Goal: Task Accomplishment & Management: Manage account settings

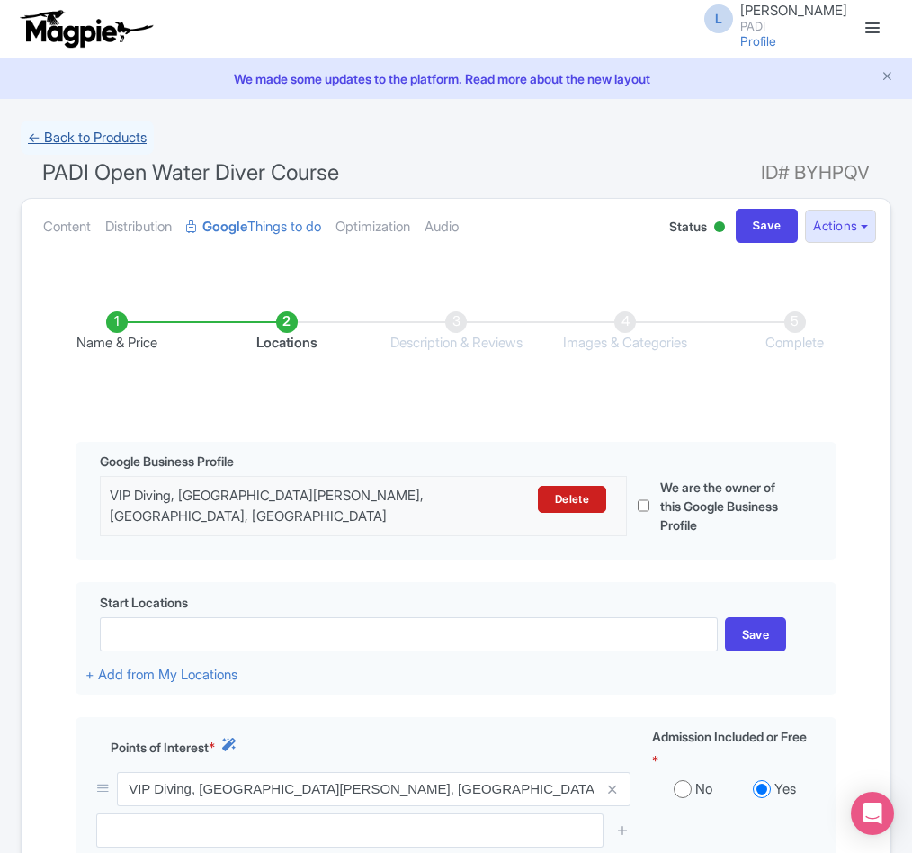
click at [95, 140] on link "← Back to Products" at bounding box center [87, 138] width 133 height 35
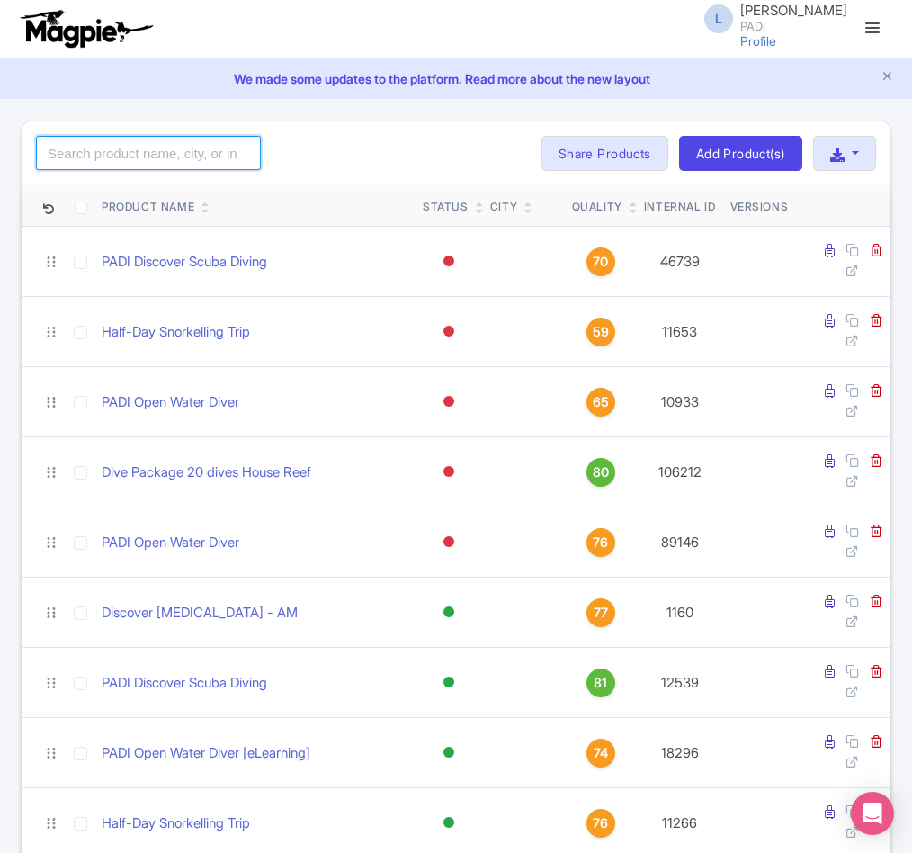
click at [89, 154] on input "search" at bounding box center [148, 153] width 225 height 34
paste input "79254"
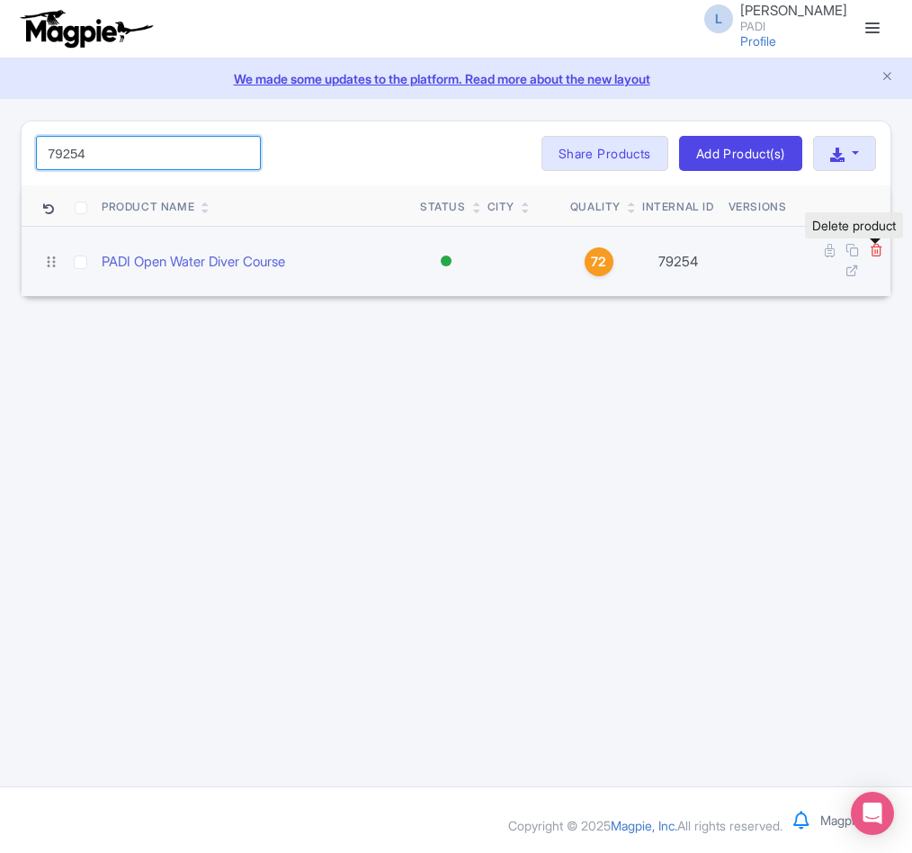
type input "79254"
click at [873, 249] on icon at bounding box center [876, 249] width 13 height 13
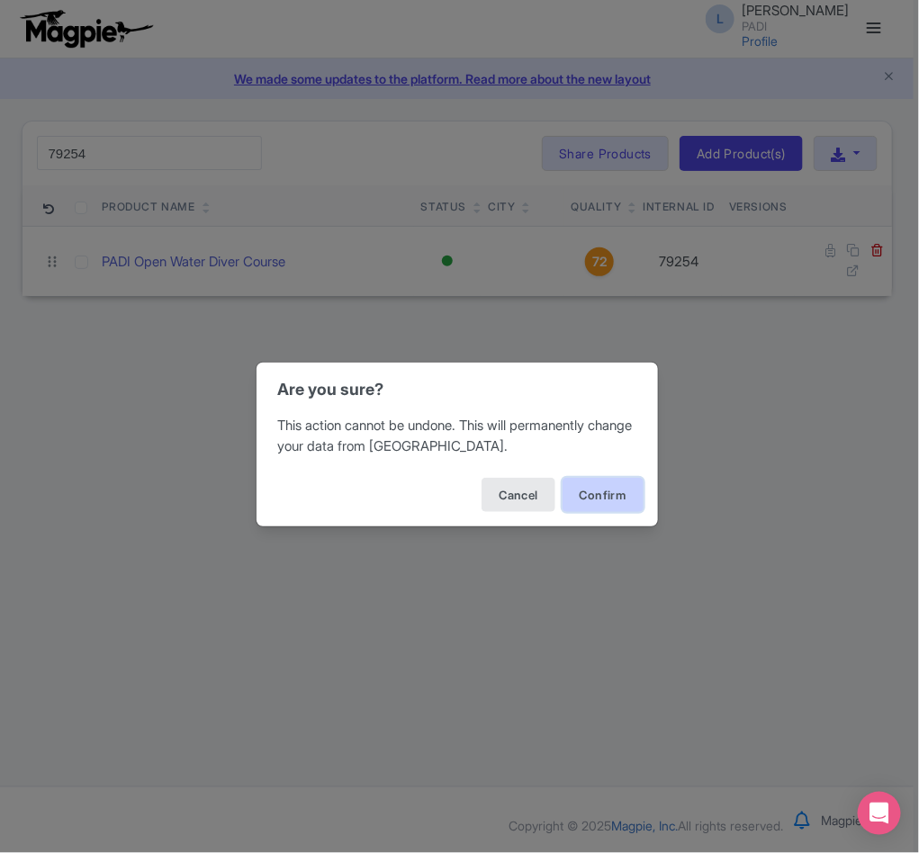
click at [597, 500] on button "Confirm" at bounding box center [602, 495] width 81 height 34
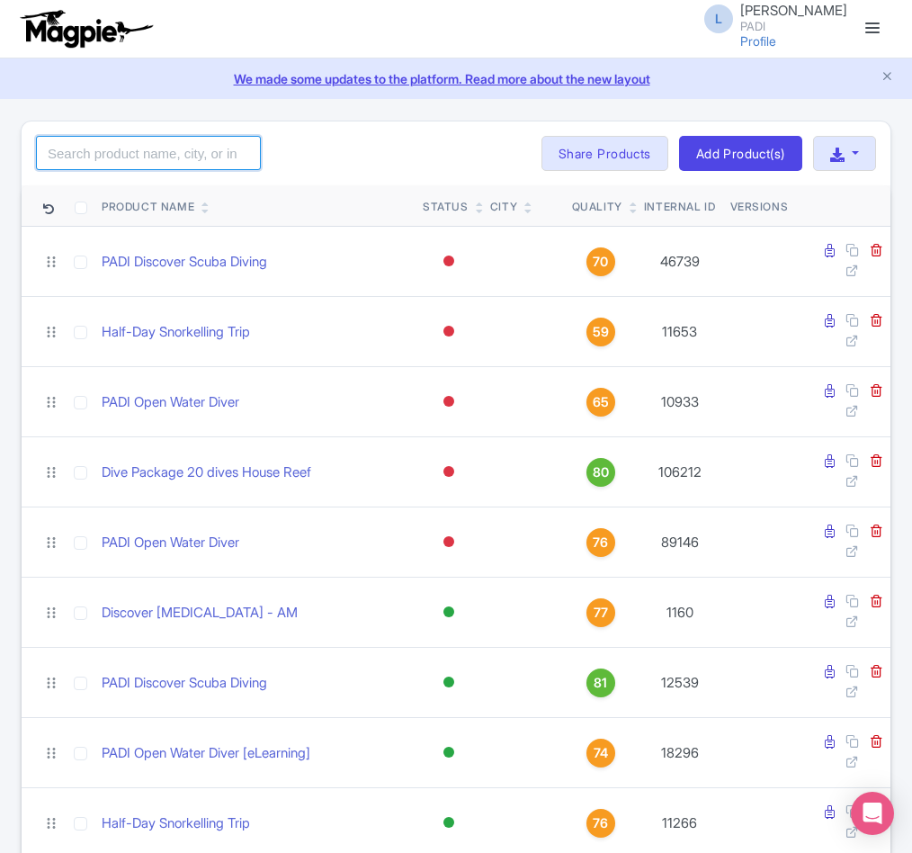
click at [59, 140] on input "search" at bounding box center [148, 153] width 225 height 34
paste input "99080"
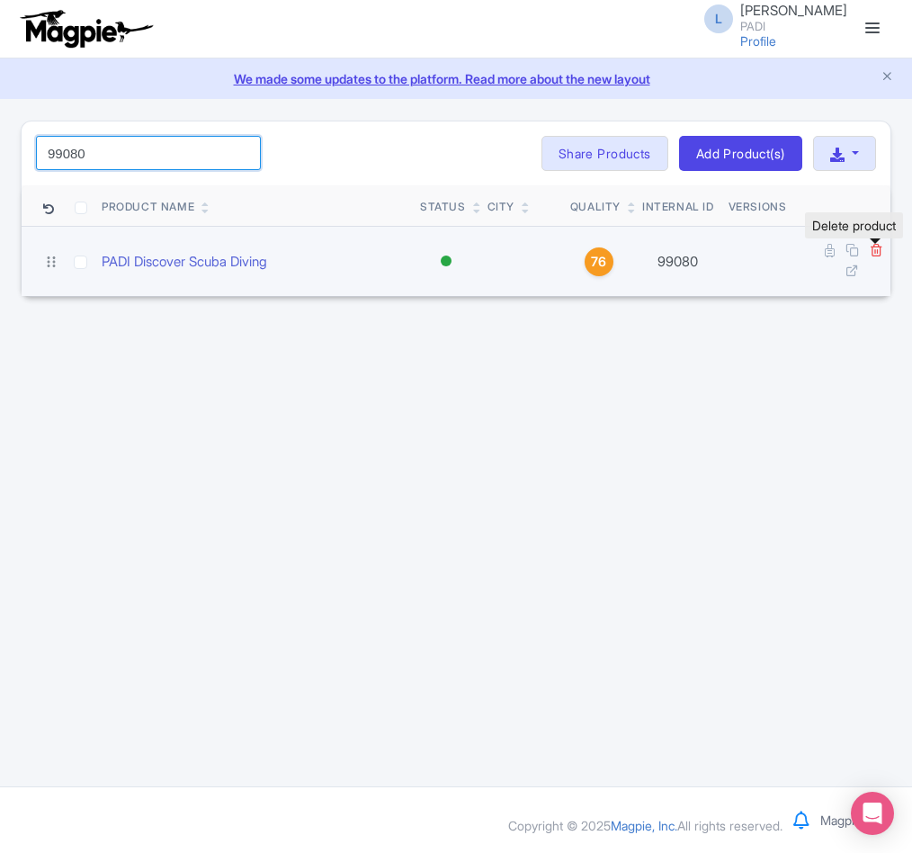
type input "99080"
click at [875, 255] on icon at bounding box center [876, 249] width 13 height 13
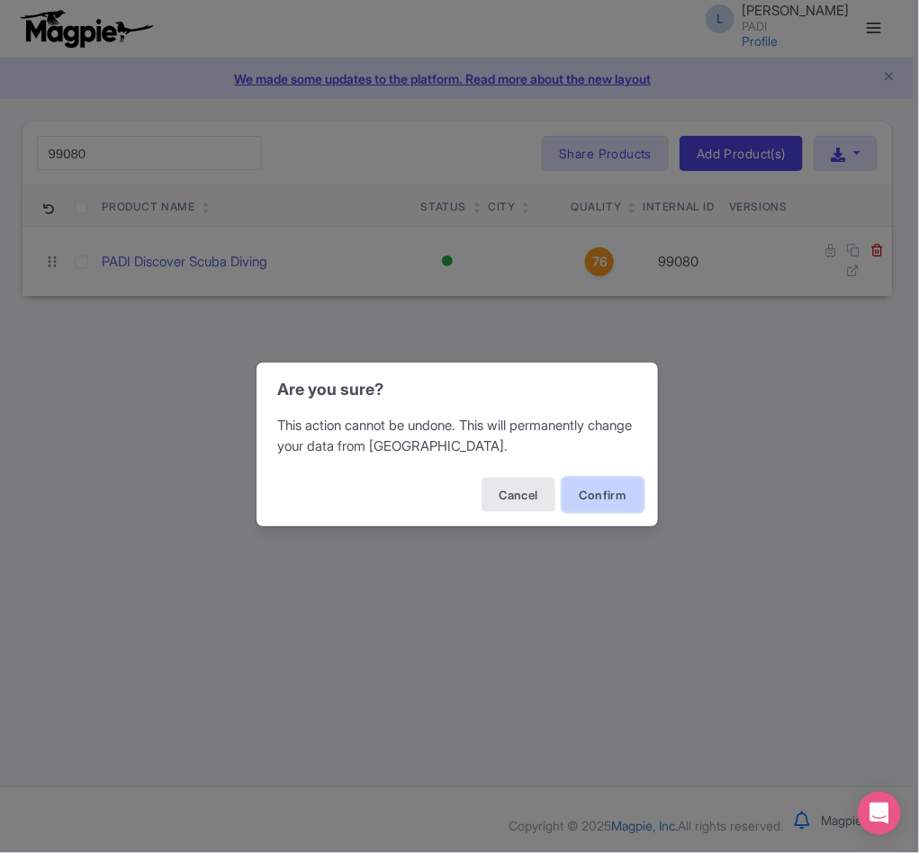
click at [599, 497] on button "Confirm" at bounding box center [602, 495] width 81 height 34
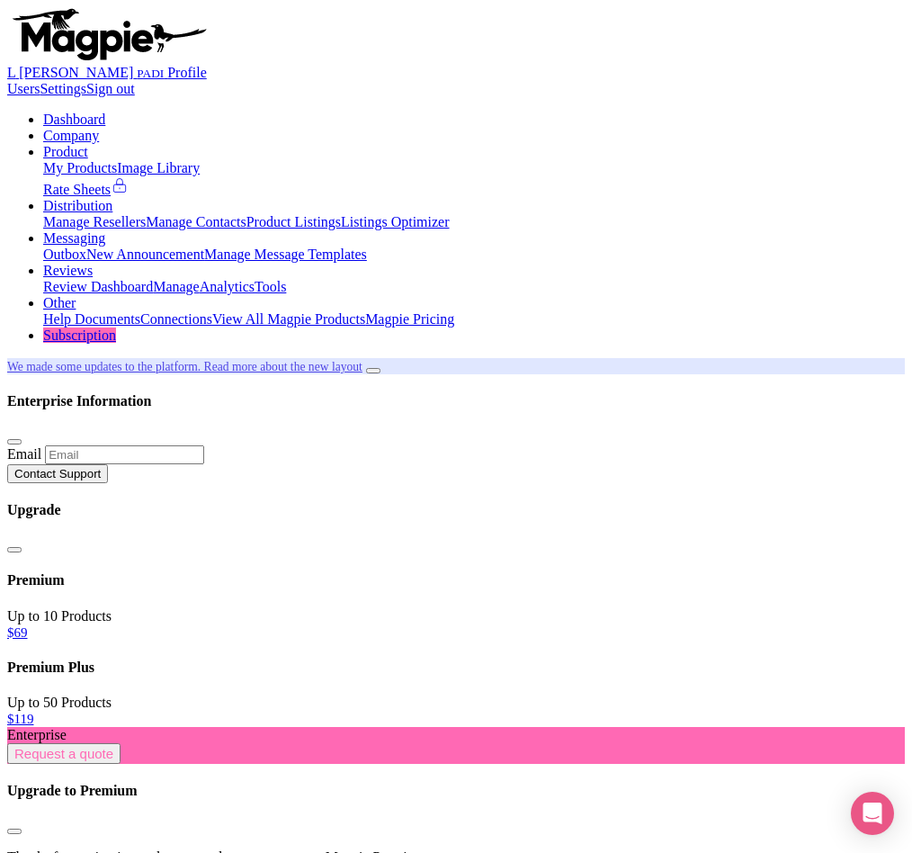
drag, startPoint x: 112, startPoint y: 146, endPoint x: -11, endPoint y: 163, distance: 123.5
paste input "99085"
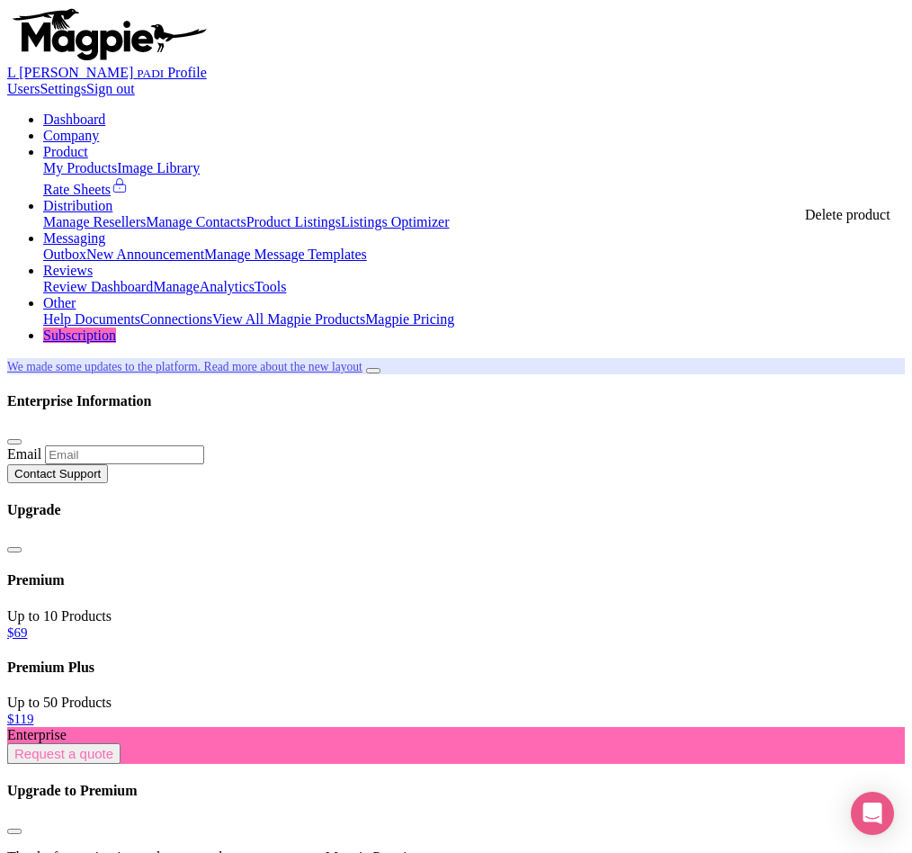
type input "99085"
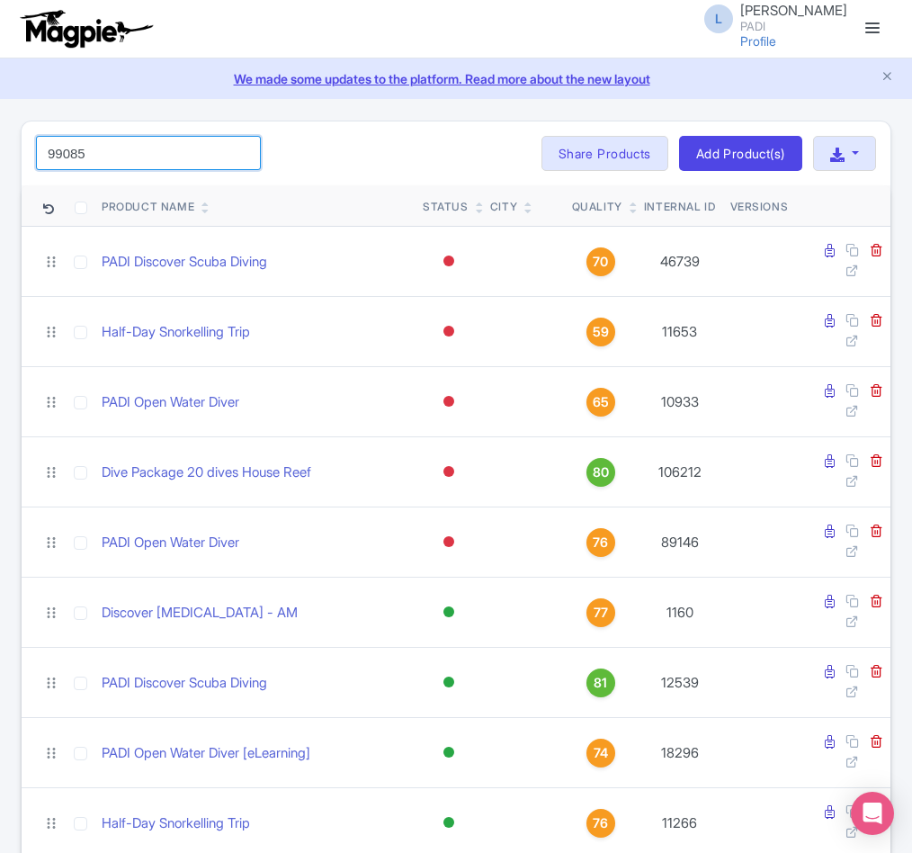
click at [148, 157] on input "99085" at bounding box center [148, 153] width 225 height 34
click button "Search" at bounding box center [0, 0] width 0 height 0
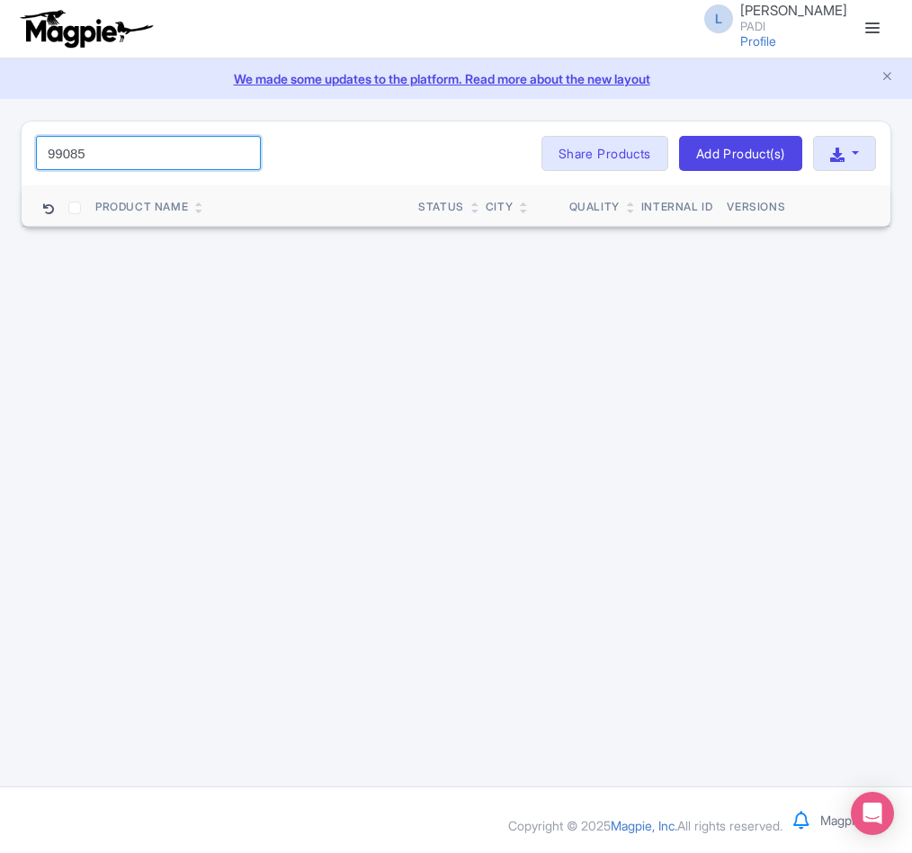
drag, startPoint x: 138, startPoint y: 157, endPoint x: -96, endPoint y: 159, distance: 233.9
click at [0, 159] on html "L Luca Novelli PADI Profile Users Settings Sign out Dashboard Company Product M…" at bounding box center [456, 426] width 912 height 853
paste input "13530"
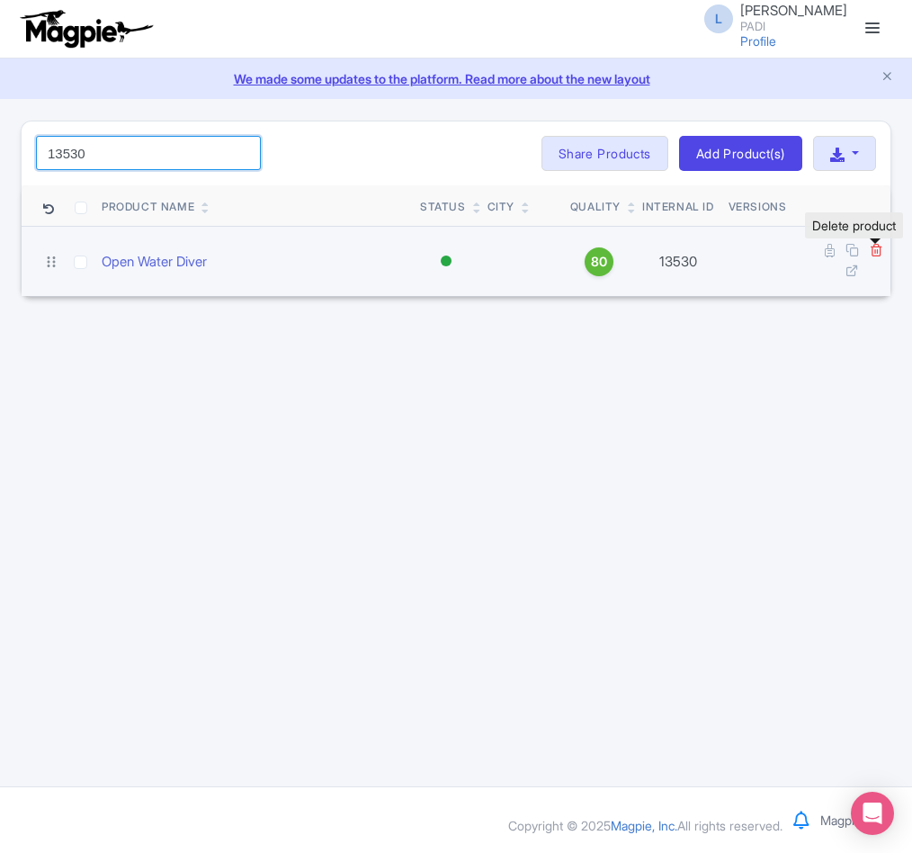
type input "13530"
click at [881, 247] on icon at bounding box center [876, 249] width 13 height 13
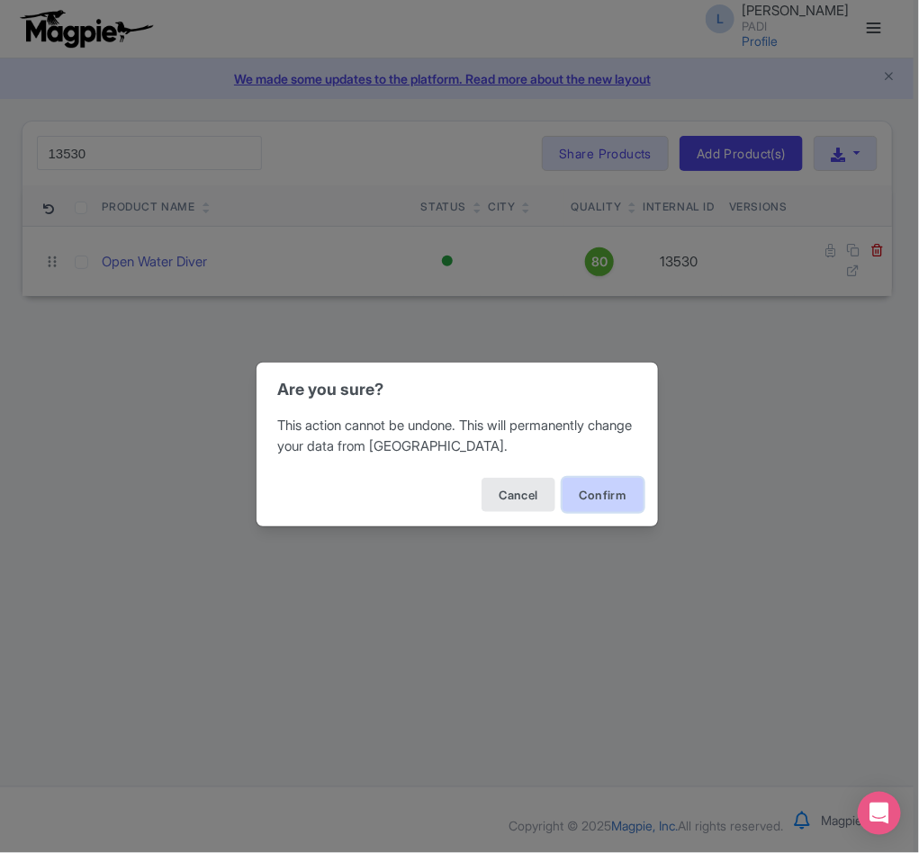
click at [610, 497] on button "Confirm" at bounding box center [602, 495] width 81 height 34
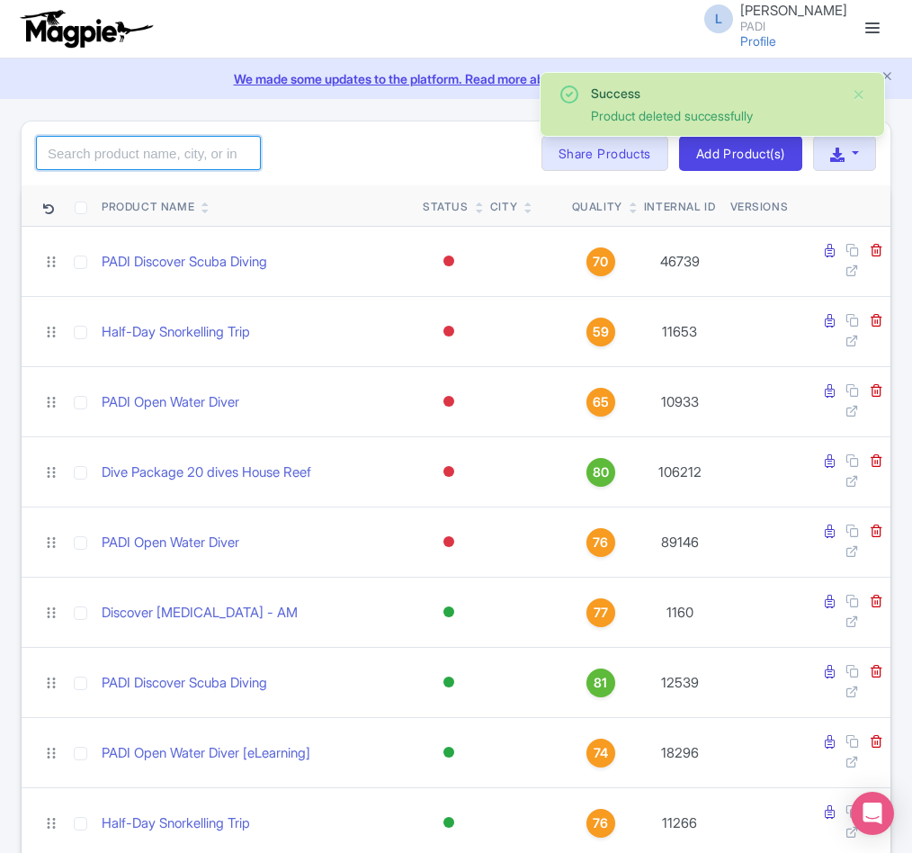
click at [146, 154] on input "search" at bounding box center [148, 153] width 225 height 34
paste input "74214"
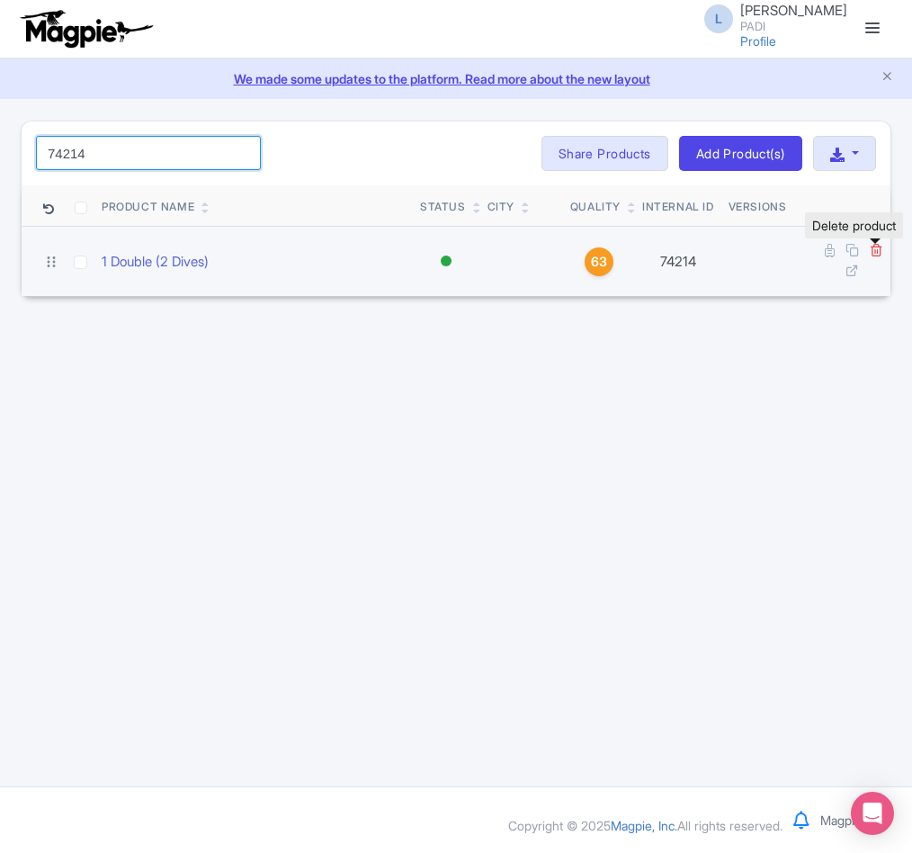
type input "74214"
click at [875, 246] on icon at bounding box center [876, 249] width 13 height 13
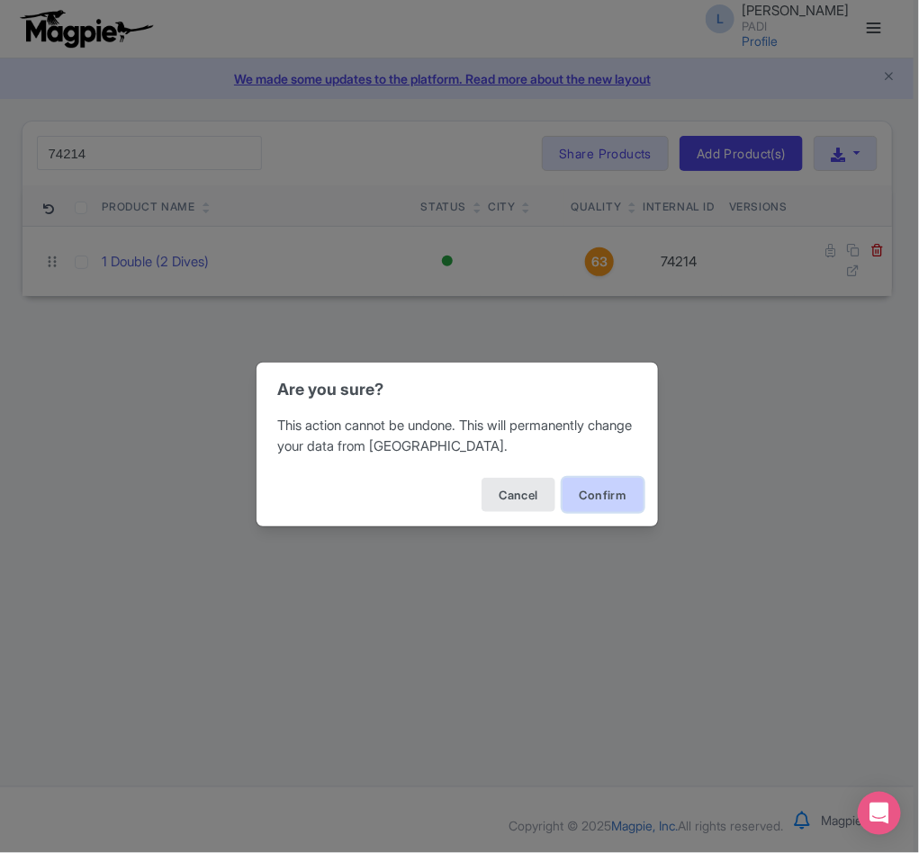
click at [607, 497] on button "Confirm" at bounding box center [602, 495] width 81 height 34
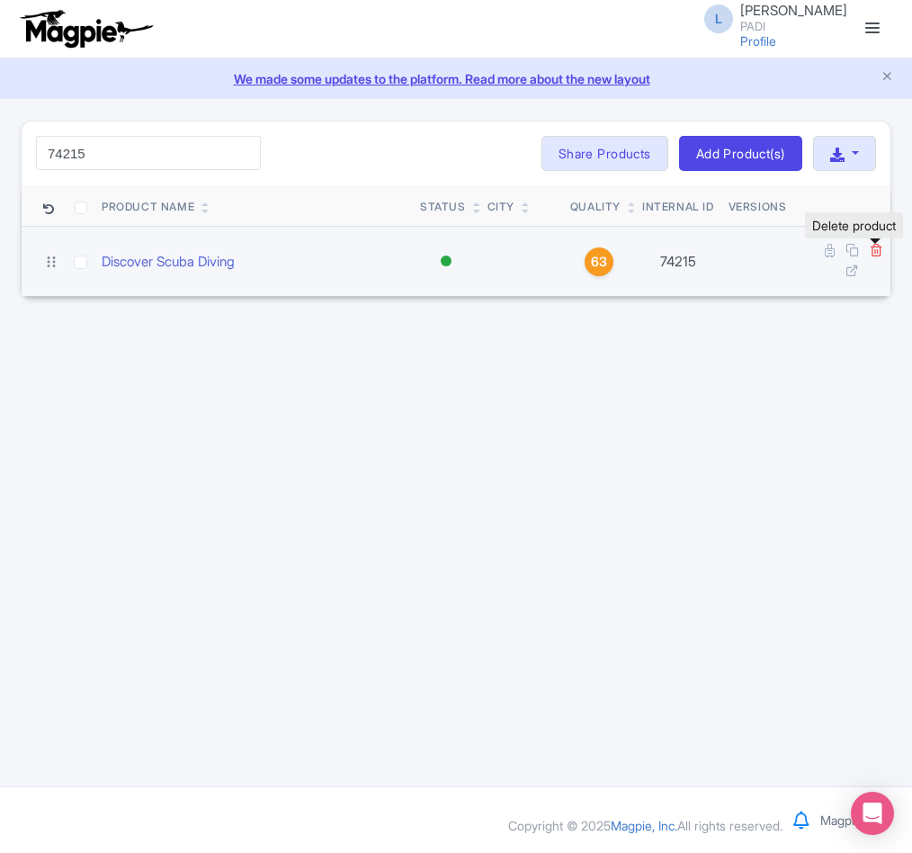
type input "74215"
click at [881, 252] on icon at bounding box center [876, 249] width 13 height 13
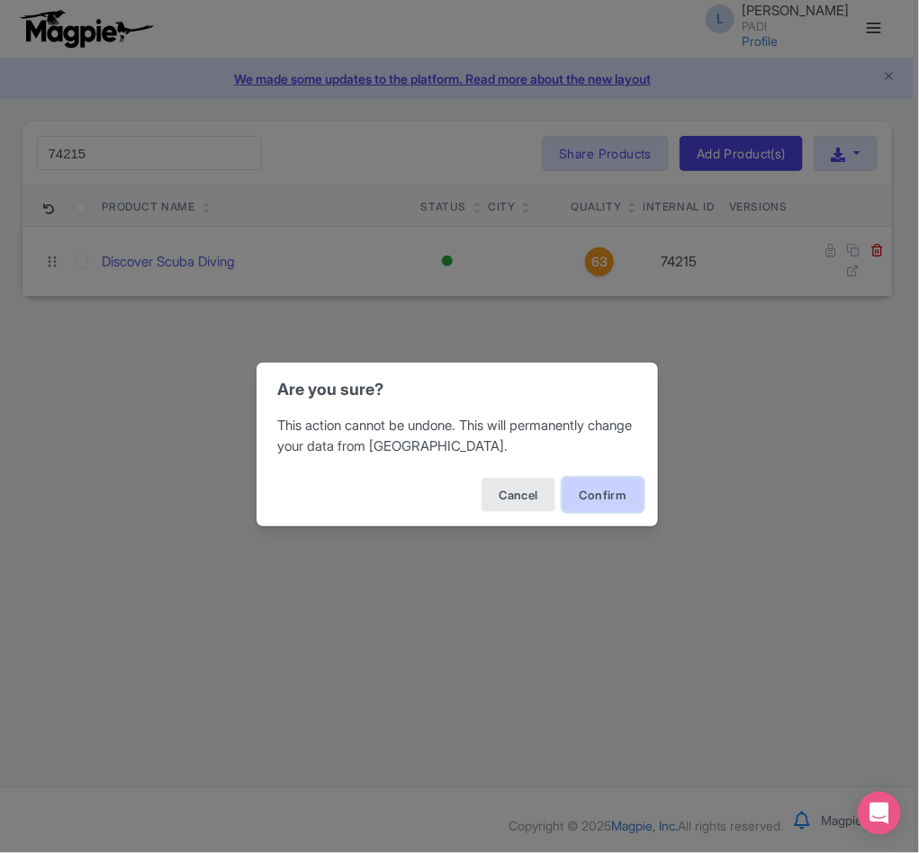
click at [613, 486] on button "Confirm" at bounding box center [602, 495] width 81 height 34
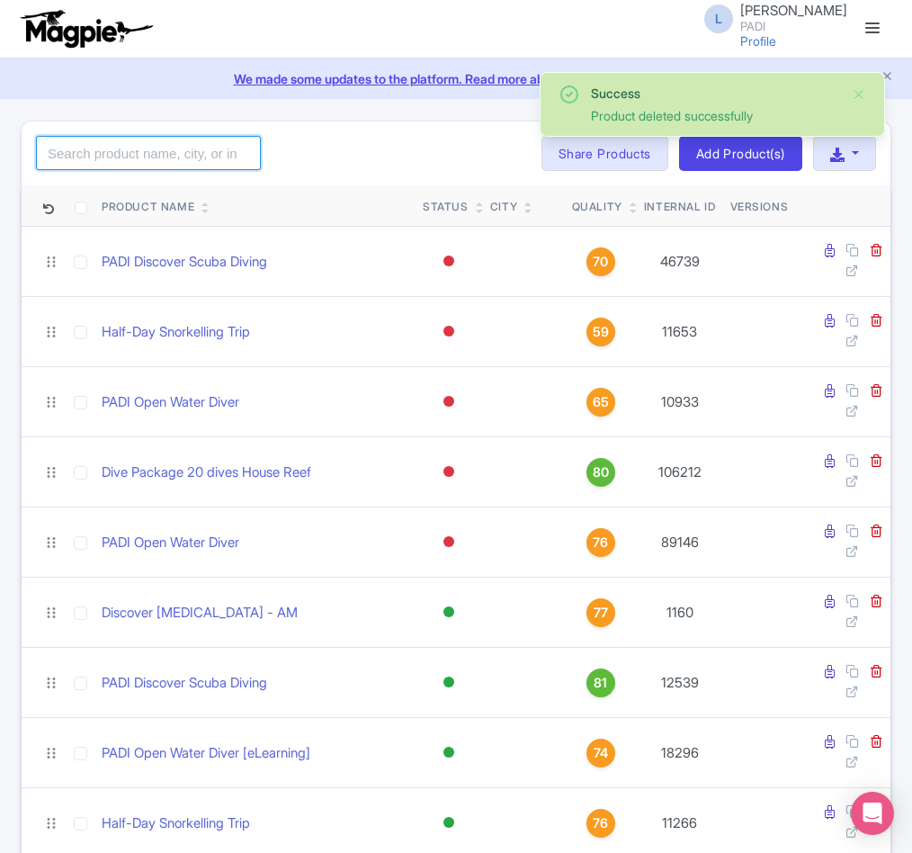
click at [141, 157] on input "search" at bounding box center [148, 153] width 225 height 34
paste input "13672"
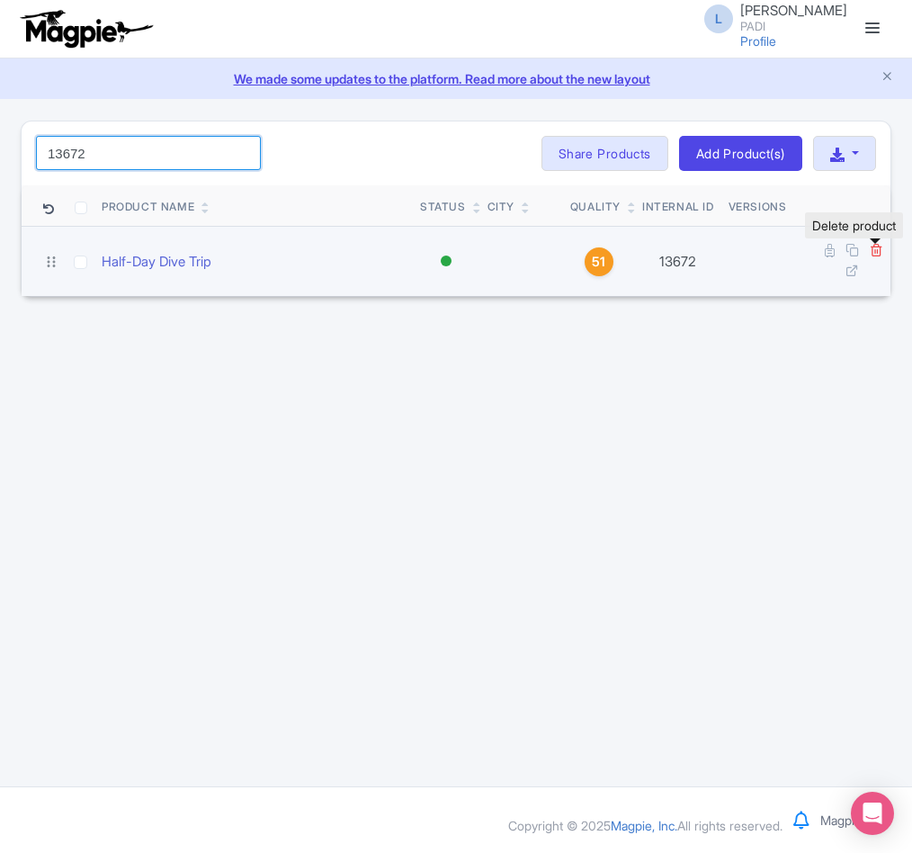
type input "13672"
click at [883, 256] on icon at bounding box center [876, 249] width 13 height 13
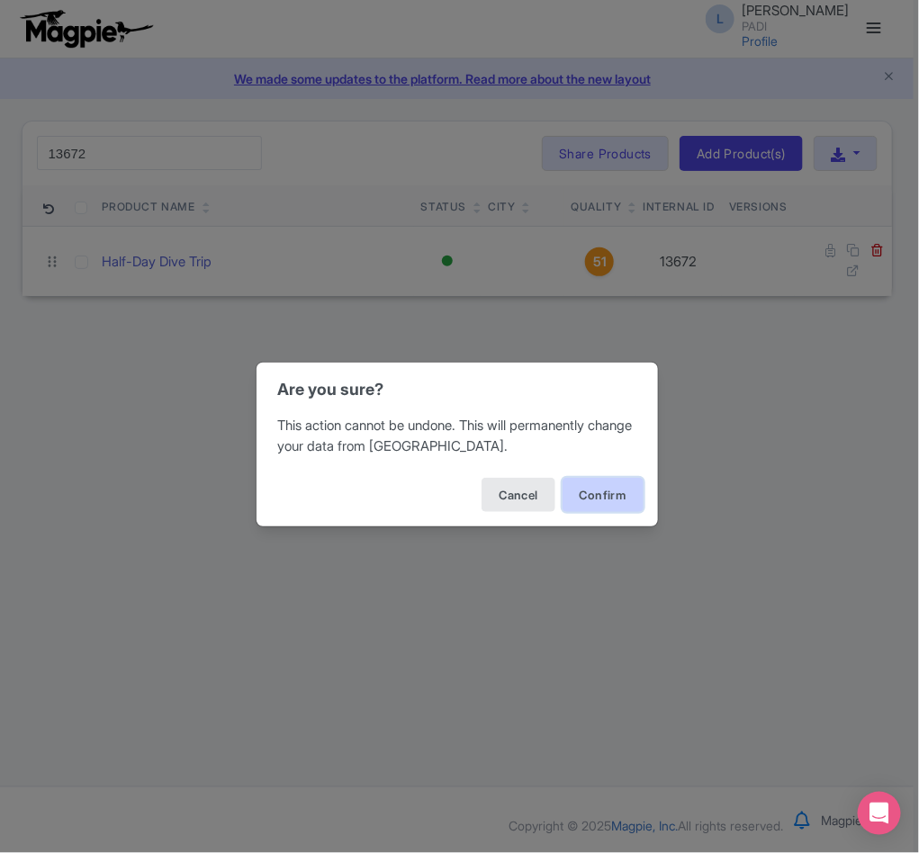
click at [622, 499] on button "Confirm" at bounding box center [602, 495] width 81 height 34
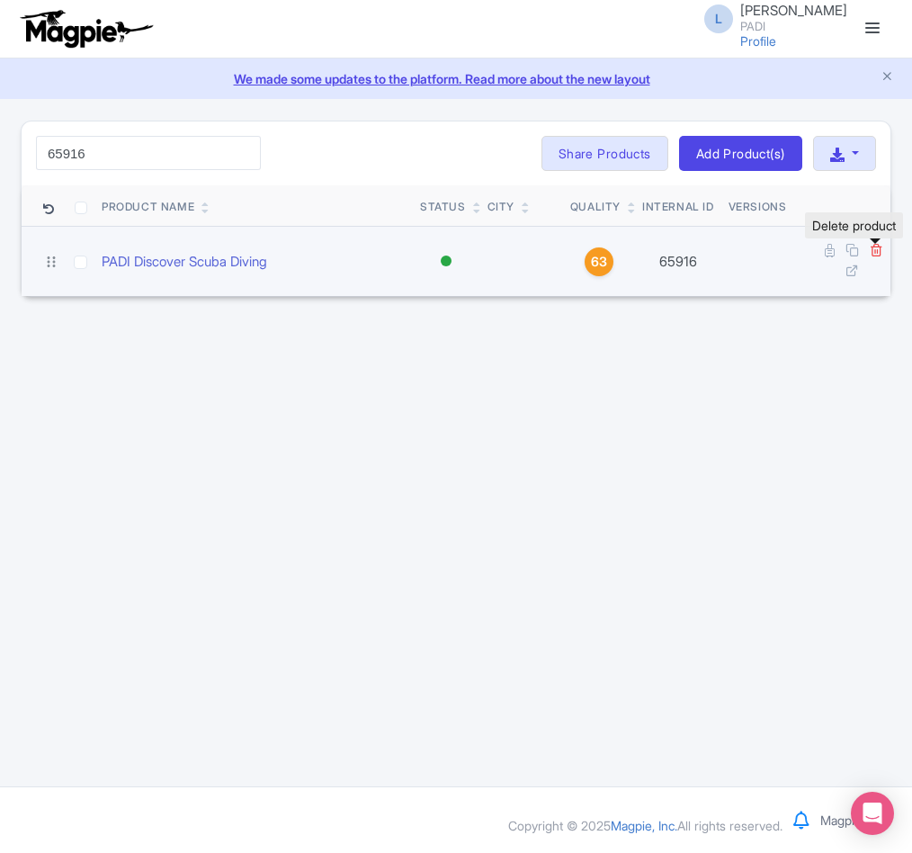
type input "65916"
click at [873, 252] on icon at bounding box center [876, 249] width 13 height 13
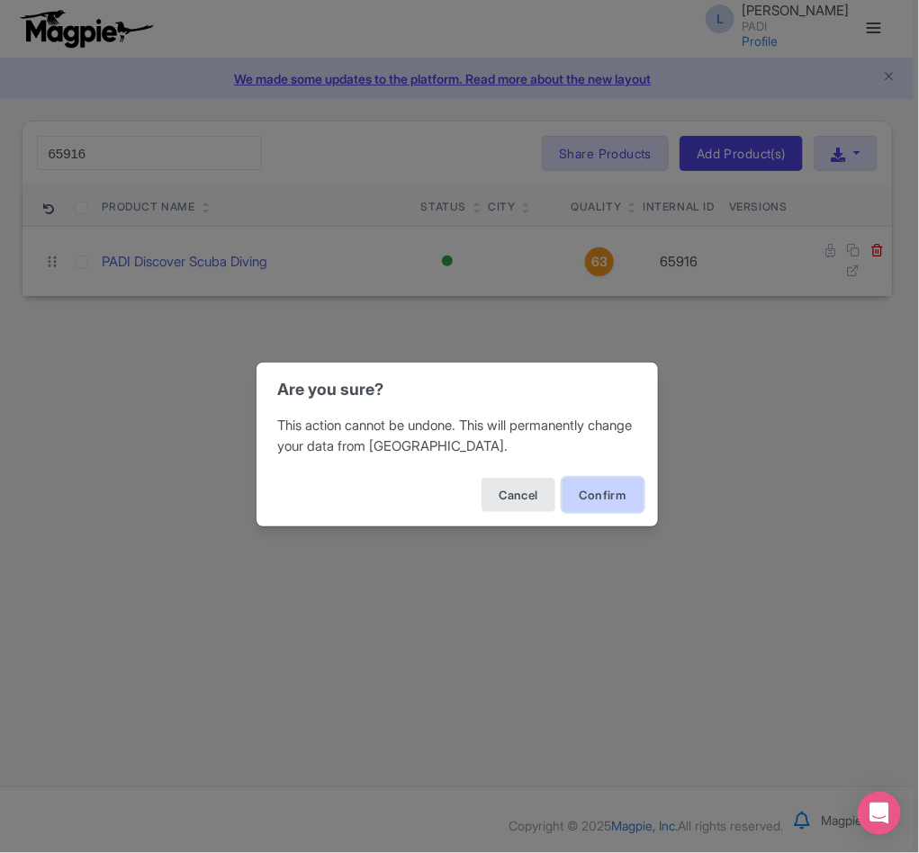
click at [581, 500] on button "Confirm" at bounding box center [602, 495] width 81 height 34
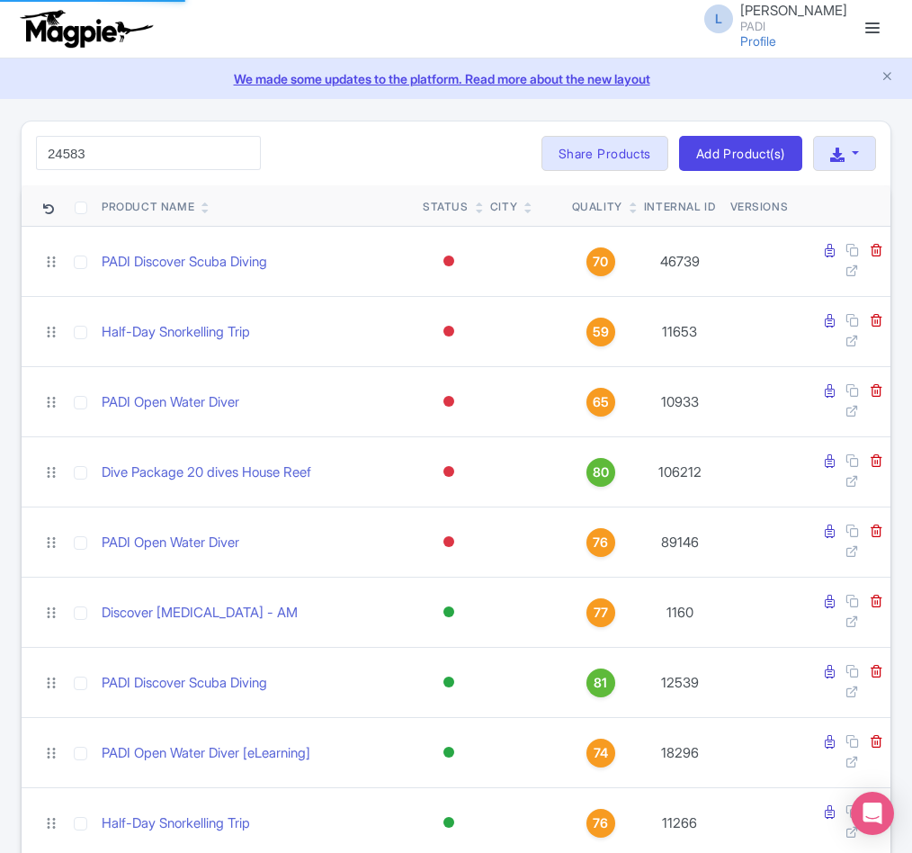
type input "24583"
click button "Search" at bounding box center [0, 0] width 0 height 0
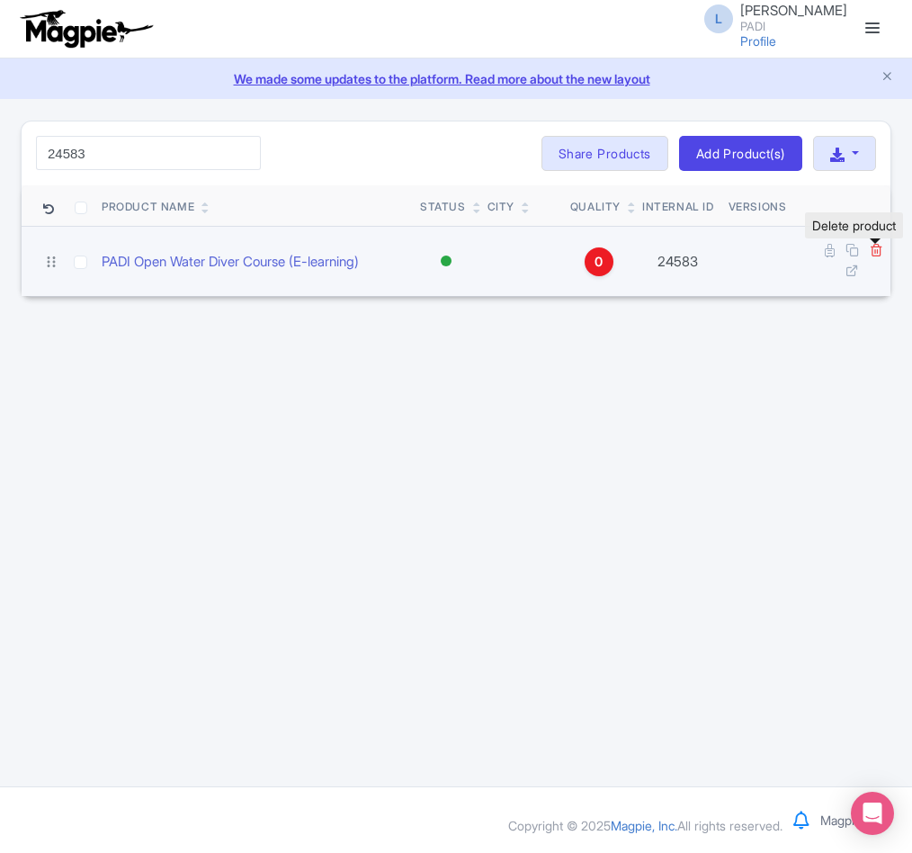
click at [875, 254] on icon at bounding box center [876, 249] width 13 height 13
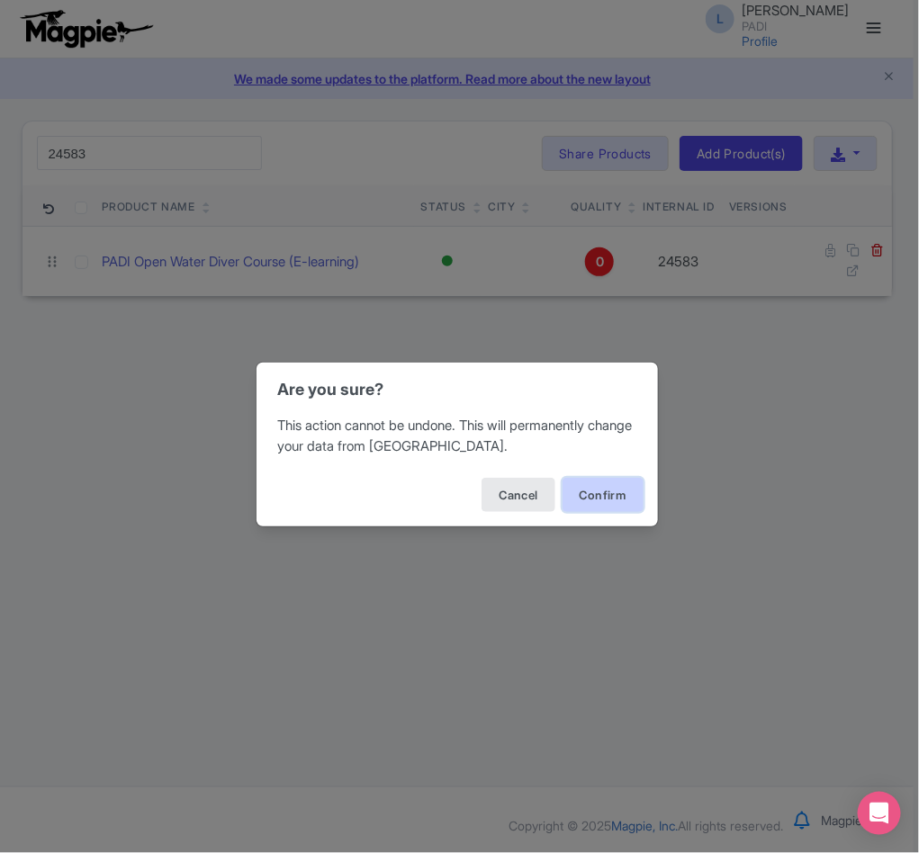
click at [610, 495] on button "Confirm" at bounding box center [602, 495] width 81 height 34
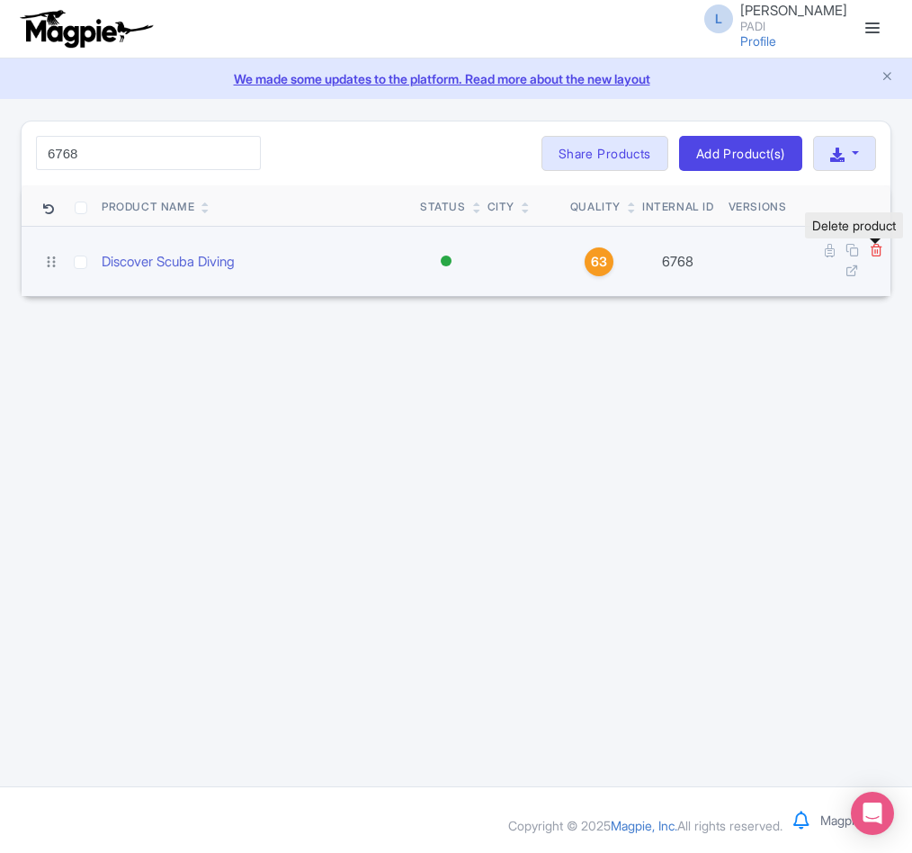
type input "6768"
click at [875, 251] on icon at bounding box center [876, 249] width 13 height 13
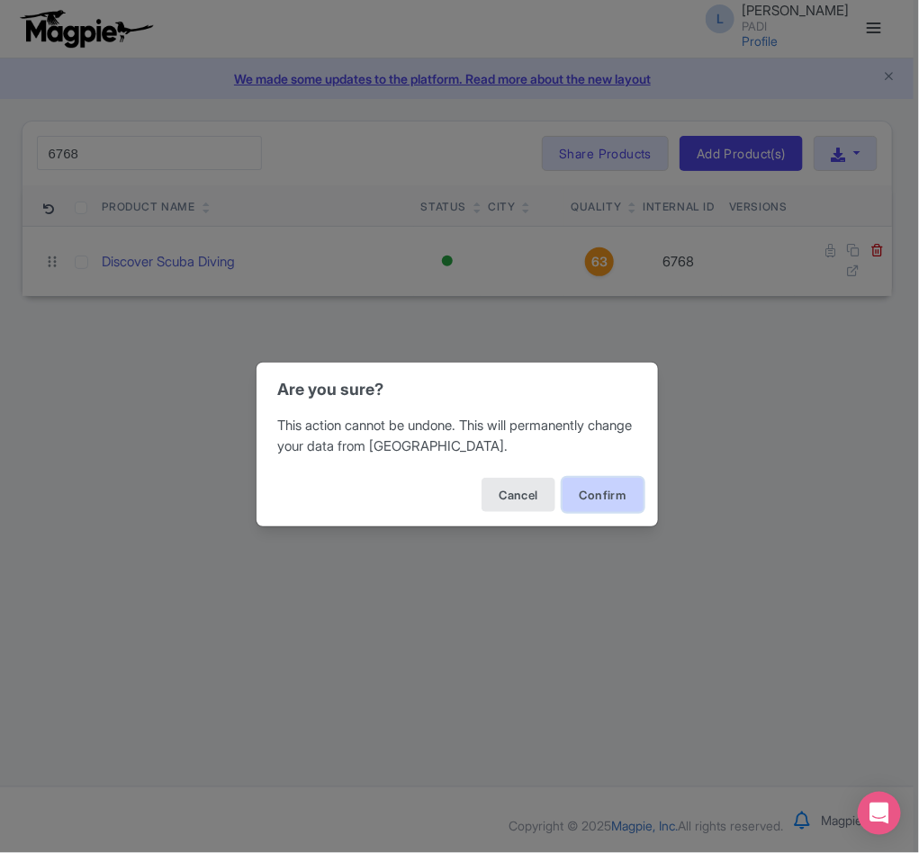
click at [611, 497] on button "Confirm" at bounding box center [602, 495] width 81 height 34
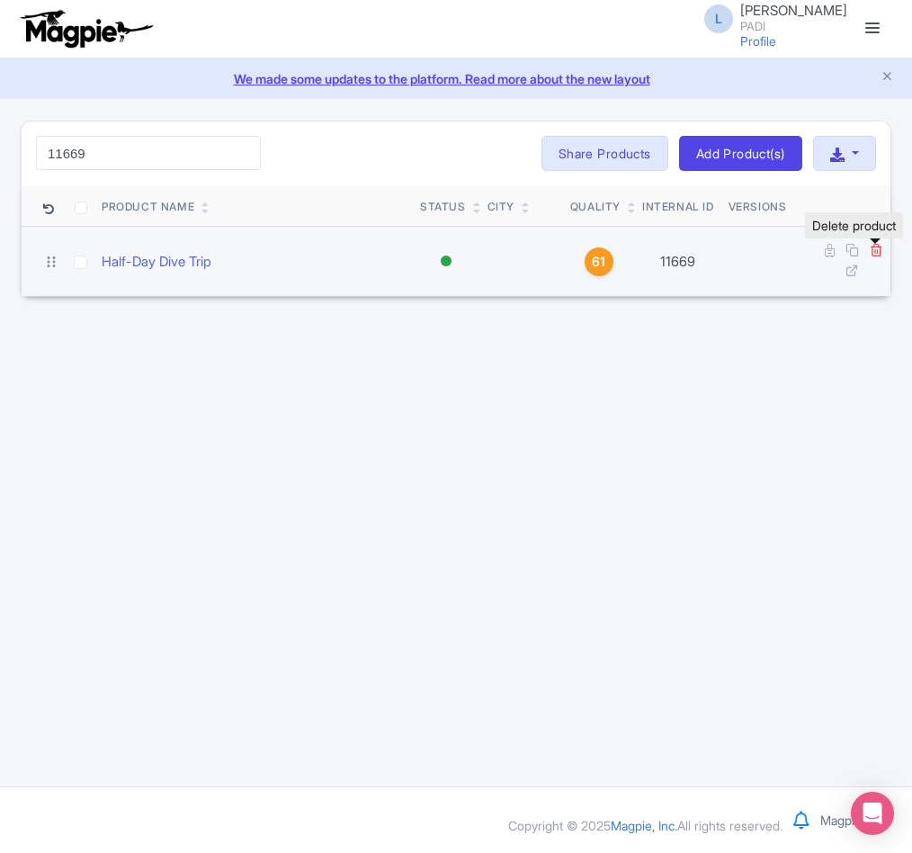
type input "11669"
click at [875, 251] on icon at bounding box center [876, 249] width 13 height 13
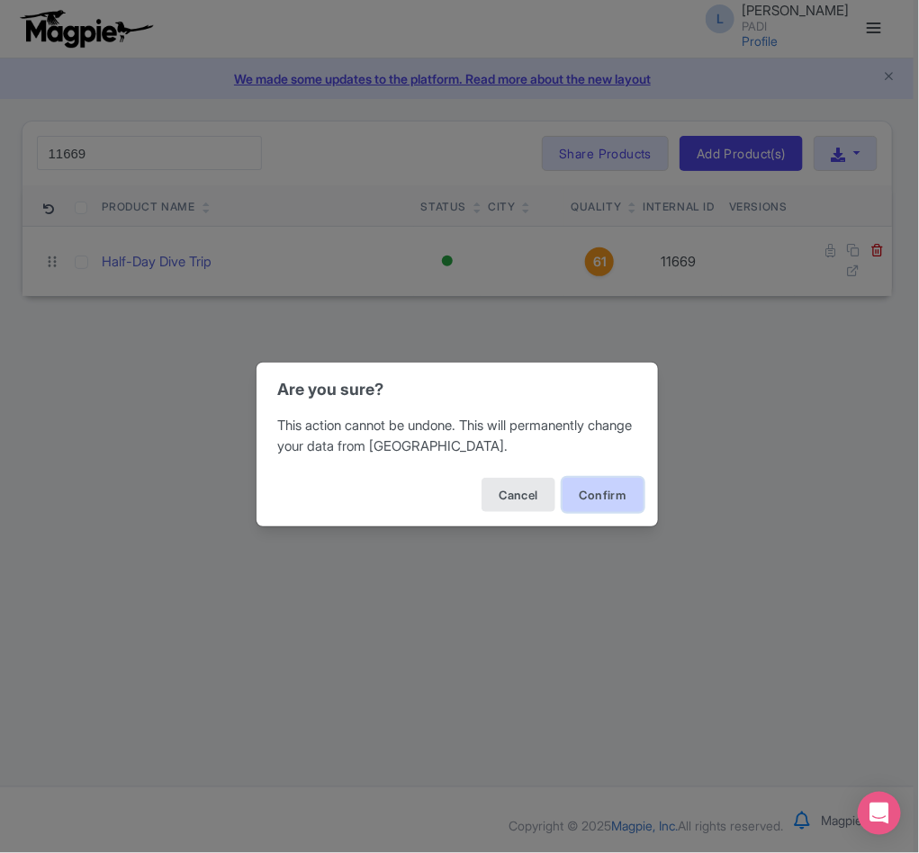
click at [624, 489] on button "Confirm" at bounding box center [602, 495] width 81 height 34
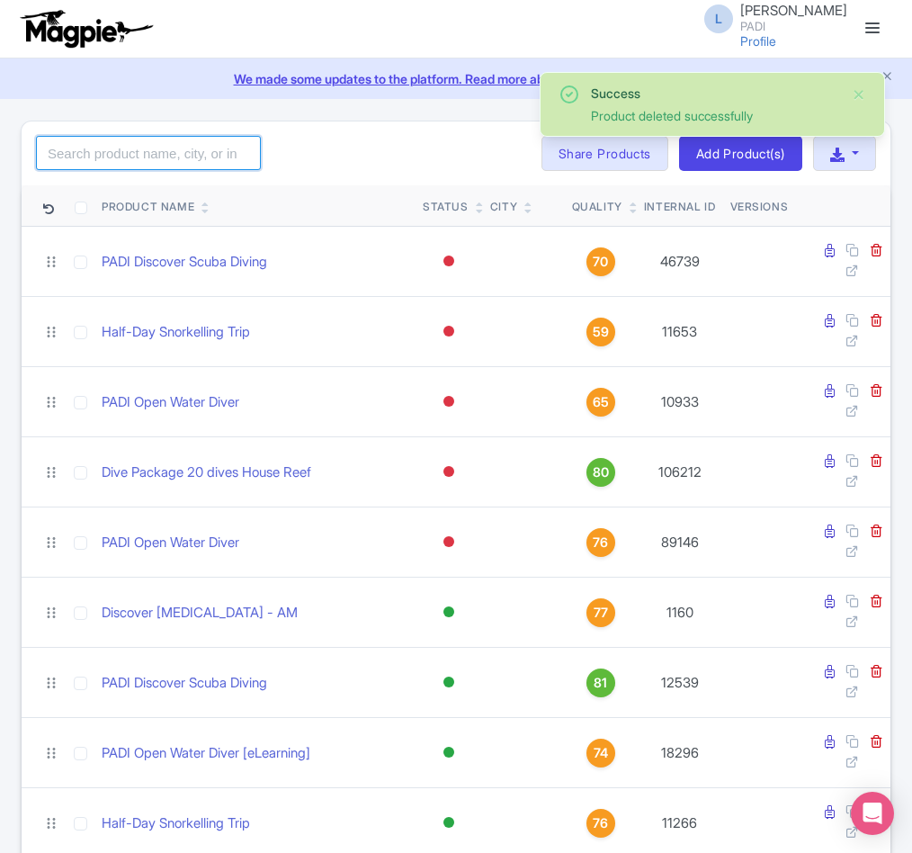
click at [100, 155] on input "search" at bounding box center [148, 153] width 225 height 34
paste input "66694"
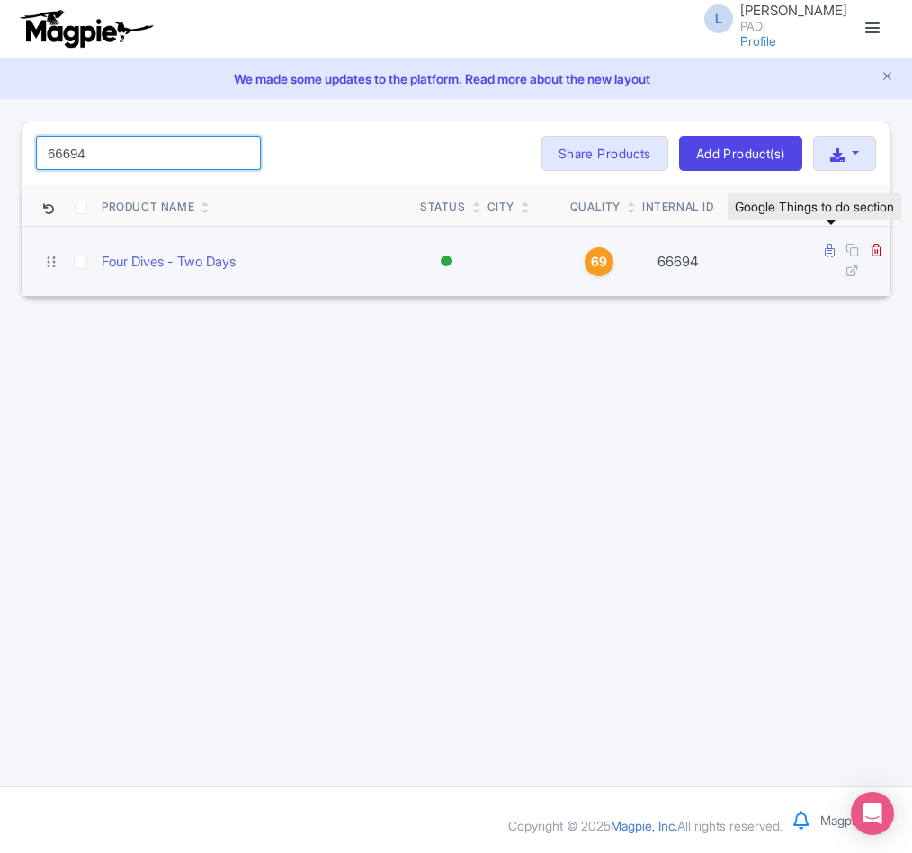
type input "66694"
click at [832, 256] on icon at bounding box center [830, 250] width 10 height 13
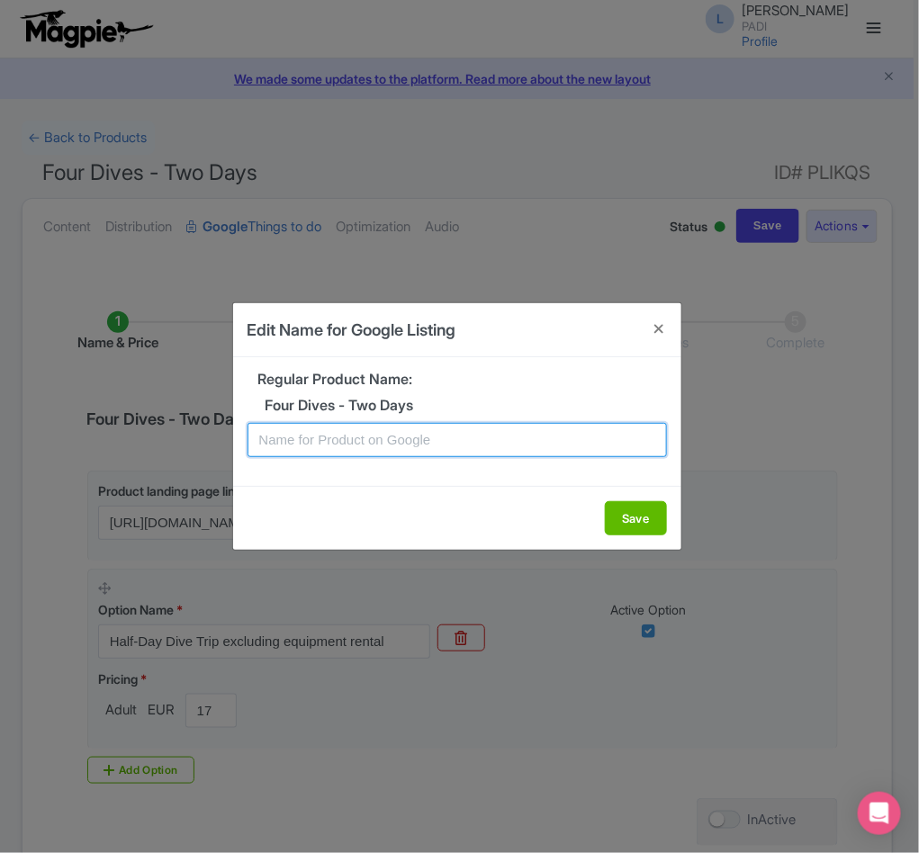
click at [349, 440] on input "text" at bounding box center [456, 440] width 419 height 34
paste input "Tenerife Wonders Await – 2 Days, 4 Dives Package for Certified Divers"
type input "Tenerife Wonders Await – 2 Days, 4 Dives Package for Certified Divers"
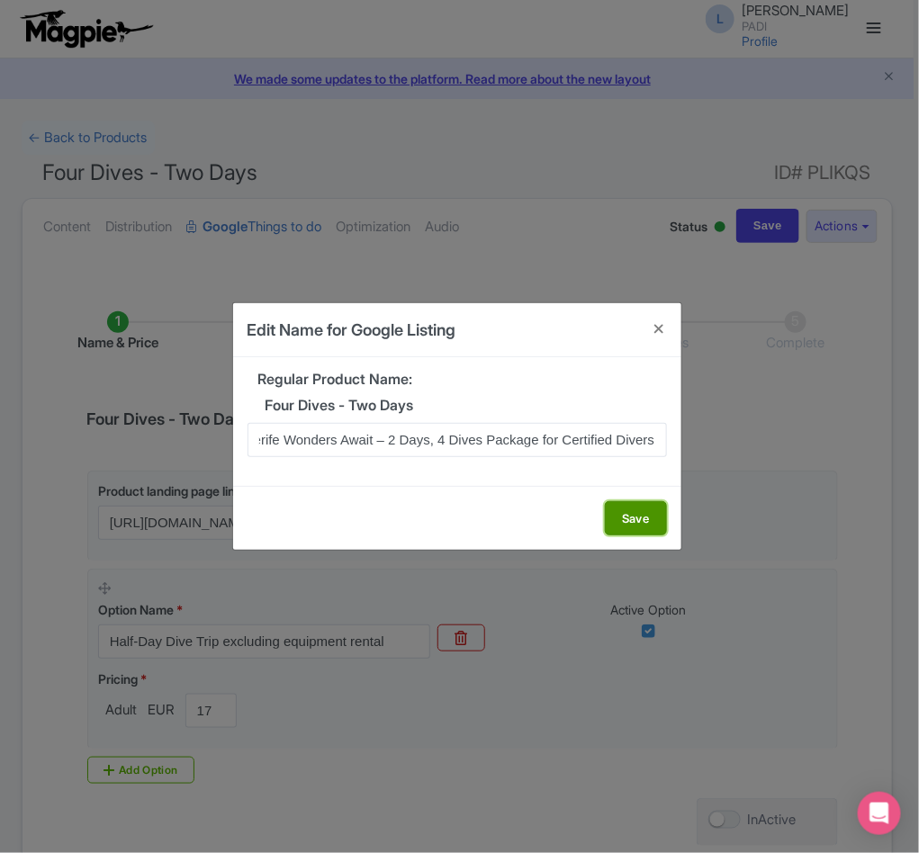
click at [626, 510] on button "Save" at bounding box center [636, 518] width 62 height 34
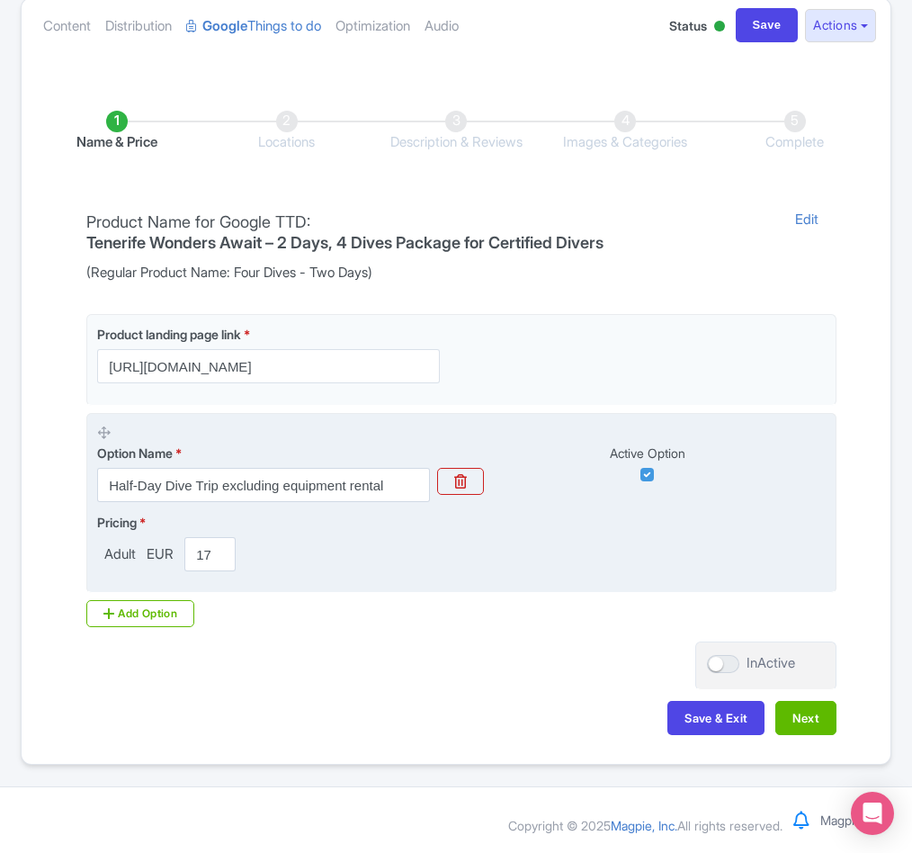
scroll to position [206, 0]
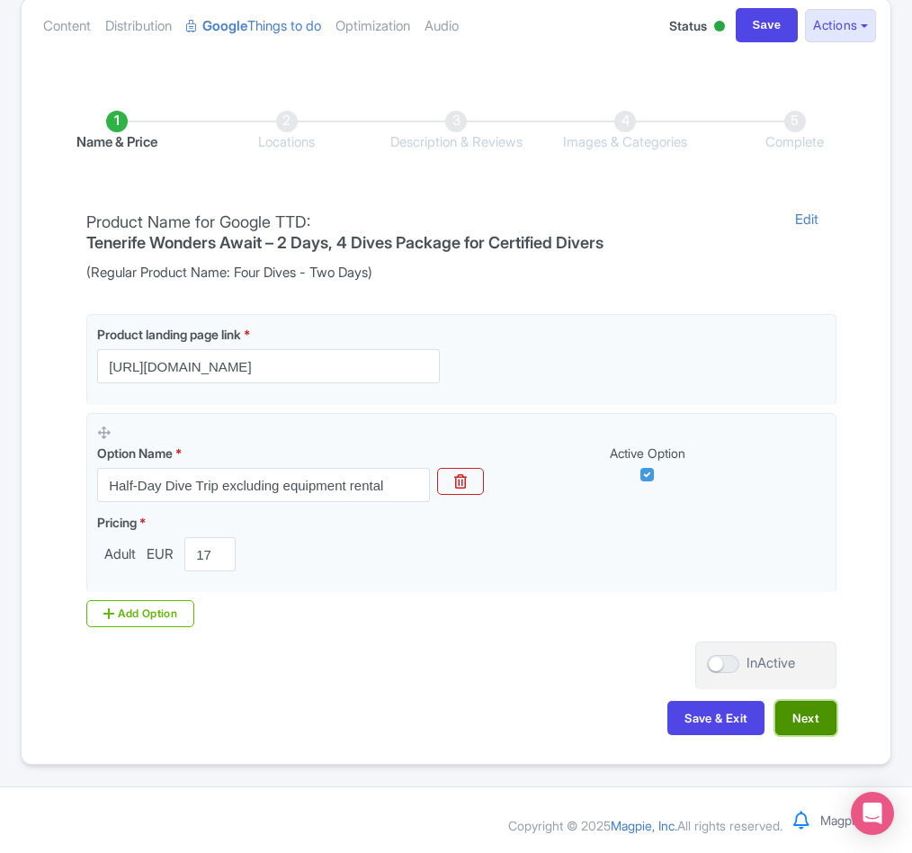
click at [797, 708] on button "Next" at bounding box center [806, 718] width 61 height 34
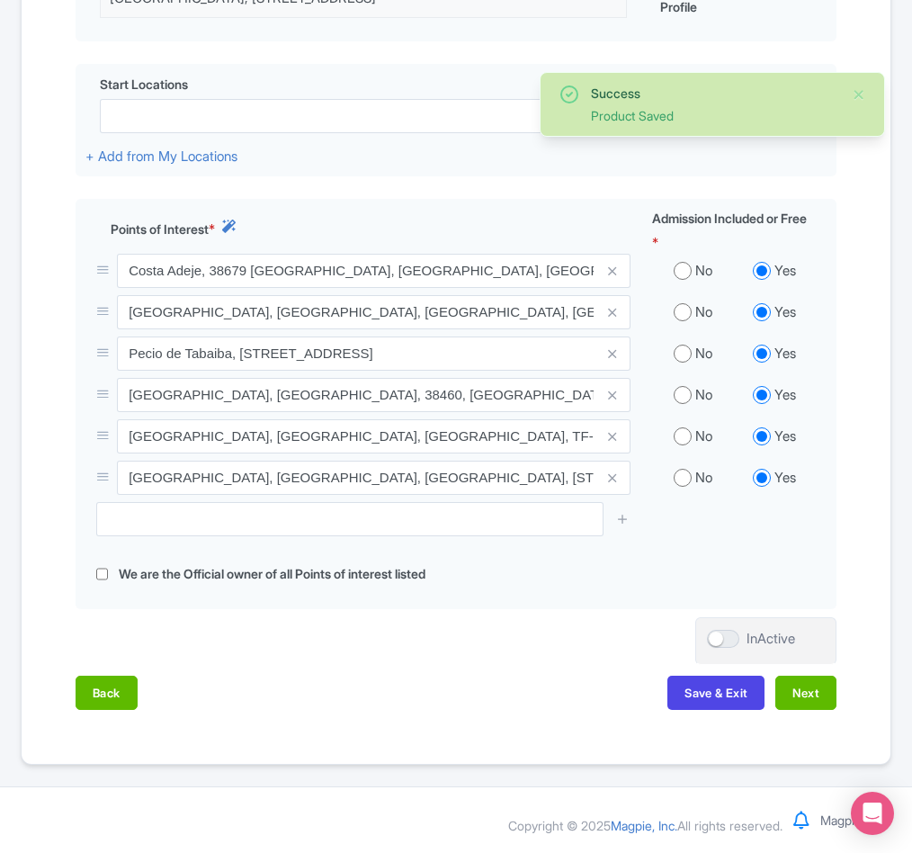
scroll to position [567, 0]
click at [808, 700] on button "Next" at bounding box center [806, 693] width 61 height 34
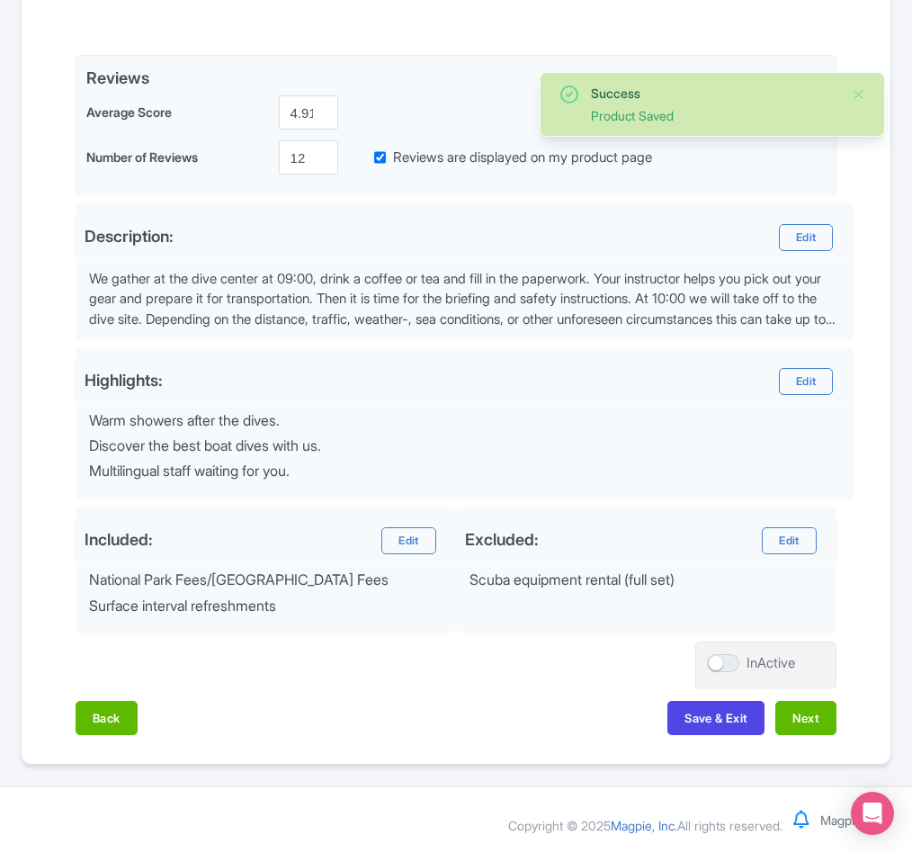
scroll to position [395, 0]
click at [808, 716] on button "Next" at bounding box center [806, 718] width 61 height 34
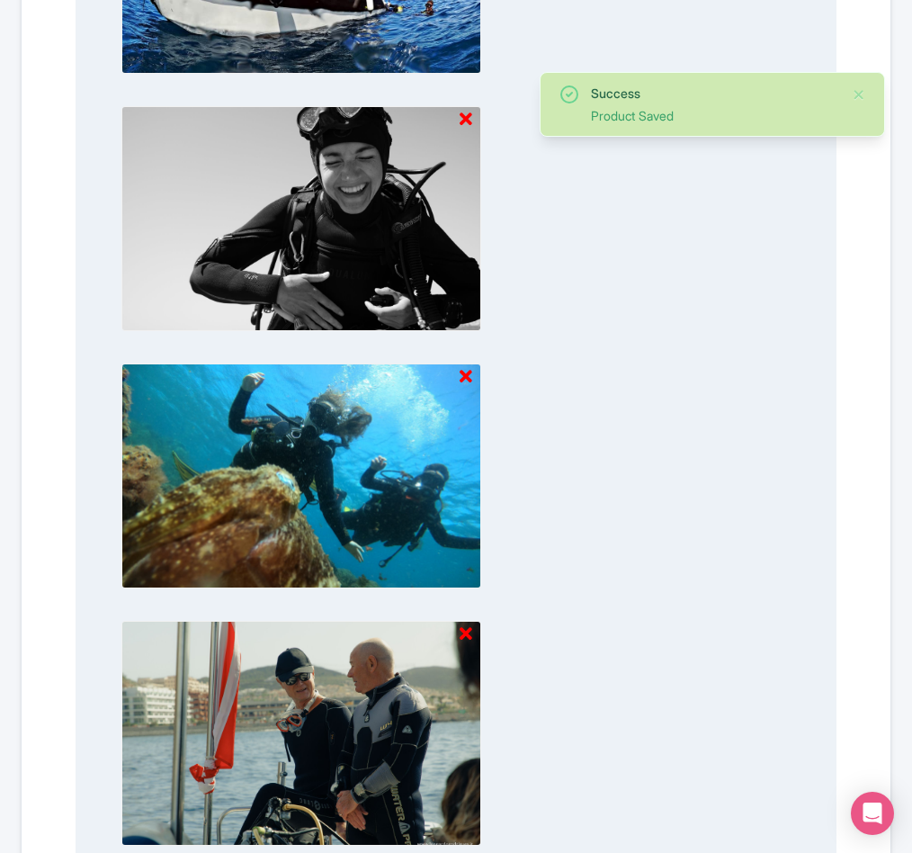
scroll to position [1673, 0]
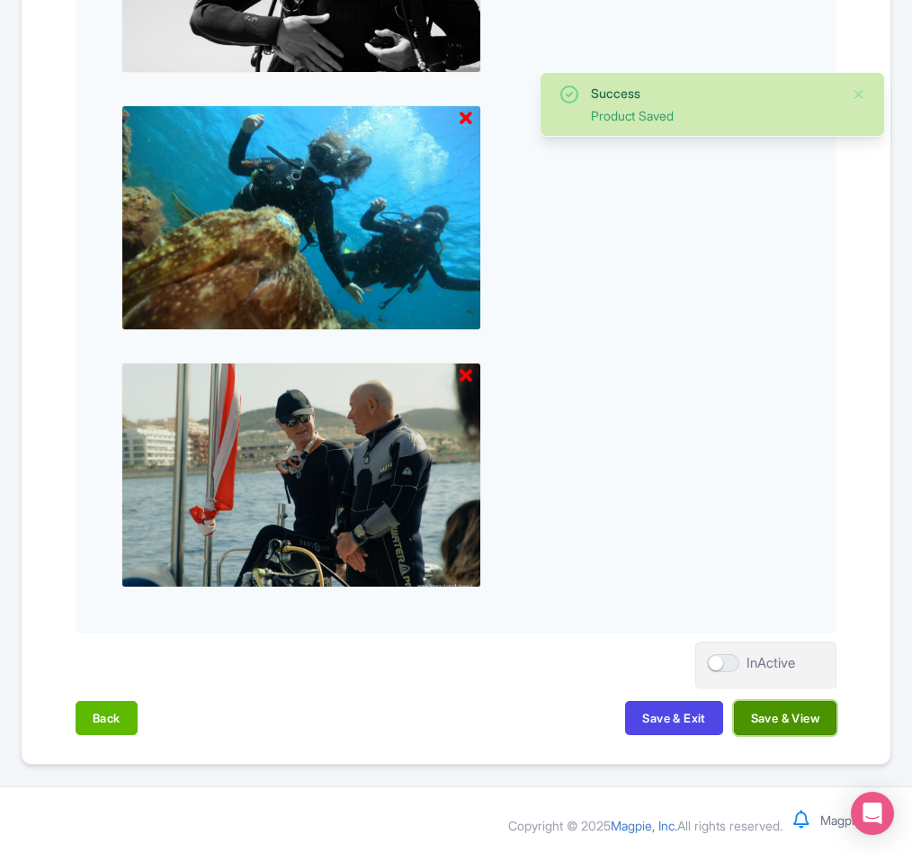
click at [792, 718] on button "Save & View" at bounding box center [785, 718] width 103 height 34
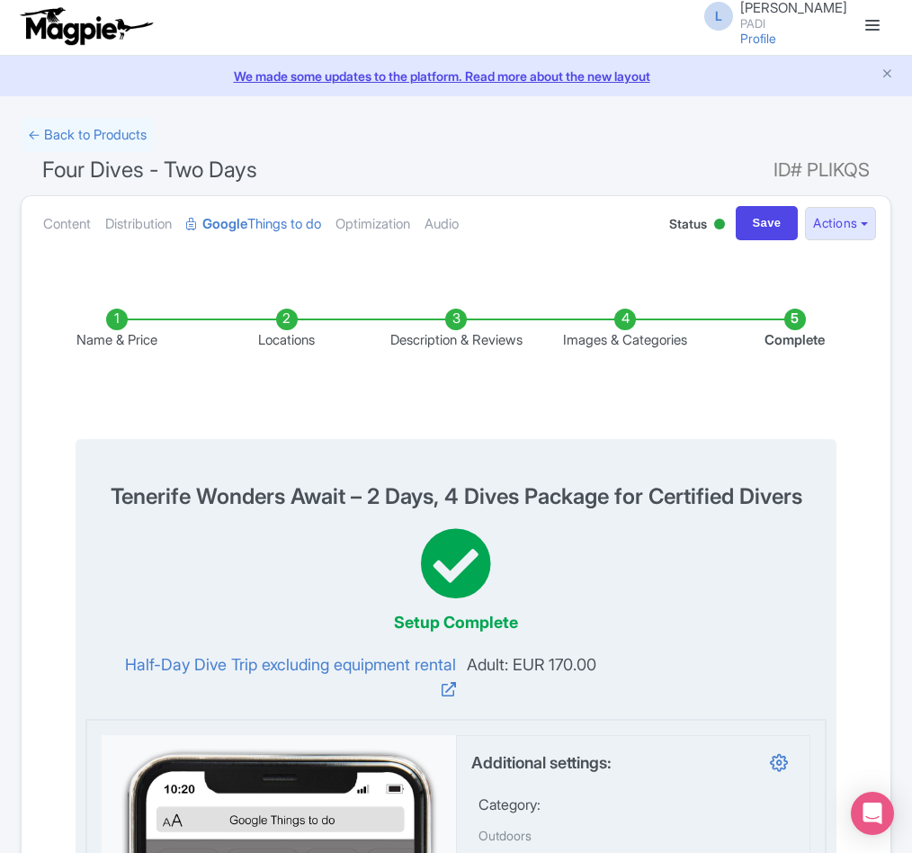
scroll to position [0, 0]
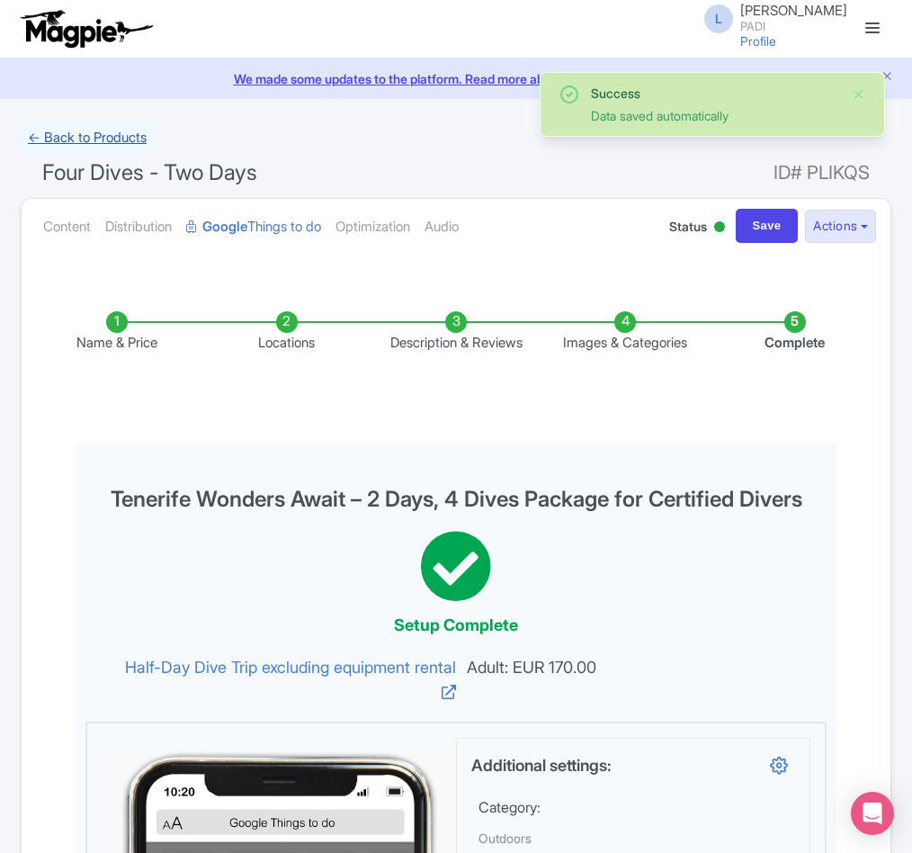
click at [62, 136] on link "← Back to Products" at bounding box center [87, 138] width 133 height 35
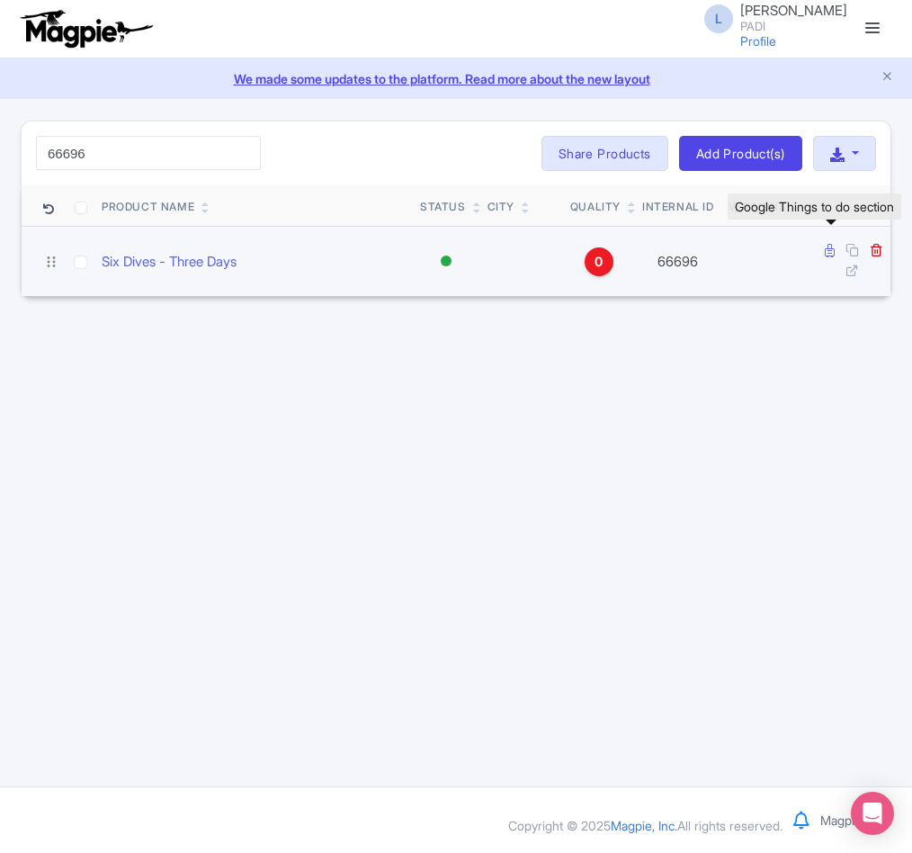
type input "66696"
click at [829, 252] on icon at bounding box center [830, 250] width 10 height 13
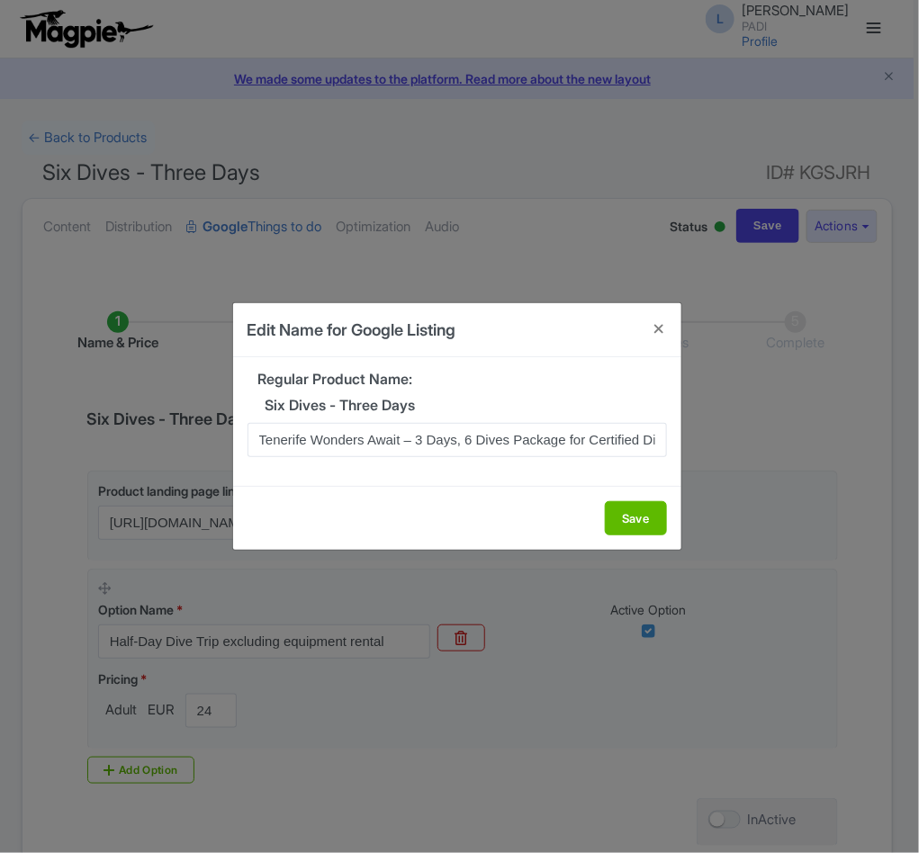
scroll to position [0, 28]
type input "Tenerife Wonders Await – 3 Days, 6 Dives Package for Certified Divers"
click at [614, 516] on button "Save" at bounding box center [636, 518] width 62 height 34
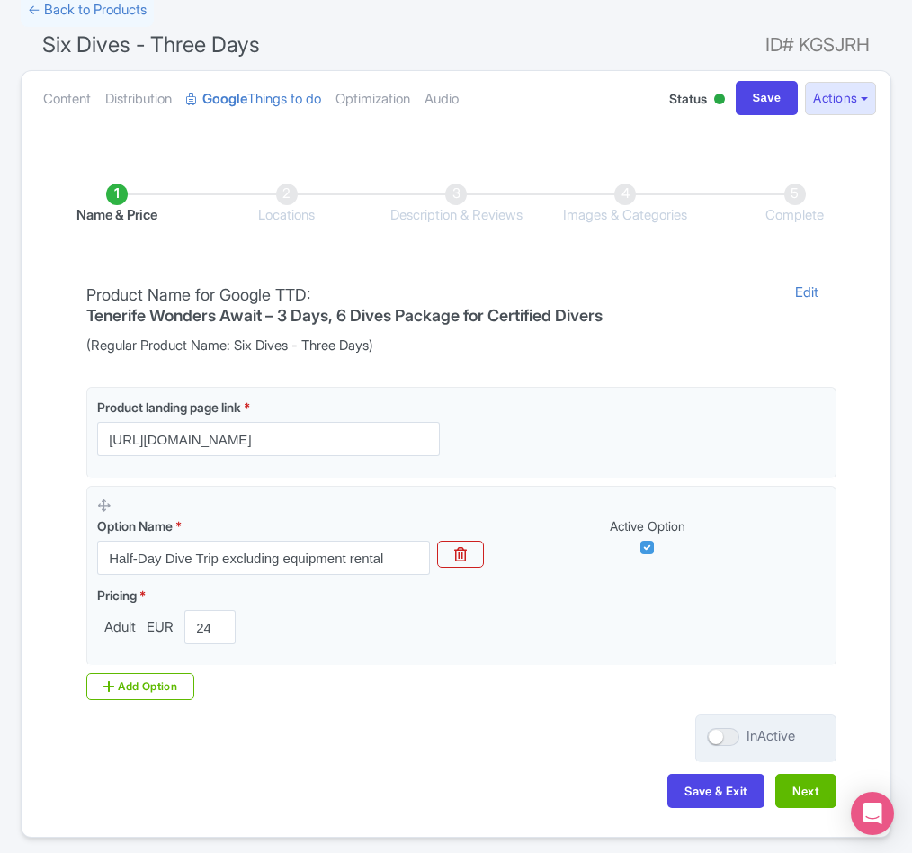
scroll to position [206, 0]
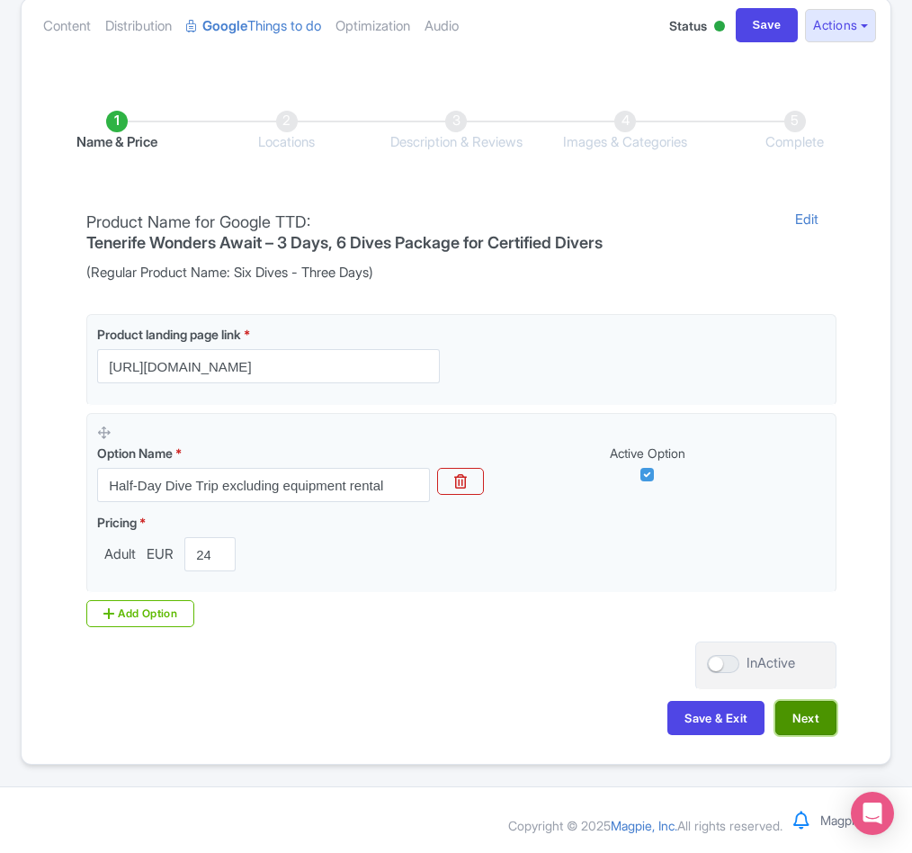
click at [789, 718] on button "Next" at bounding box center [806, 718] width 61 height 34
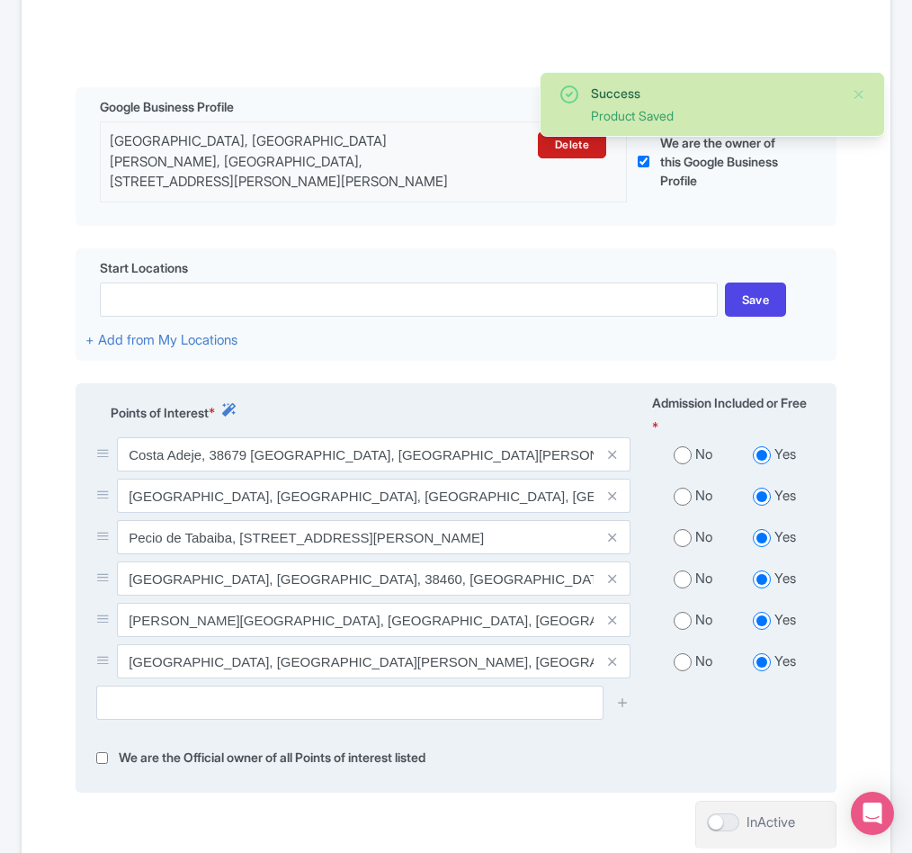
scroll to position [567, 0]
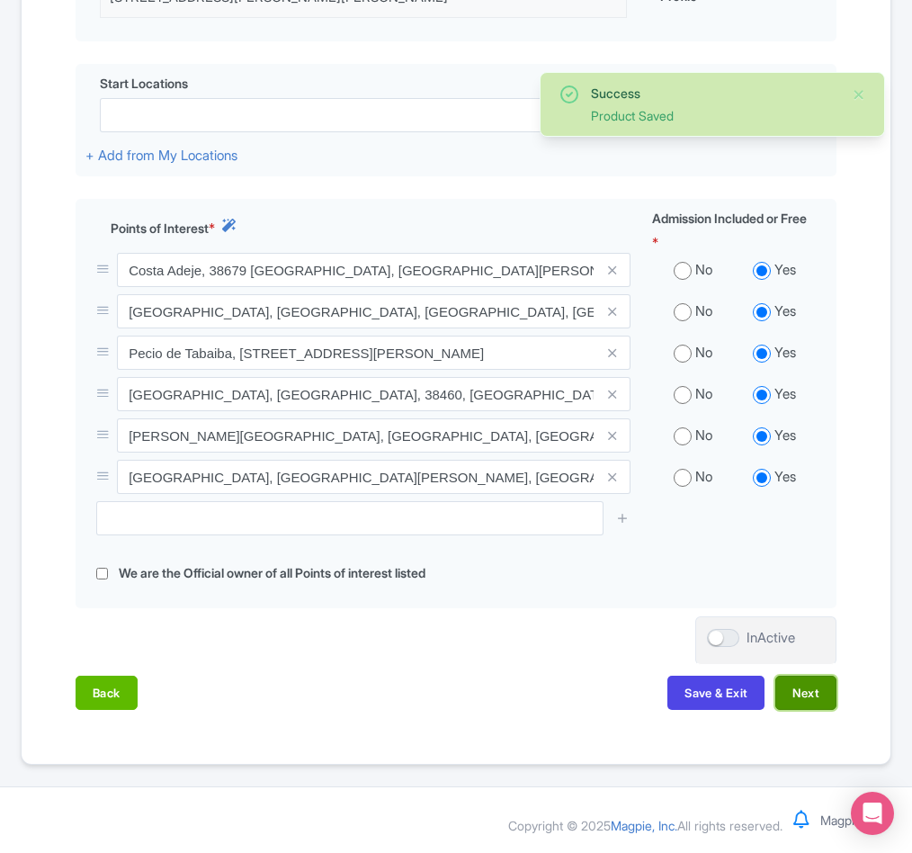
click at [794, 688] on button "Next" at bounding box center [806, 693] width 61 height 34
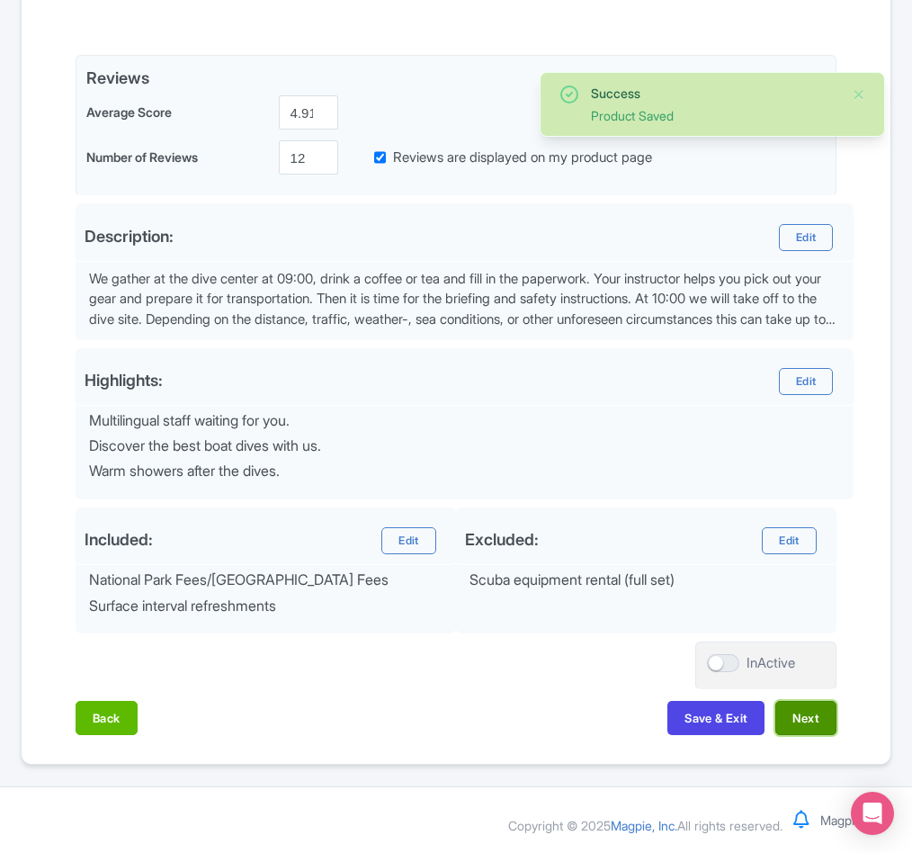
click at [785, 715] on button "Next" at bounding box center [806, 718] width 61 height 34
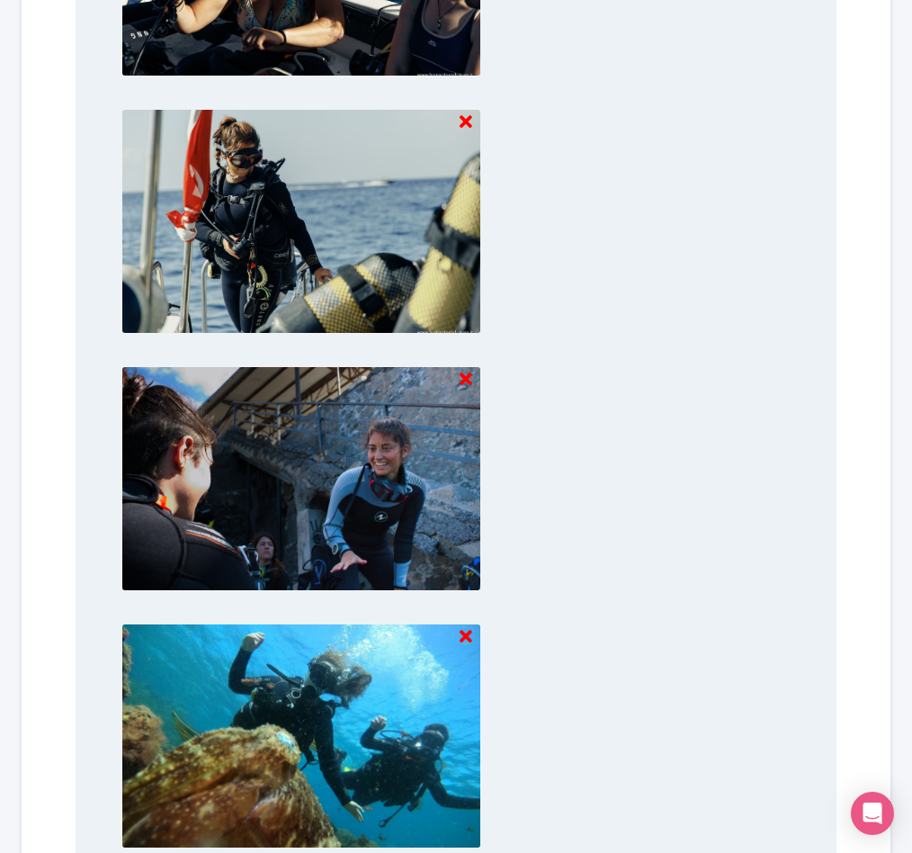
scroll to position [1673, 0]
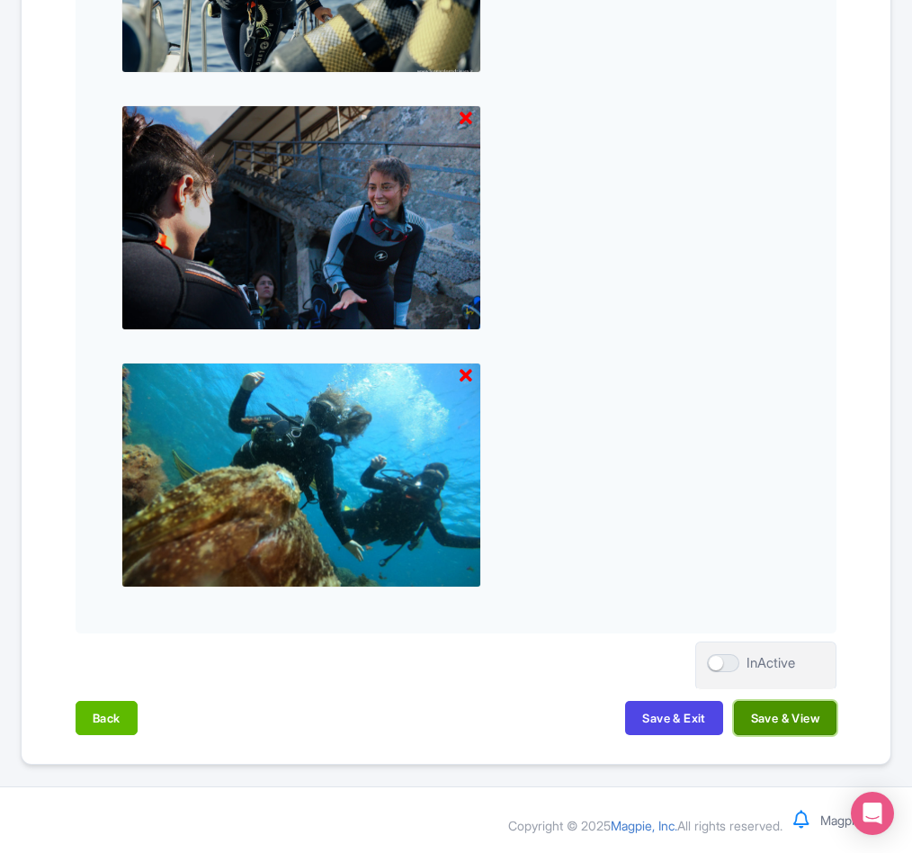
click at [764, 722] on button "Save & View" at bounding box center [785, 718] width 103 height 34
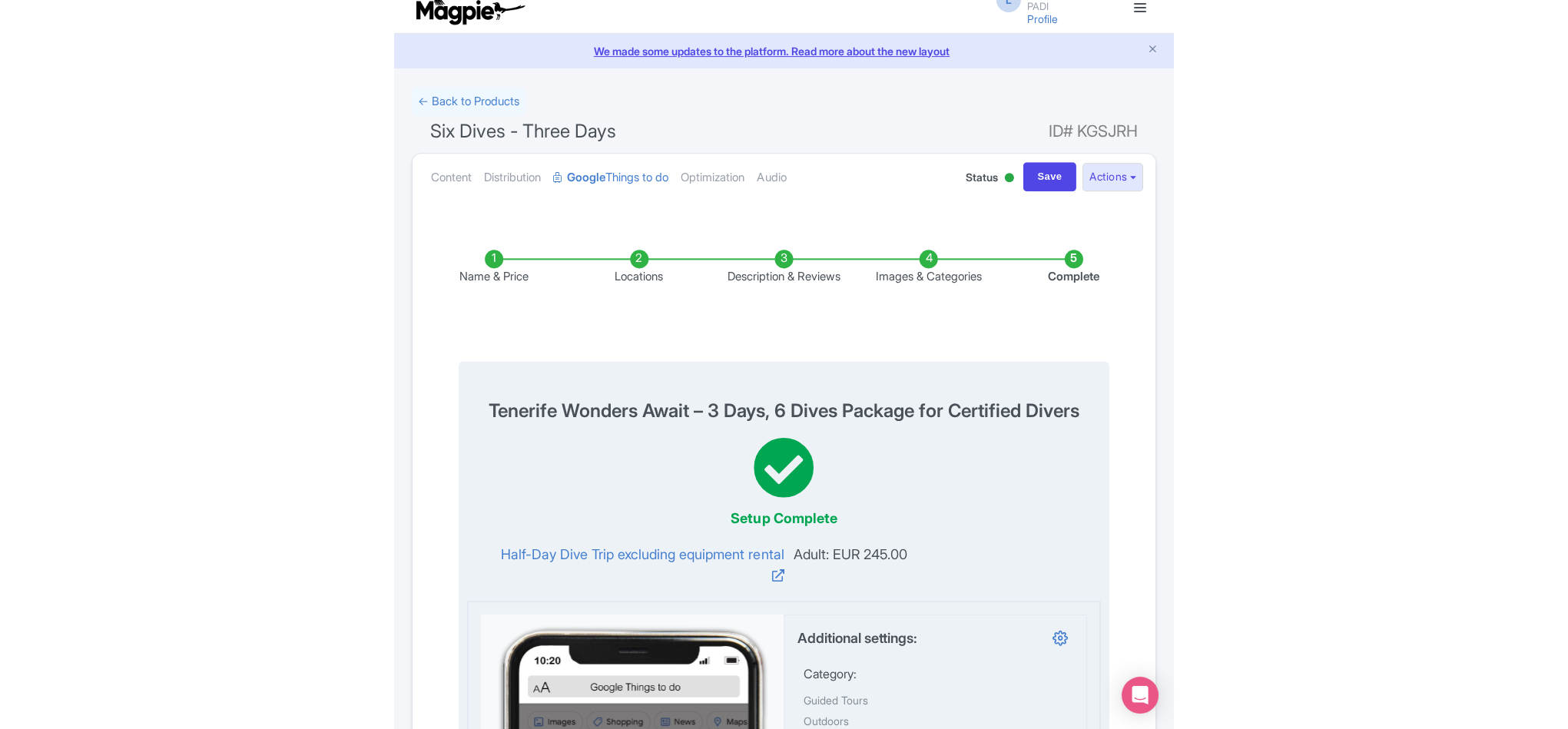
scroll to position [0, 0]
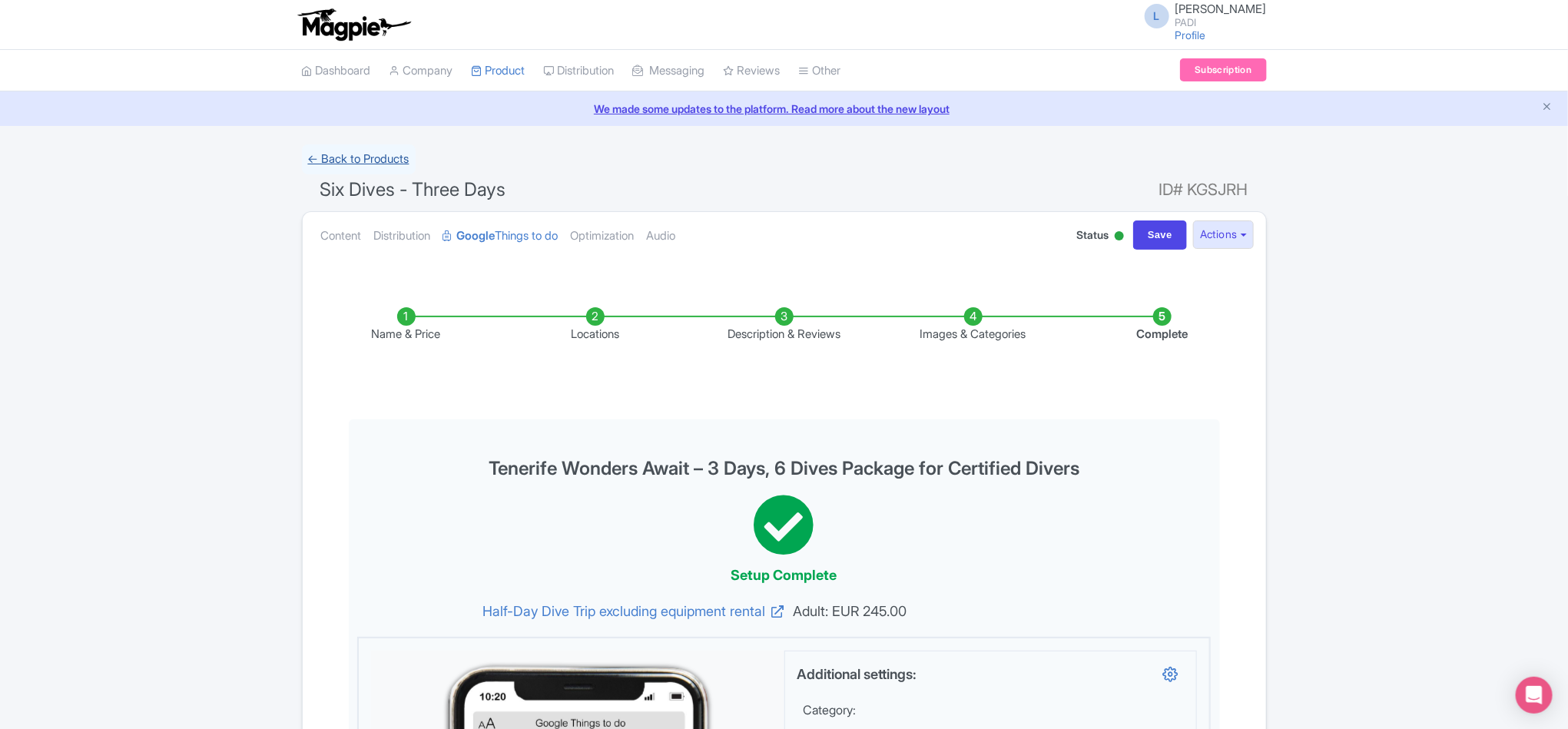
click at [325, 157] on link "← Back to Products" at bounding box center [359, 159] width 114 height 30
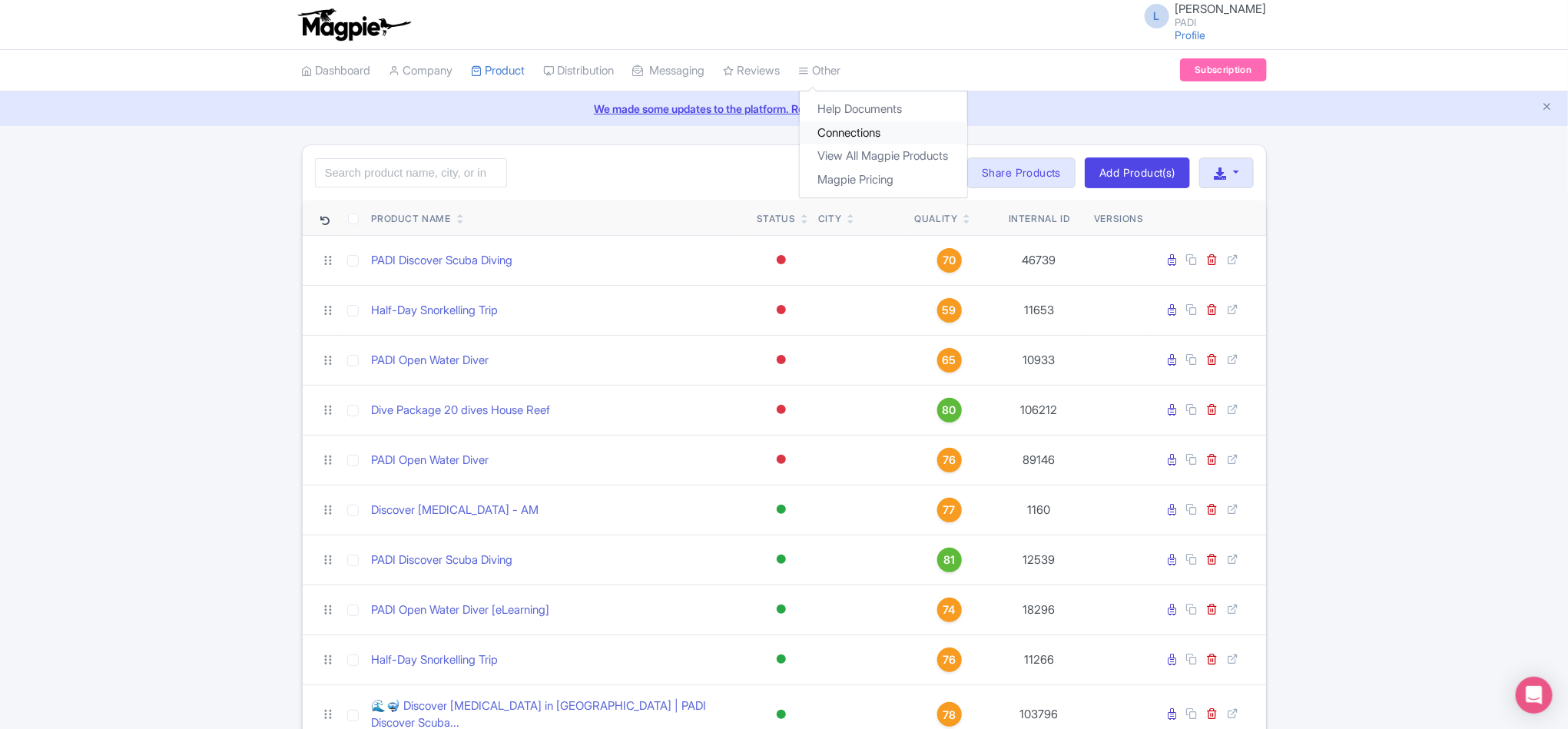
click at [865, 126] on link "Connections" at bounding box center [884, 133] width 167 height 24
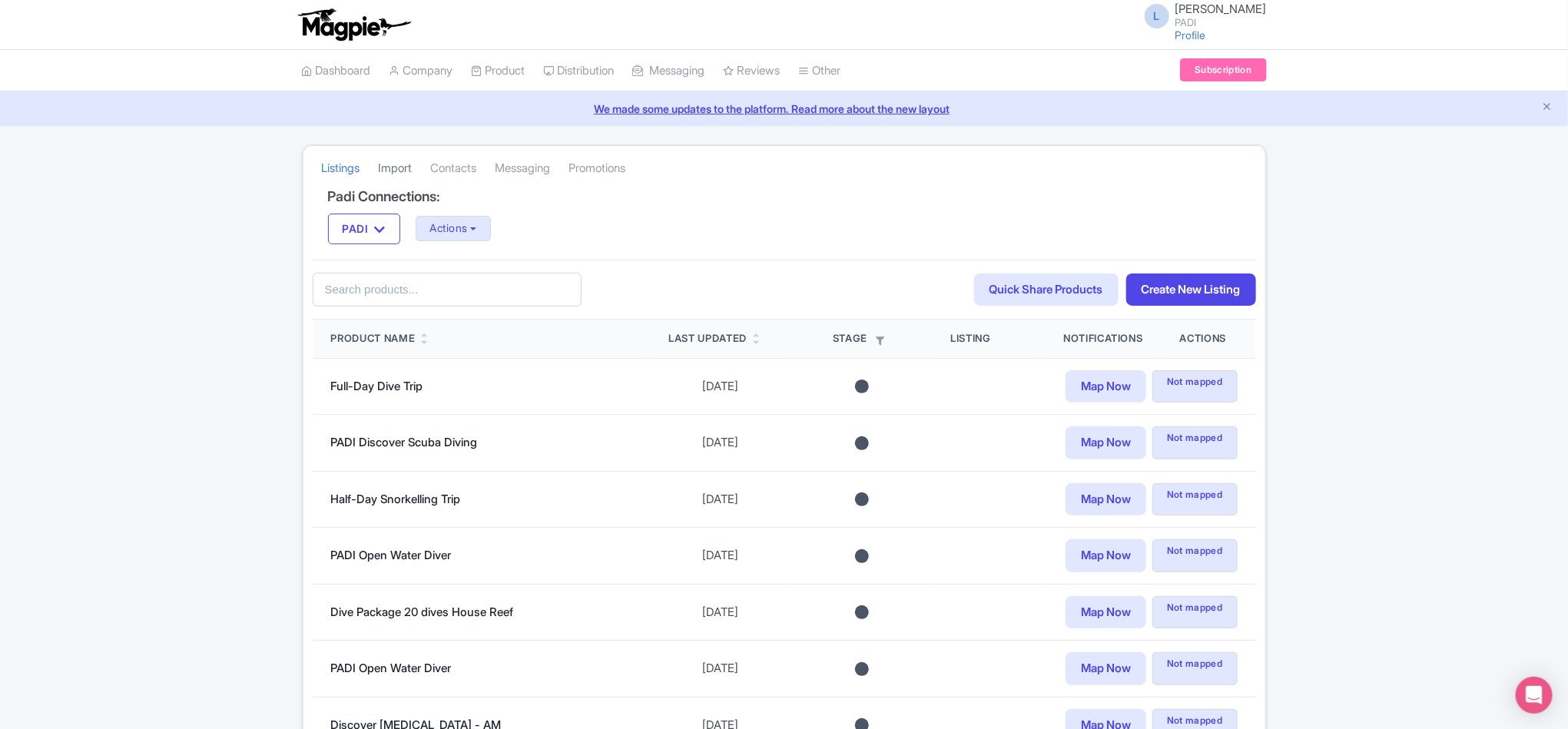
click at [404, 166] on link "Import" at bounding box center [396, 168] width 34 height 42
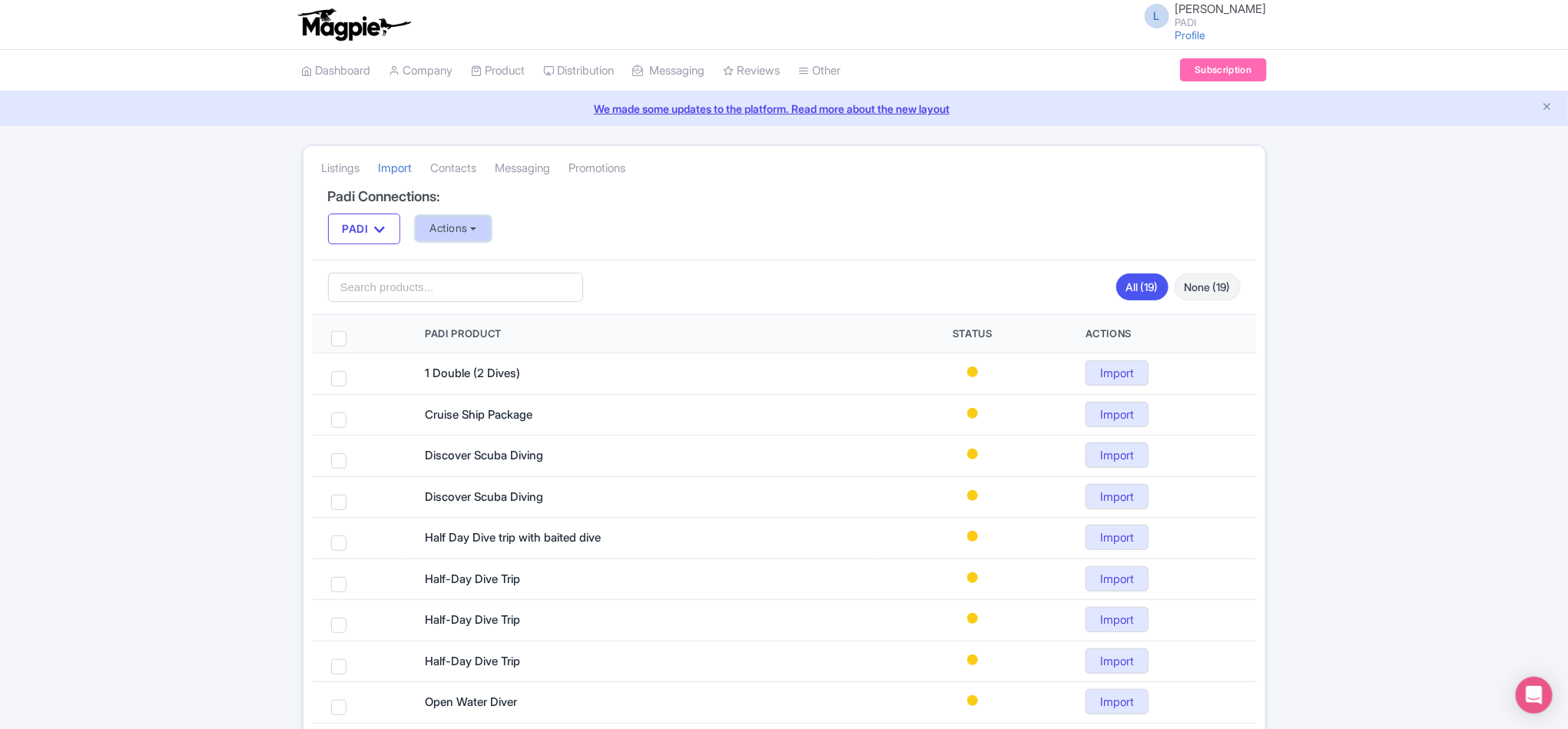
click at [454, 235] on button "Actions" at bounding box center [453, 229] width 76 height 26
click at [476, 300] on link "Import all un-mapped Products" at bounding box center [515, 309] width 196 height 24
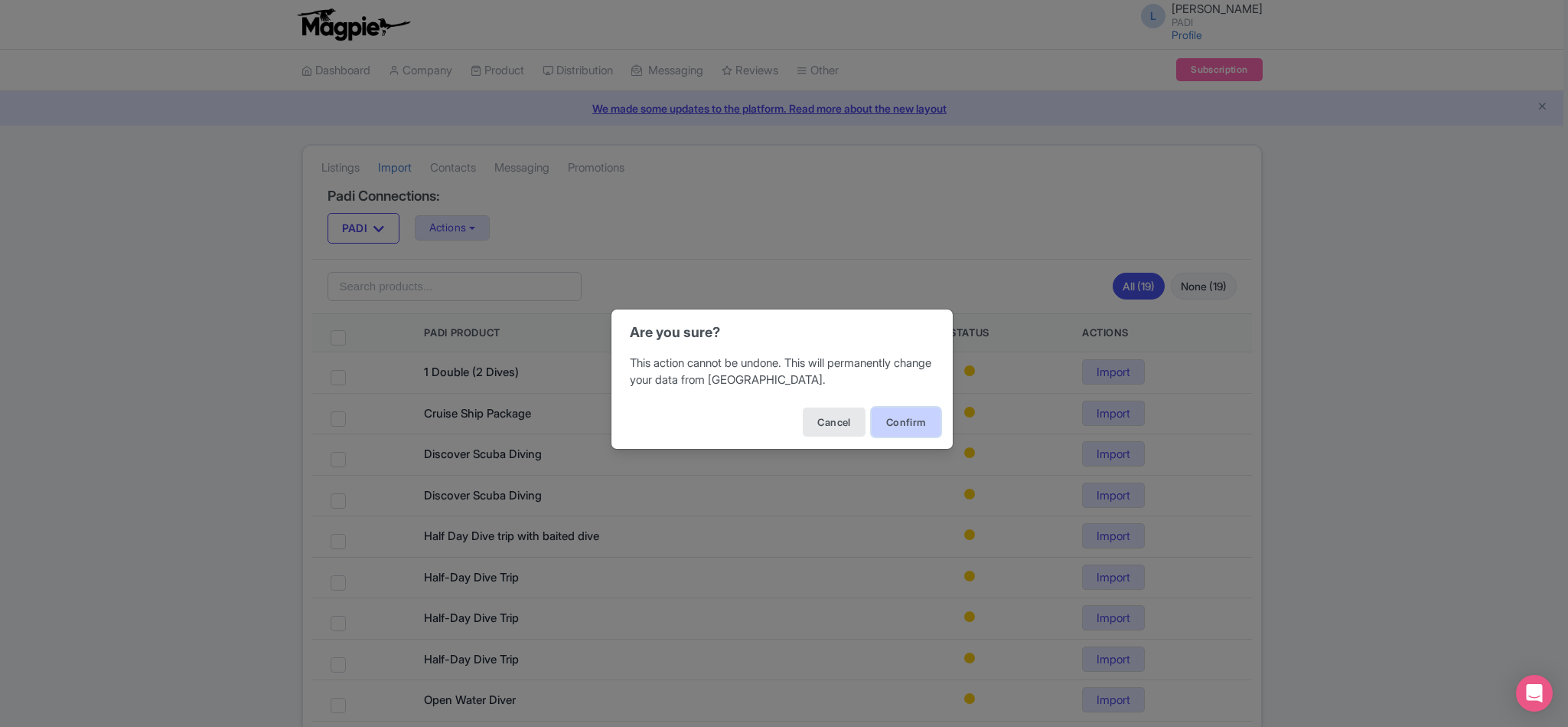
click at [903, 423] on button "Confirm" at bounding box center [906, 422] width 69 height 29
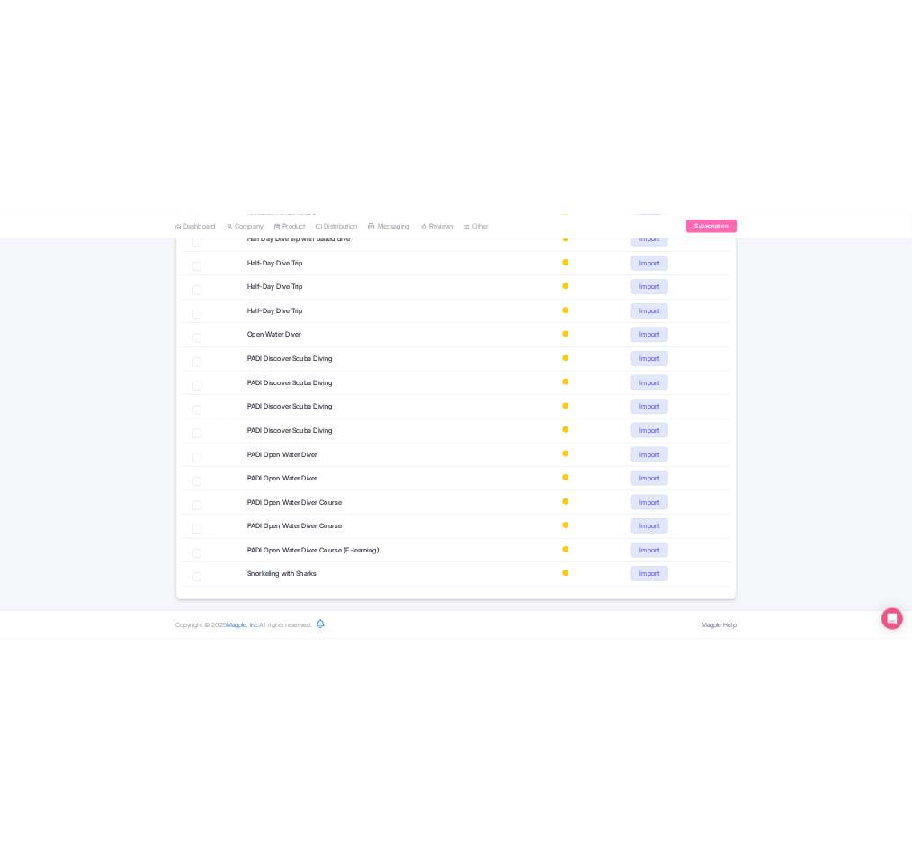
scroll to position [554, 0]
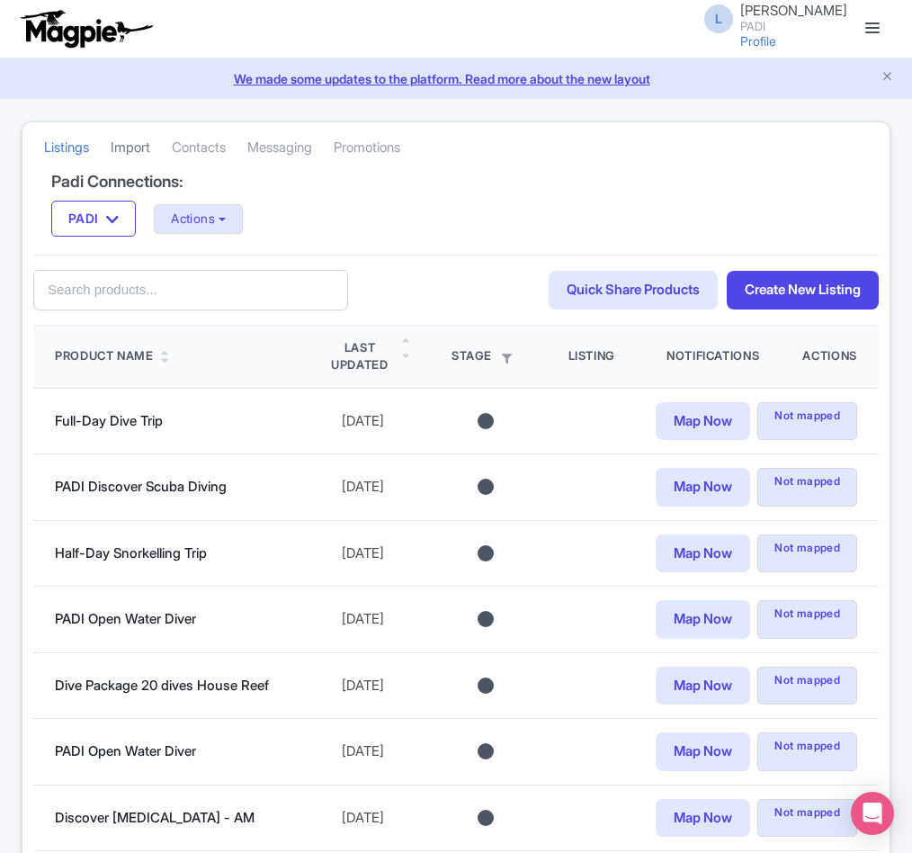
click at [124, 148] on link "Import" at bounding box center [131, 147] width 40 height 49
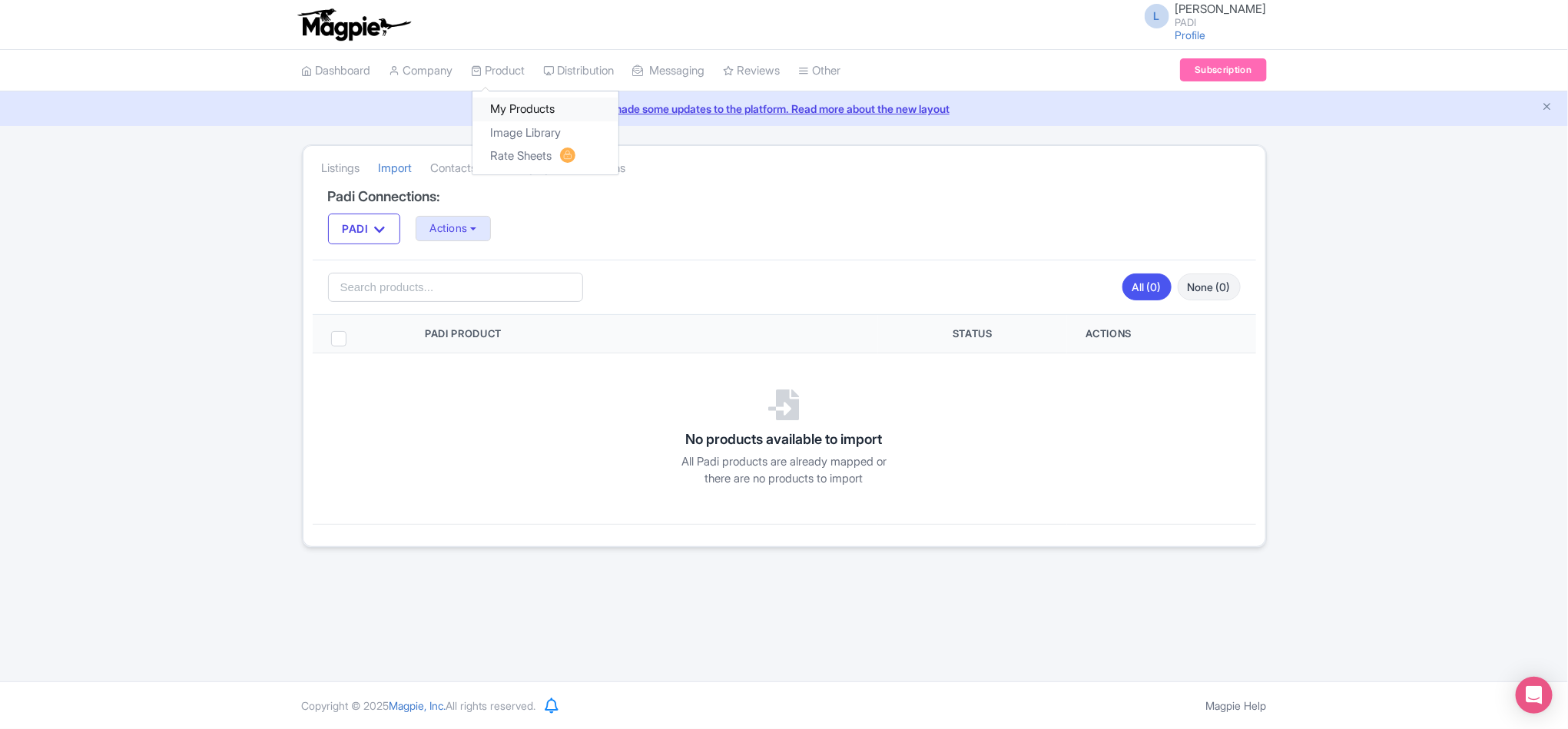
click at [524, 106] on link "My Products" at bounding box center [545, 109] width 146 height 24
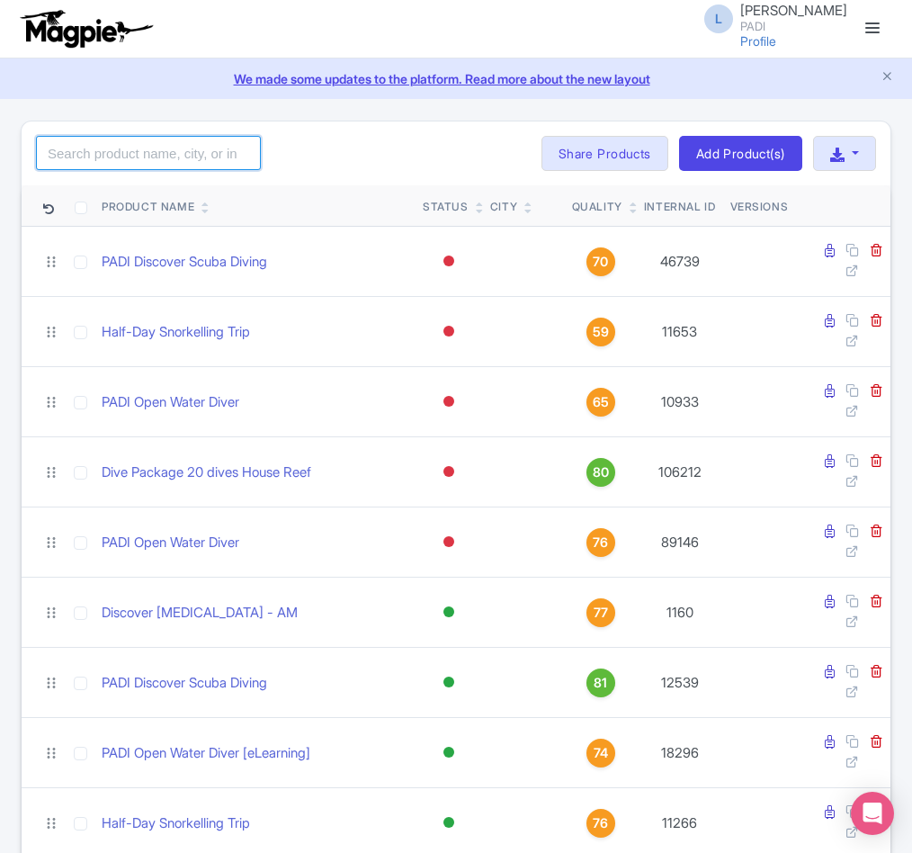
click at [132, 151] on input "search" at bounding box center [148, 153] width 225 height 34
paste input "107702"
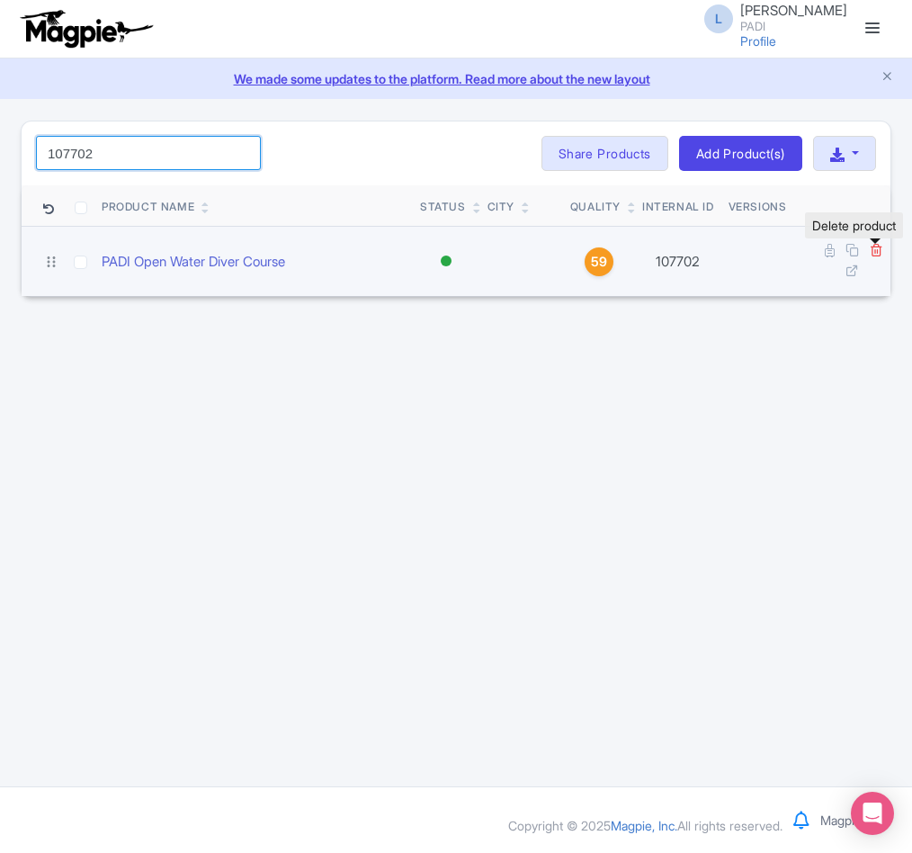
type input "107702"
click at [875, 248] on icon at bounding box center [876, 249] width 13 height 13
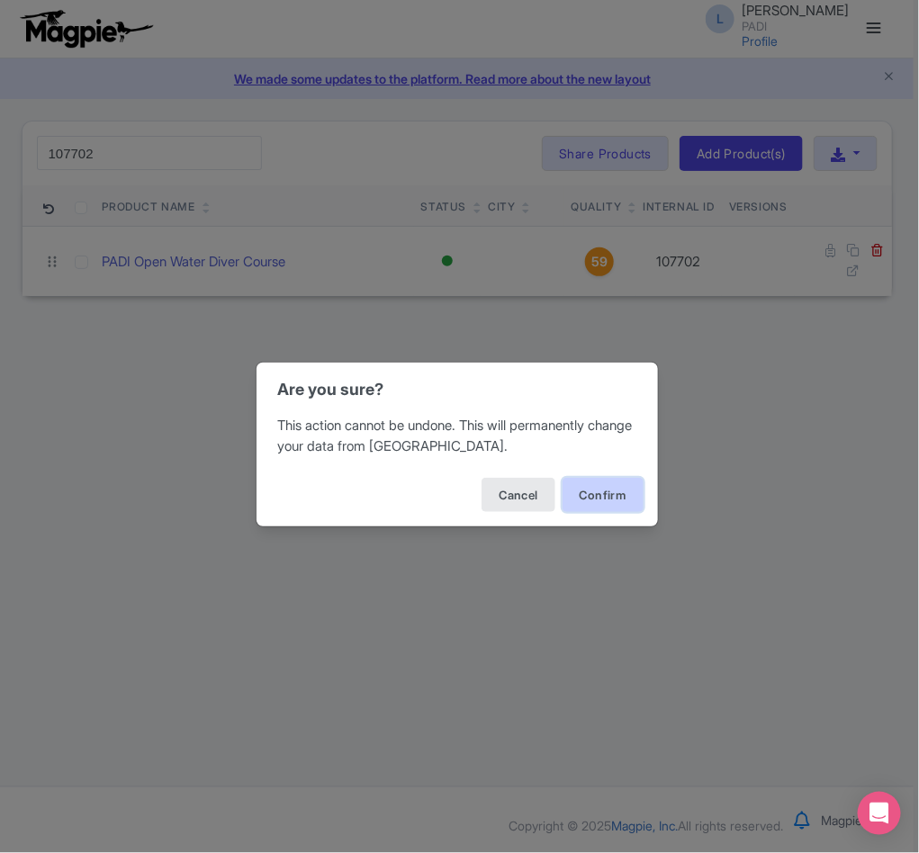
click at [613, 505] on button "Confirm" at bounding box center [602, 495] width 81 height 34
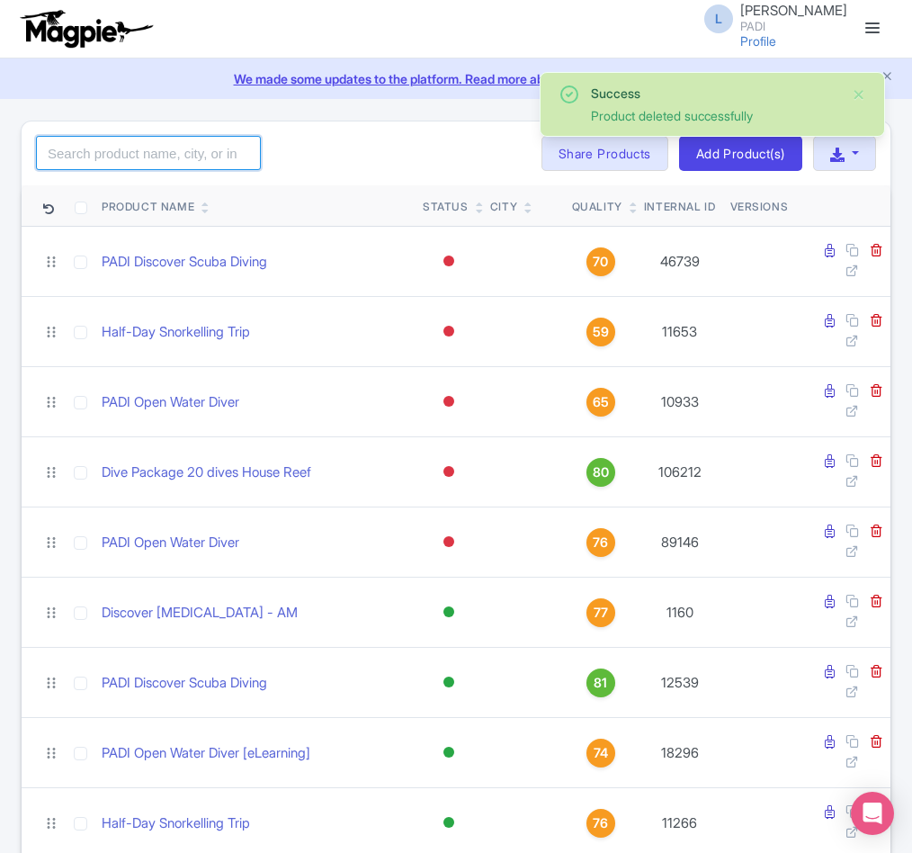
click at [132, 160] on input "search" at bounding box center [148, 153] width 225 height 34
paste input "107706"
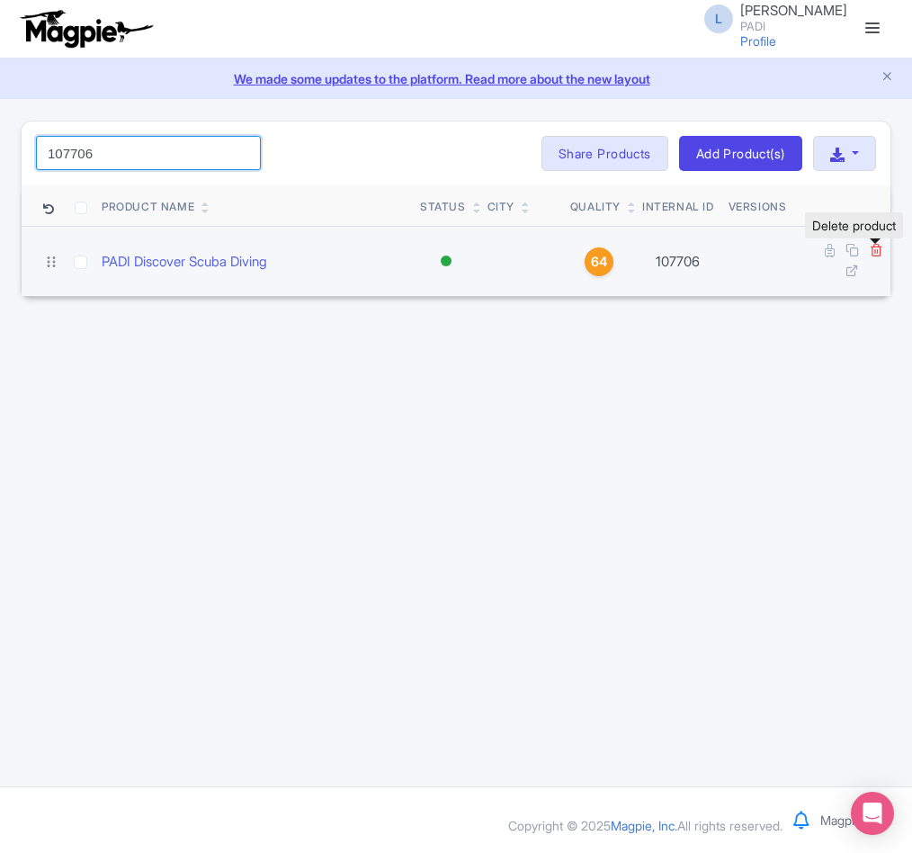
type input "107706"
click at [877, 252] on icon at bounding box center [876, 249] width 13 height 13
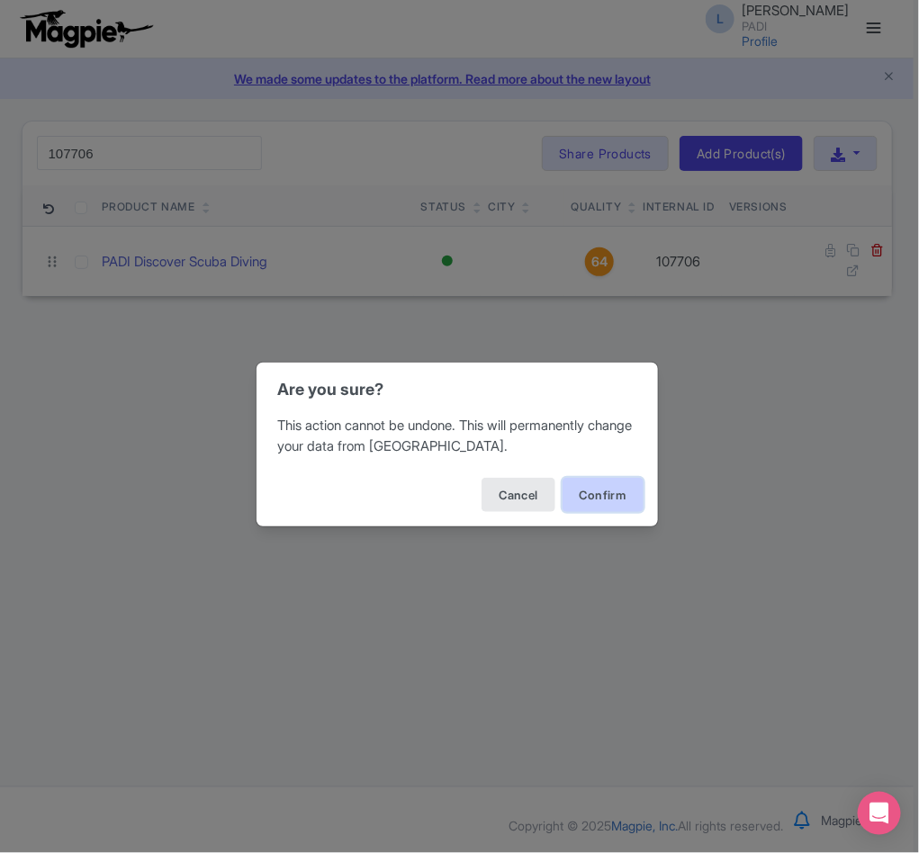
click at [608, 502] on button "Confirm" at bounding box center [602, 495] width 81 height 34
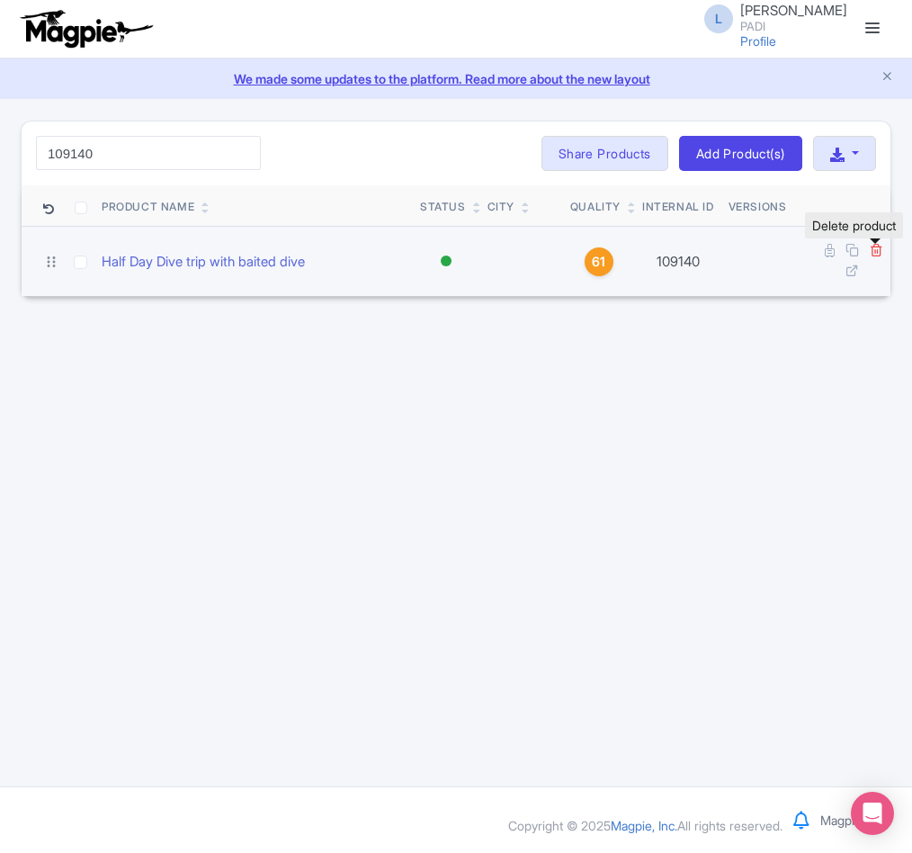
type input "109140"
click at [873, 249] on icon at bounding box center [876, 249] width 13 height 13
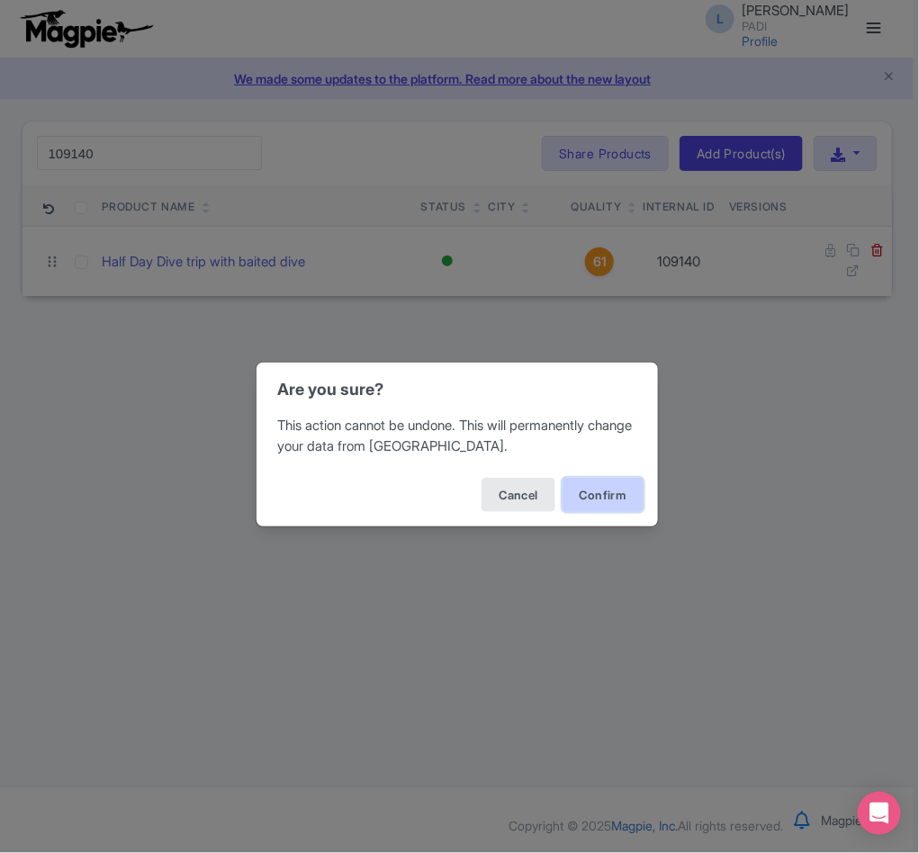
click at [592, 498] on button "Confirm" at bounding box center [602, 495] width 81 height 34
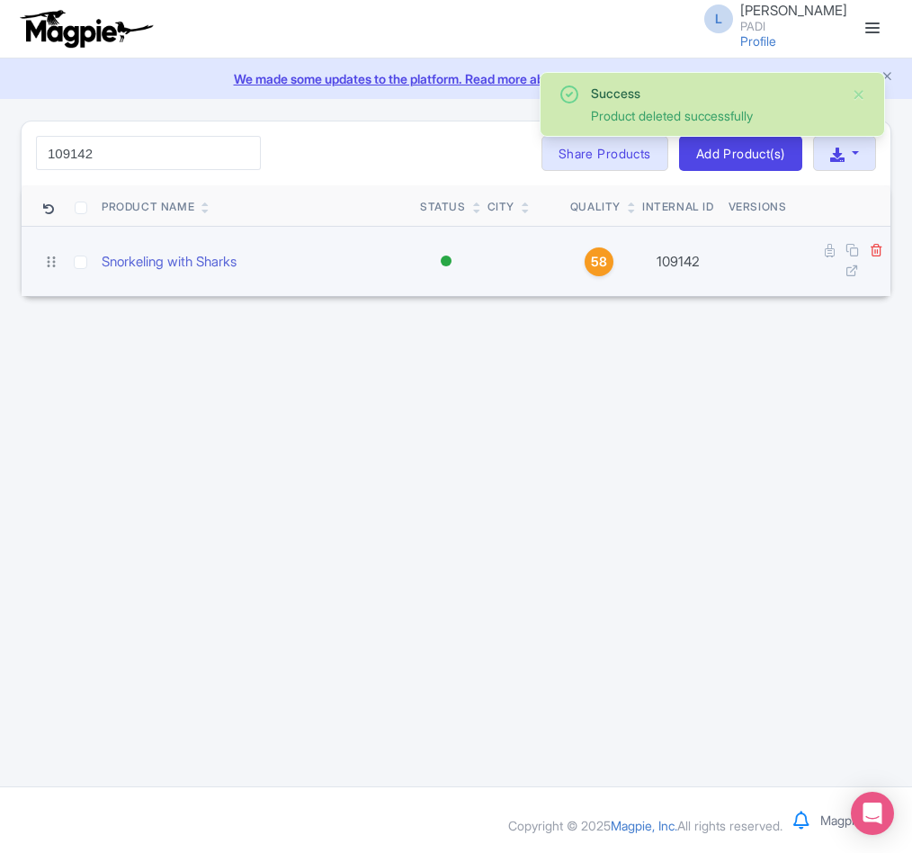
type input "109142"
click at [875, 249] on icon at bounding box center [876, 249] width 13 height 13
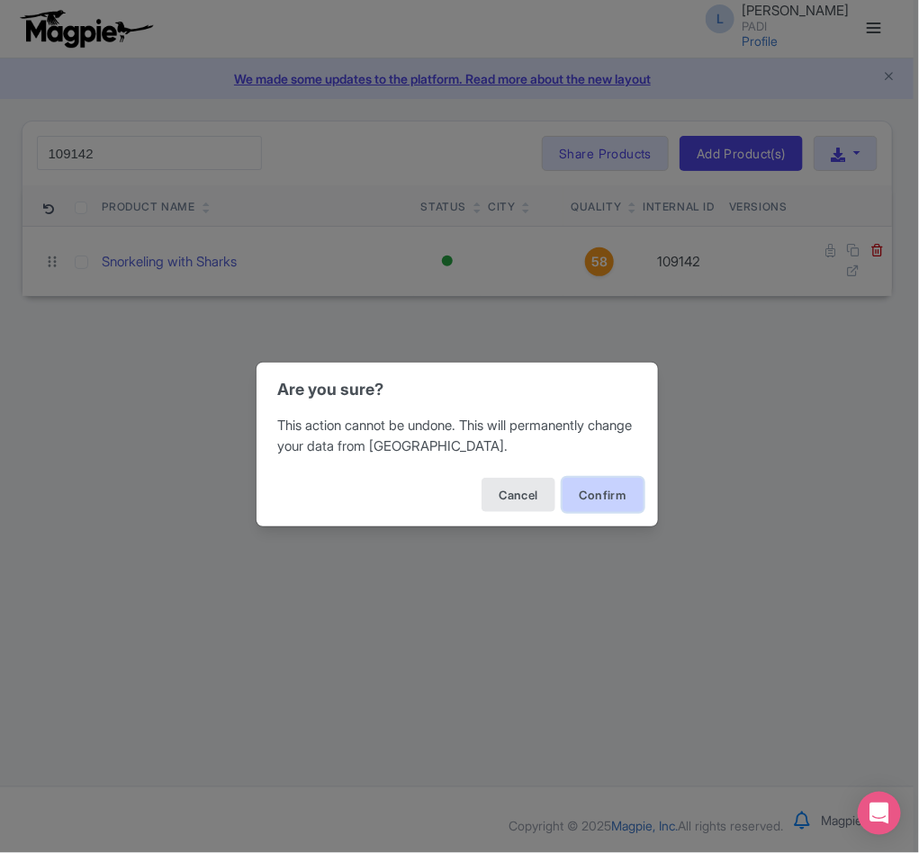
click at [610, 492] on button "Confirm" at bounding box center [602, 495] width 81 height 34
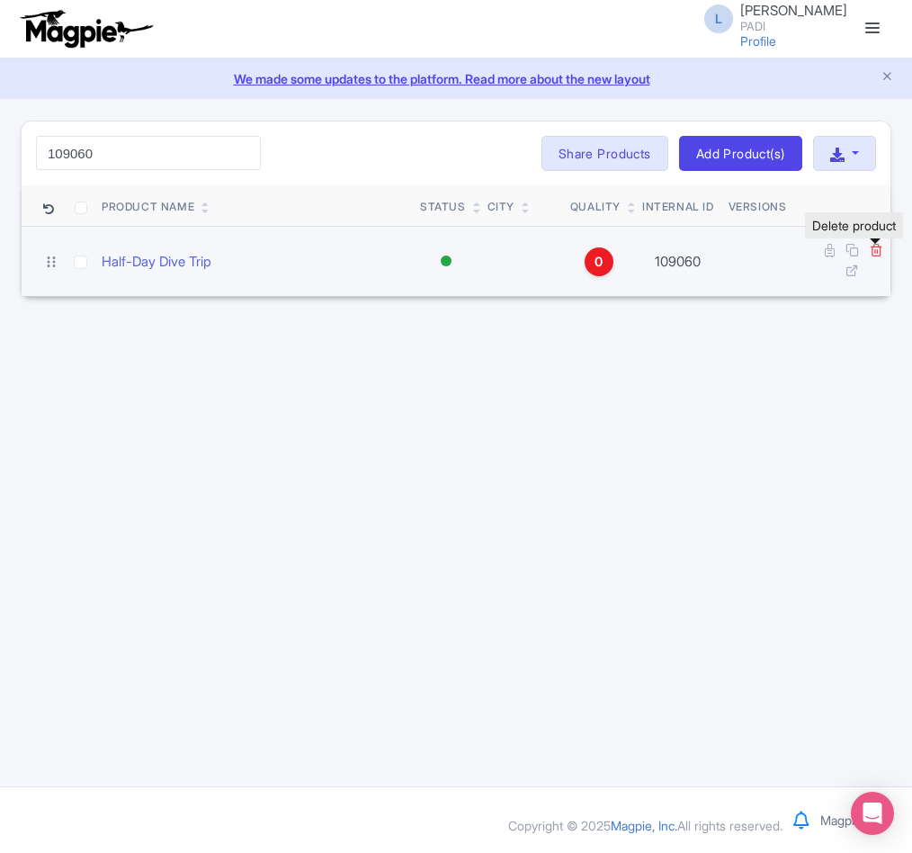
type input "109060"
click at [870, 252] on icon at bounding box center [876, 249] width 13 height 13
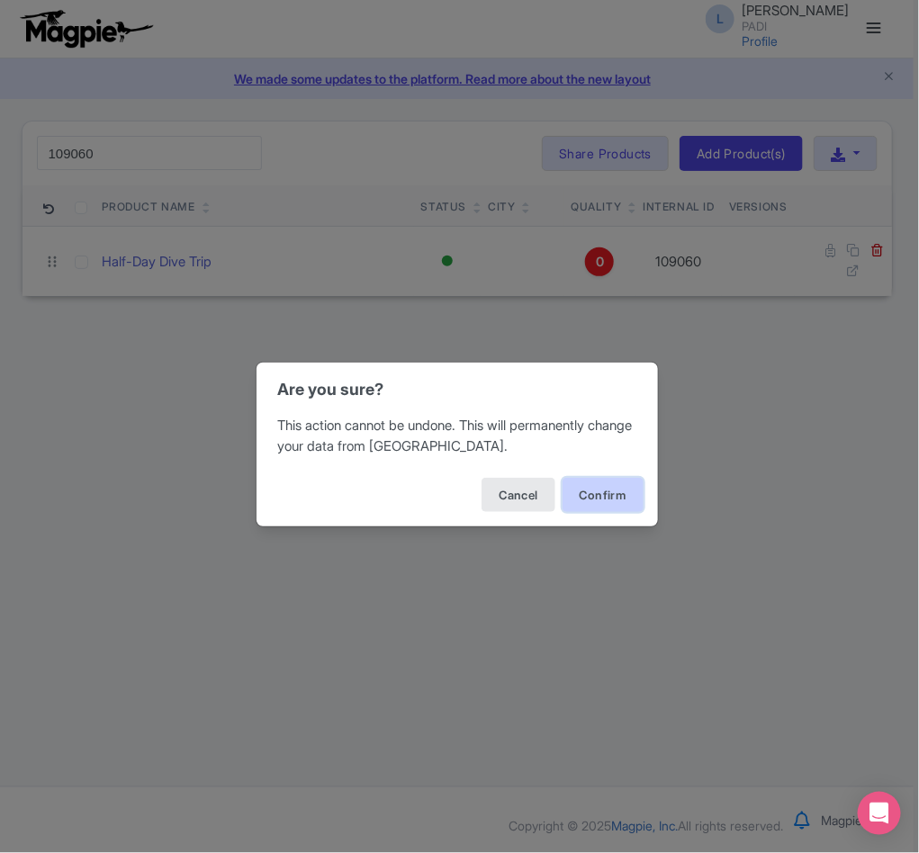
click at [611, 498] on button "Confirm" at bounding box center [602, 495] width 81 height 34
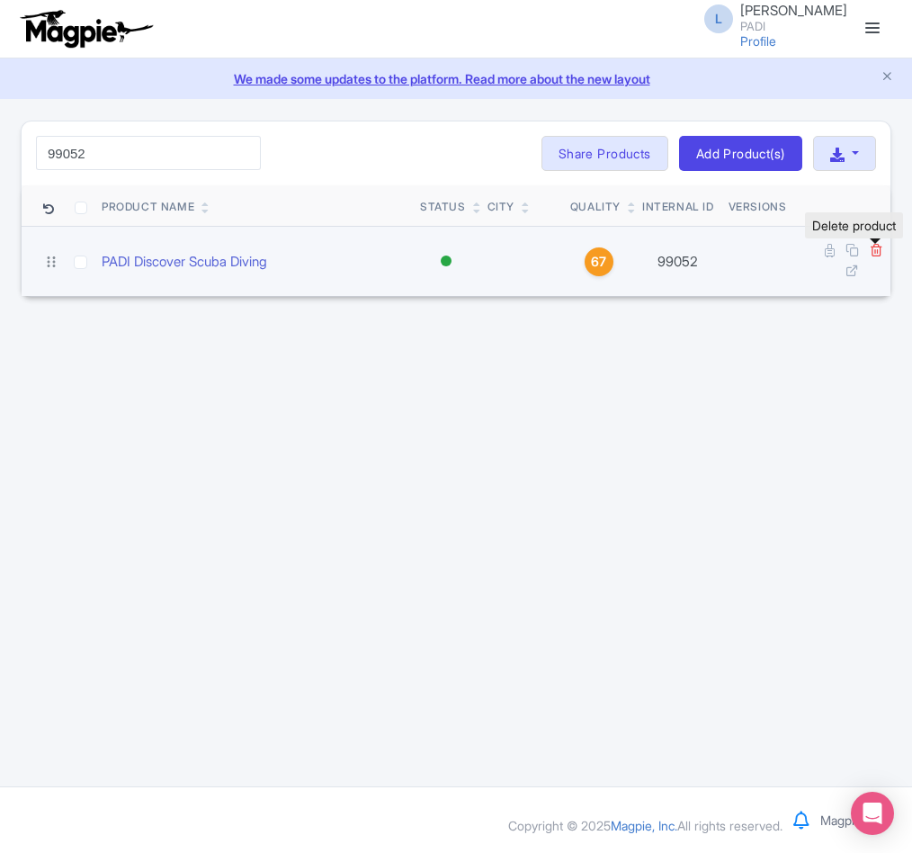
type input "99052"
click at [880, 251] on icon at bounding box center [876, 249] width 13 height 13
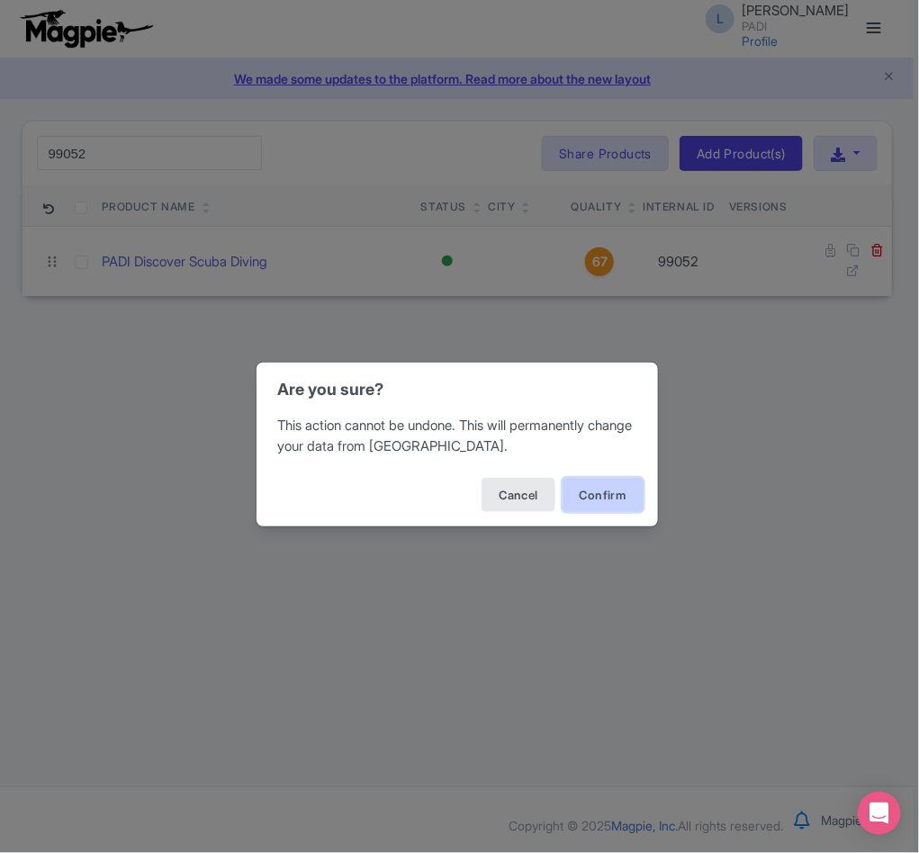
click at [610, 480] on button "Confirm" at bounding box center [602, 495] width 81 height 34
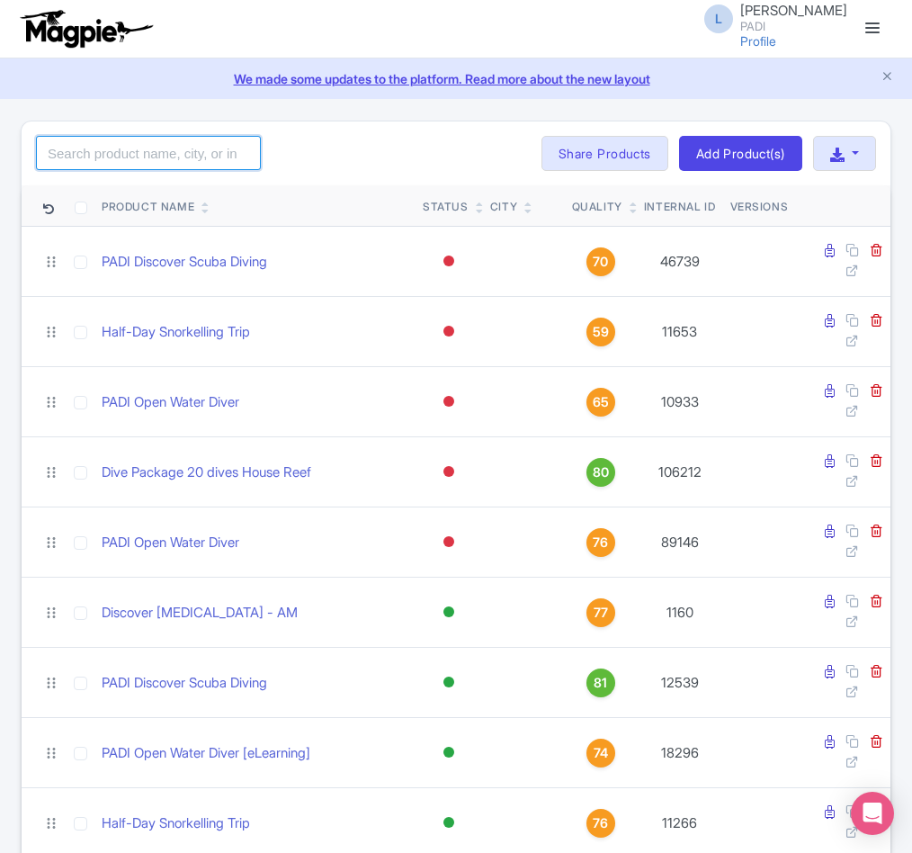
click at [167, 163] on input "search" at bounding box center [148, 153] width 225 height 34
paste input "98246"
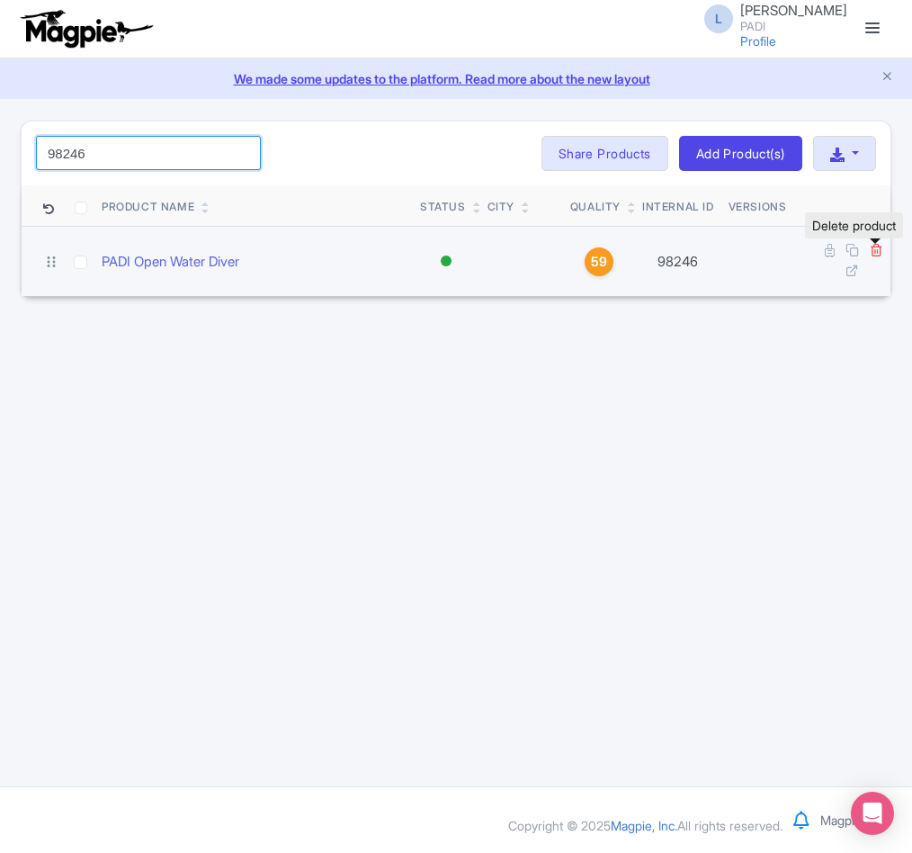
type input "98246"
click at [878, 252] on icon at bounding box center [876, 249] width 13 height 13
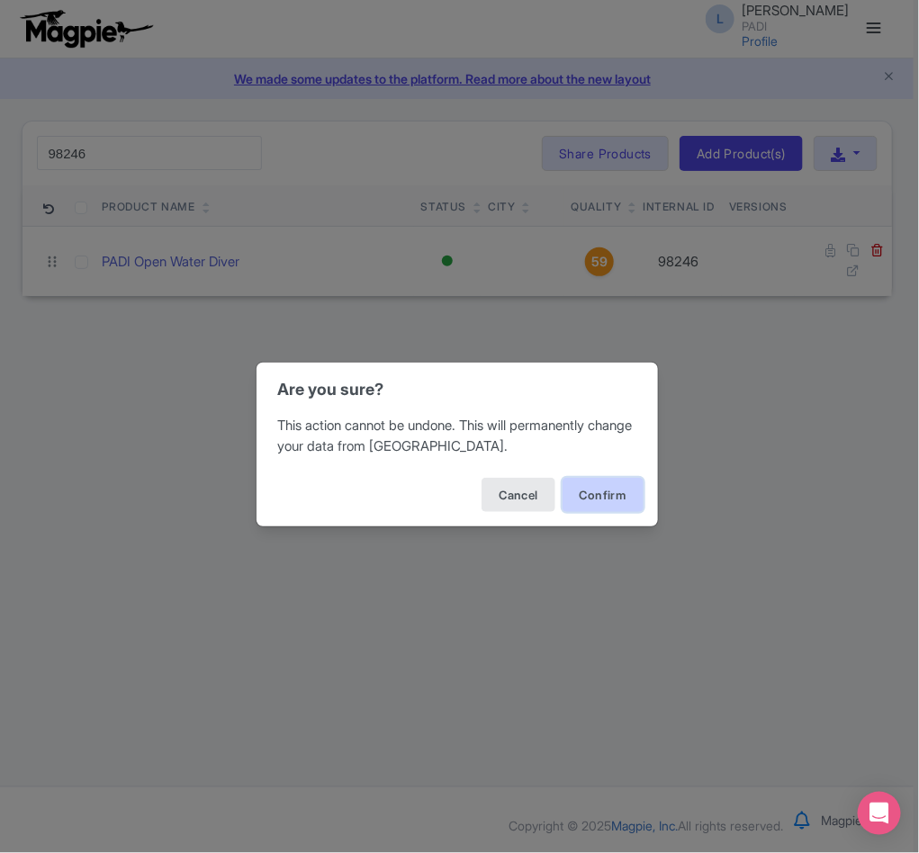
click at [608, 489] on button "Confirm" at bounding box center [602, 495] width 81 height 34
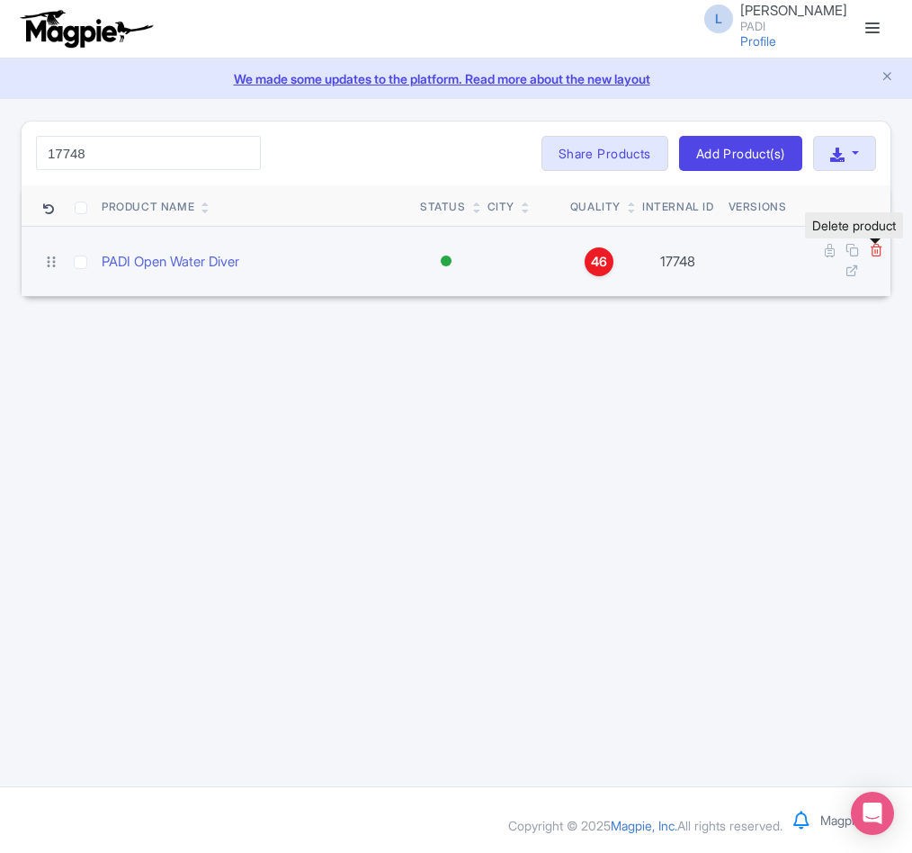
type input "17748"
click at [873, 251] on icon at bounding box center [876, 249] width 13 height 13
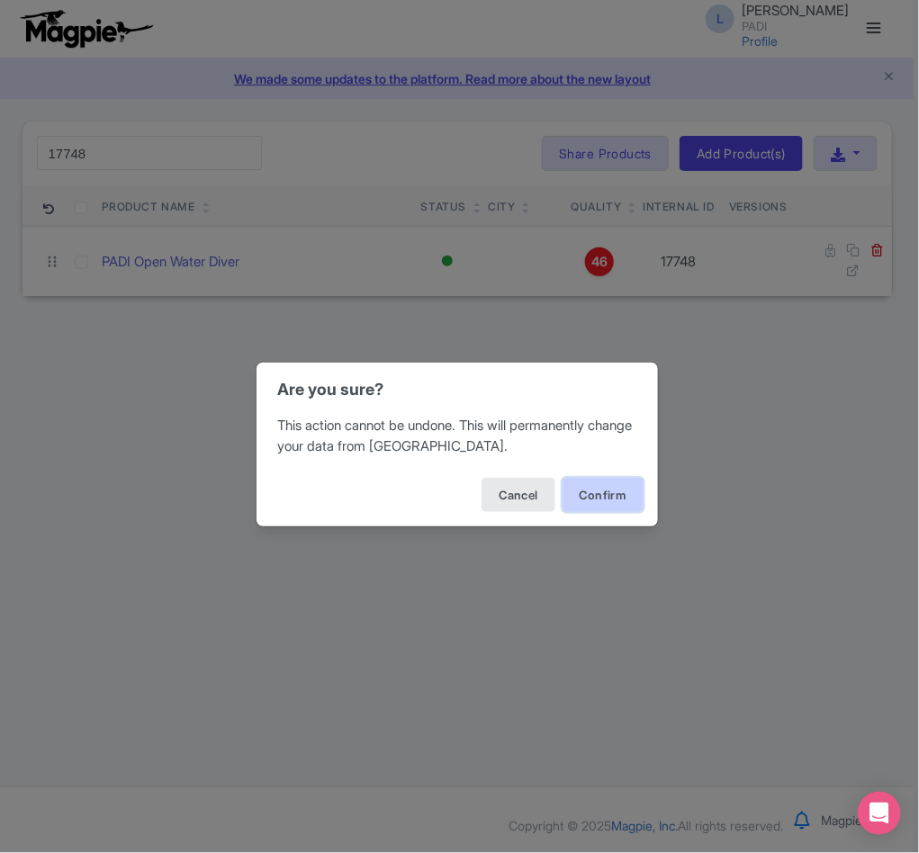
click at [583, 484] on button "Confirm" at bounding box center [602, 495] width 81 height 34
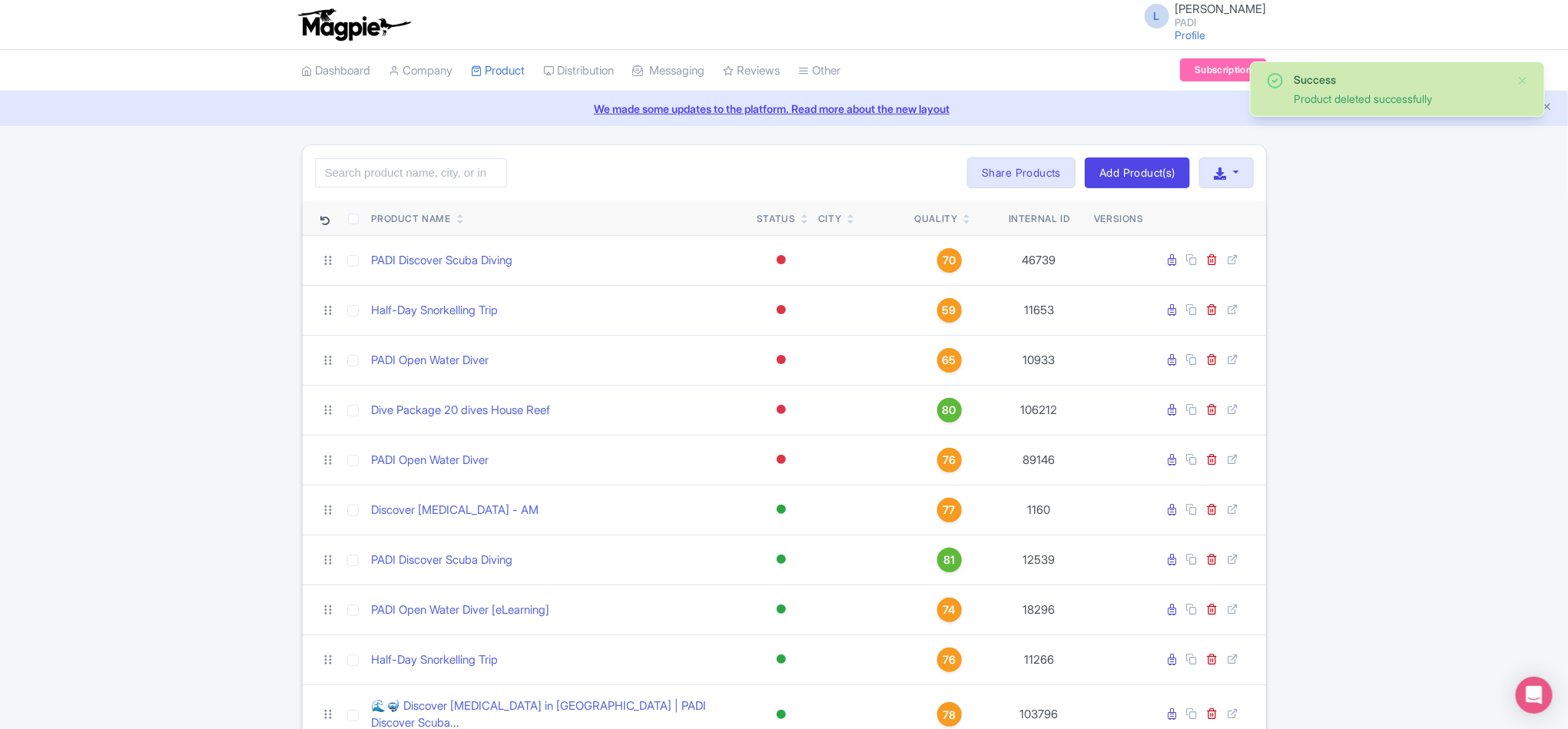
click at [360, 69] on link "Dashboard" at bounding box center [336, 70] width 69 height 42
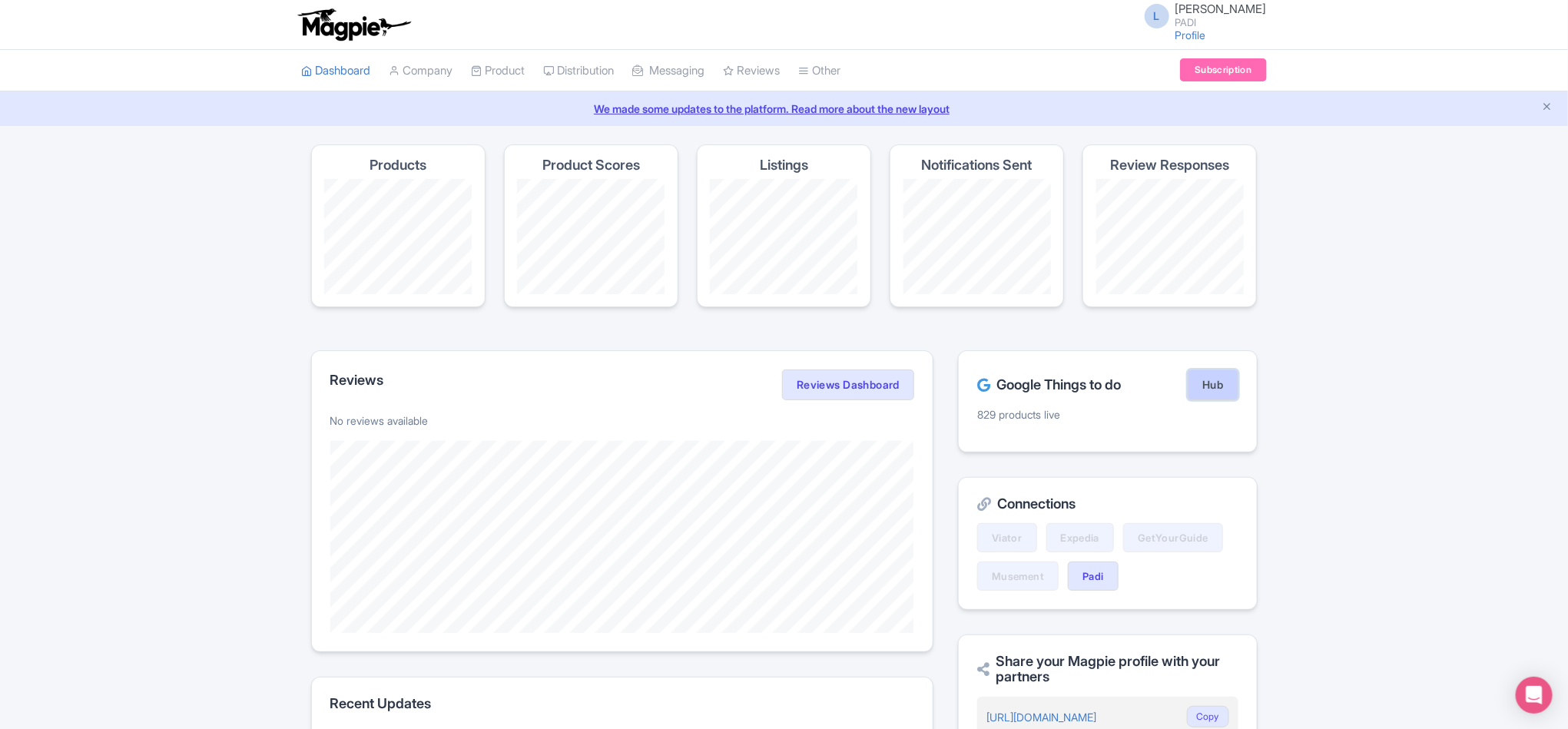
click at [1197, 389] on link "Hub" at bounding box center [1213, 385] width 50 height 31
click at [1215, 385] on link "Hub" at bounding box center [1213, 385] width 50 height 31
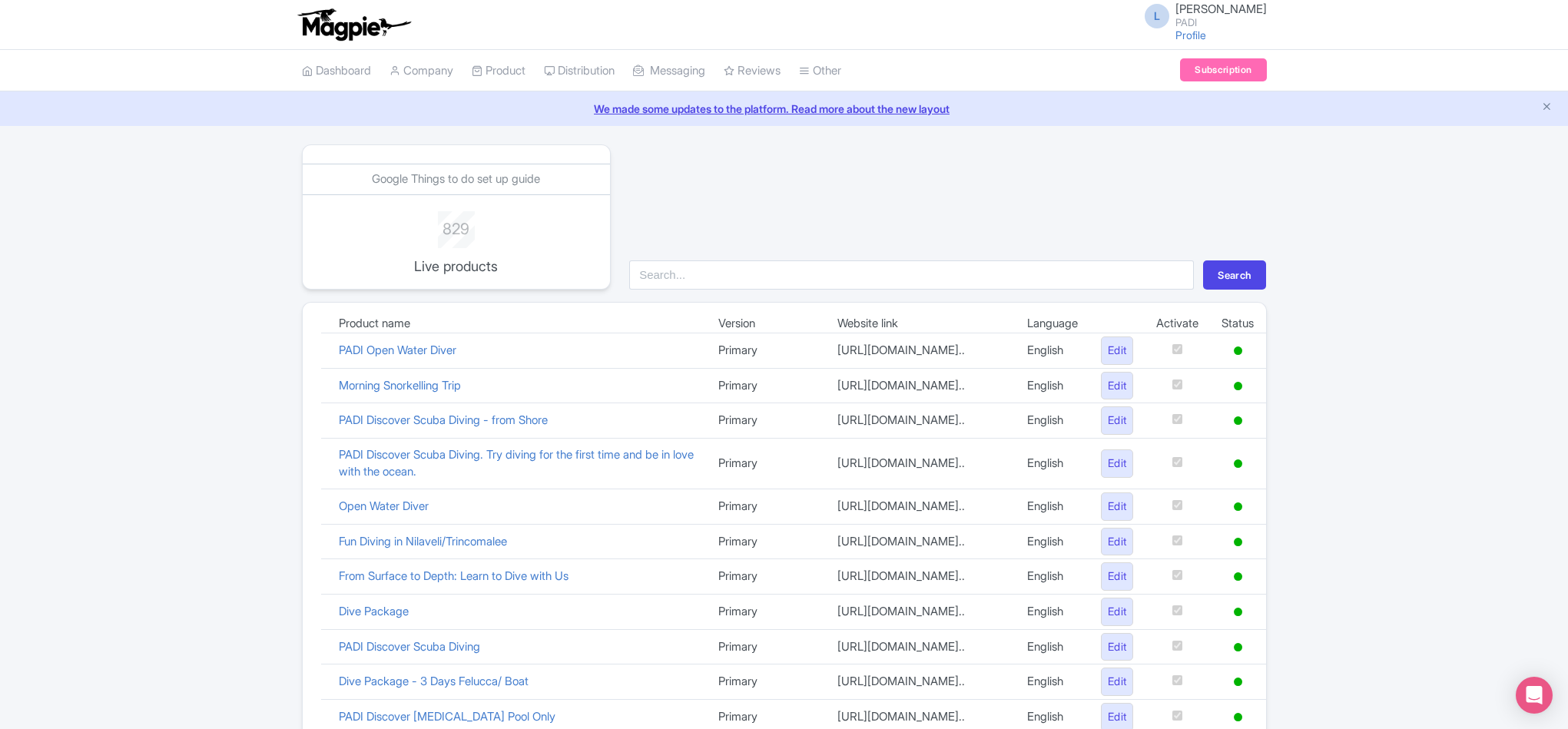
scroll to position [984, 0]
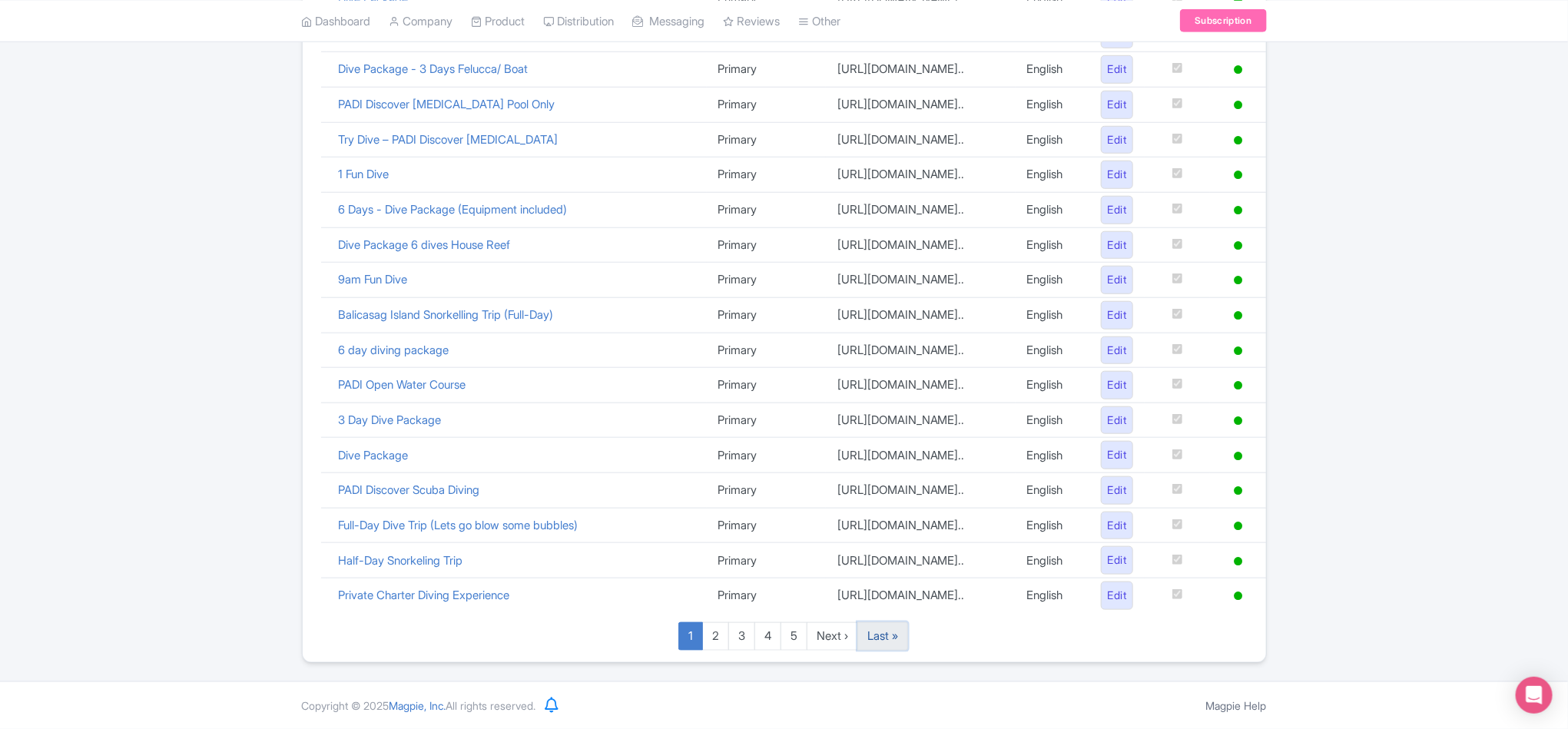
click at [900, 634] on link "Last »" at bounding box center [882, 636] width 50 height 28
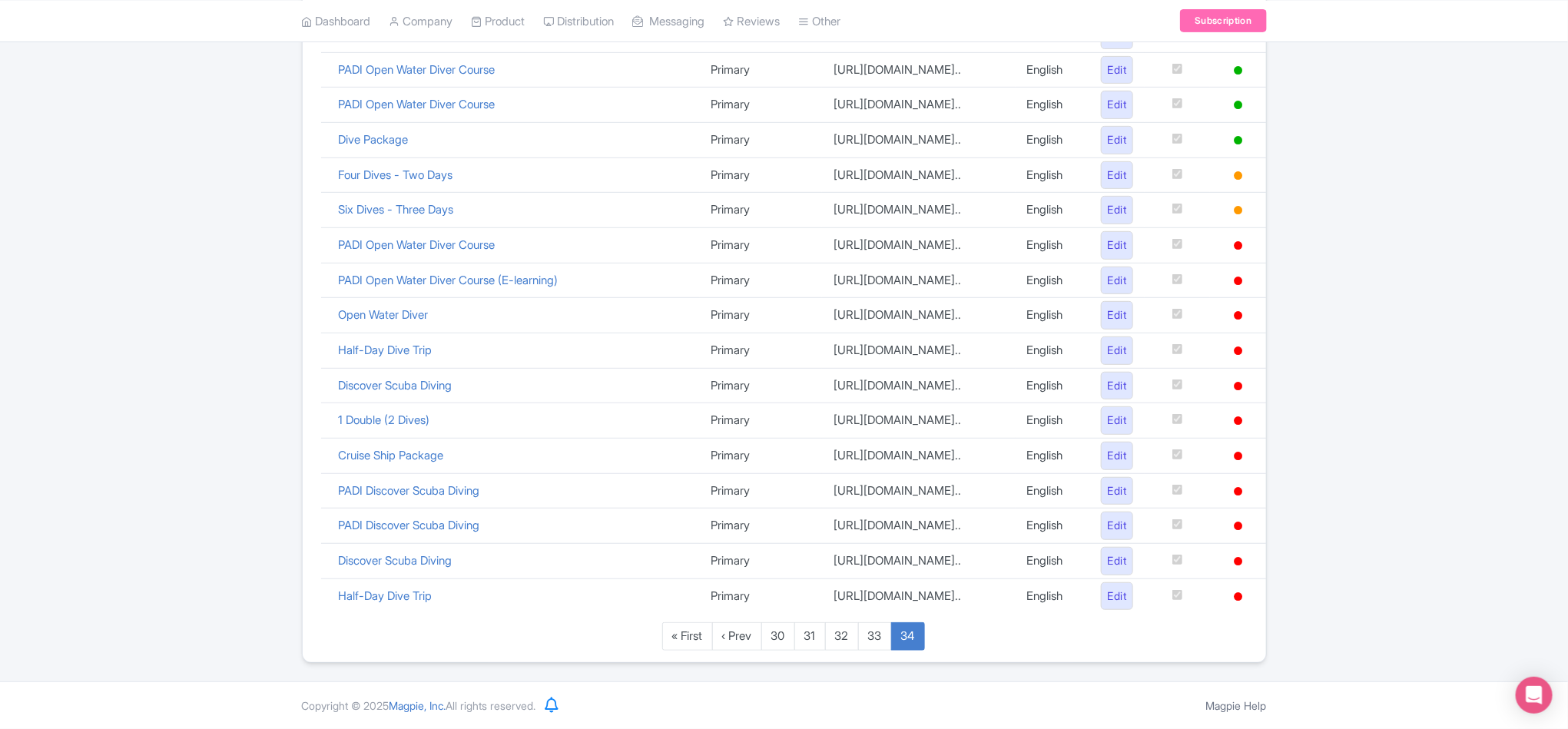
scroll to position [15, 0]
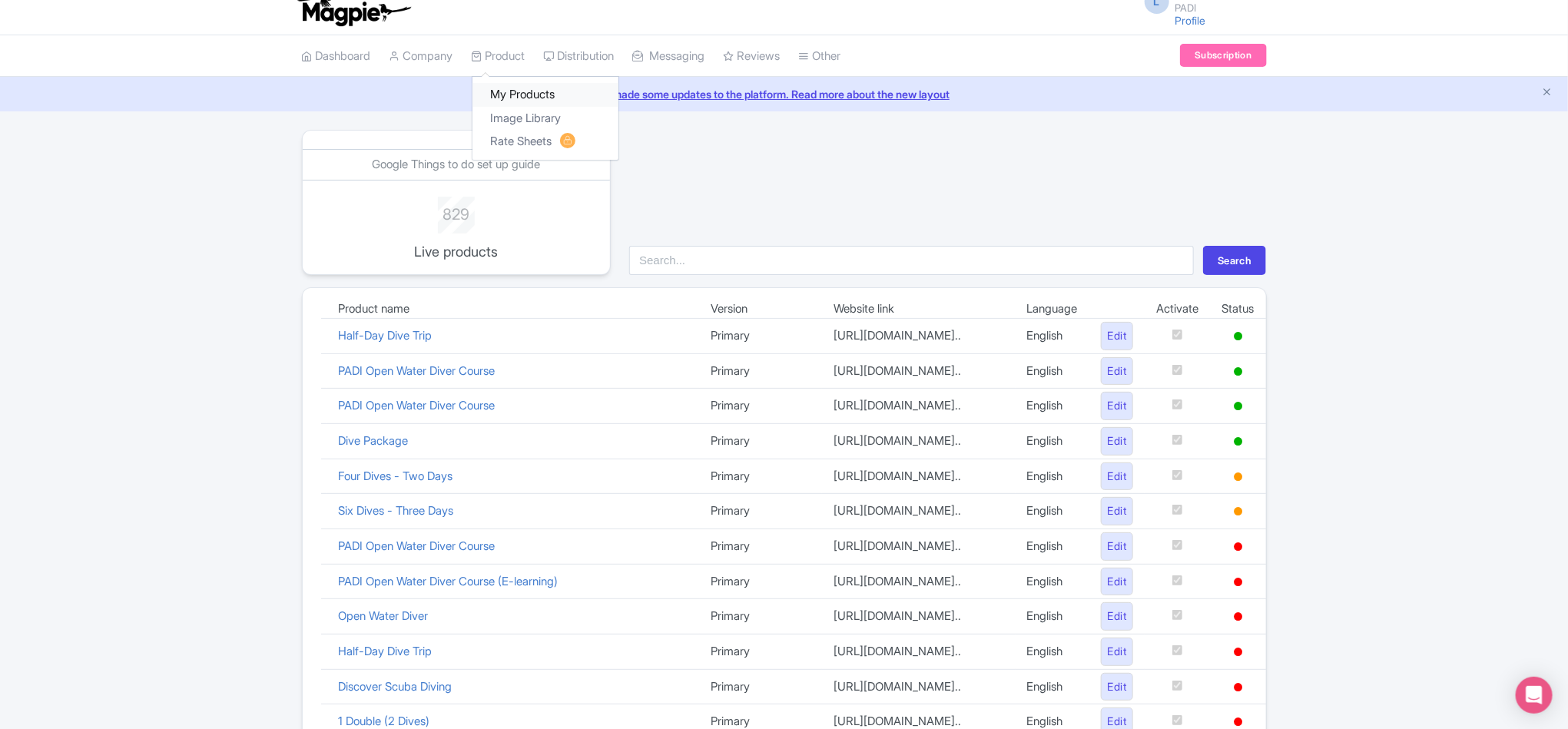
click at [524, 97] on link "My Products" at bounding box center [545, 95] width 146 height 24
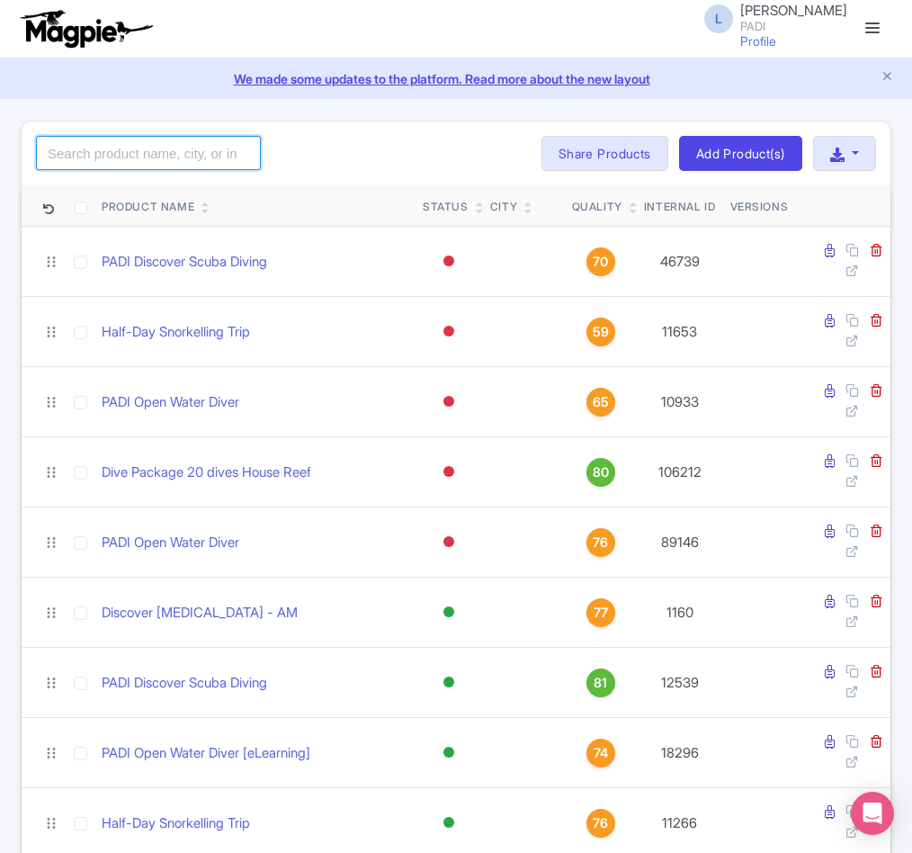
click at [144, 165] on input "search" at bounding box center [148, 153] width 225 height 34
paste input "79254"
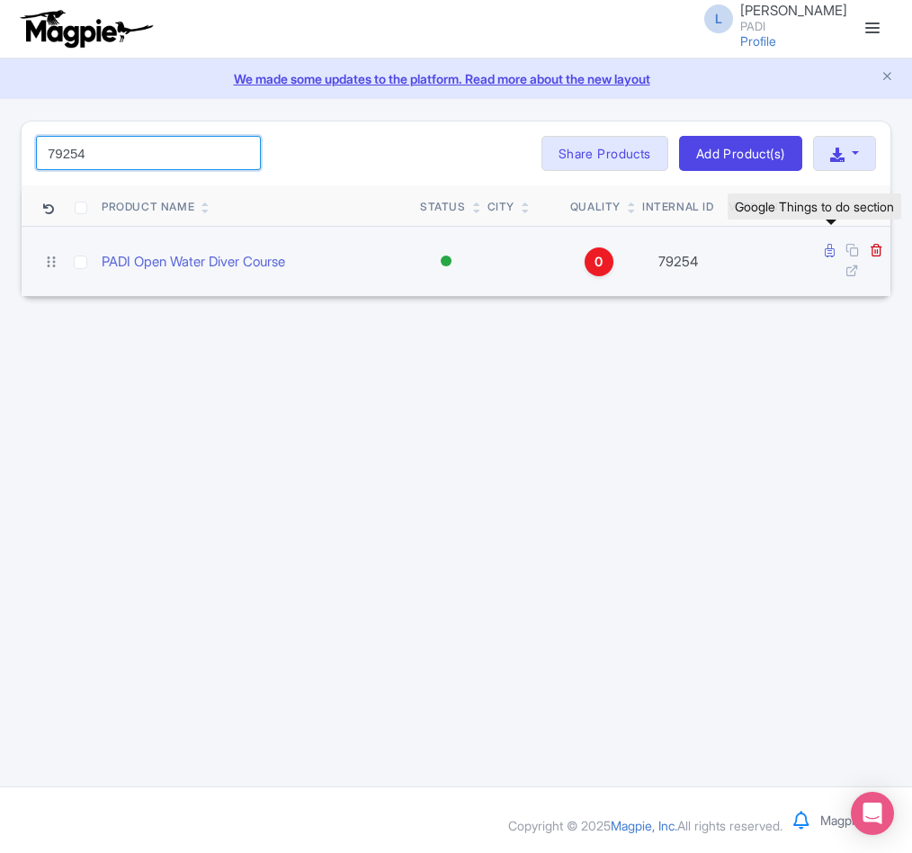
type input "79254"
click at [829, 252] on icon at bounding box center [830, 250] width 10 height 13
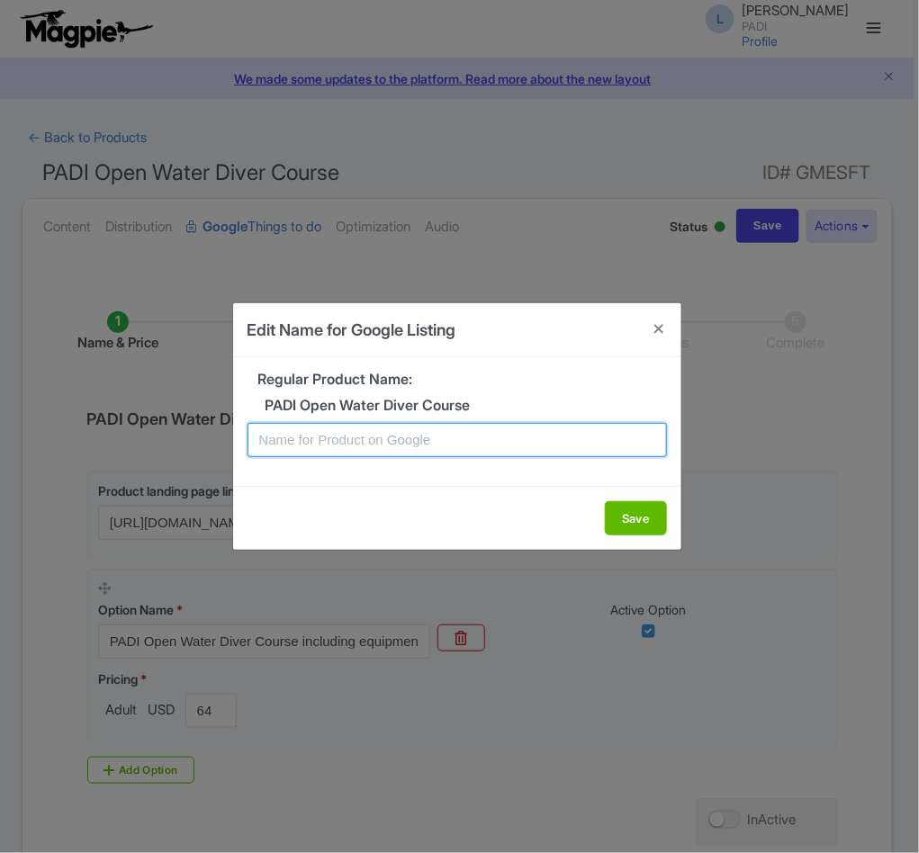
click at [432, 451] on input "text" at bounding box center [456, 440] width 419 height 34
paste input "Bonaire PADI Open Water Diving Lessons: Your First Step into a World of Fun"
type input "Bonaire PADI Open Water Diving Lessons: Your First Step into a World of Fun"
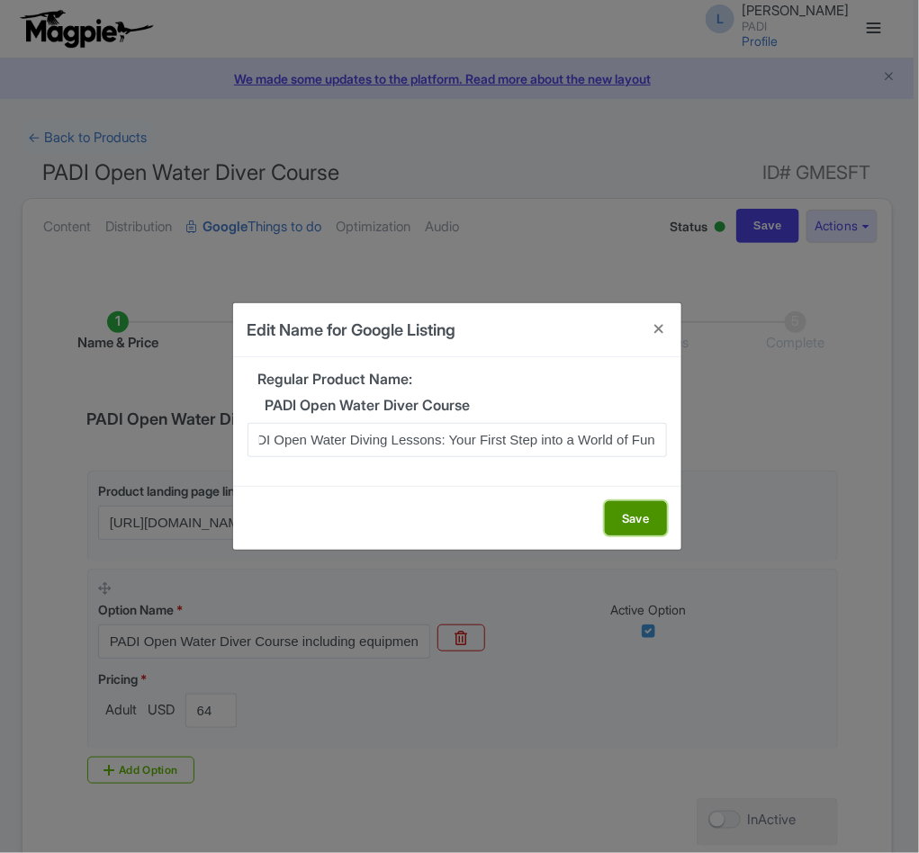
click at [648, 513] on button "Save" at bounding box center [636, 518] width 62 height 34
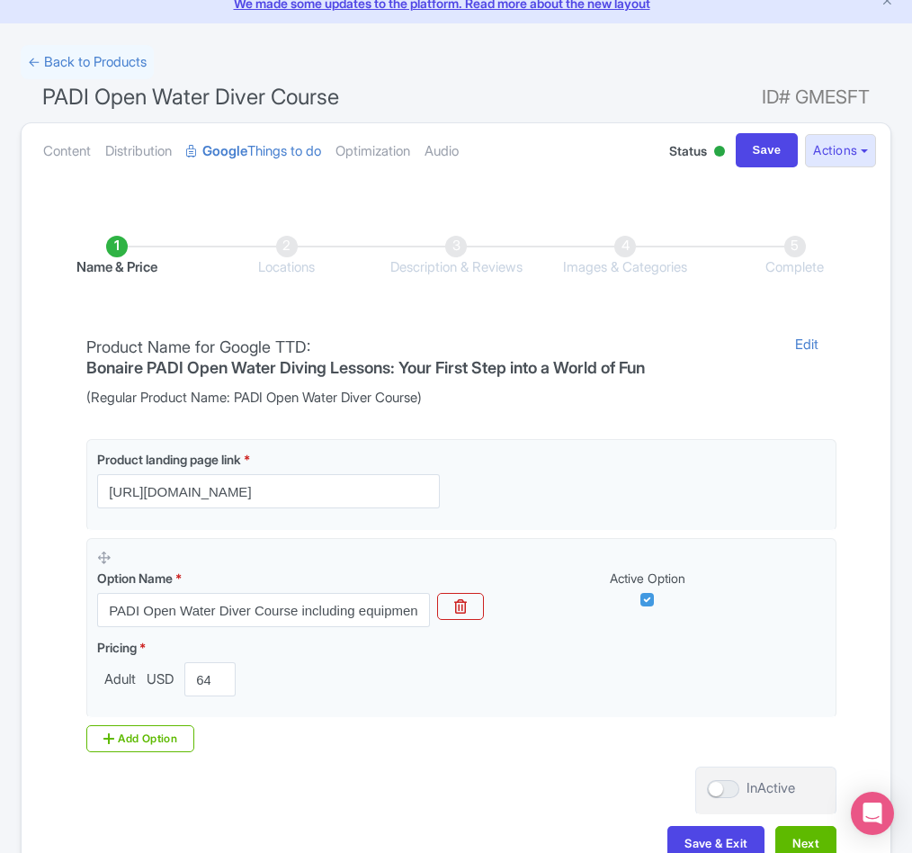
scroll to position [206, 0]
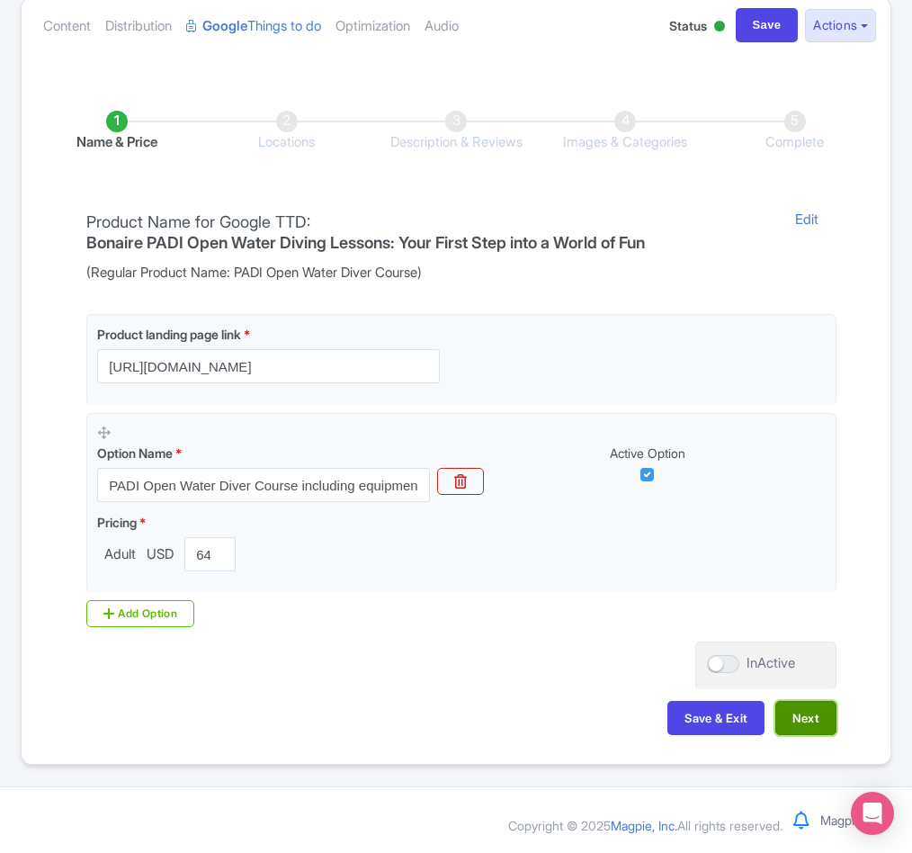
click at [789, 710] on button "Next" at bounding box center [806, 718] width 61 height 34
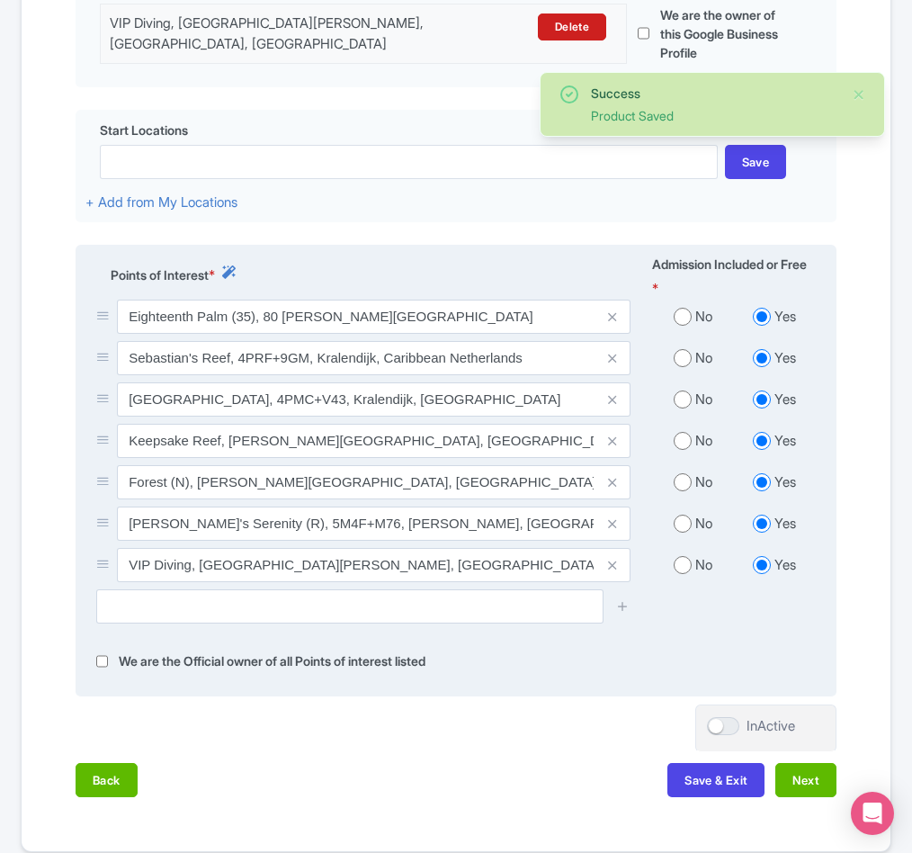
scroll to position [587, 0]
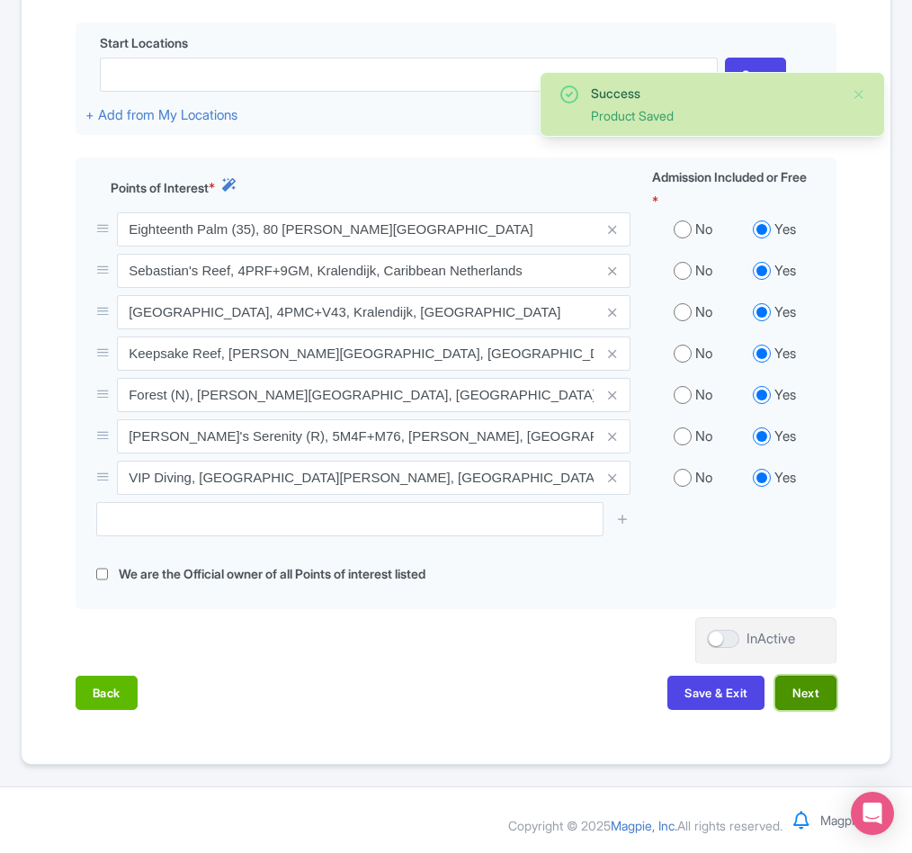
click at [802, 702] on button "Next" at bounding box center [806, 693] width 61 height 34
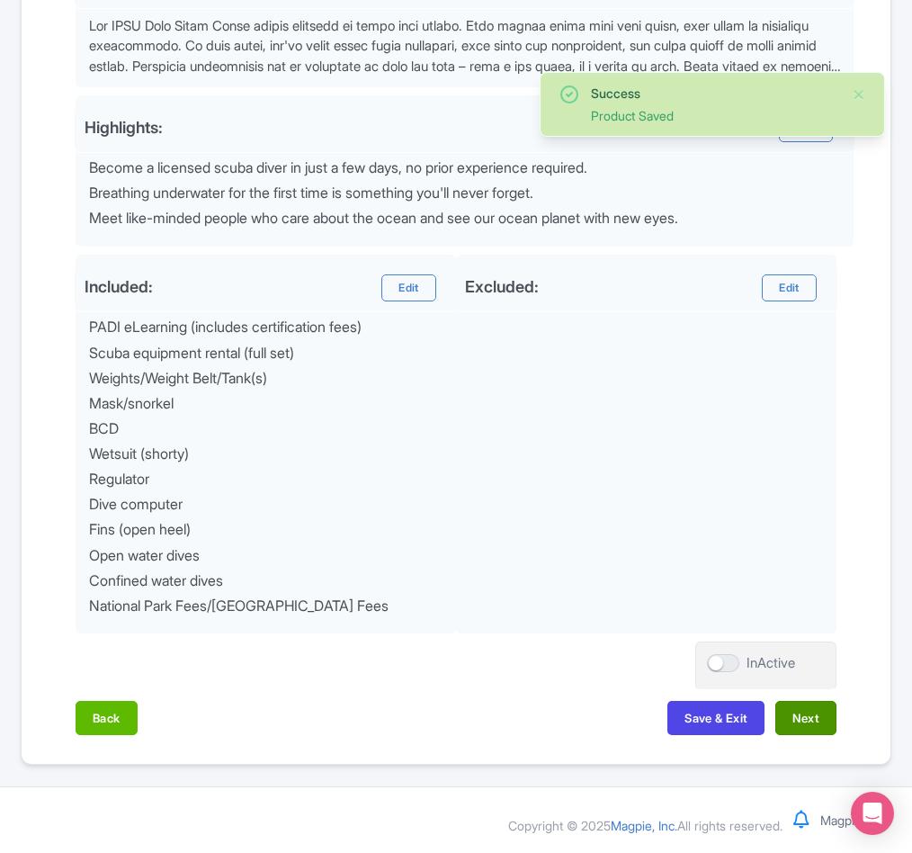
scroll to position [649, 0]
click at [799, 715] on button "Next" at bounding box center [806, 718] width 61 height 34
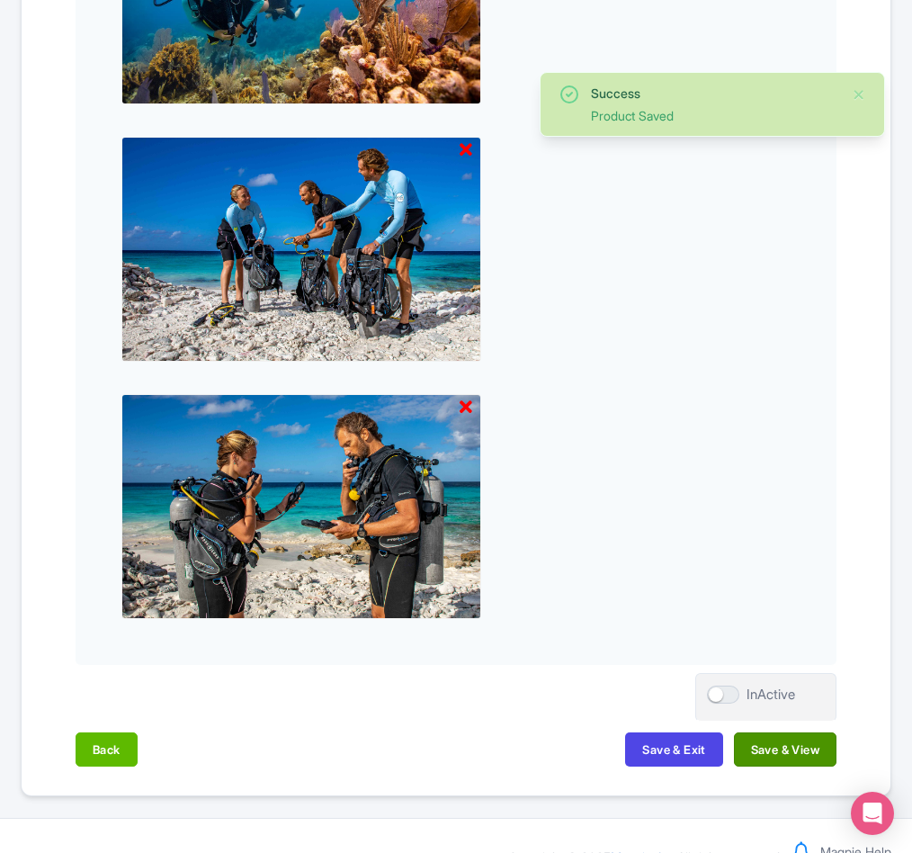
scroll to position [1673, 0]
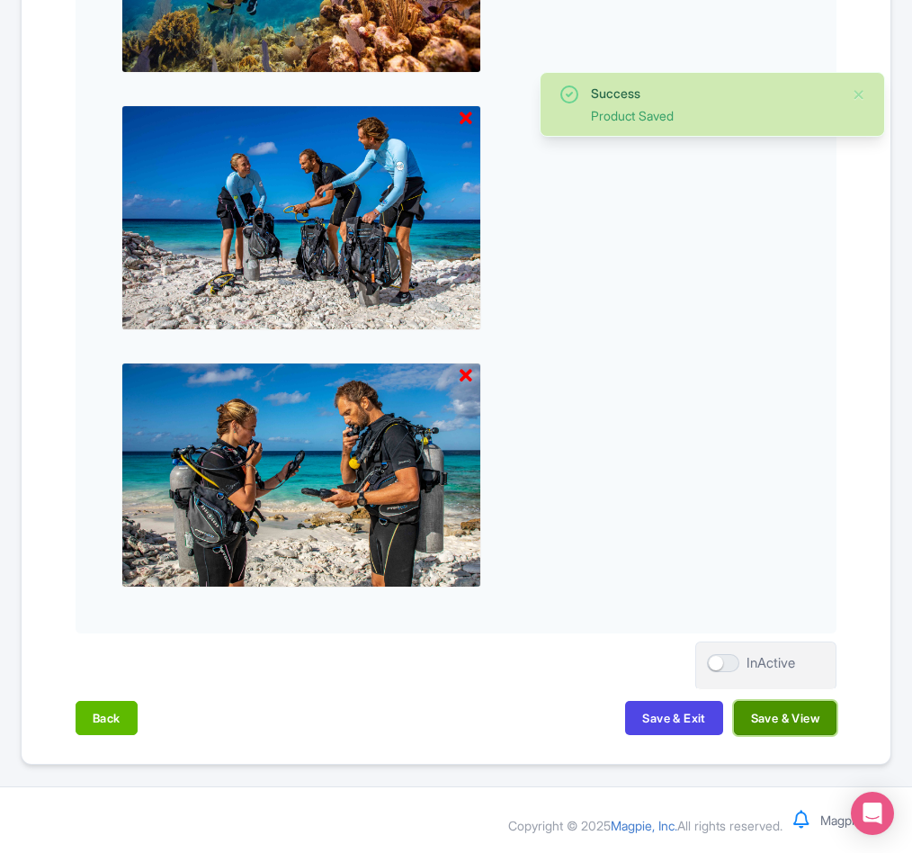
click at [789, 723] on button "Save & View" at bounding box center [785, 718] width 103 height 34
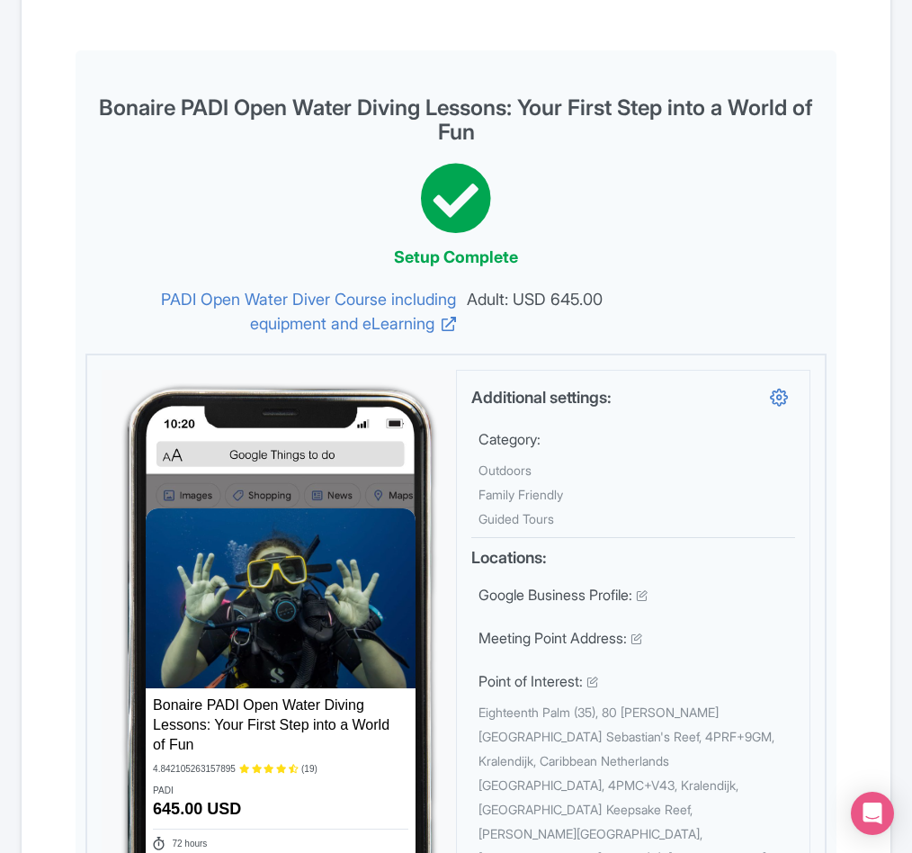
scroll to position [0, 0]
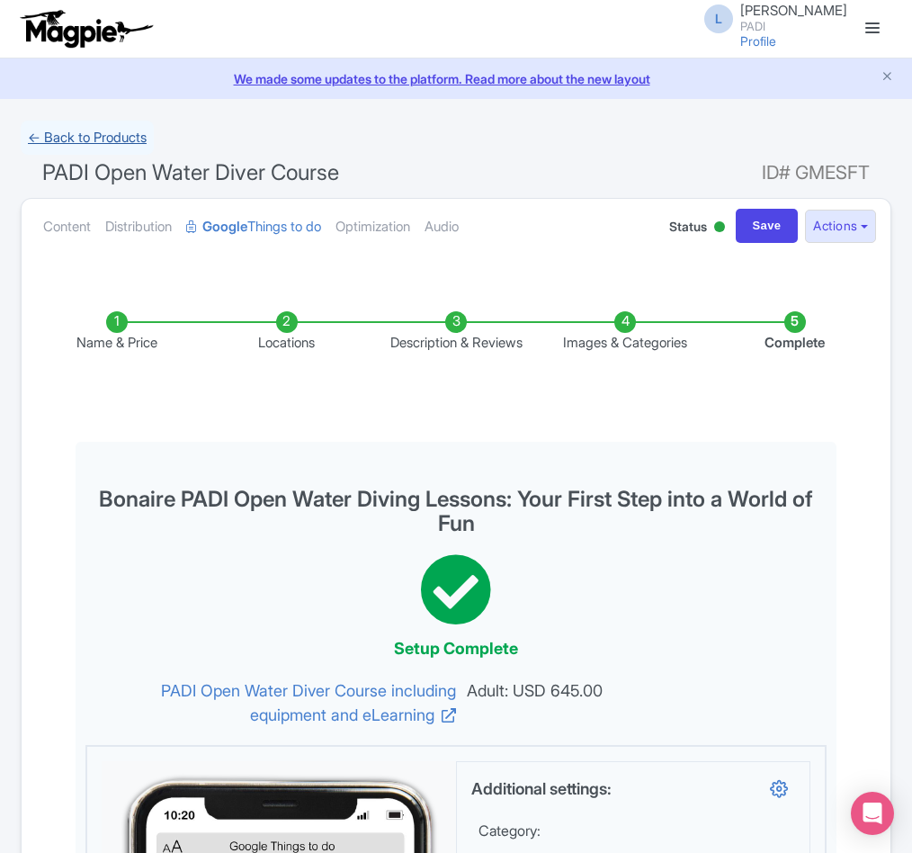
click at [89, 143] on link "← Back to Products" at bounding box center [87, 138] width 133 height 35
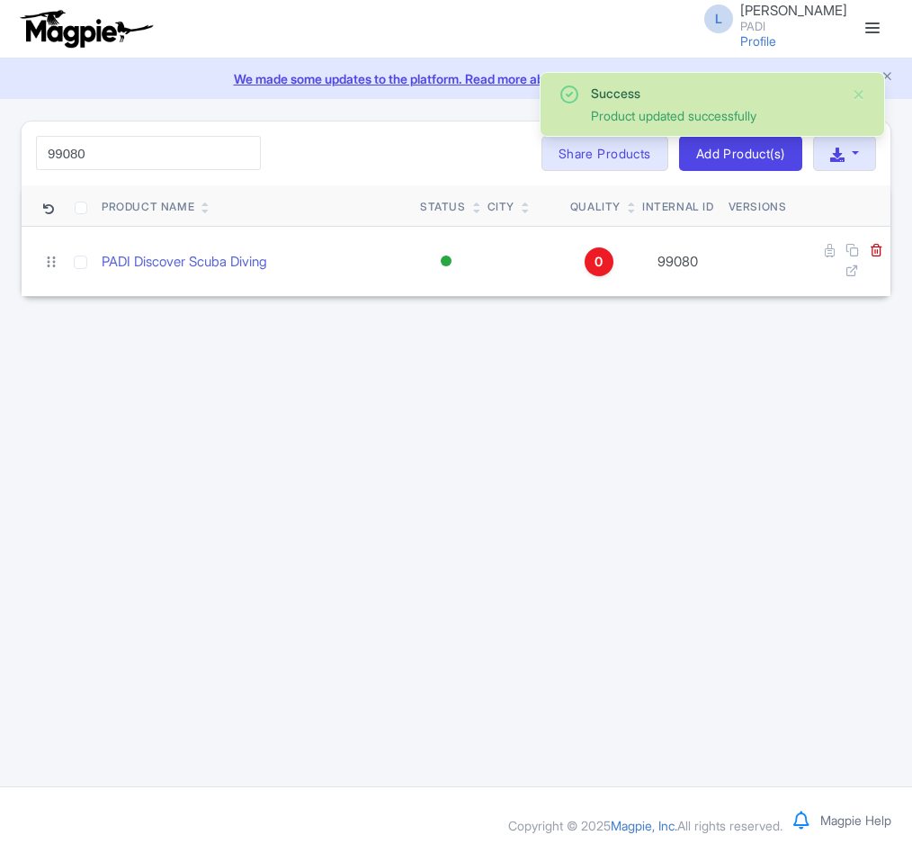
type input "99080"
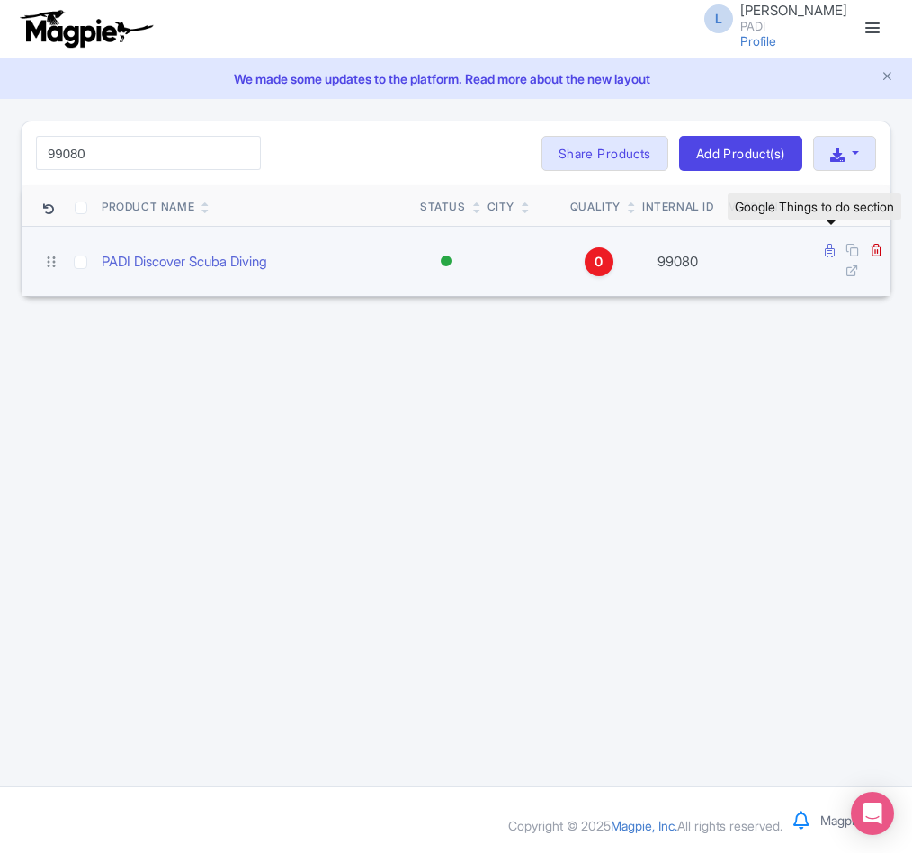
click at [826, 251] on icon at bounding box center [830, 250] width 10 height 13
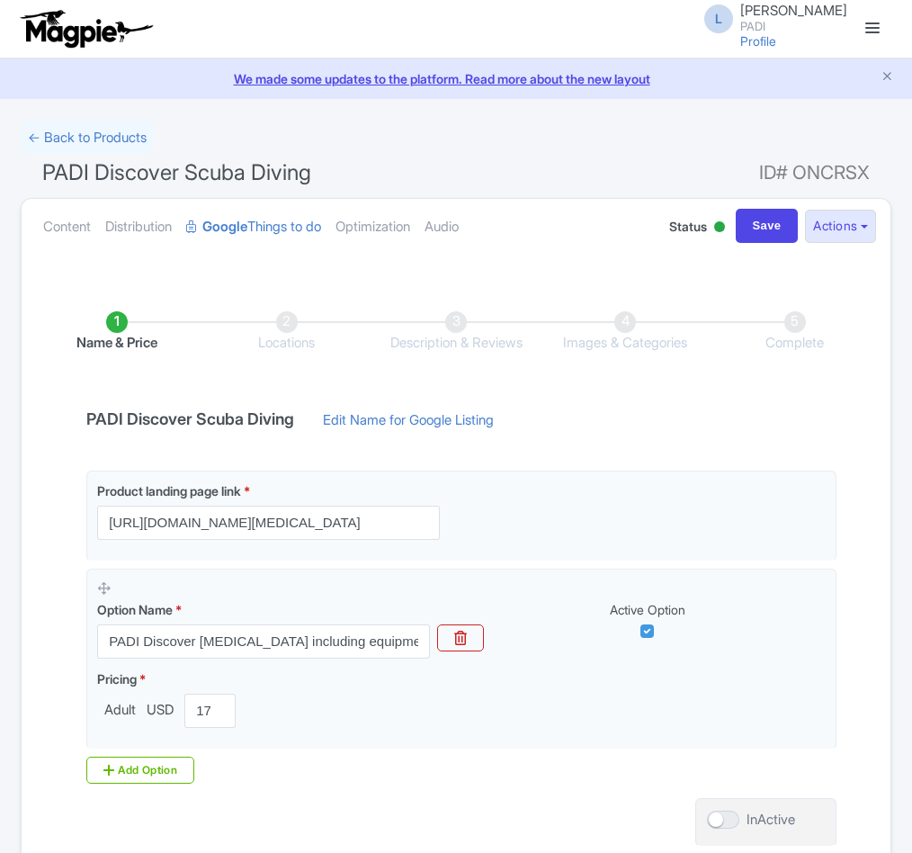
click at [451, 425] on link "Edit Name for Google Listing" at bounding box center [408, 424] width 207 height 29
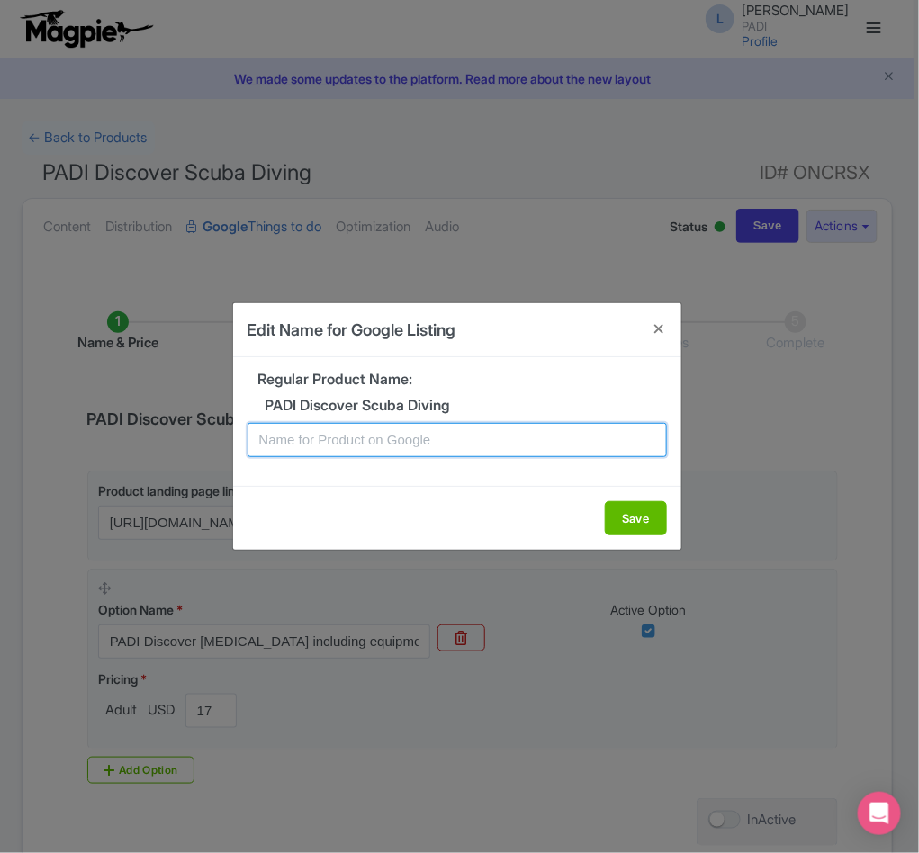
click at [362, 437] on input "text" at bounding box center [456, 440] width 419 height 34
paste input "Bonaire Scuba Experience – Introductory Dive for Beginners"
type input "Bonaire Scuba Experience – Introductory Dive for Beginners"
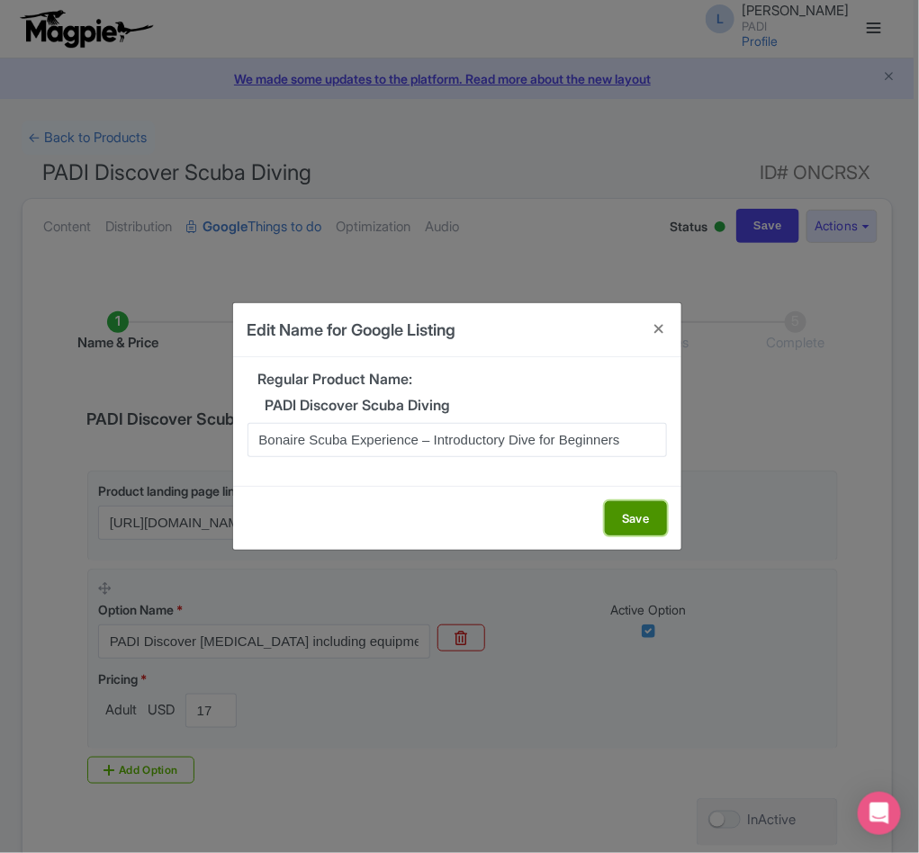
click at [629, 516] on button "Save" at bounding box center [636, 518] width 62 height 34
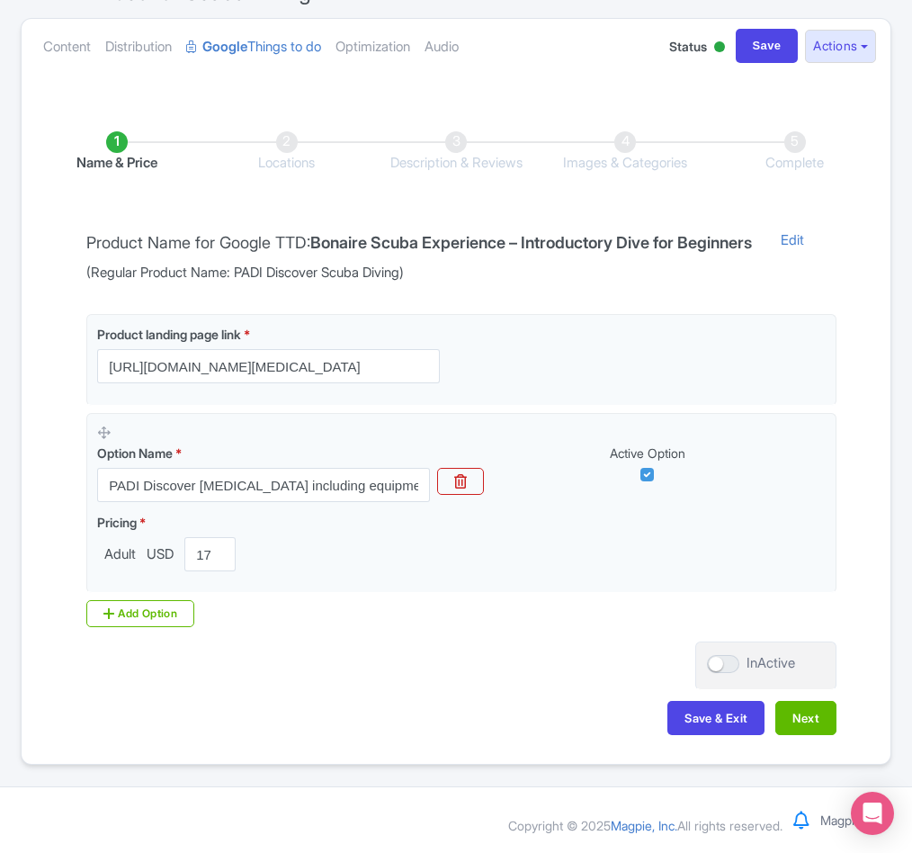
scroll to position [206, 0]
click at [805, 711] on button "Next" at bounding box center [806, 718] width 61 height 34
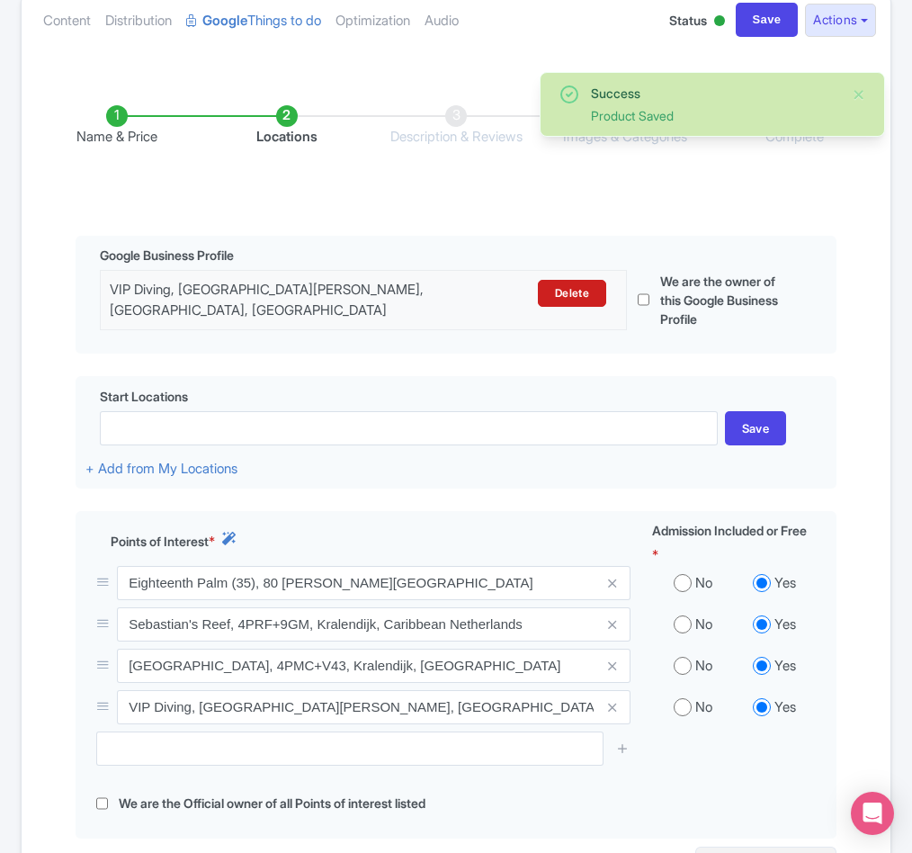
scroll to position [462, 0]
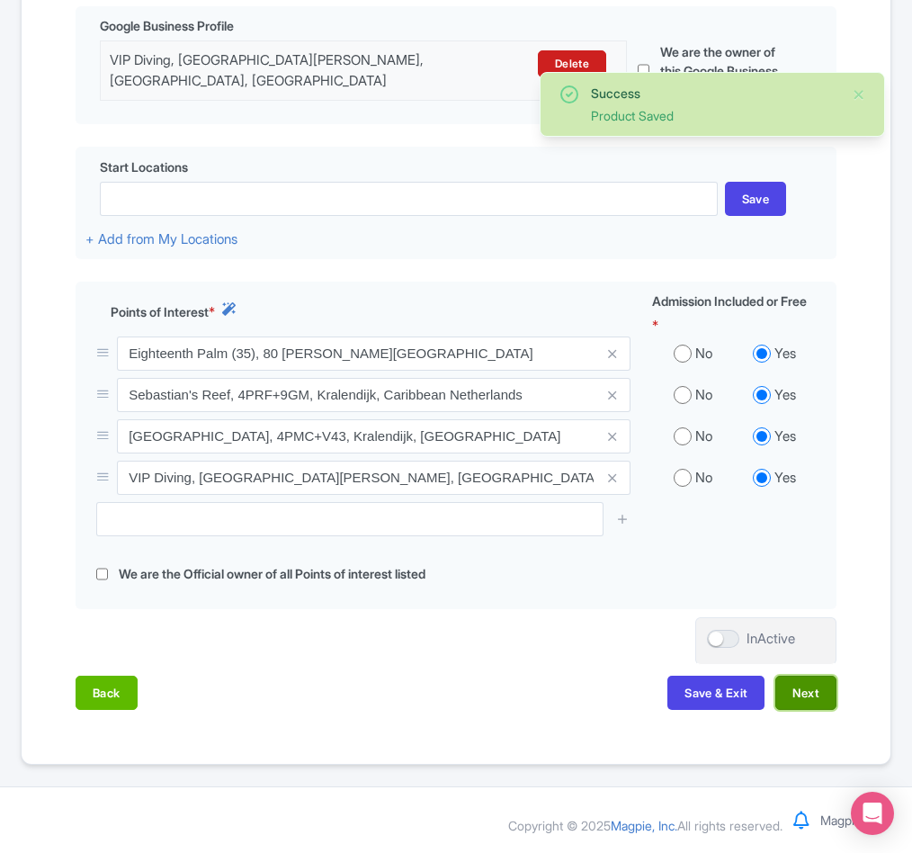
click at [811, 695] on button "Next" at bounding box center [806, 693] width 61 height 34
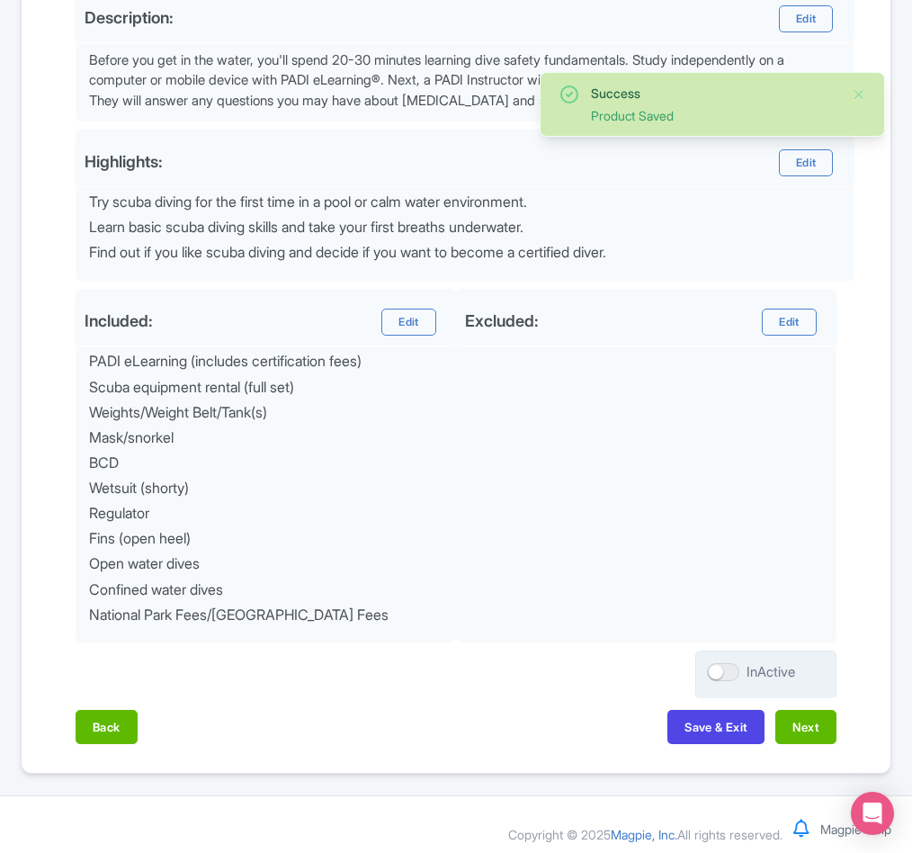
scroll to position [623, 0]
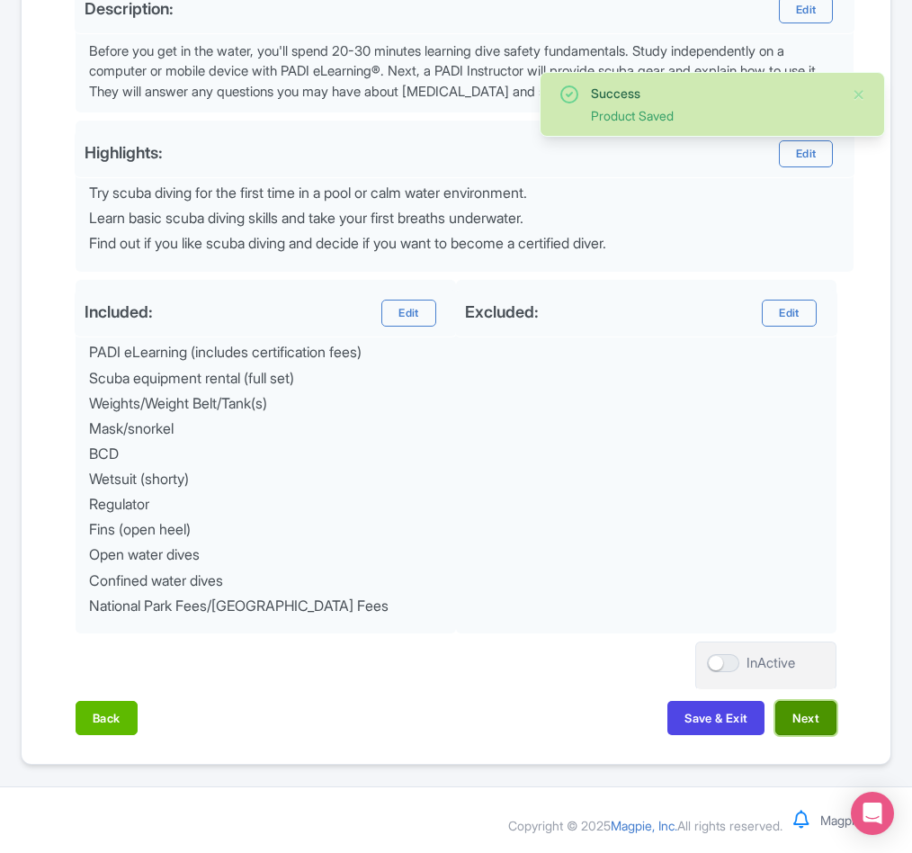
click at [804, 729] on button "Next" at bounding box center [806, 718] width 61 height 34
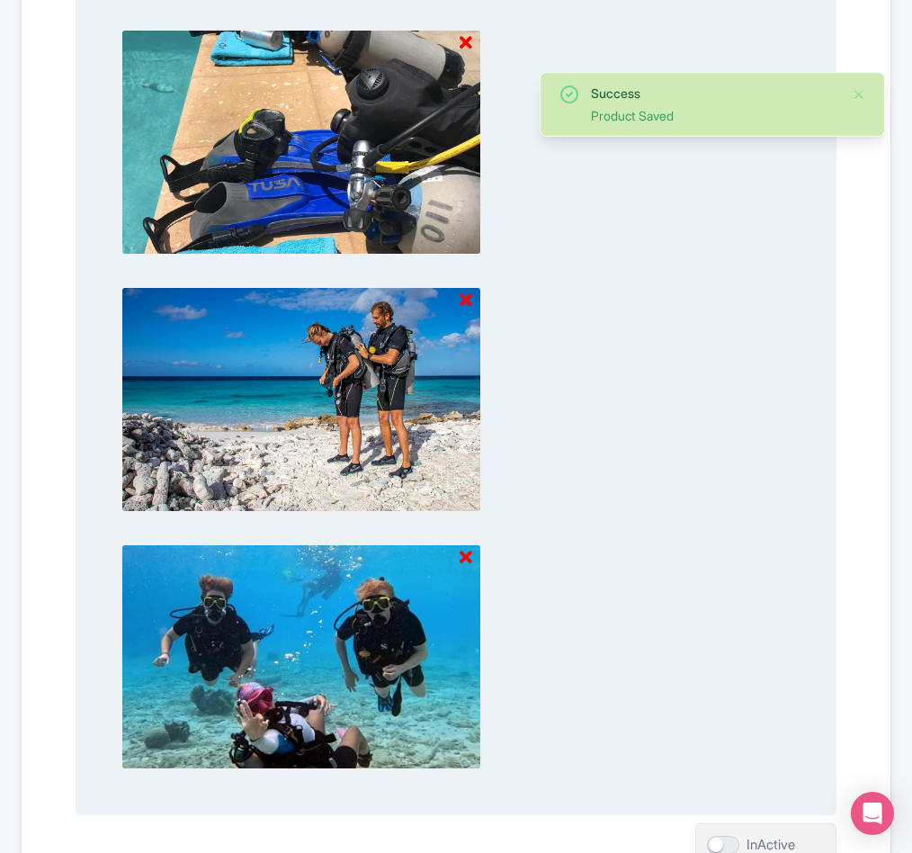
scroll to position [1930, 0]
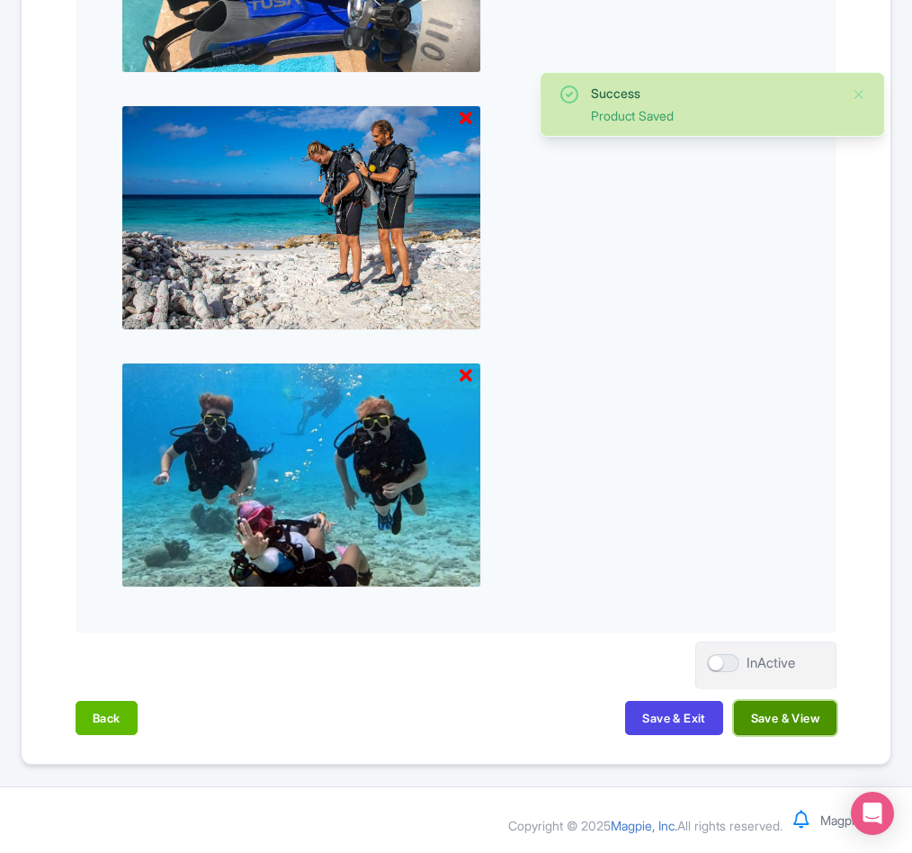
click at [803, 716] on button "Save & View" at bounding box center [785, 718] width 103 height 34
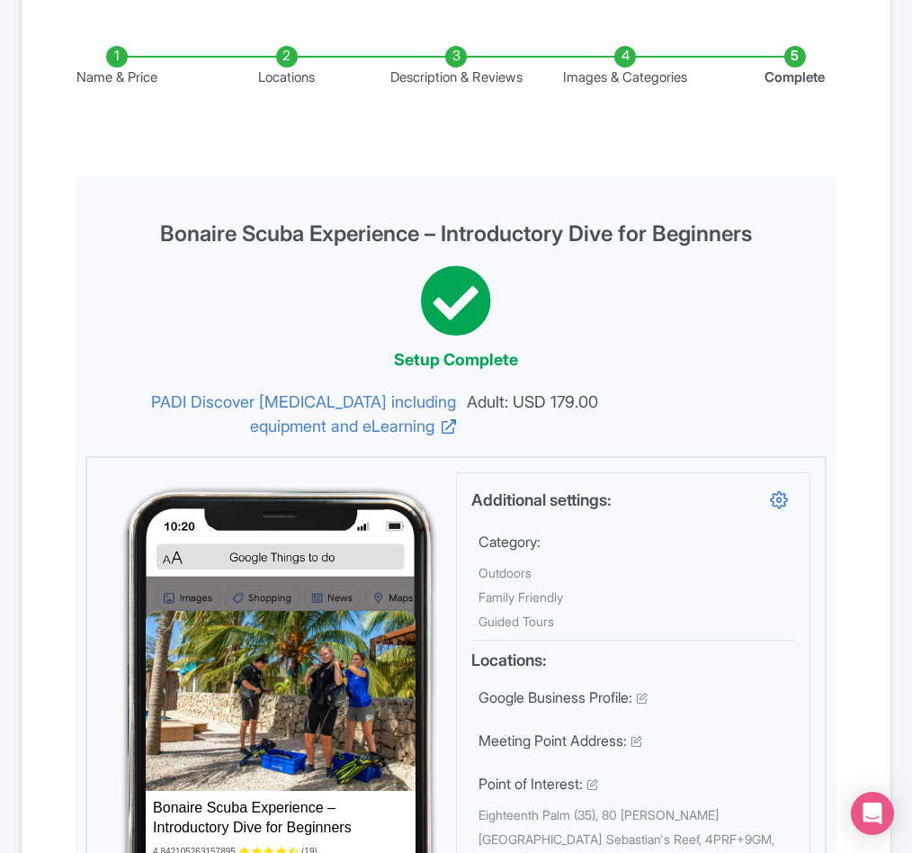
scroll to position [0, 0]
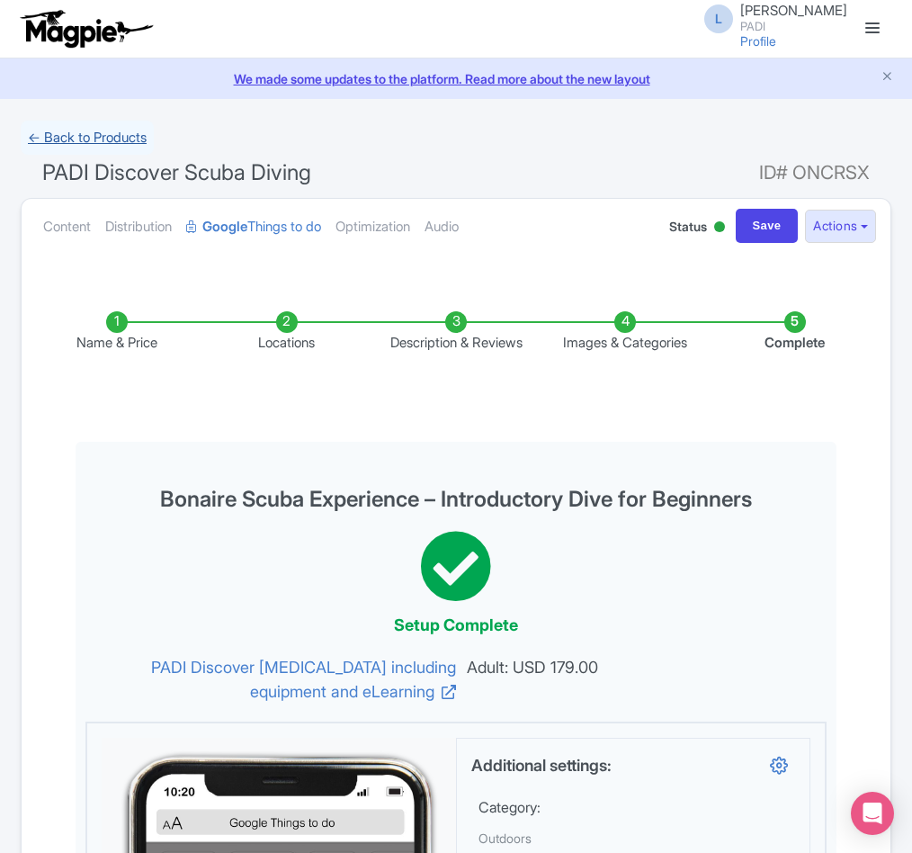
click at [92, 138] on link "← Back to Products" at bounding box center [87, 138] width 133 height 35
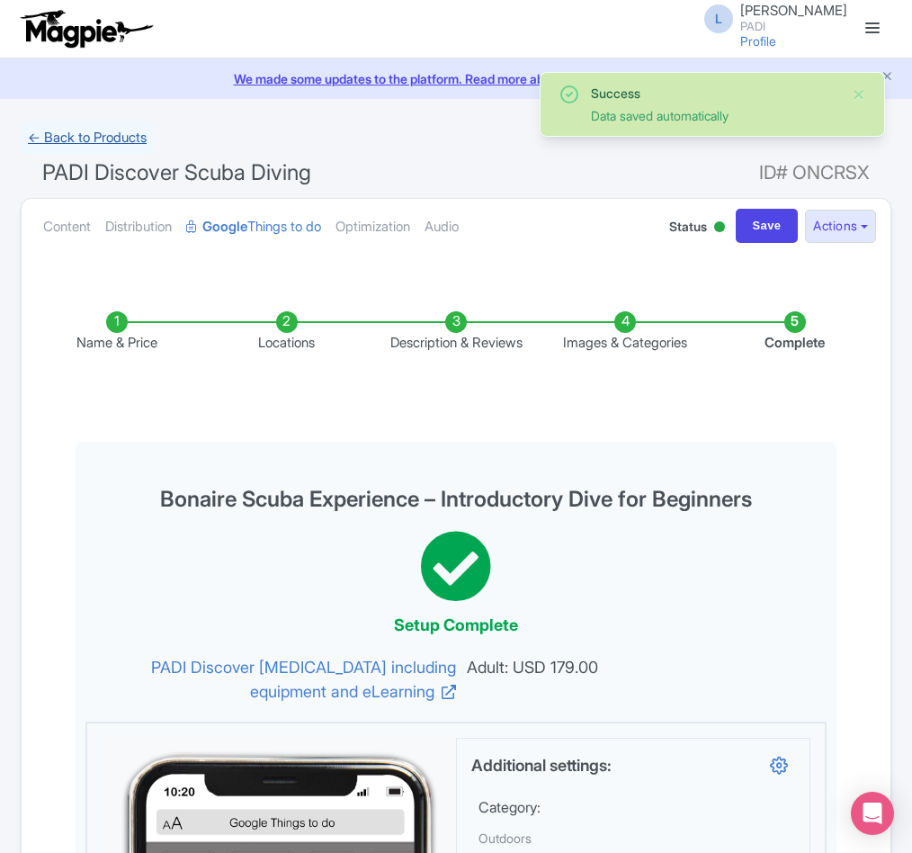
click at [85, 143] on link "← Back to Products" at bounding box center [87, 138] width 133 height 35
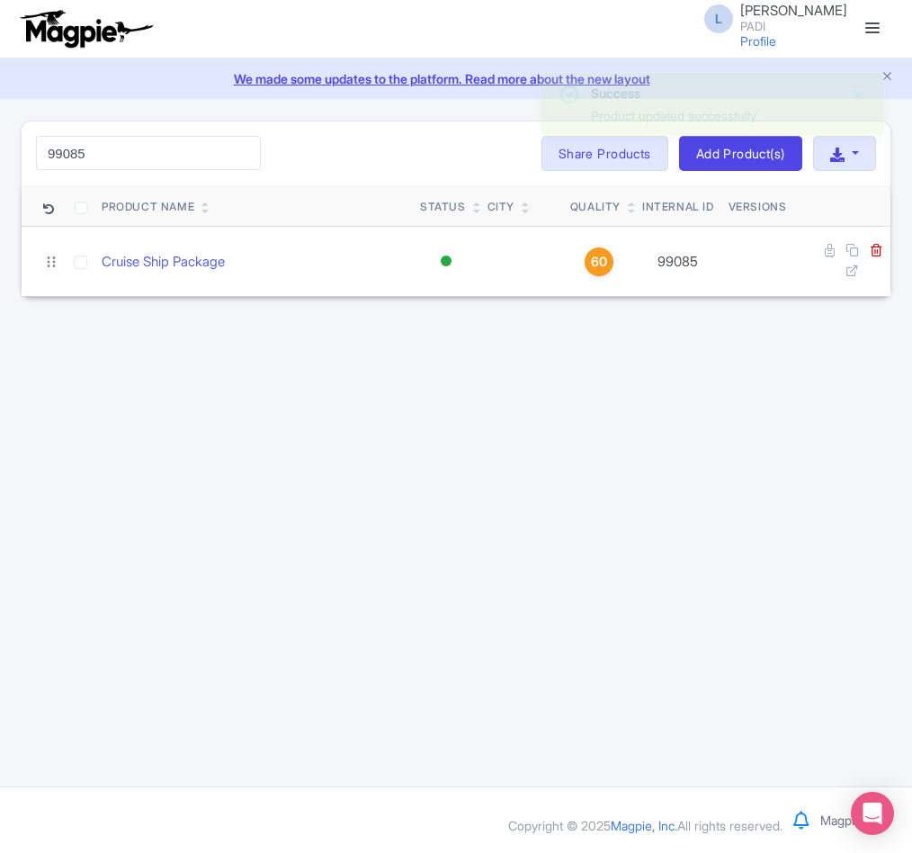
type input "99085"
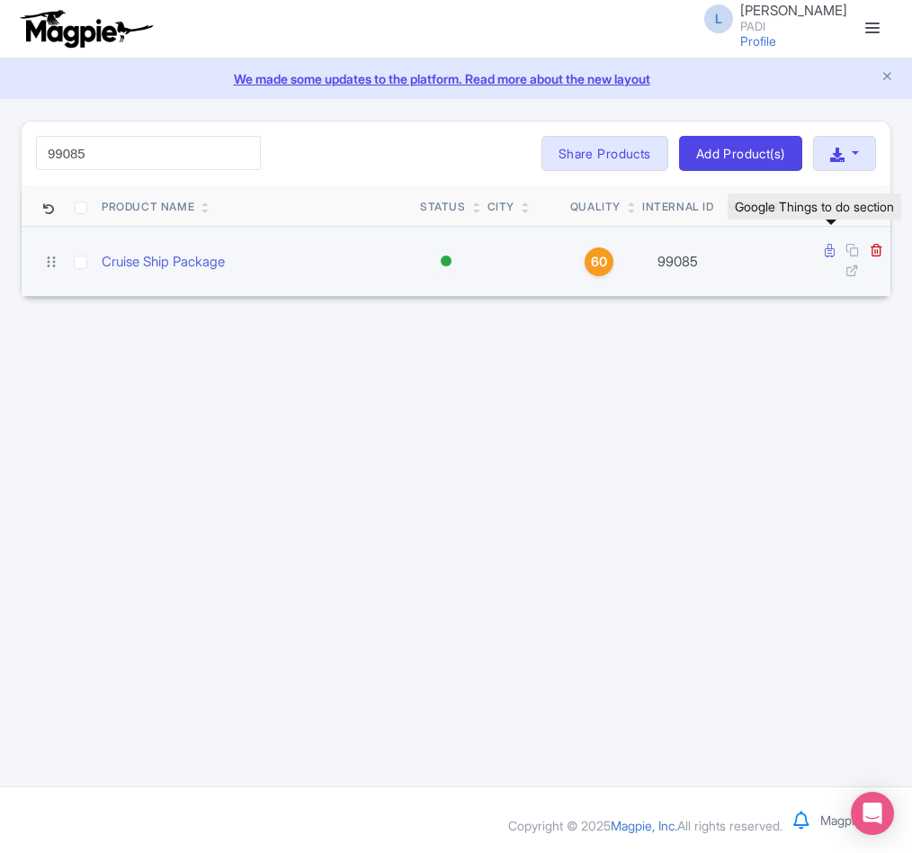
click at [834, 247] on link at bounding box center [831, 250] width 13 height 17
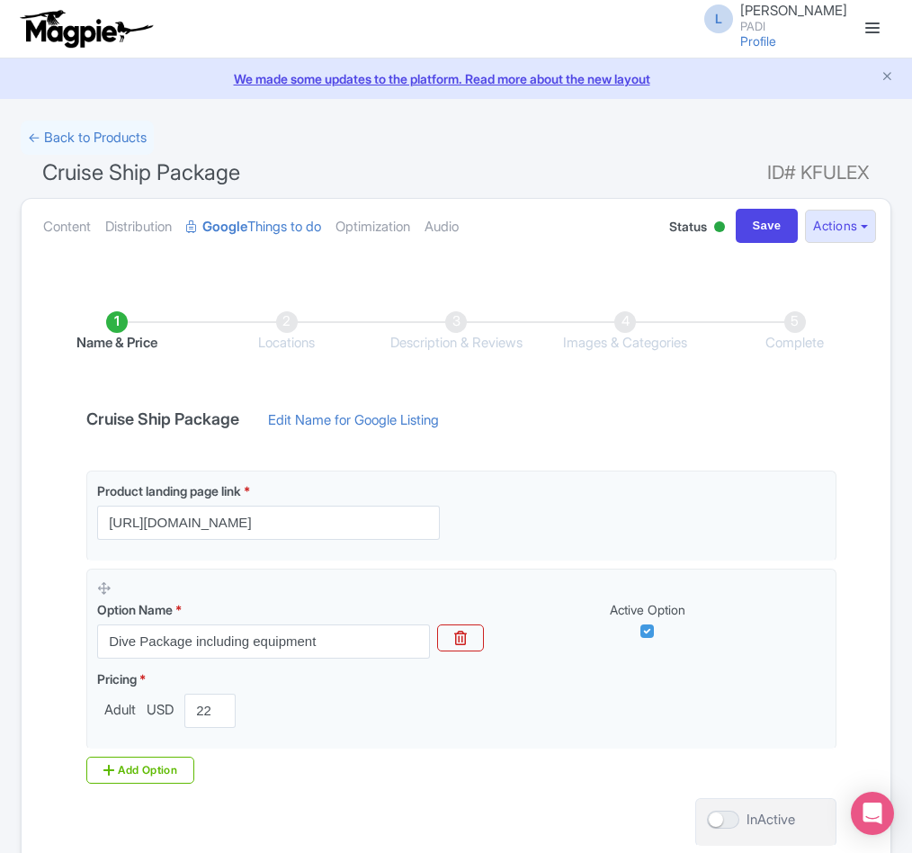
click at [365, 421] on link "Edit Name for Google Listing" at bounding box center [353, 424] width 207 height 29
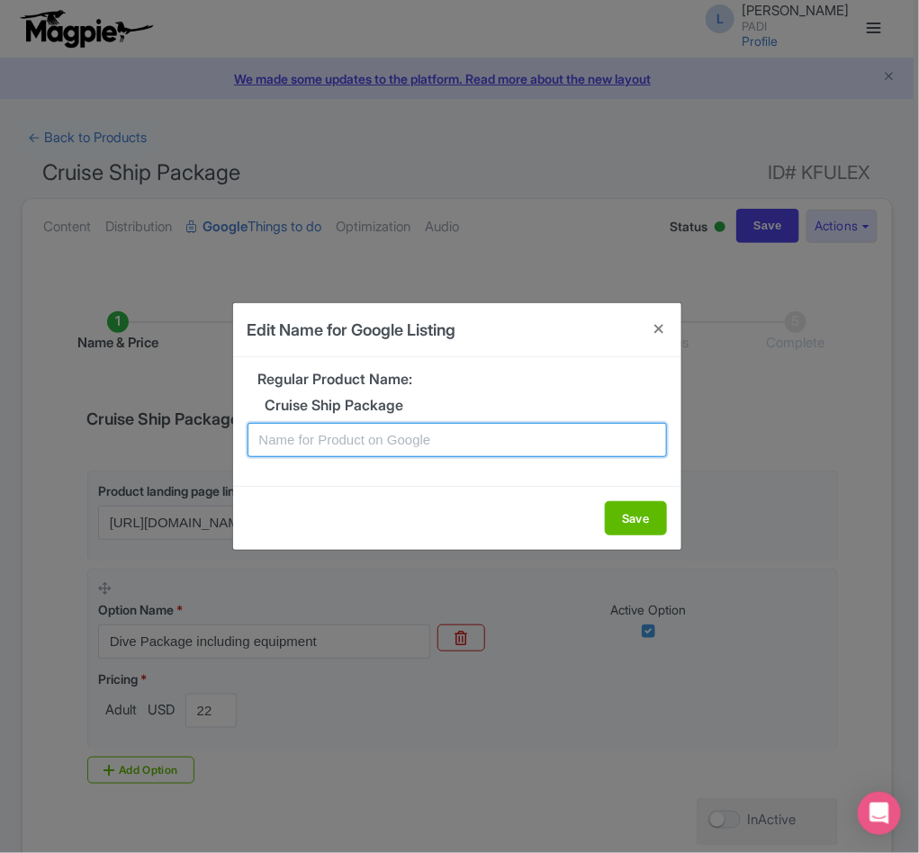
click at [363, 449] on input "text" at bounding box center [456, 440] width 419 height 34
paste input "Bonaire Cruise Ship Tour – Scenic Underwater Excursion Two Tank Dives for Certi…"
type input "Bonaire Cruise Ship Tour – Scenic Underwater Excursion Two Tank Dives for Certi…"
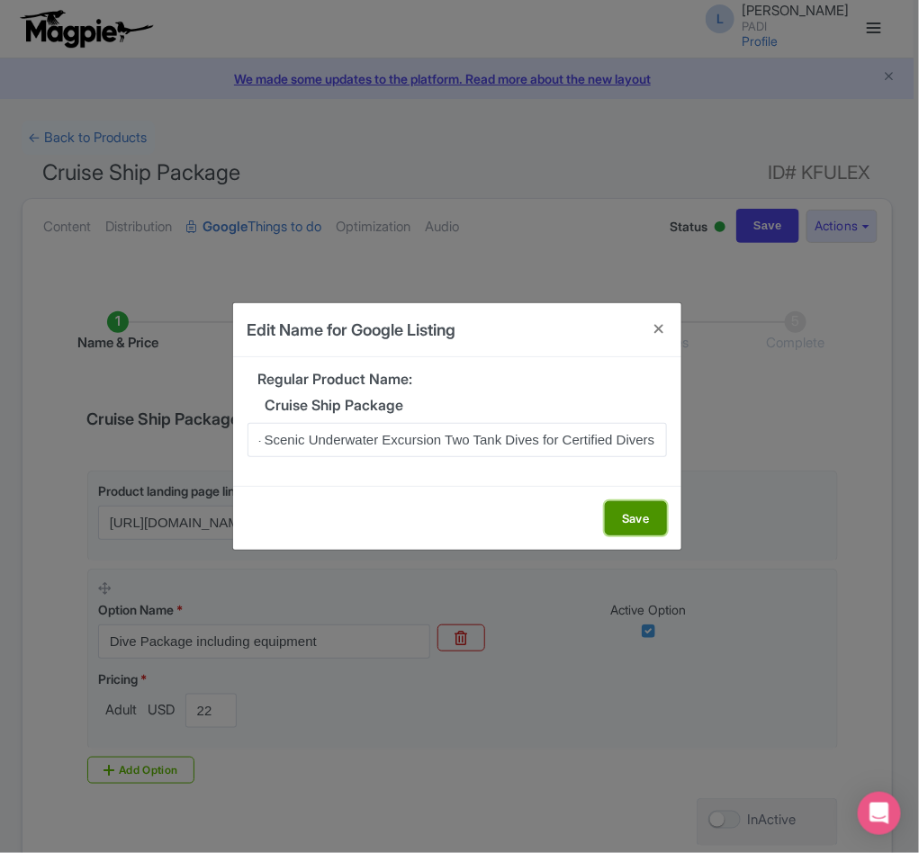
click at [624, 516] on button "Save" at bounding box center [636, 518] width 62 height 34
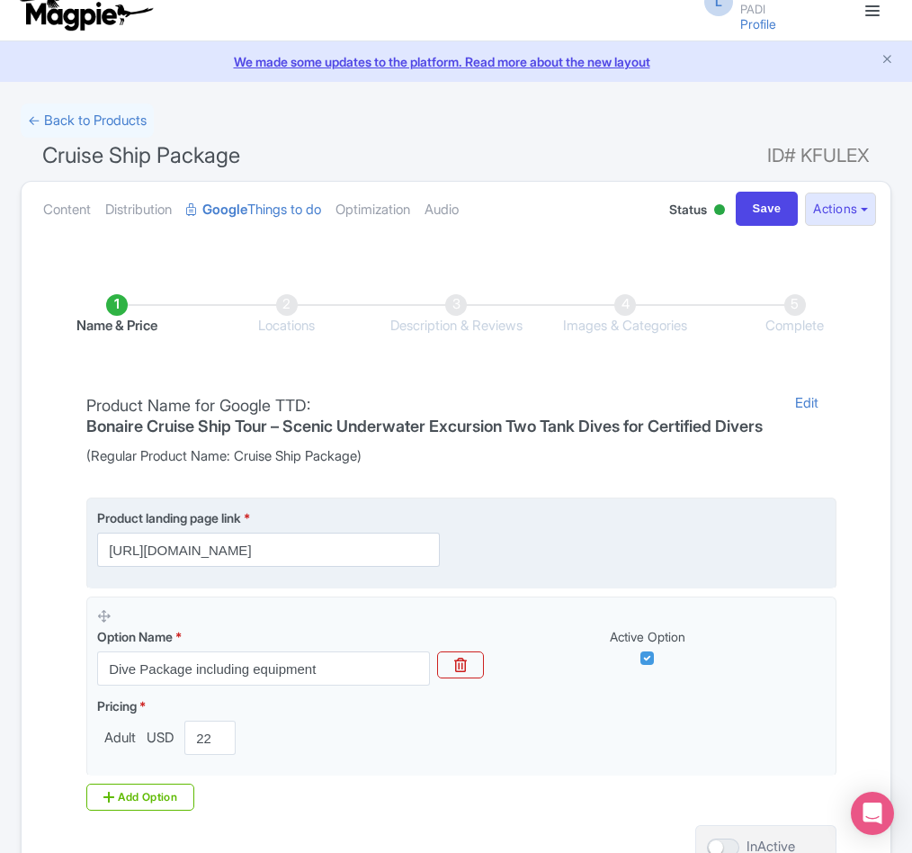
scroll to position [225, 0]
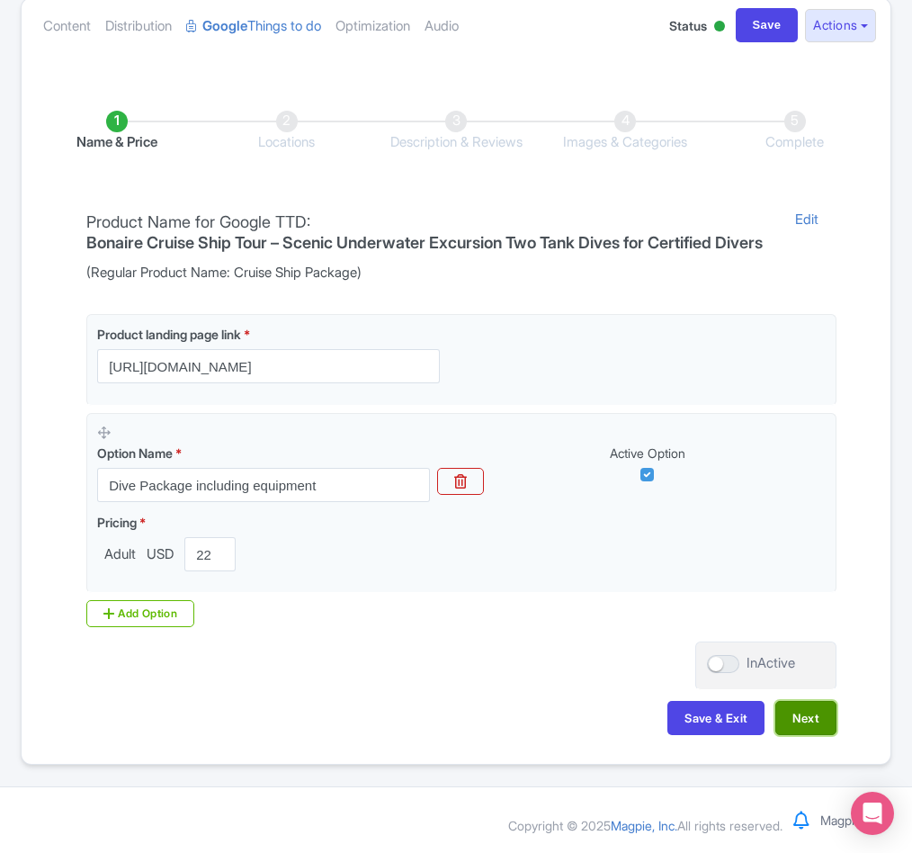
click at [802, 723] on button "Next" at bounding box center [806, 718] width 61 height 34
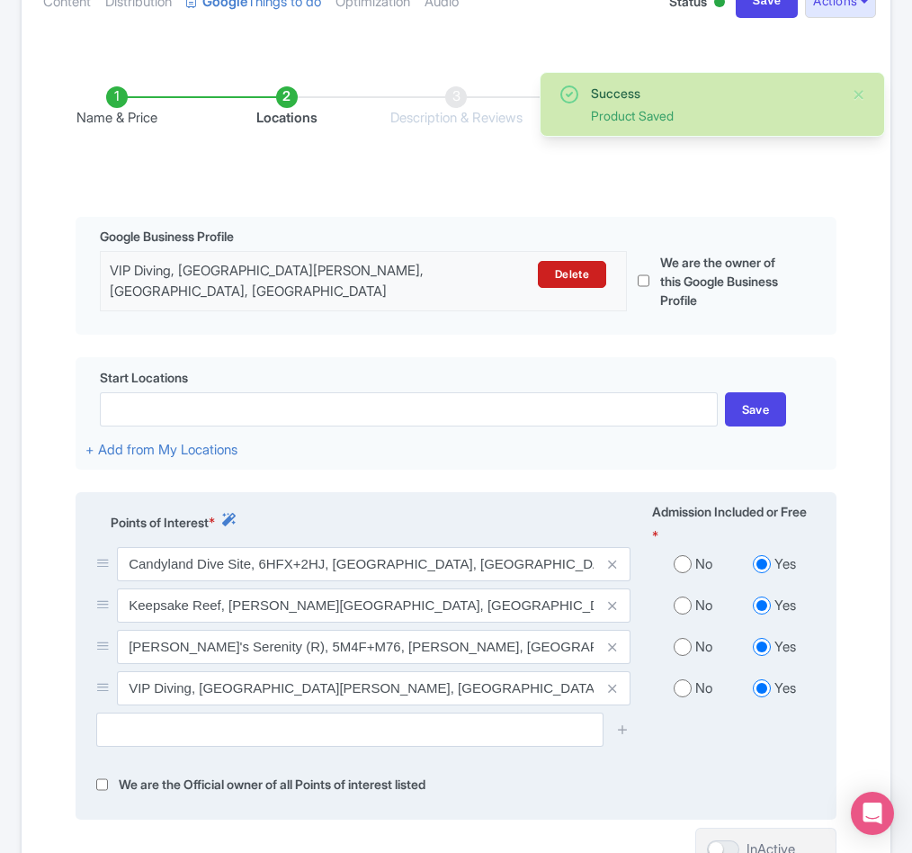
scroll to position [462, 0]
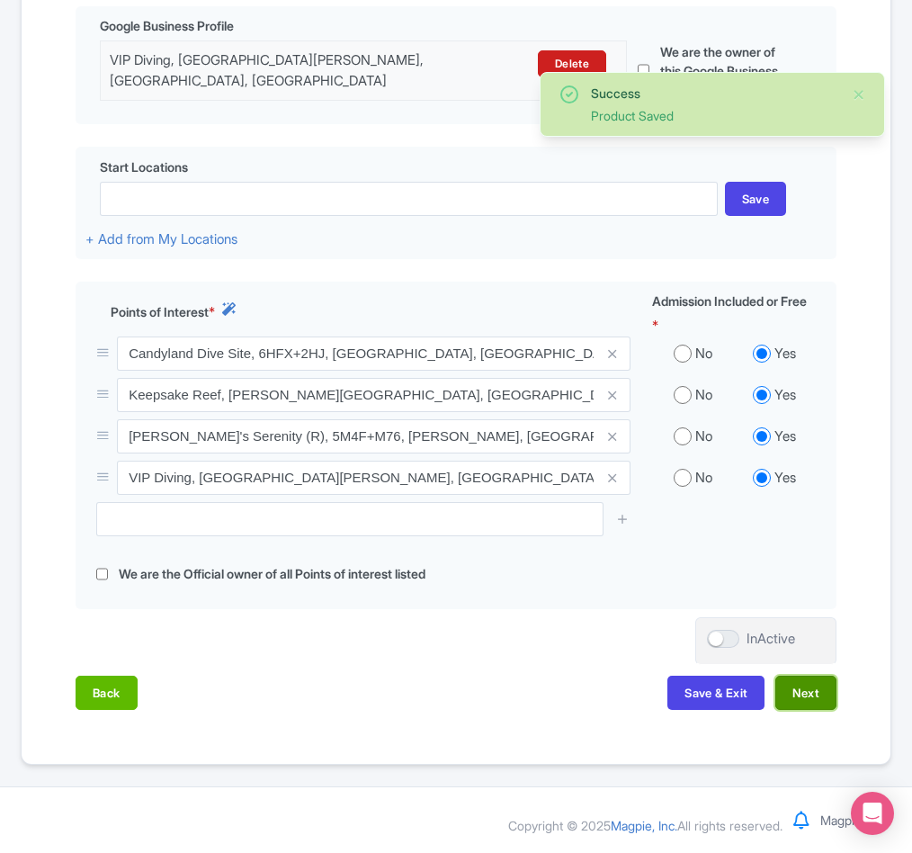
click at [802, 691] on button "Next" at bounding box center [806, 693] width 61 height 34
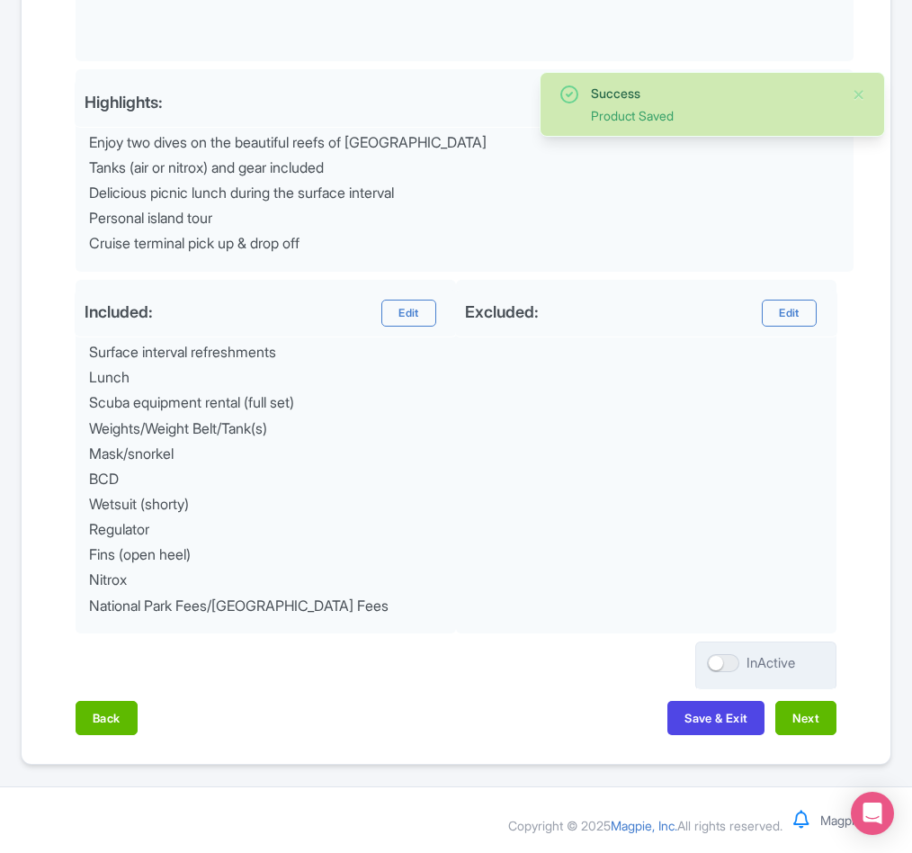
scroll to position [751, 0]
click at [794, 713] on button "Next" at bounding box center [806, 718] width 61 height 34
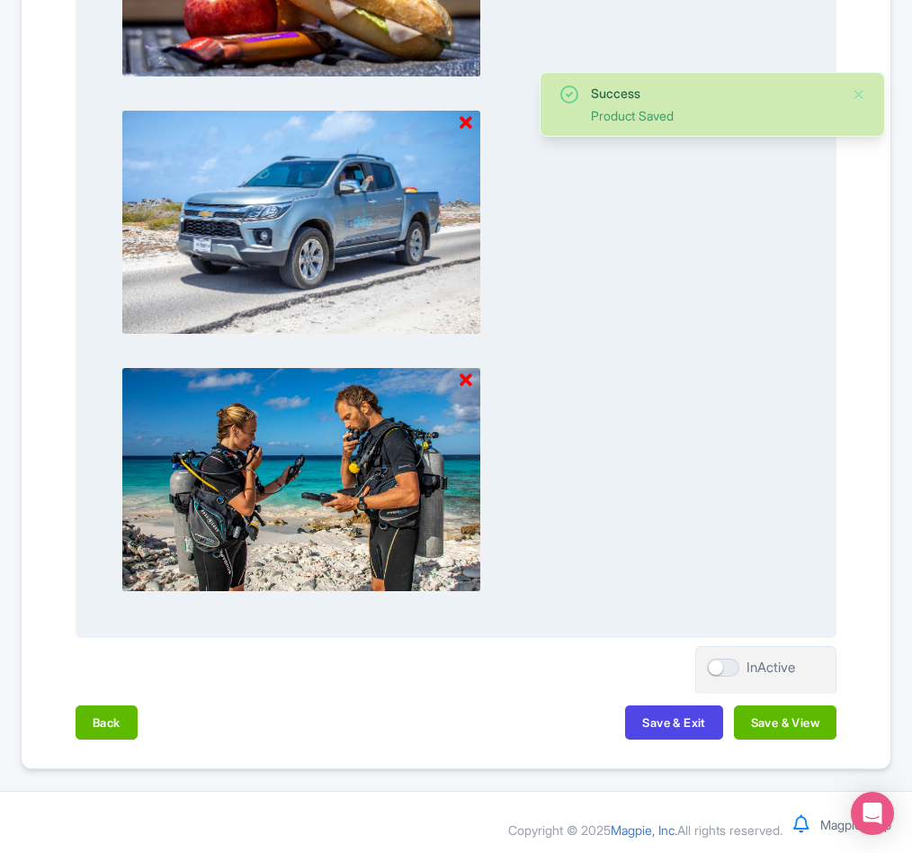
scroll to position [1673, 0]
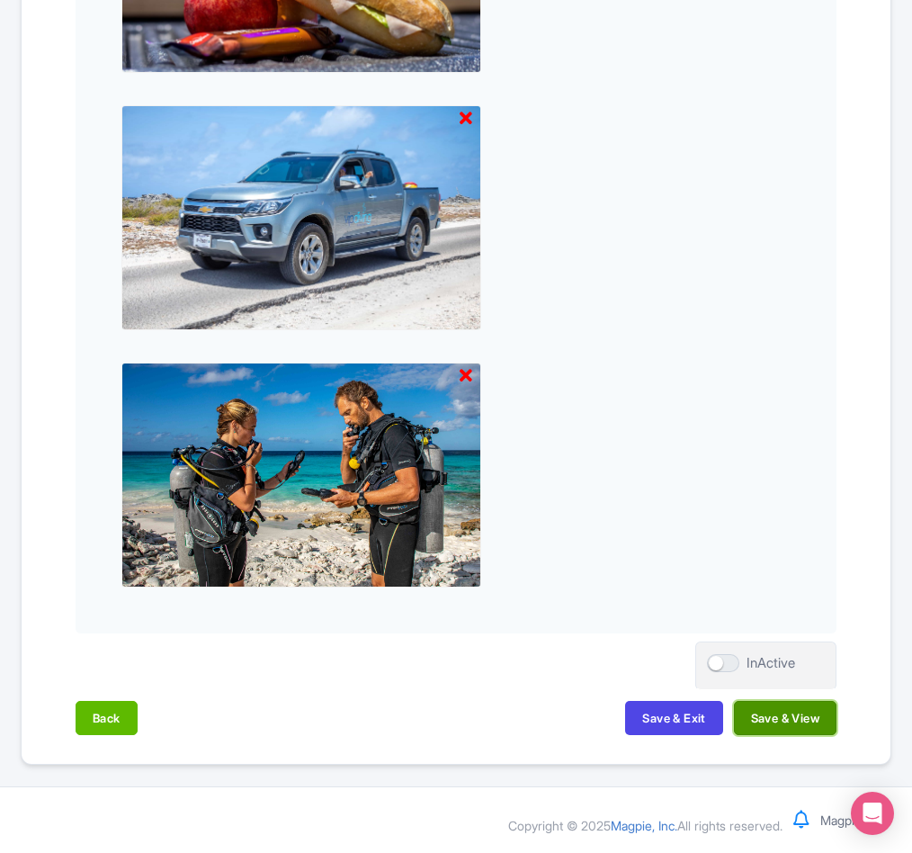
click at [775, 718] on button "Save & View" at bounding box center [785, 718] width 103 height 34
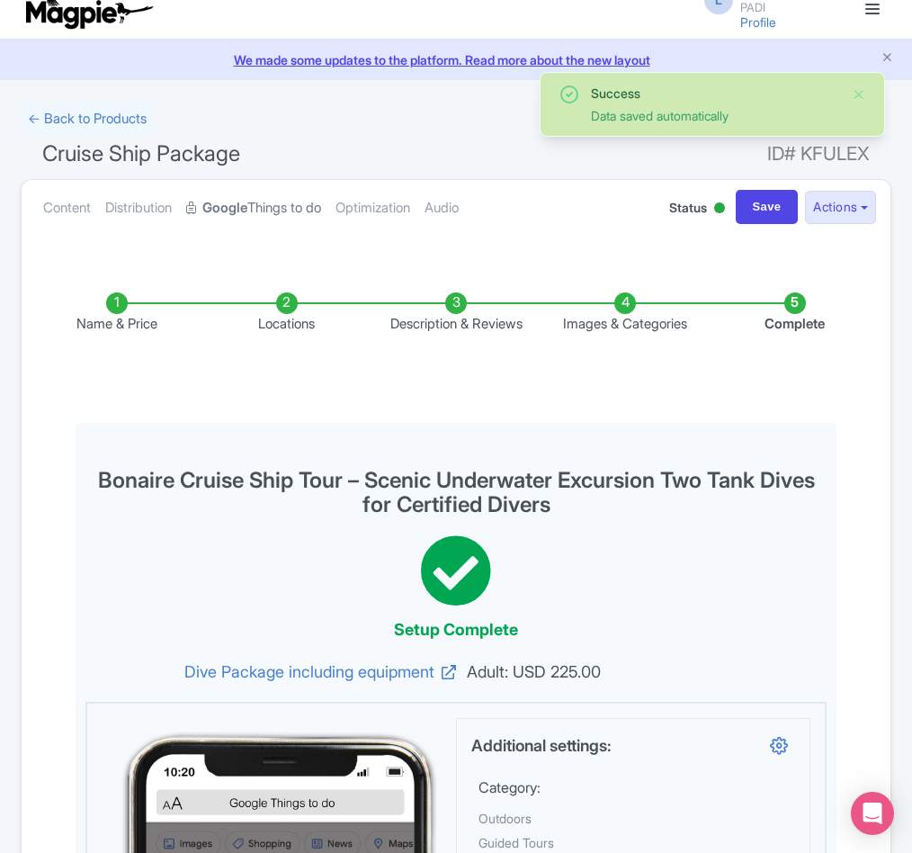
scroll to position [0, 0]
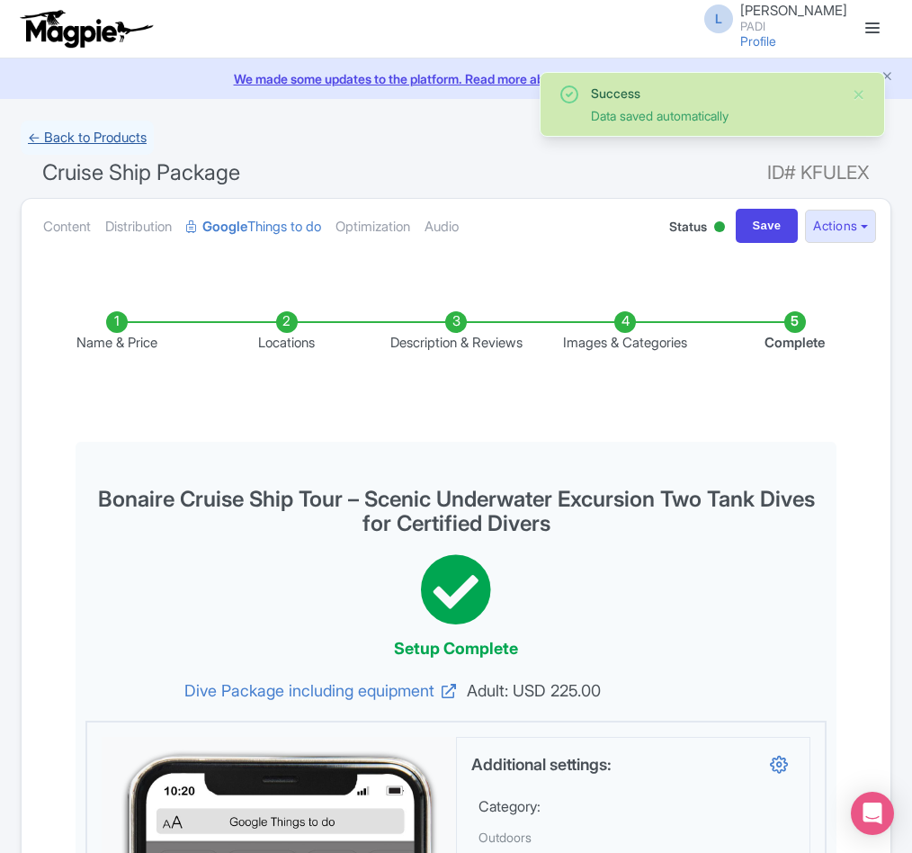
click at [106, 144] on link "← Back to Products" at bounding box center [87, 138] width 133 height 35
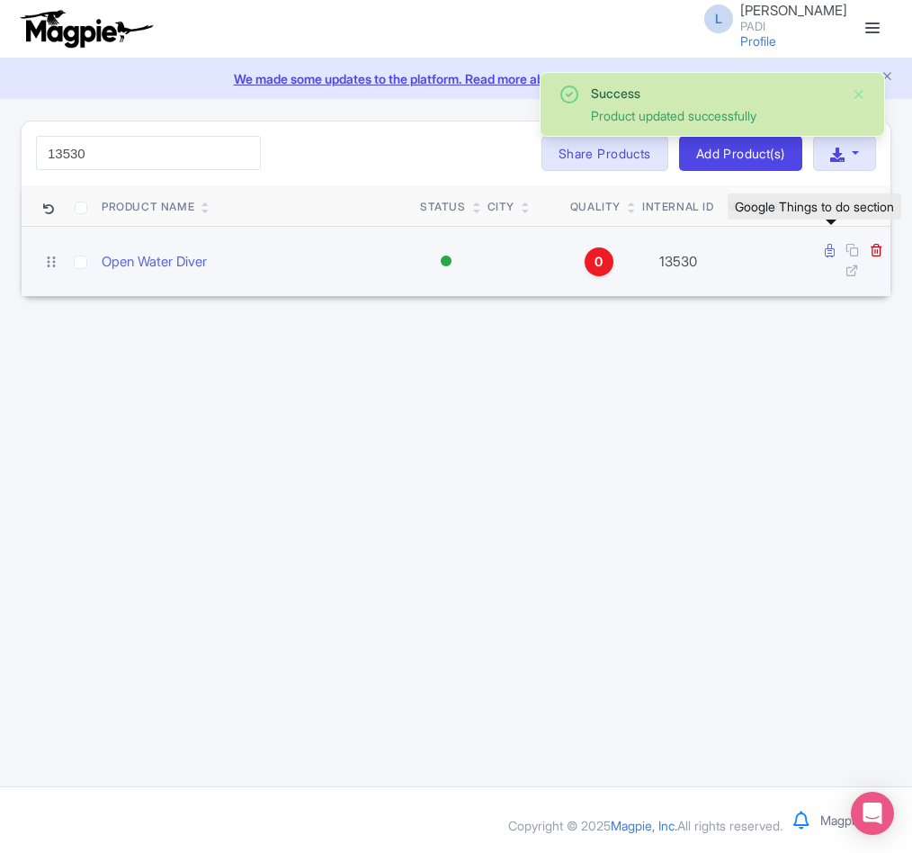
type input "13530"
click at [827, 257] on icon at bounding box center [830, 250] width 10 height 13
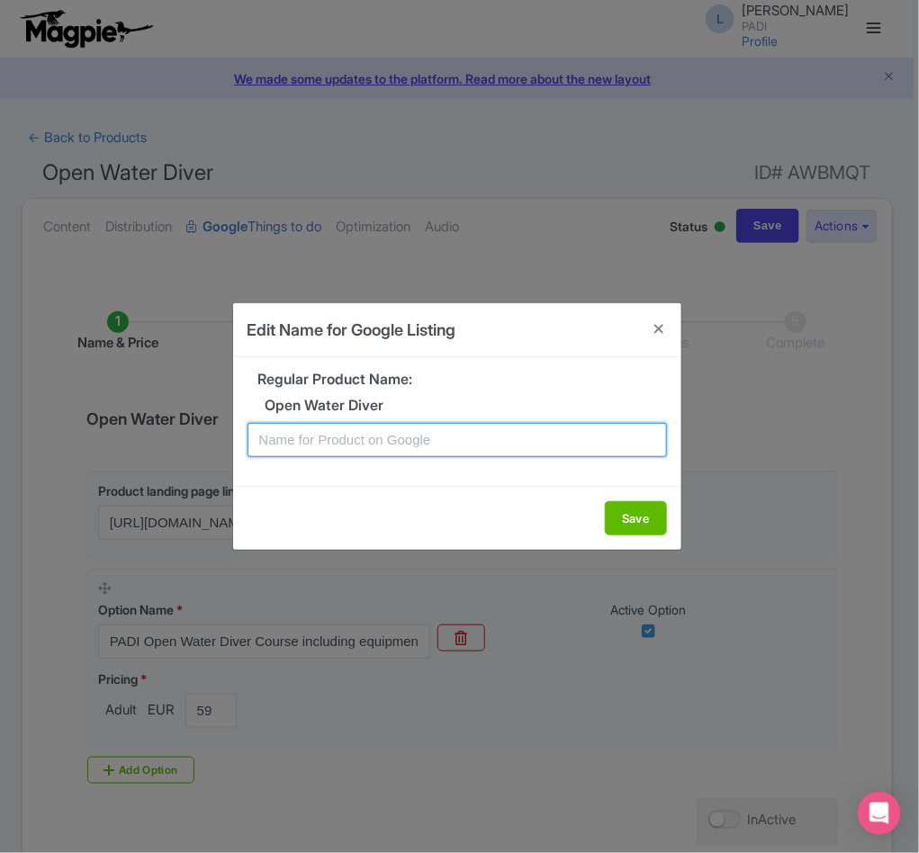
click at [373, 445] on input "text" at bounding box center [456, 440] width 419 height 34
paste input "Learn to dive in Palau- PADI Open Water Course (beginner level)"
type input "Learn to dive in Palau- PADI Open Water Course (beginner level)"
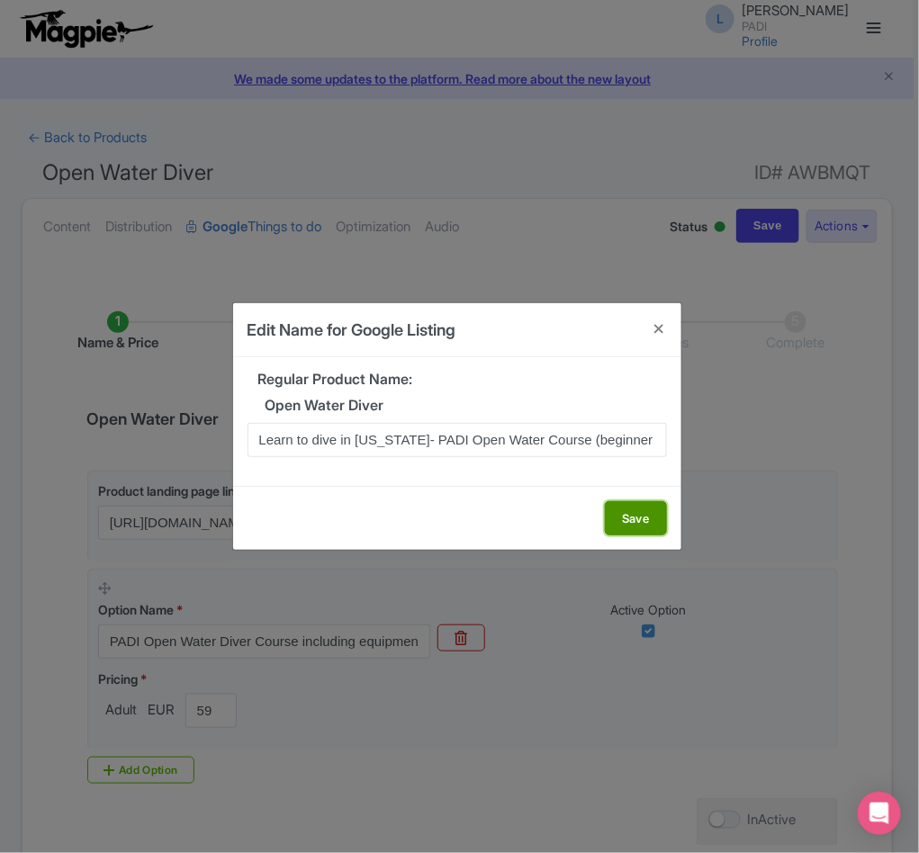
click at [635, 510] on button "Save" at bounding box center [636, 518] width 62 height 34
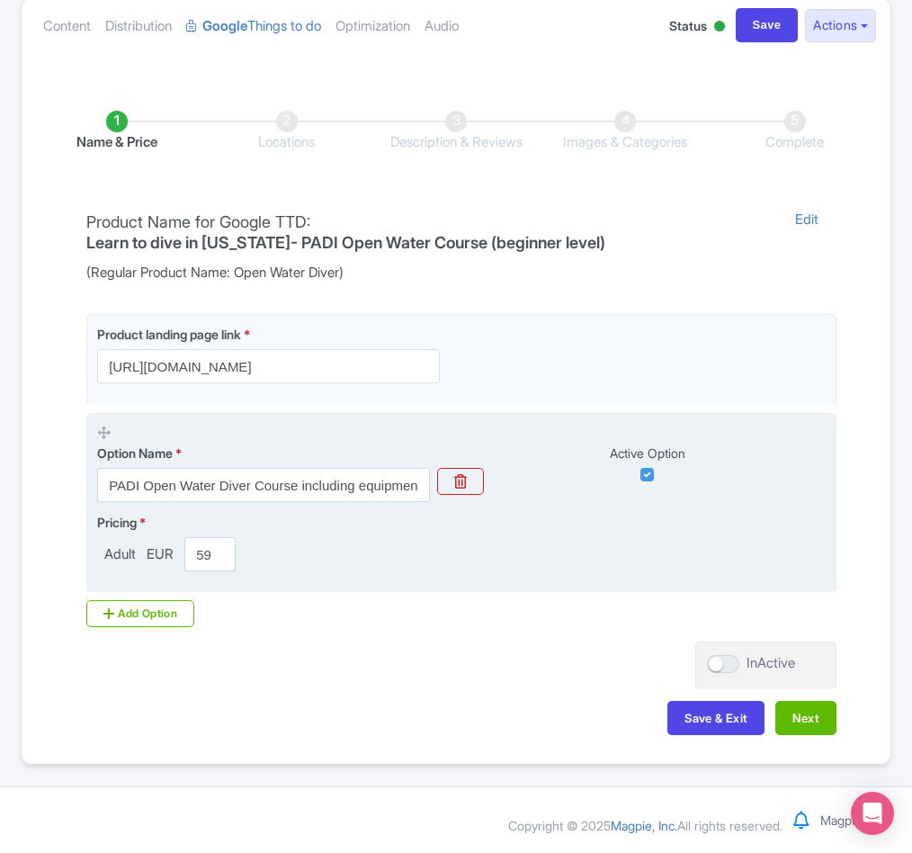
scroll to position [206, 0]
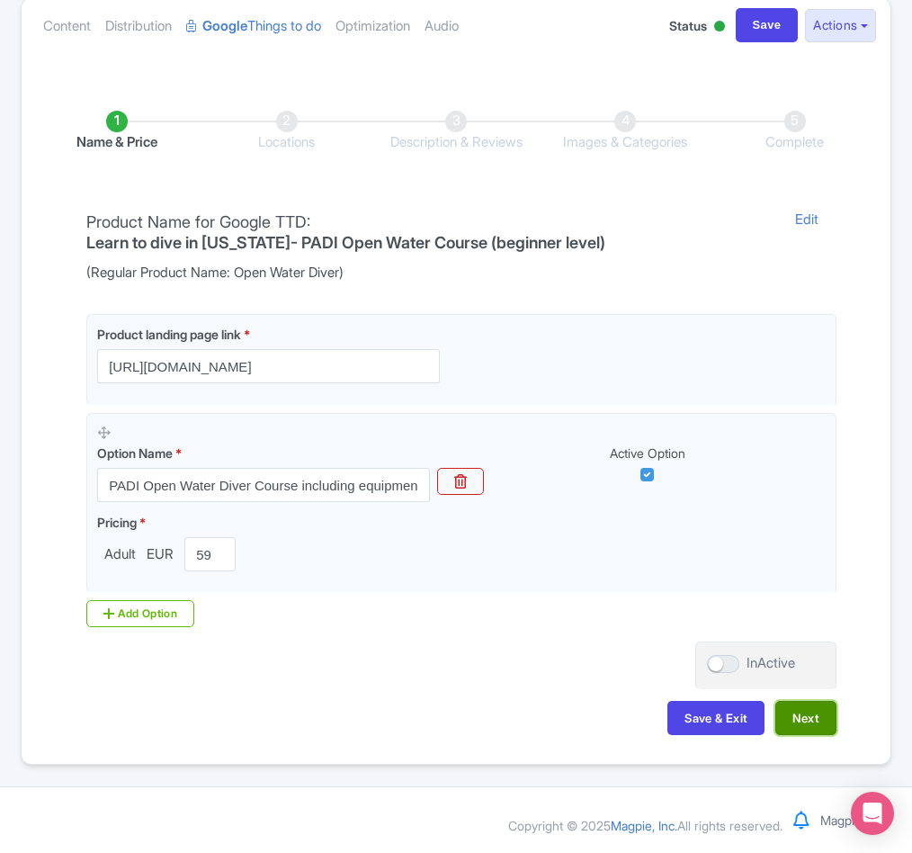
click at [784, 727] on button "Next" at bounding box center [806, 718] width 61 height 34
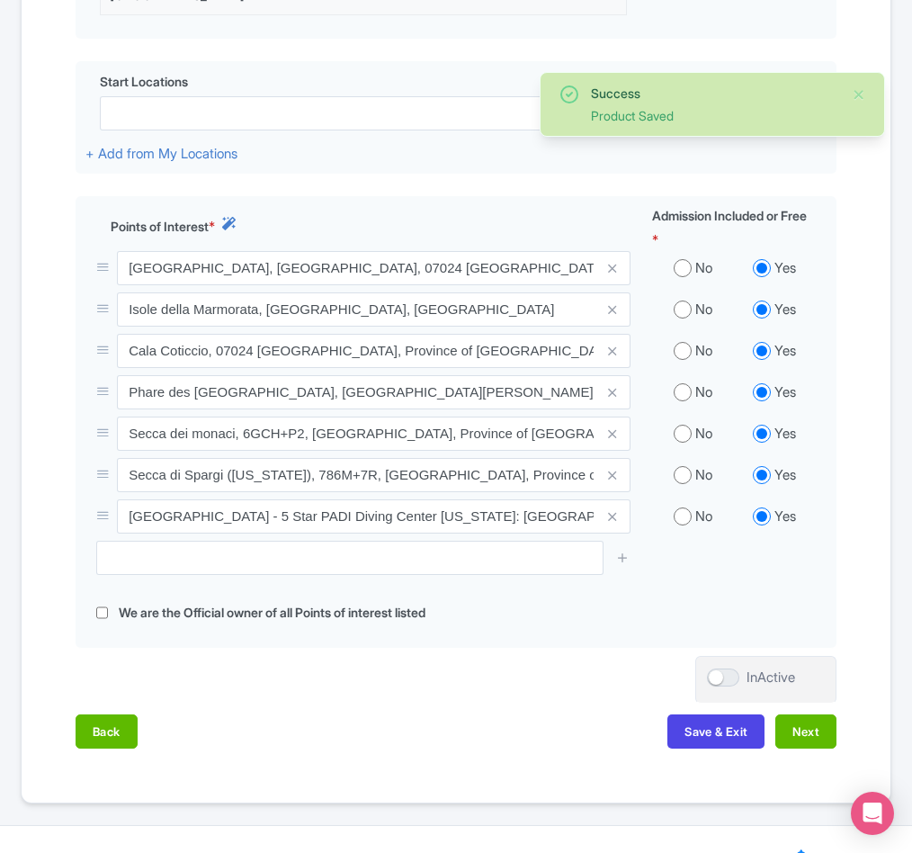
scroll to position [587, 0]
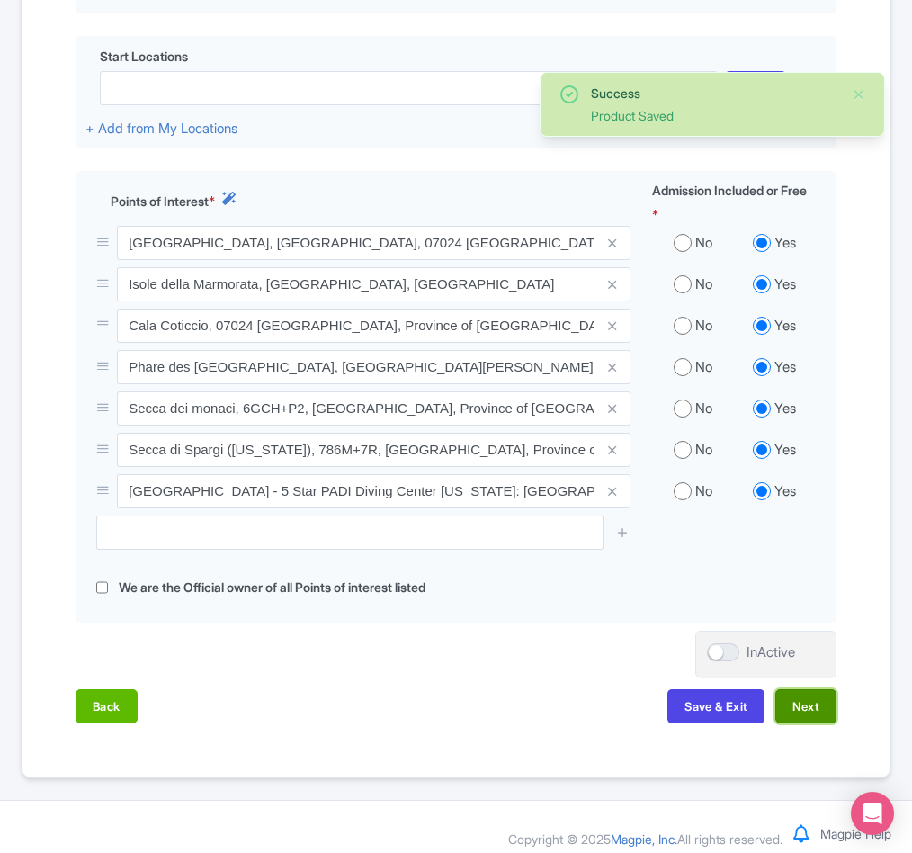
click at [807, 700] on button "Next" at bounding box center [806, 706] width 61 height 34
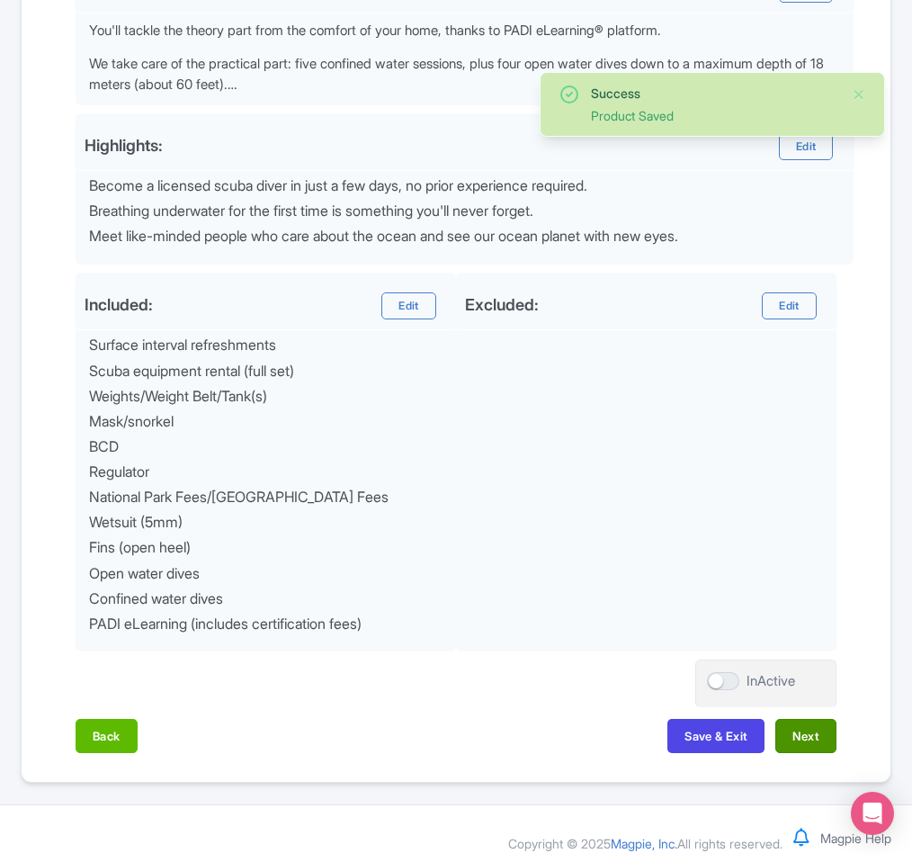
scroll to position [662, 0]
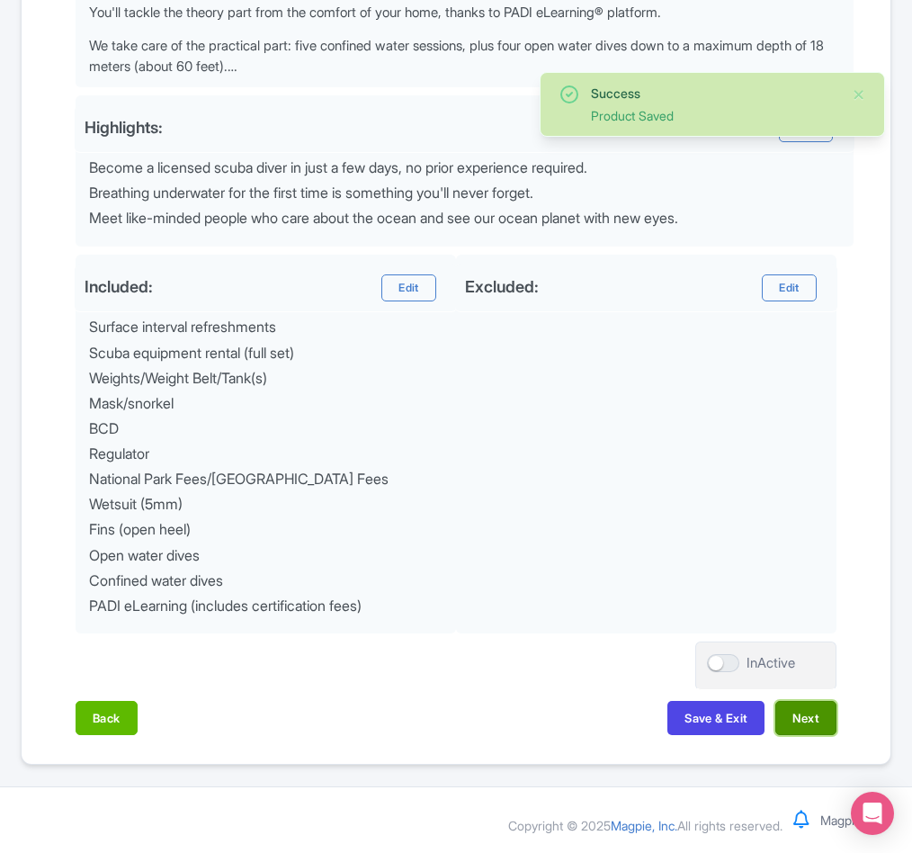
click at [812, 724] on button "Next" at bounding box center [806, 718] width 61 height 34
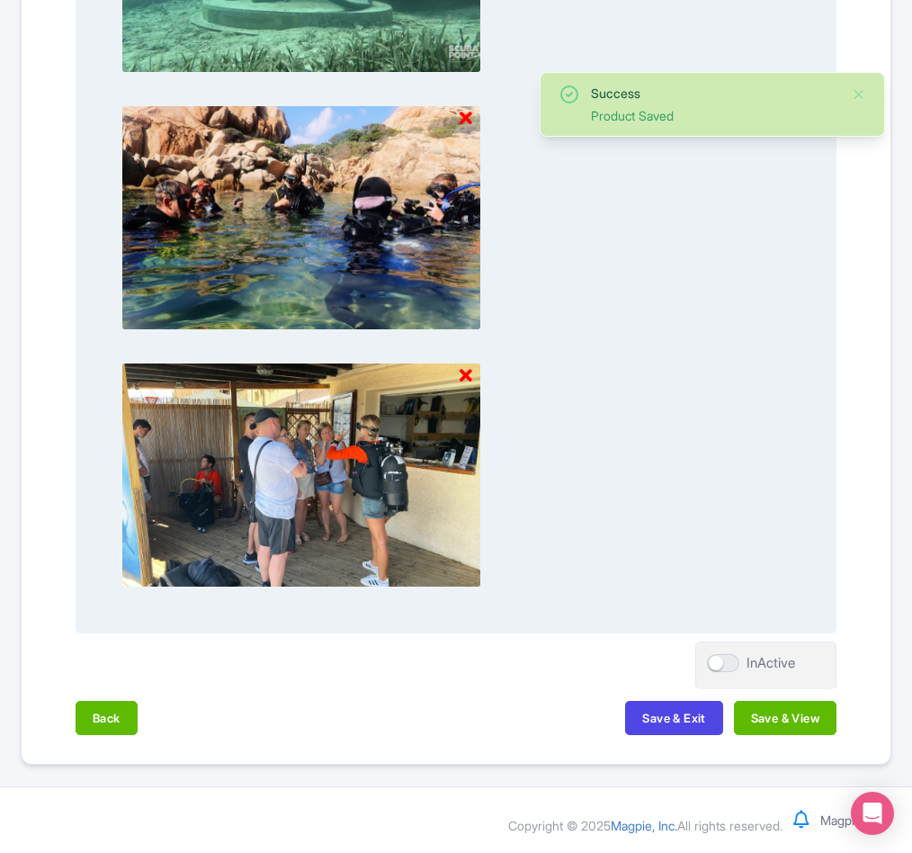
scroll to position [2959, 0]
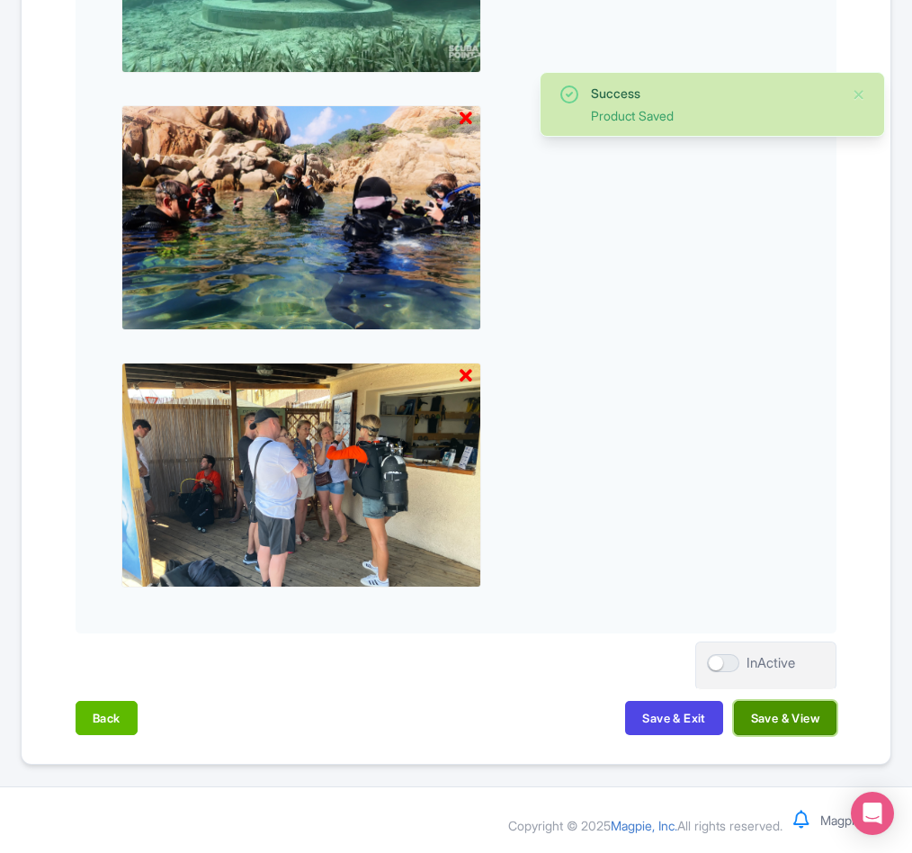
click at [758, 716] on button "Save & View" at bounding box center [785, 718] width 103 height 34
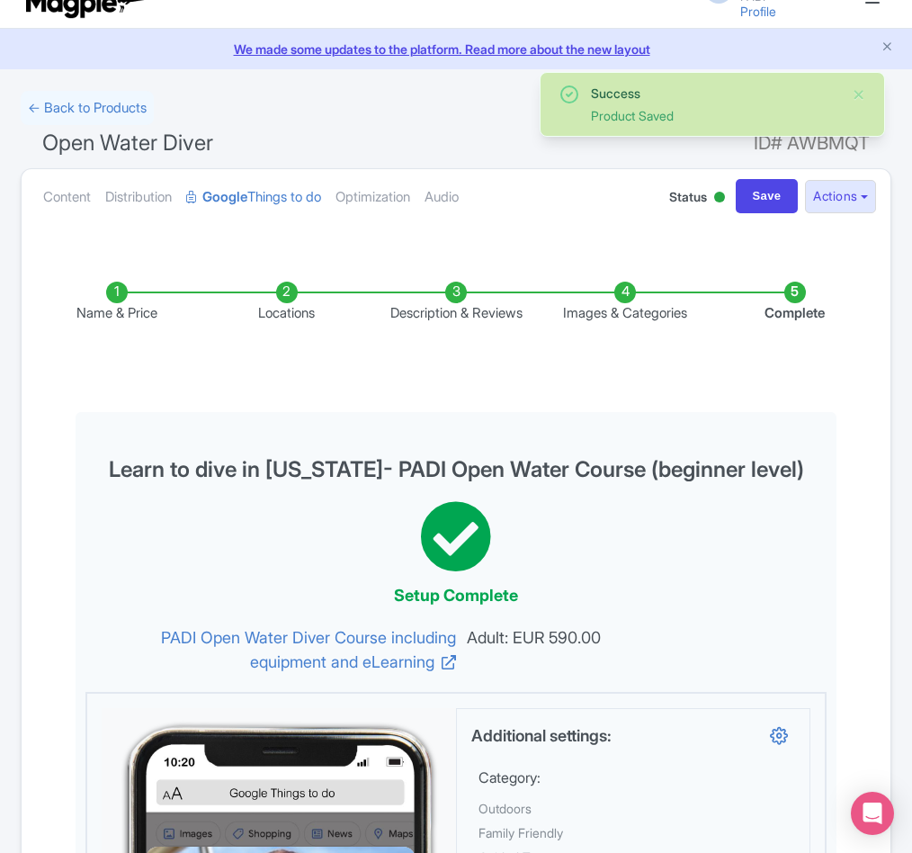
scroll to position [0, 0]
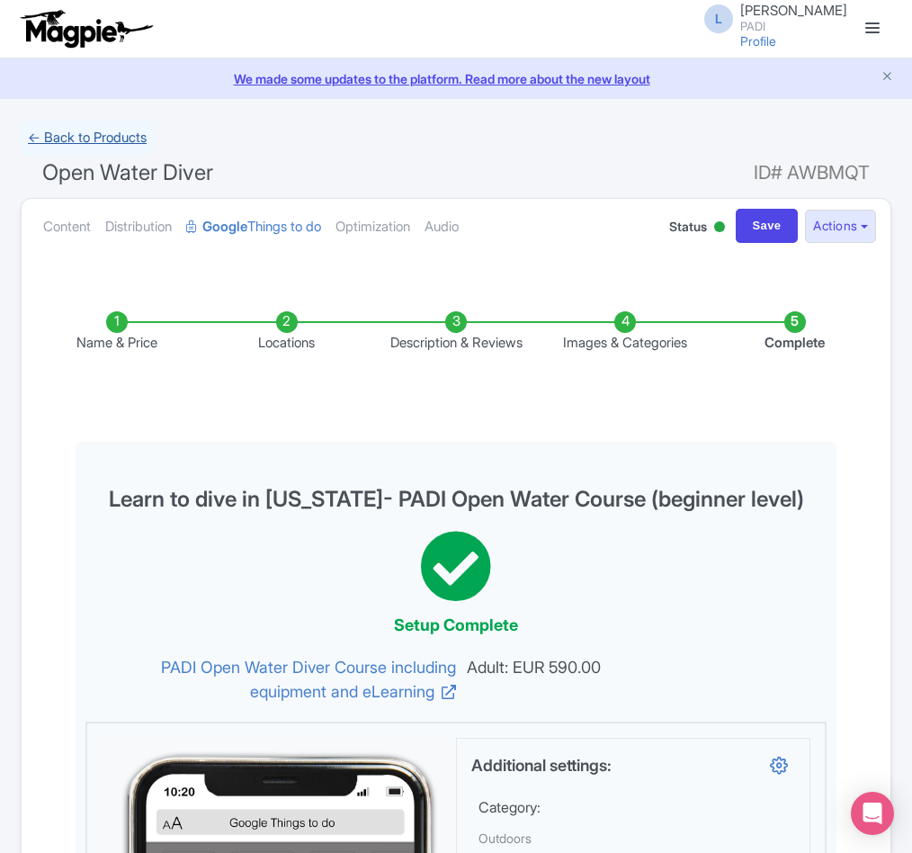
click at [59, 133] on link "← Back to Products" at bounding box center [87, 138] width 133 height 35
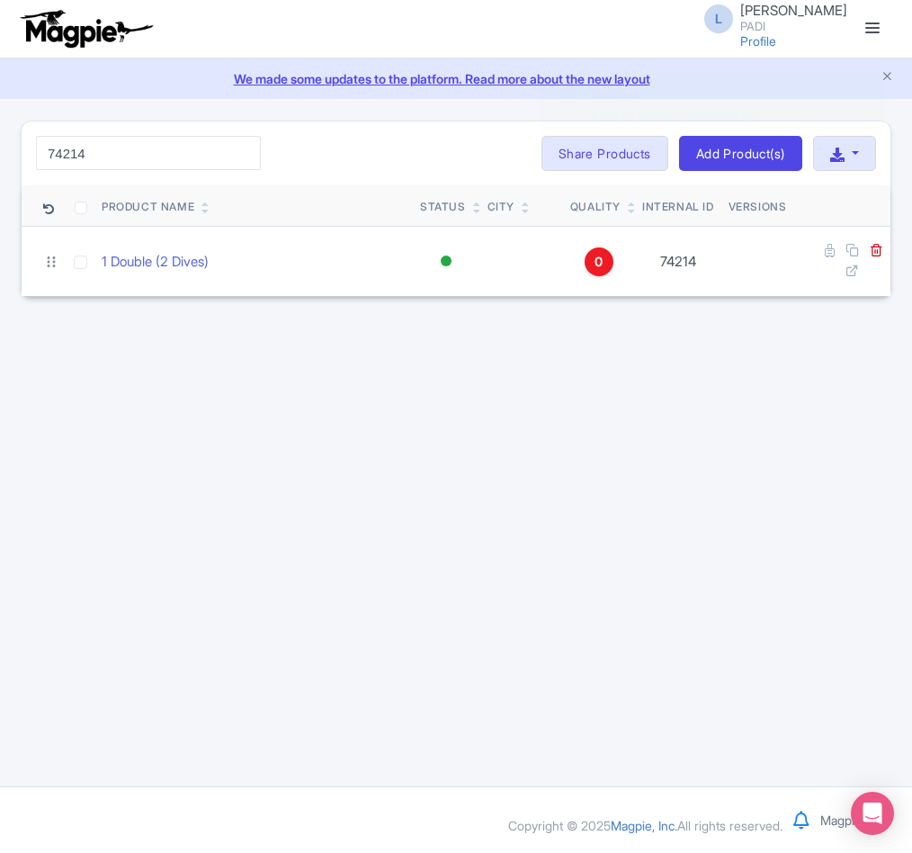
type input "74214"
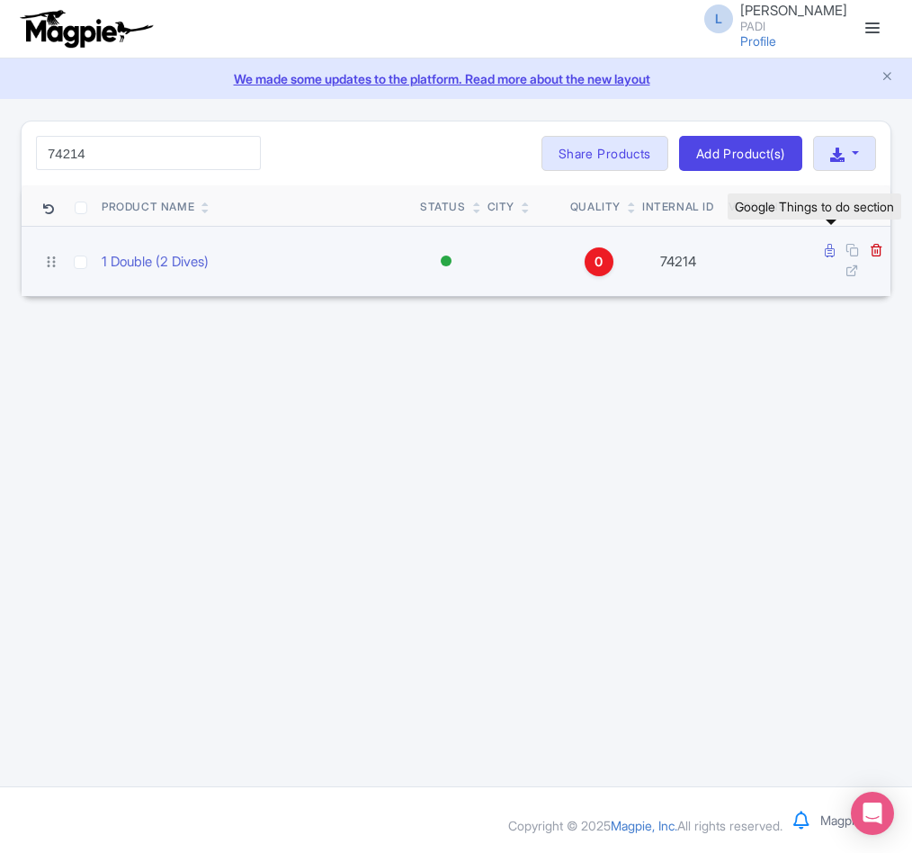
click at [831, 254] on icon at bounding box center [830, 250] width 10 height 13
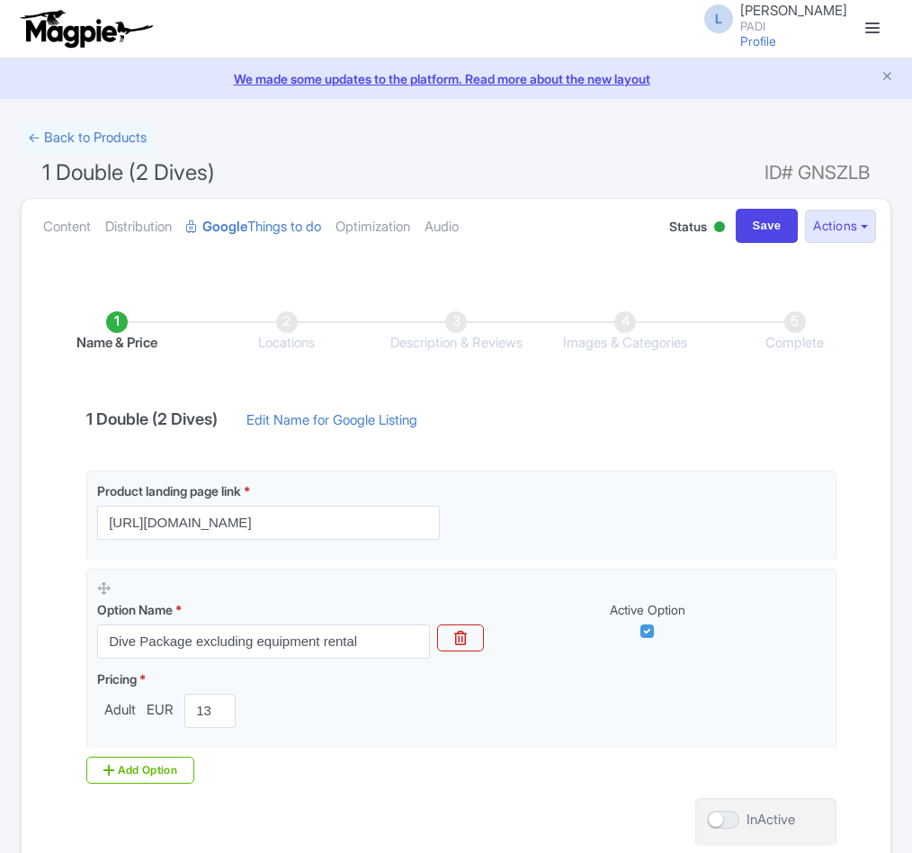
click at [367, 424] on link "Edit Name for Google Listing" at bounding box center [332, 424] width 207 height 29
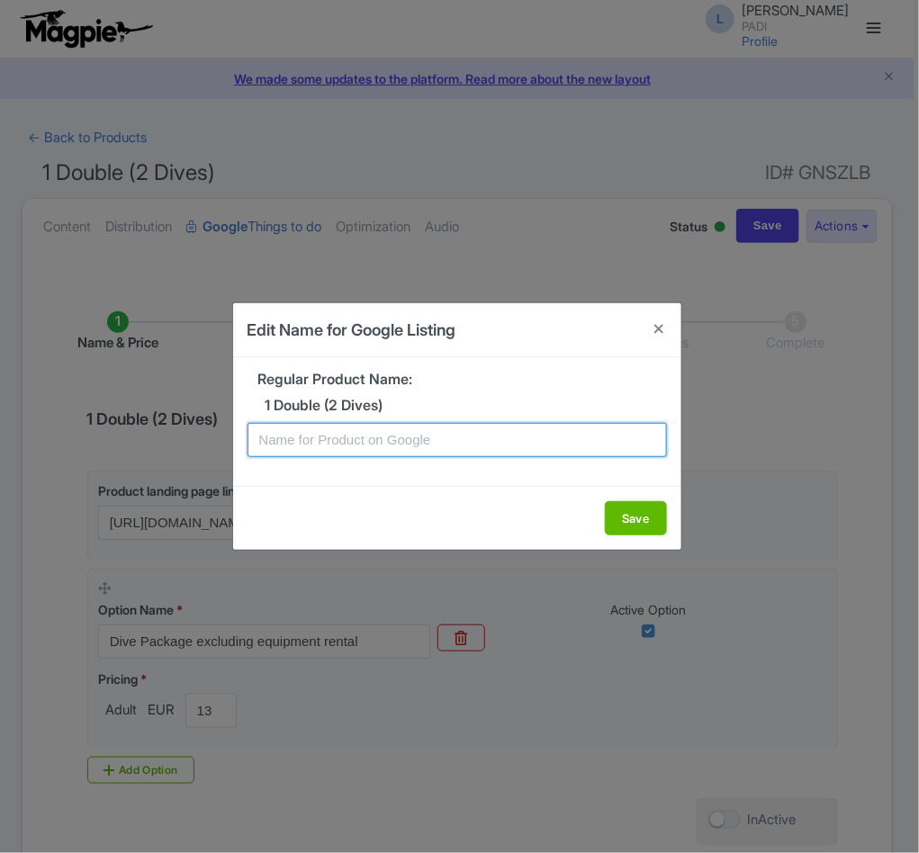
click at [351, 445] on input "text" at bounding box center [456, 440] width 419 height 34
paste input "[US_STATE] Two Tank Dive Tour – Scenic Underwater Excursion for Certified Divers"
type input "[US_STATE] Two Tank Dive Tour – Scenic Underwater Excursion for Certified Divers"
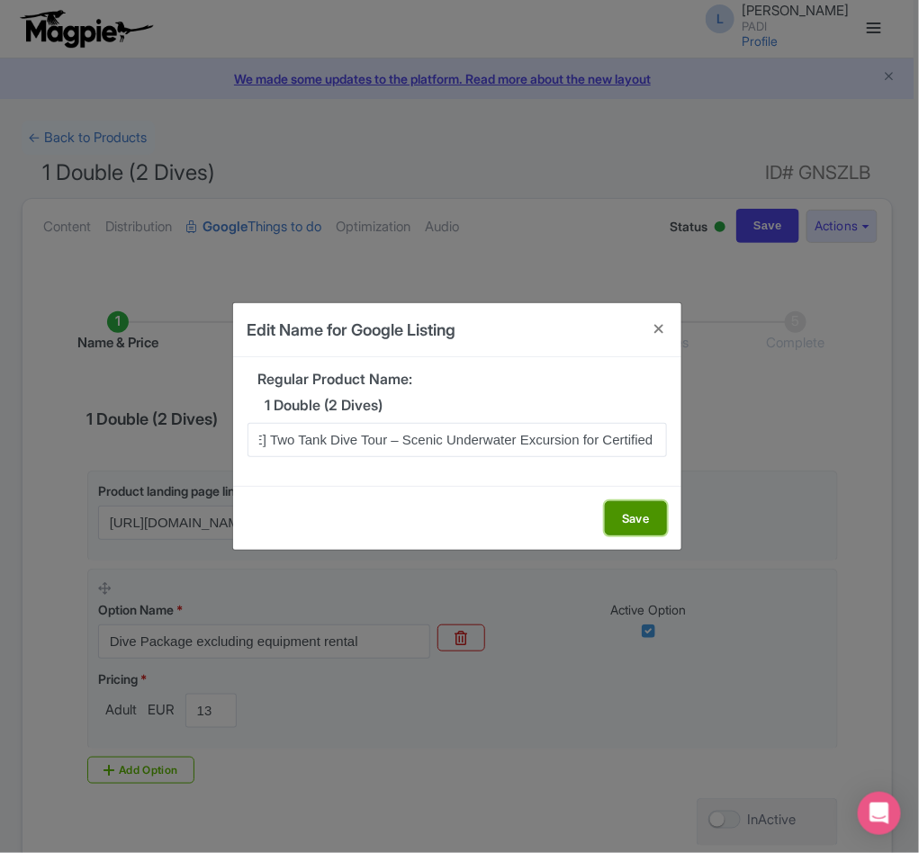
click at [618, 518] on button "Save" at bounding box center [636, 518] width 62 height 34
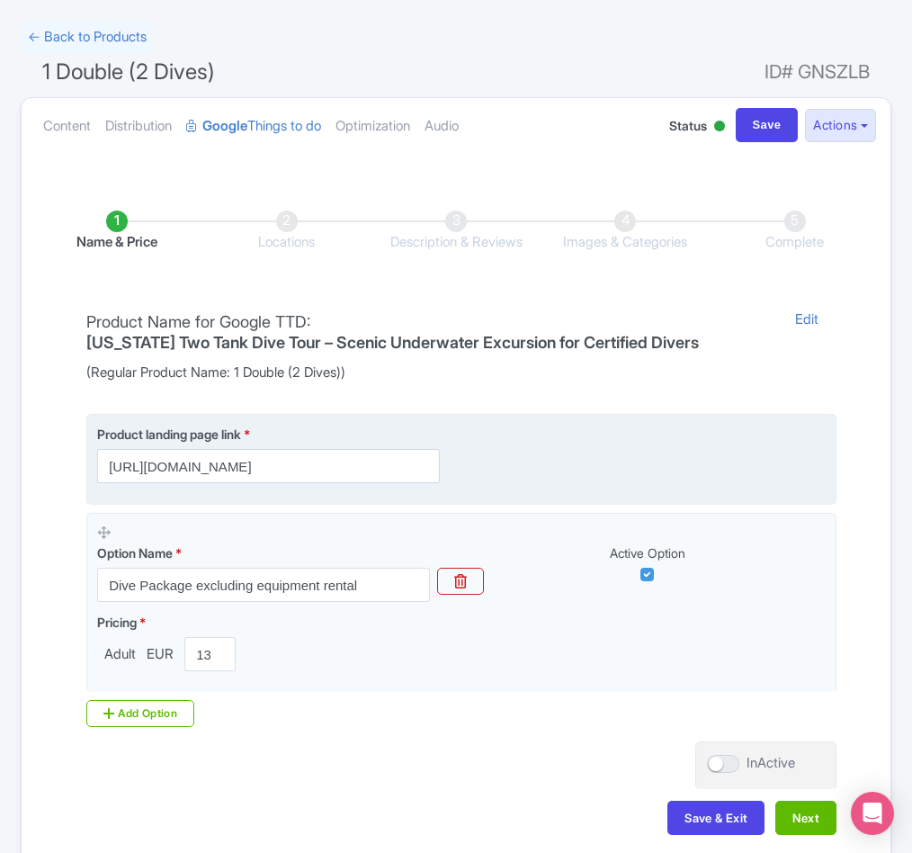
scroll to position [206, 0]
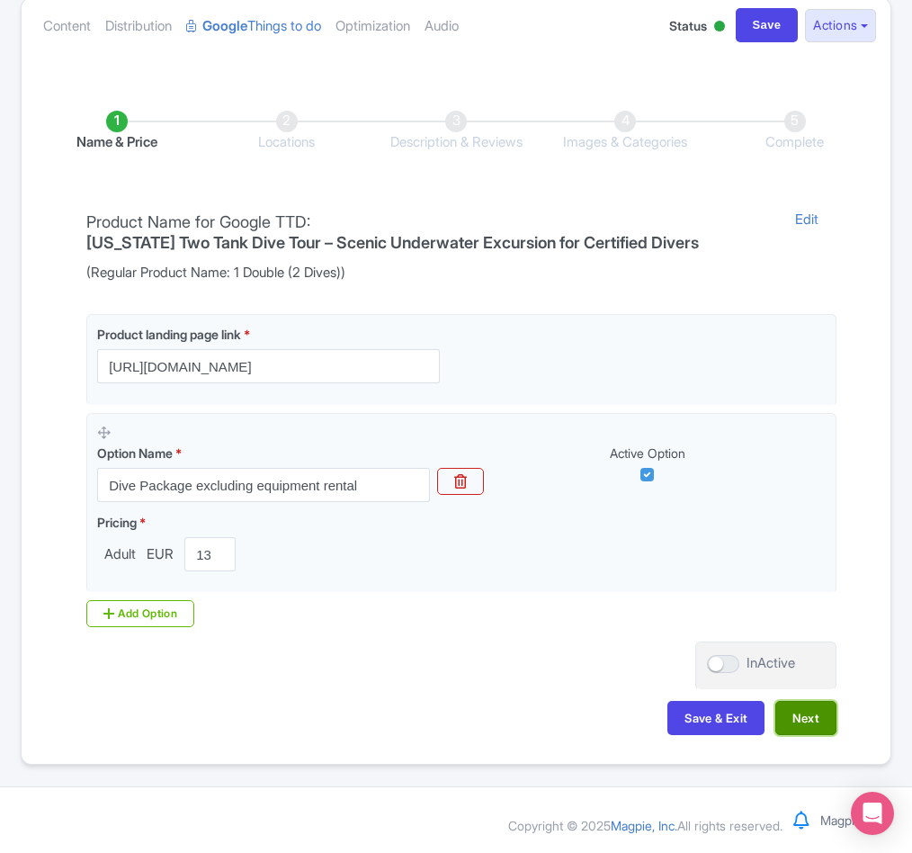
click at [821, 724] on button "Next" at bounding box center [806, 718] width 61 height 34
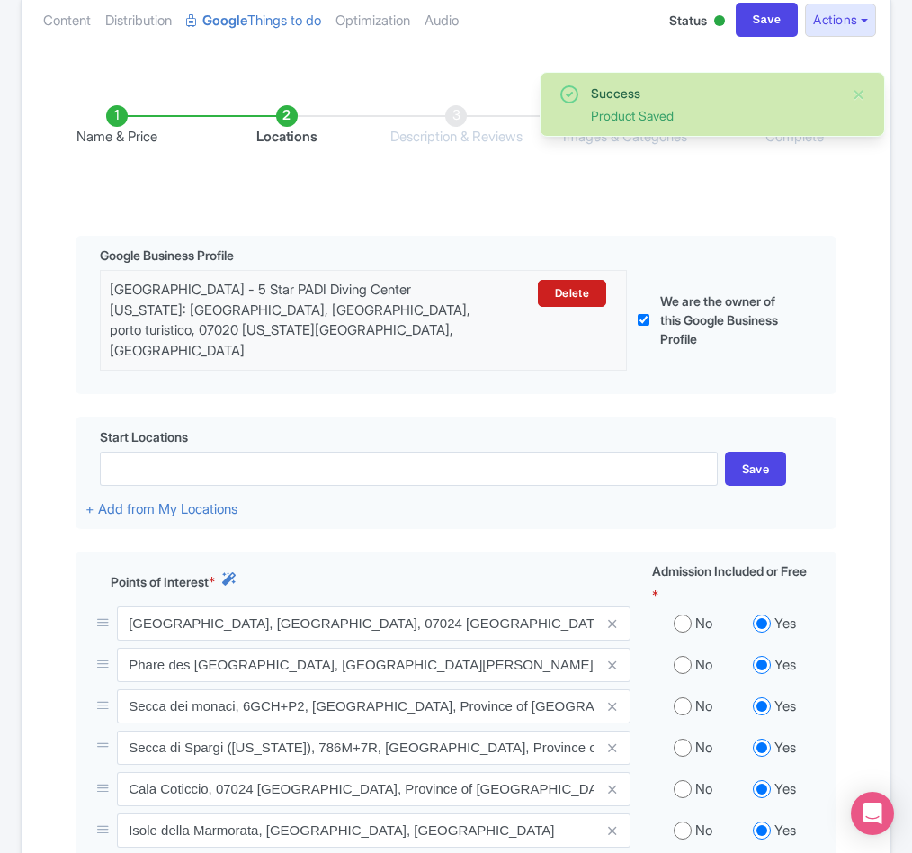
scroll to position [587, 0]
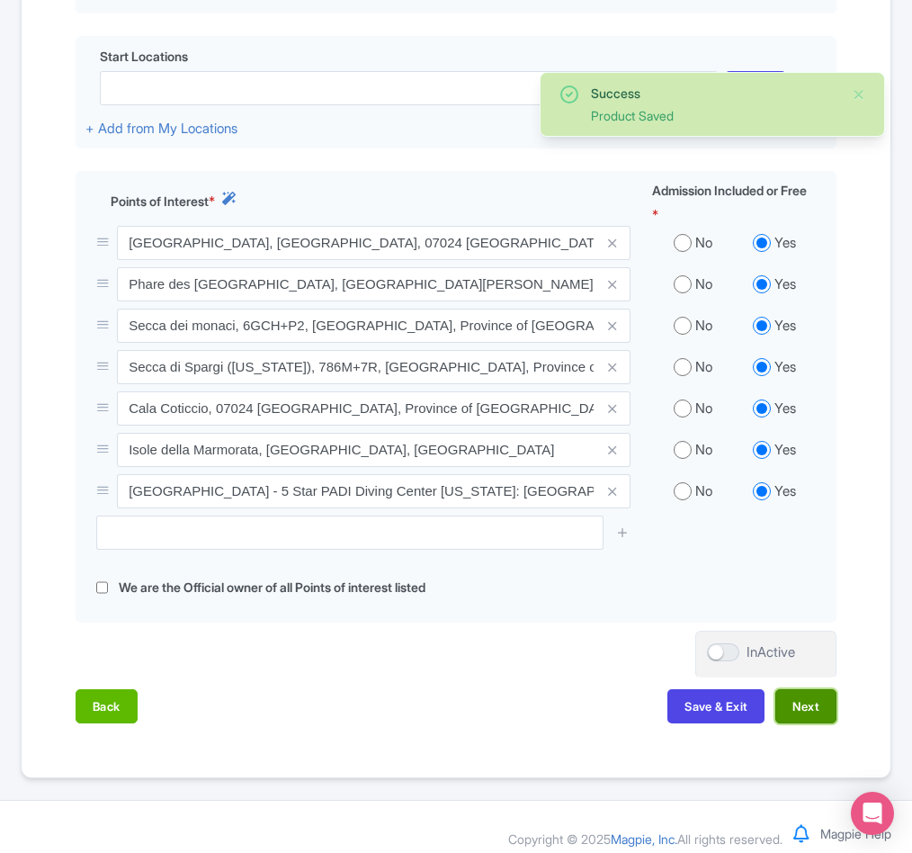
click at [816, 699] on button "Next" at bounding box center [806, 706] width 61 height 34
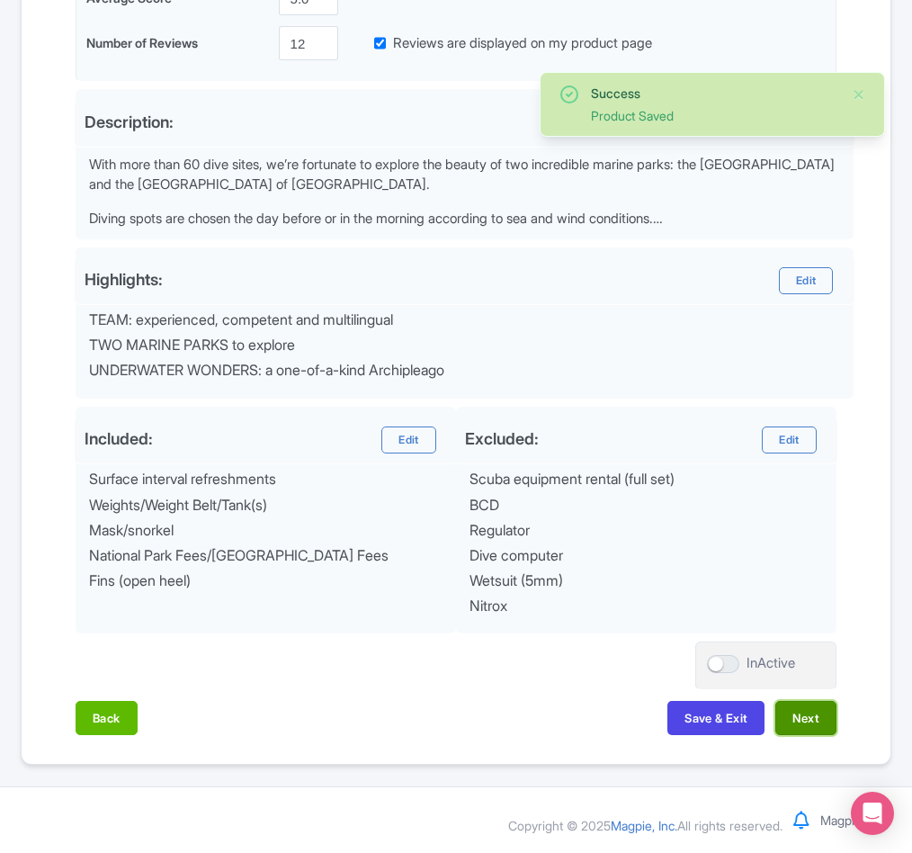
click at [813, 713] on button "Next" at bounding box center [806, 718] width 61 height 34
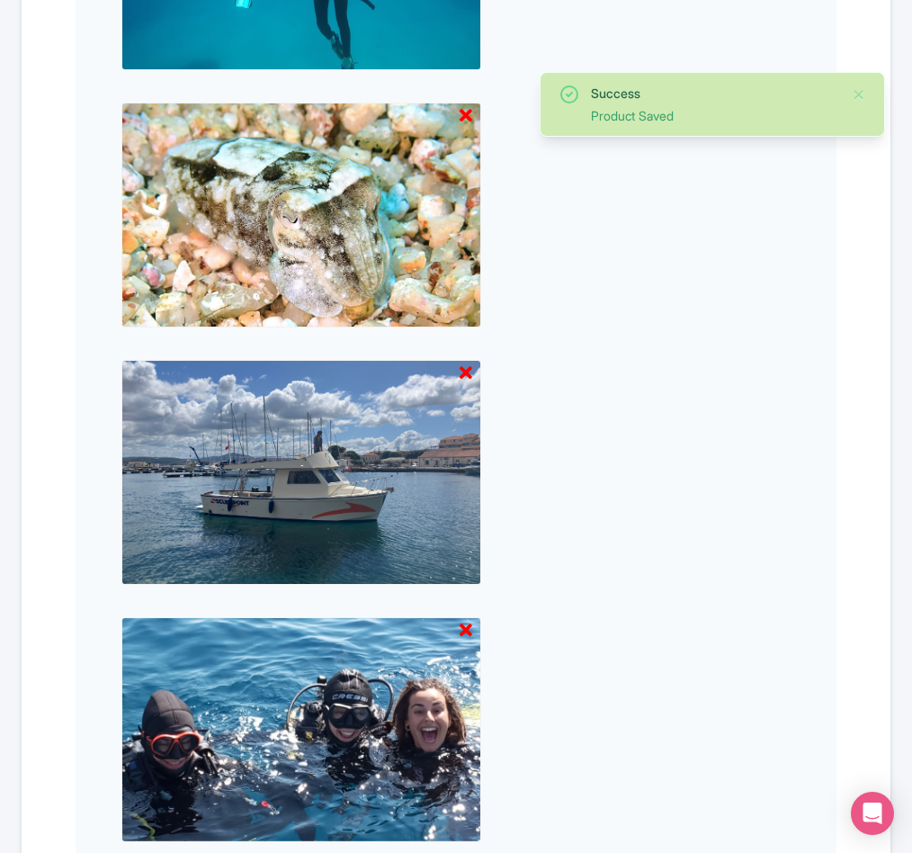
scroll to position [2959, 0]
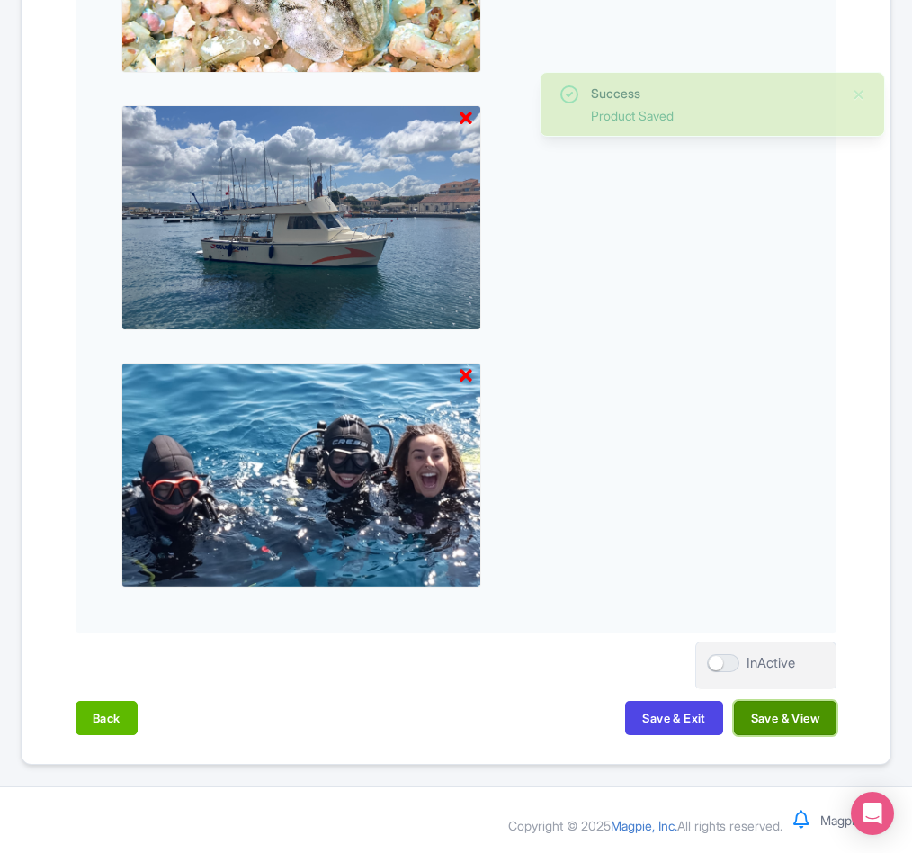
click at [746, 729] on button "Save & View" at bounding box center [785, 718] width 103 height 34
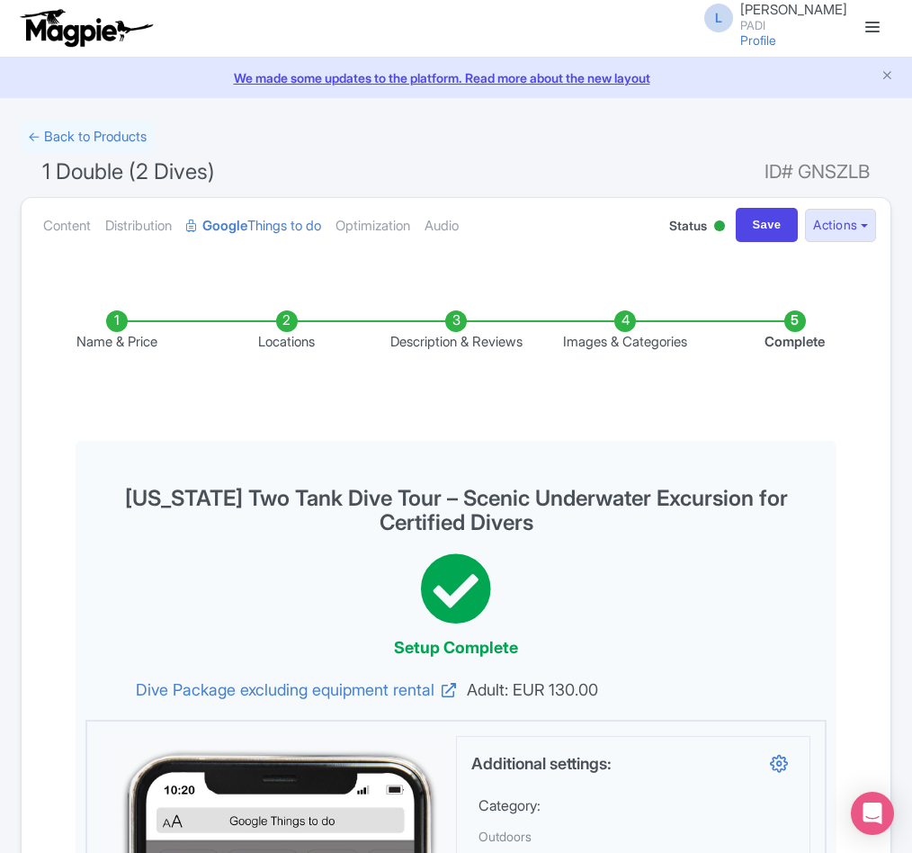
scroll to position [0, 0]
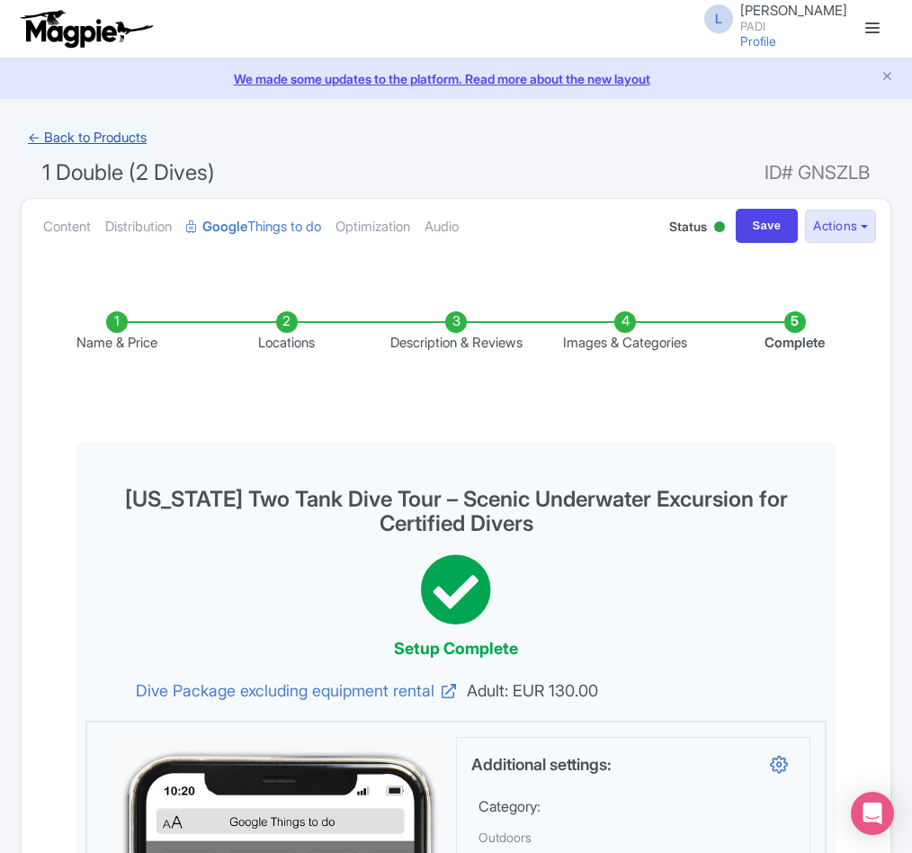
click at [68, 130] on link "← Back to Products" at bounding box center [87, 138] width 133 height 35
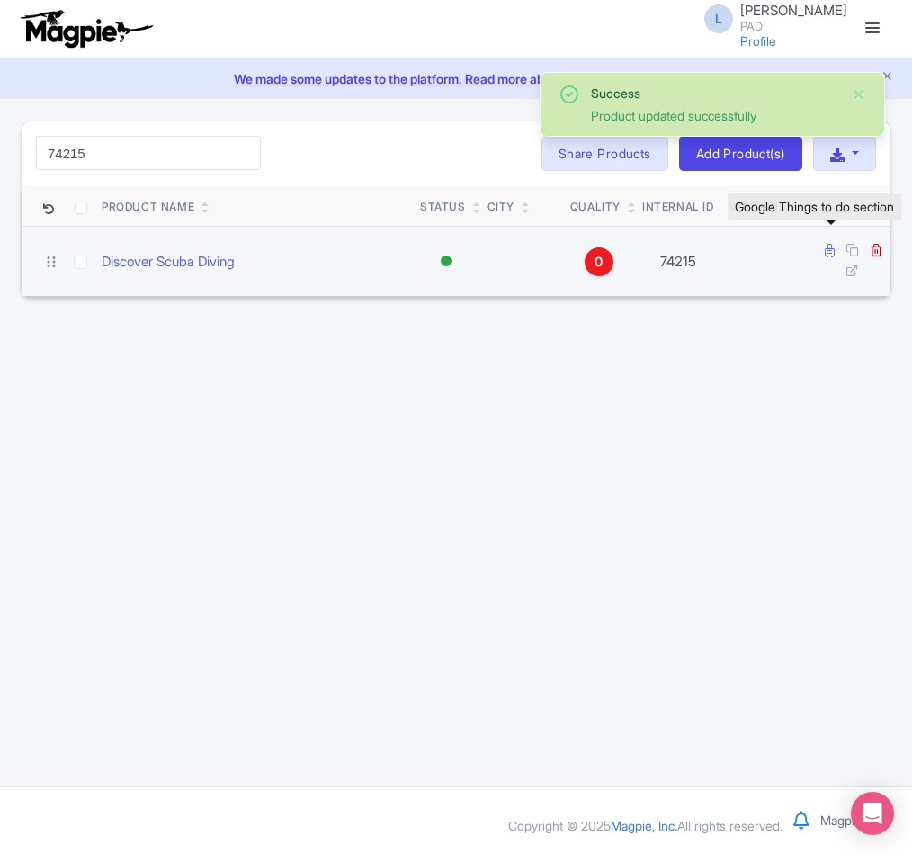
type input "74215"
click at [826, 249] on icon at bounding box center [830, 250] width 10 height 13
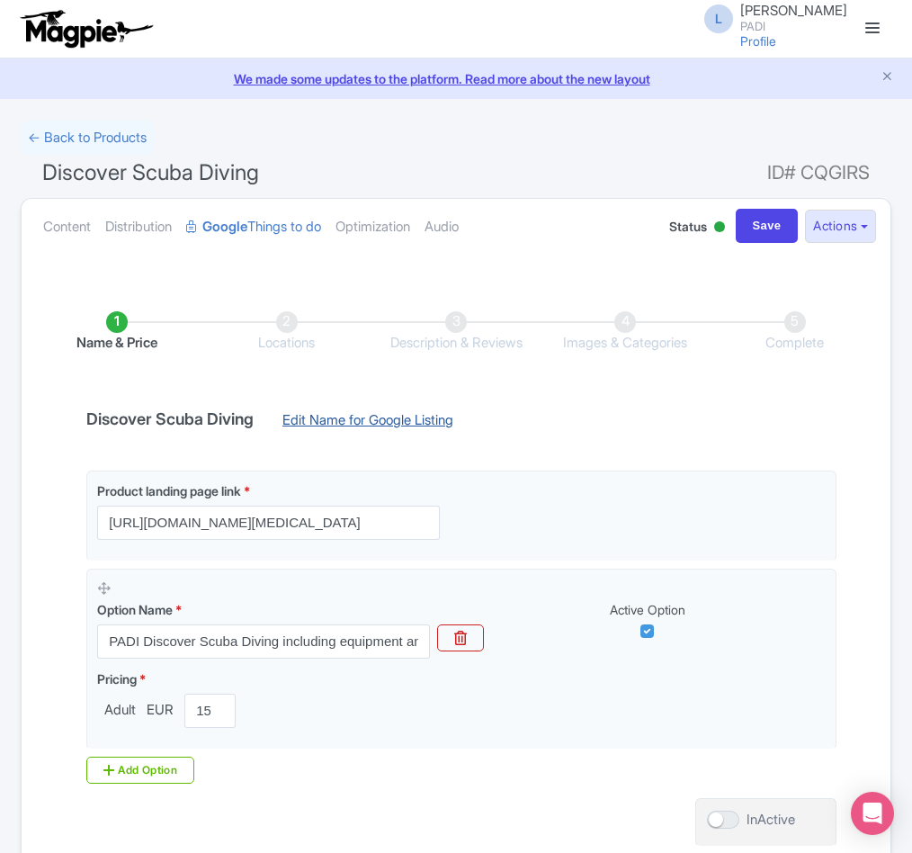
click at [387, 414] on link "Edit Name for Google Listing" at bounding box center [368, 424] width 207 height 29
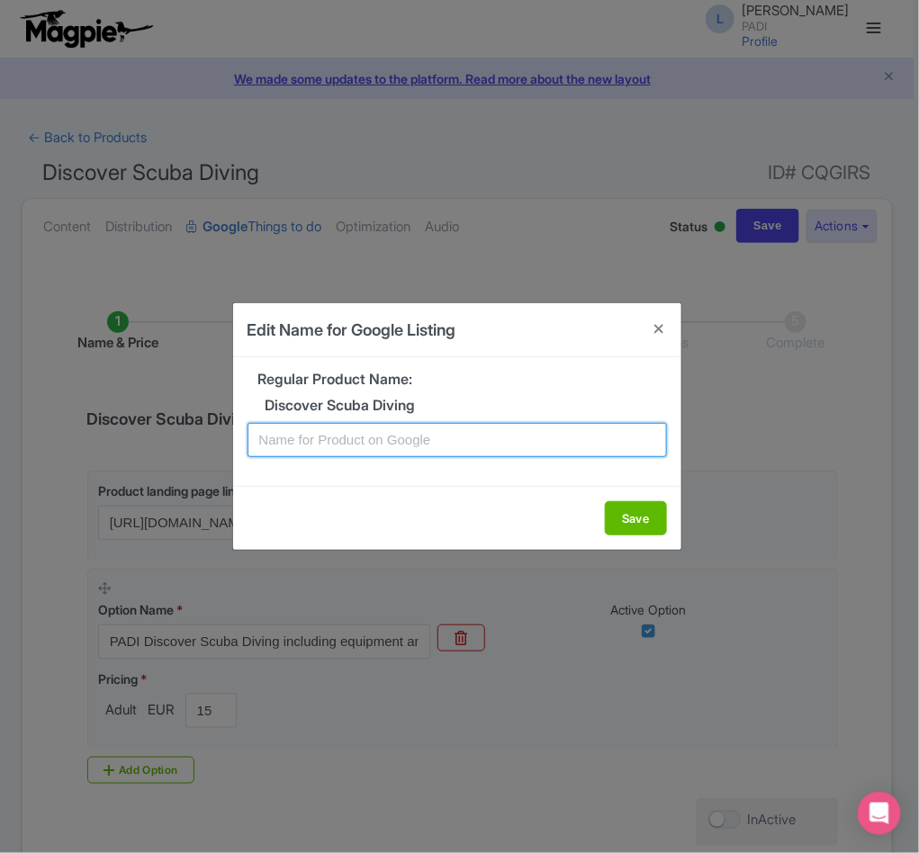
click at [292, 427] on input "text" at bounding box center [456, 440] width 419 height 34
paste input "Palau Scuba Diving Adventure: Easy Discovery Dive for Non-Certified Divers"
type input "Palau Scuba Diving Adventure: Easy Discovery Dive for Non-Certified Divers"
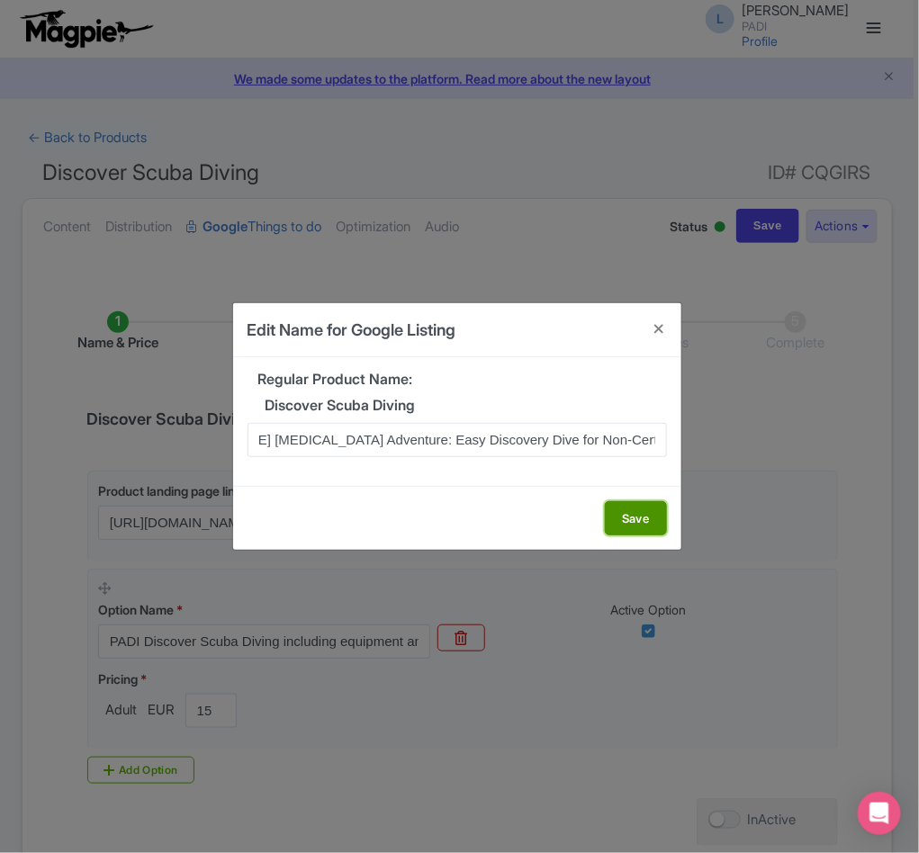
click at [622, 514] on button "Save" at bounding box center [636, 518] width 62 height 34
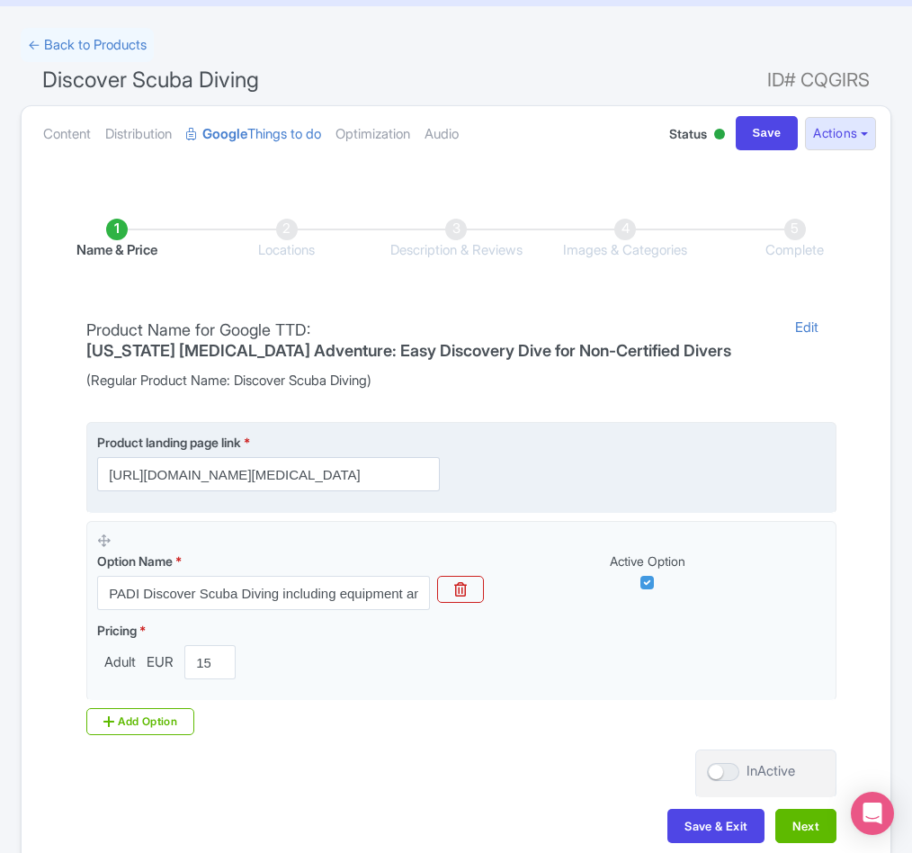
scroll to position [206, 0]
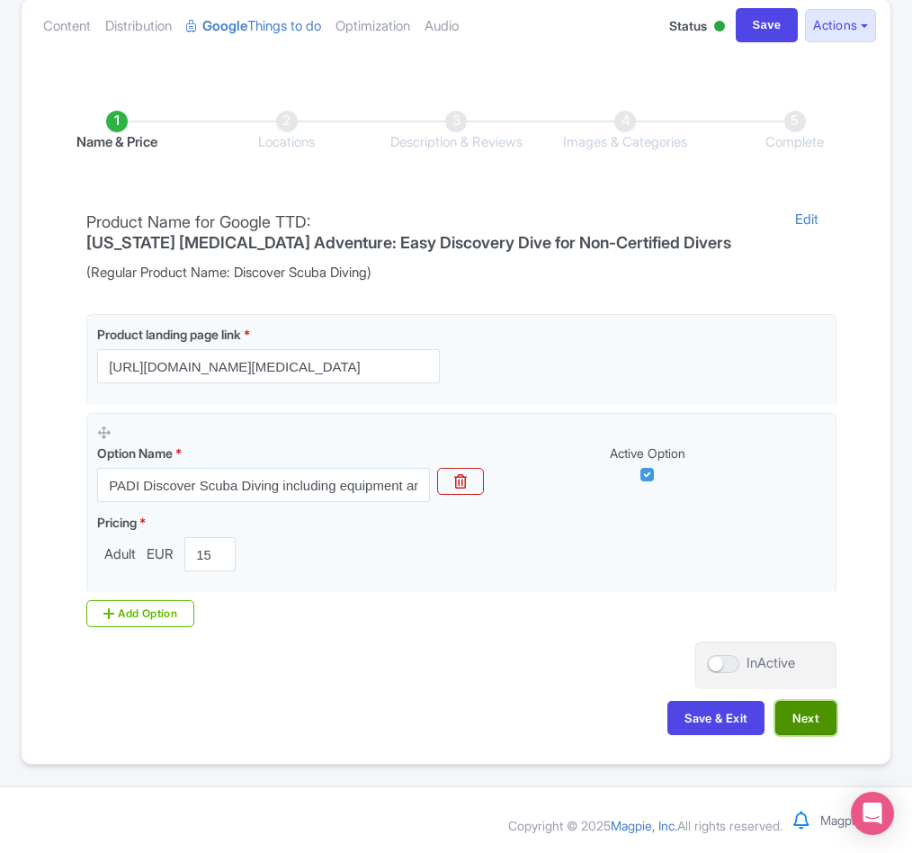
click at [813, 722] on button "Next" at bounding box center [806, 718] width 61 height 34
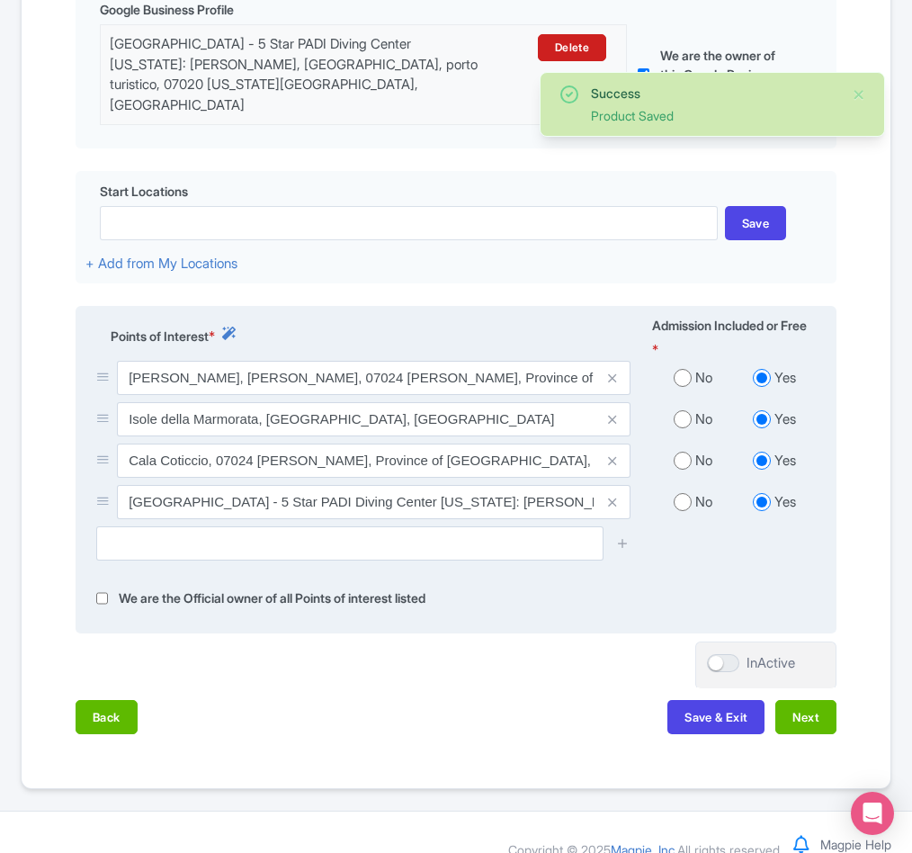
scroll to position [462, 0]
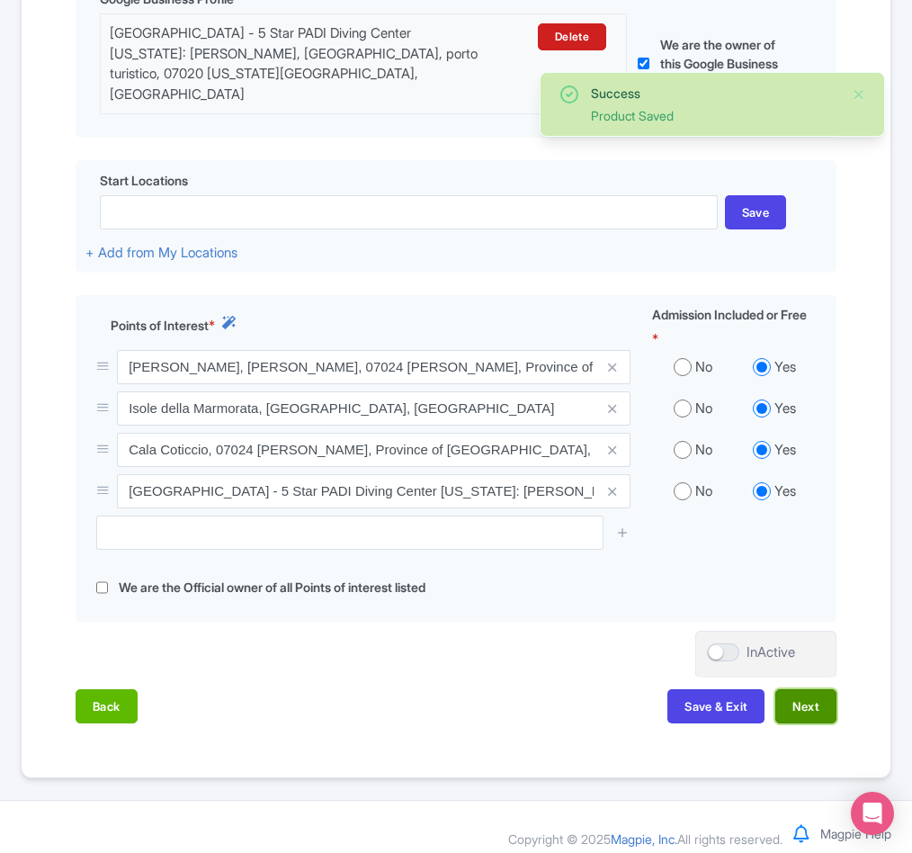
click at [808, 689] on button "Next" at bounding box center [806, 706] width 61 height 34
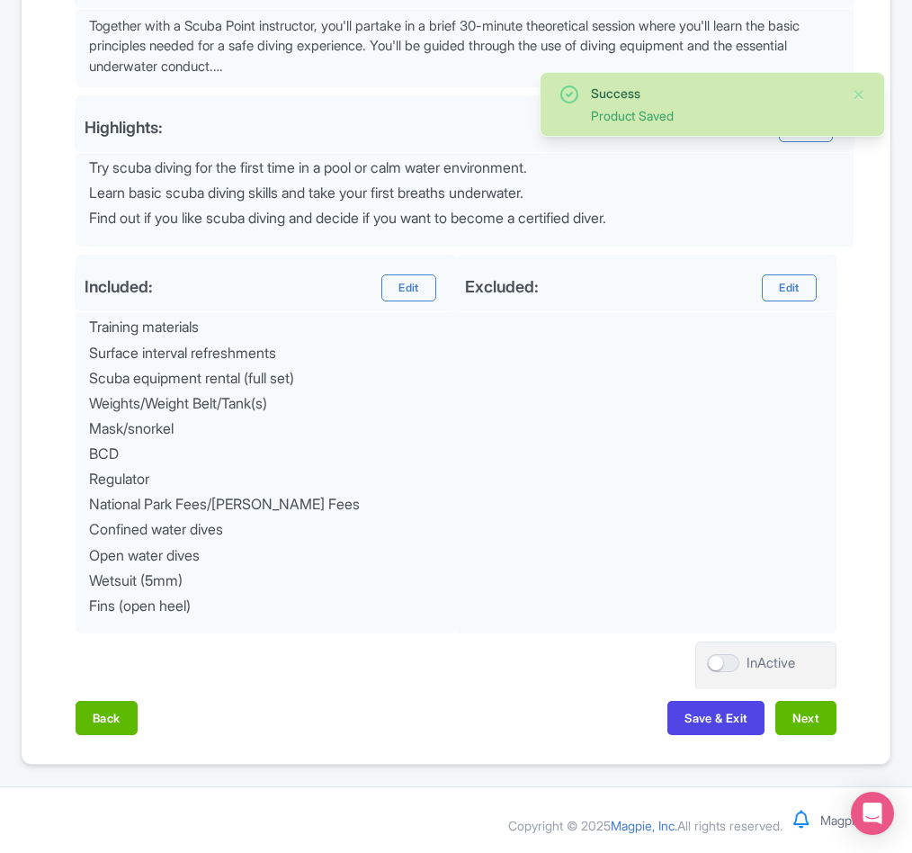
scroll to position [649, 0]
click at [803, 719] on button "Next" at bounding box center [806, 718] width 61 height 34
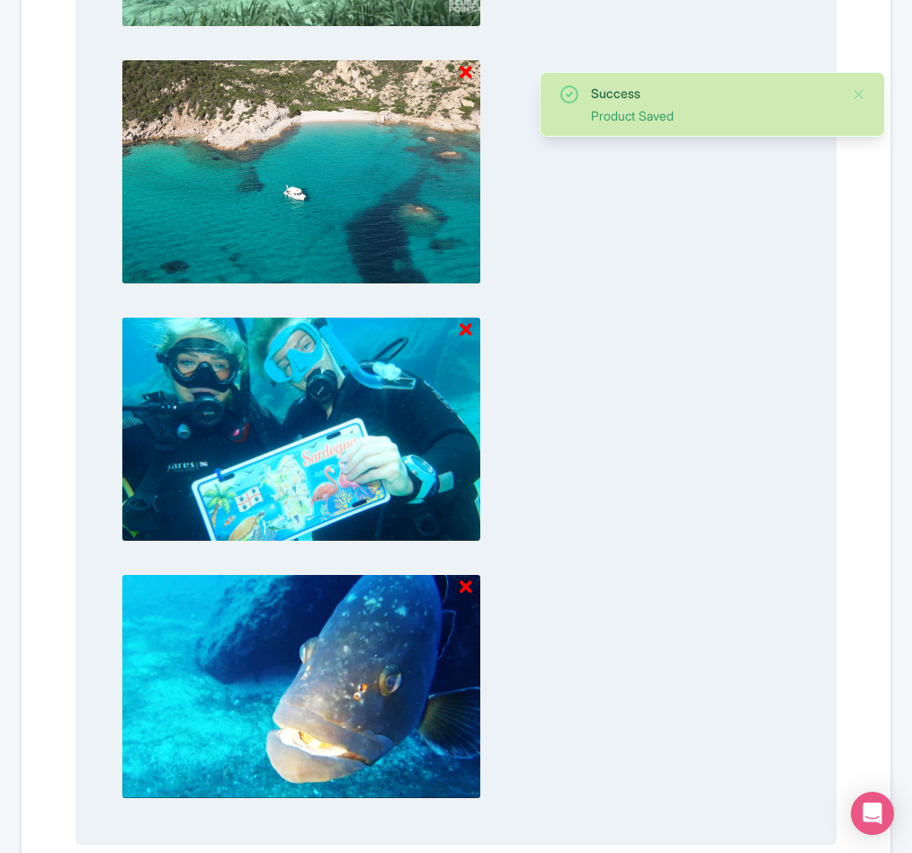
scroll to position [2187, 0]
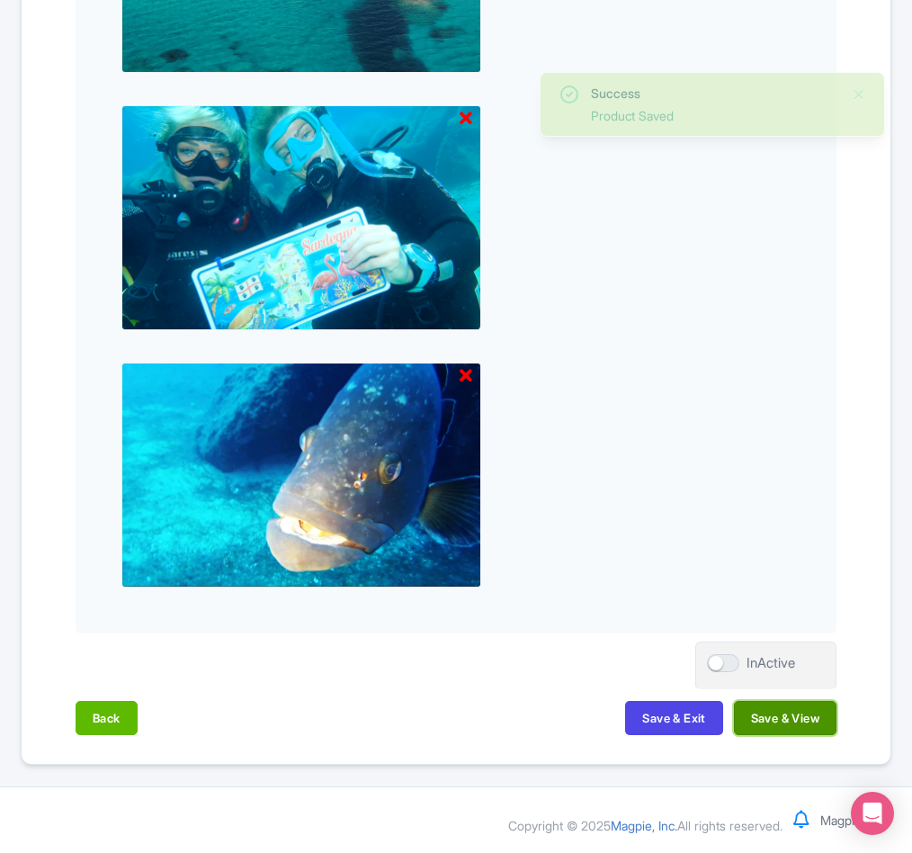
click at [816, 713] on button "Save & View" at bounding box center [785, 718] width 103 height 34
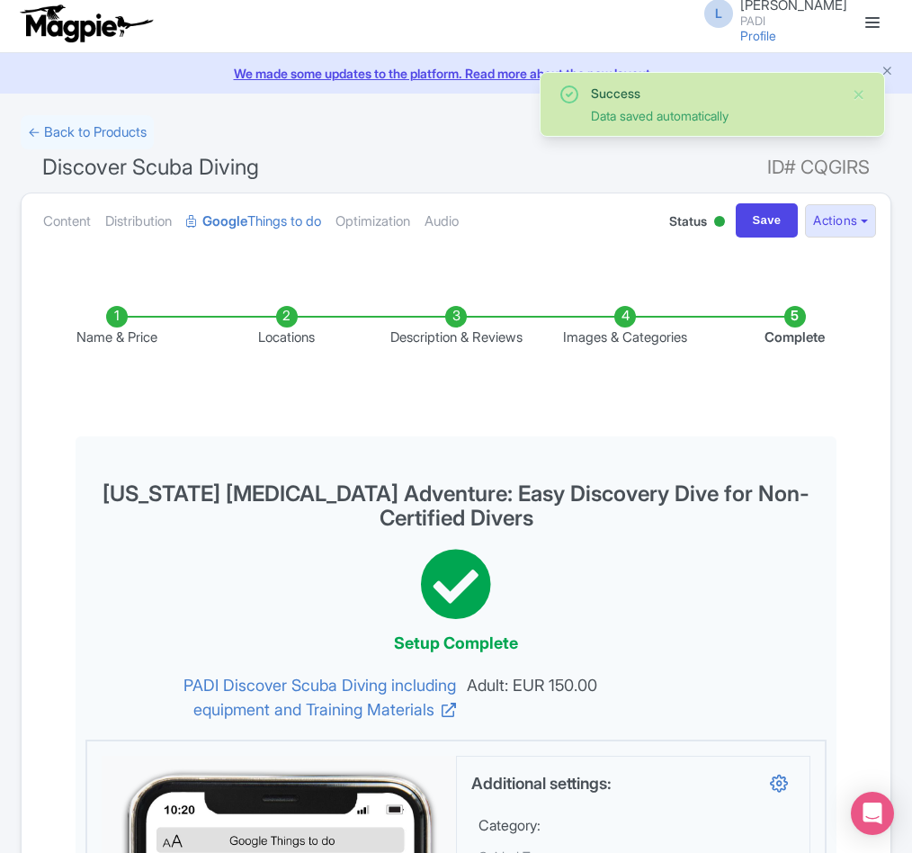
scroll to position [0, 0]
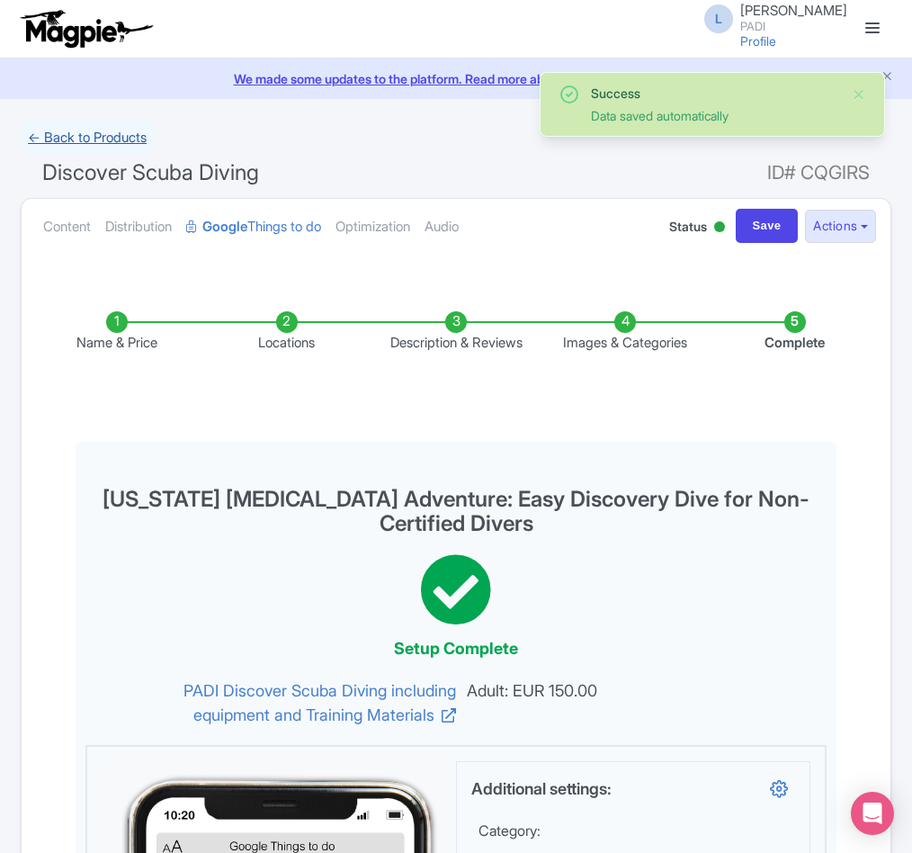
click at [52, 132] on link "← Back to Products" at bounding box center [87, 138] width 133 height 35
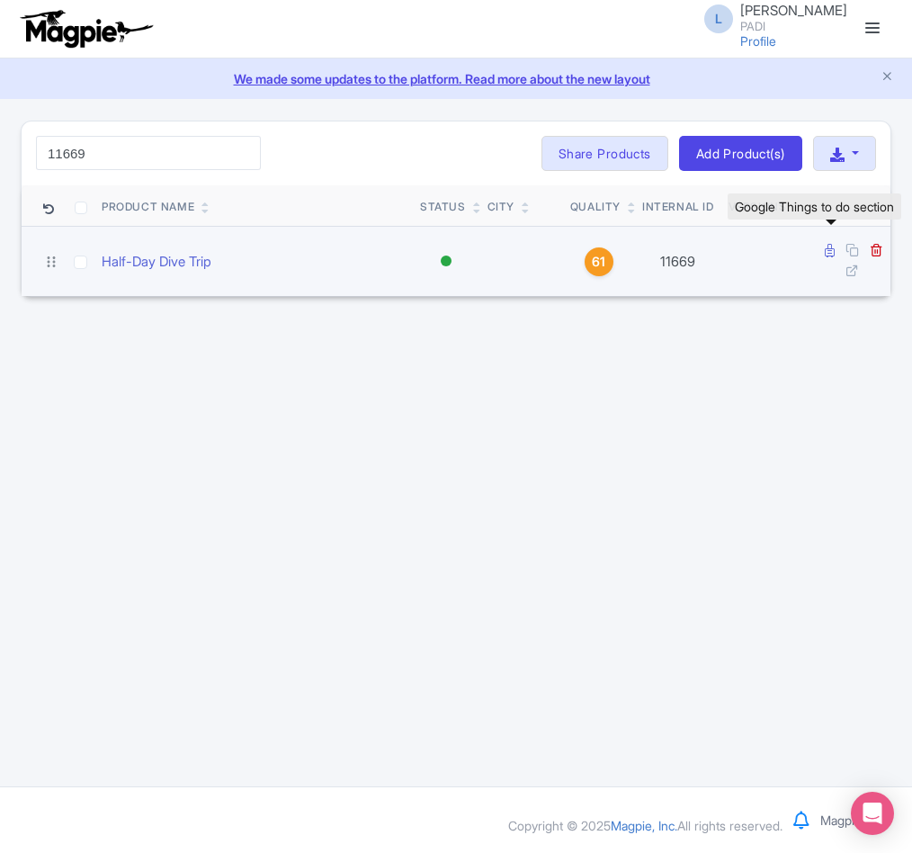
type input "11669"
click at [829, 251] on icon at bounding box center [830, 250] width 10 height 13
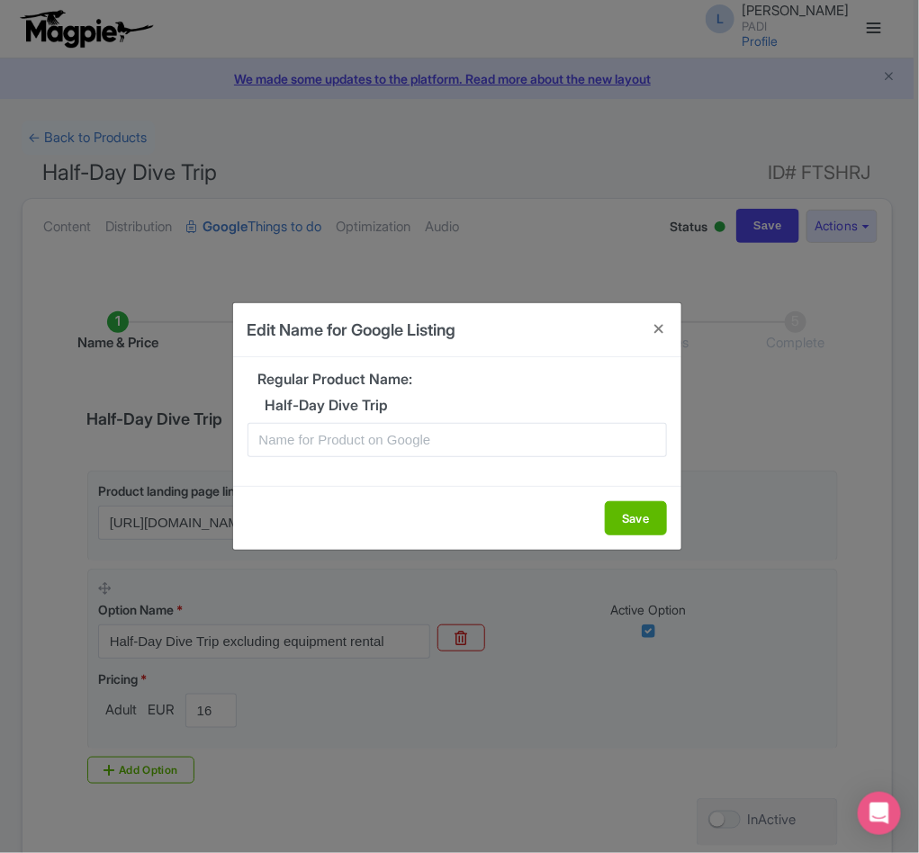
click at [336, 459] on div "Regular Product Name: Half-Day Dive Trip" at bounding box center [457, 421] width 448 height 128
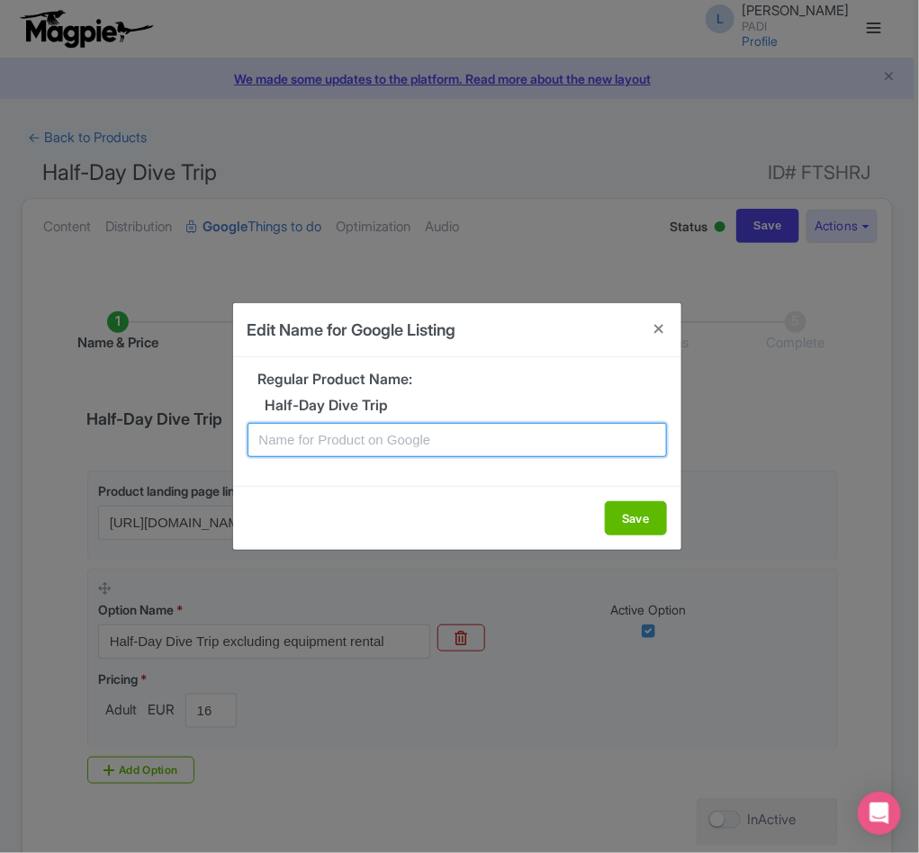
click at [343, 445] on input "text" at bounding box center [456, 440] width 419 height 34
paste input "Explore Maddalena Archipelago's famous Marine Park – 2 Dives for Certified Dive…"
type input "Explore Maddalena Archipelago's famous Marine Park – 2 Dives for Certified Dive…"
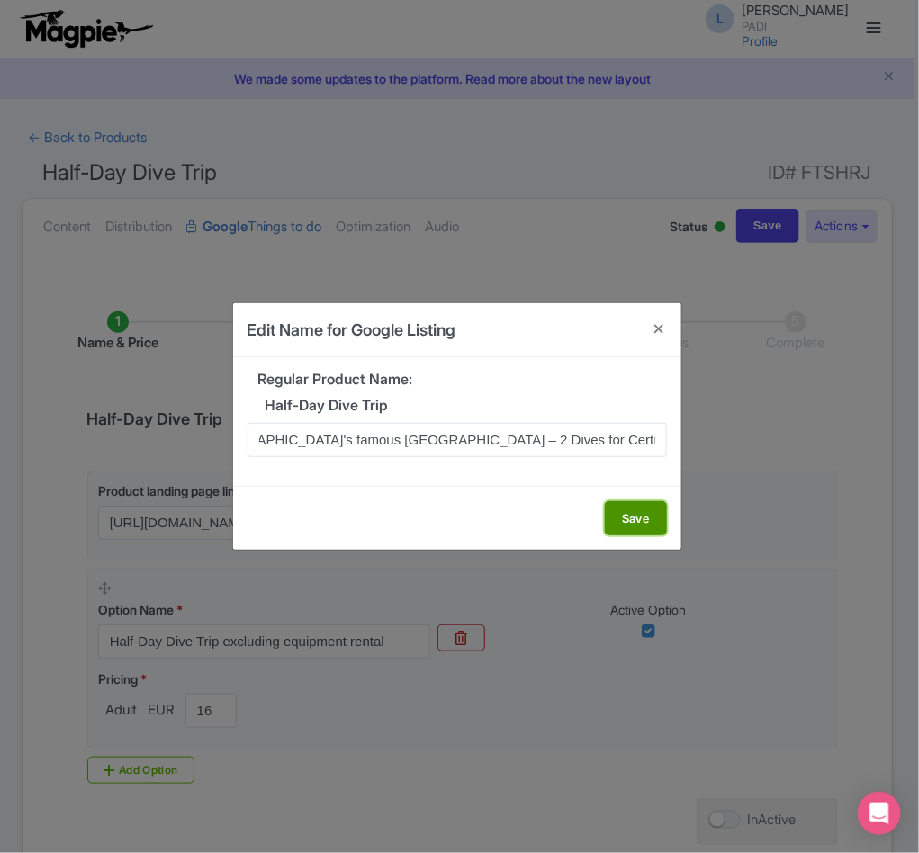
click at [626, 511] on button "Save" at bounding box center [636, 518] width 62 height 34
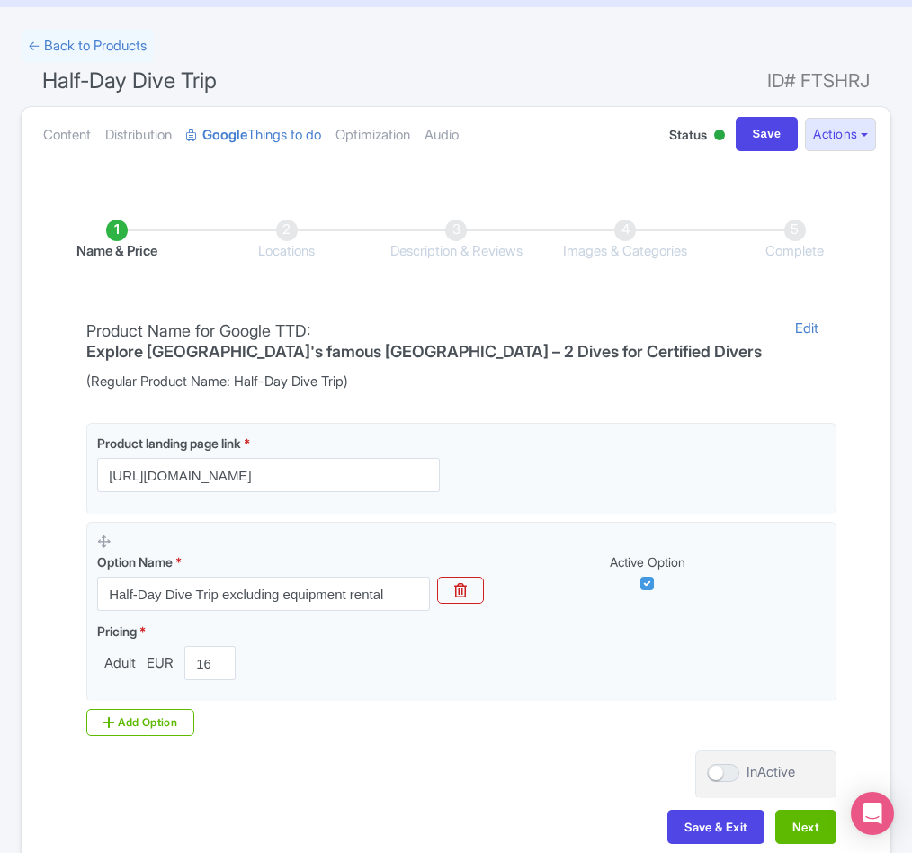
scroll to position [206, 0]
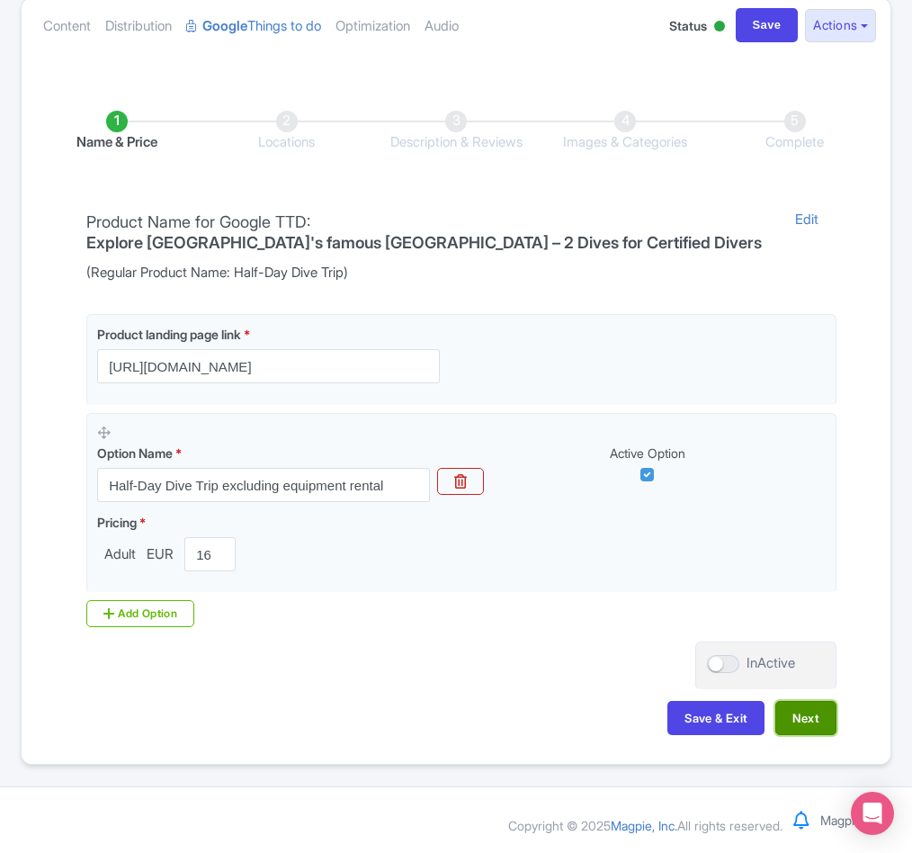
click at [808, 718] on button "Next" at bounding box center [806, 718] width 61 height 34
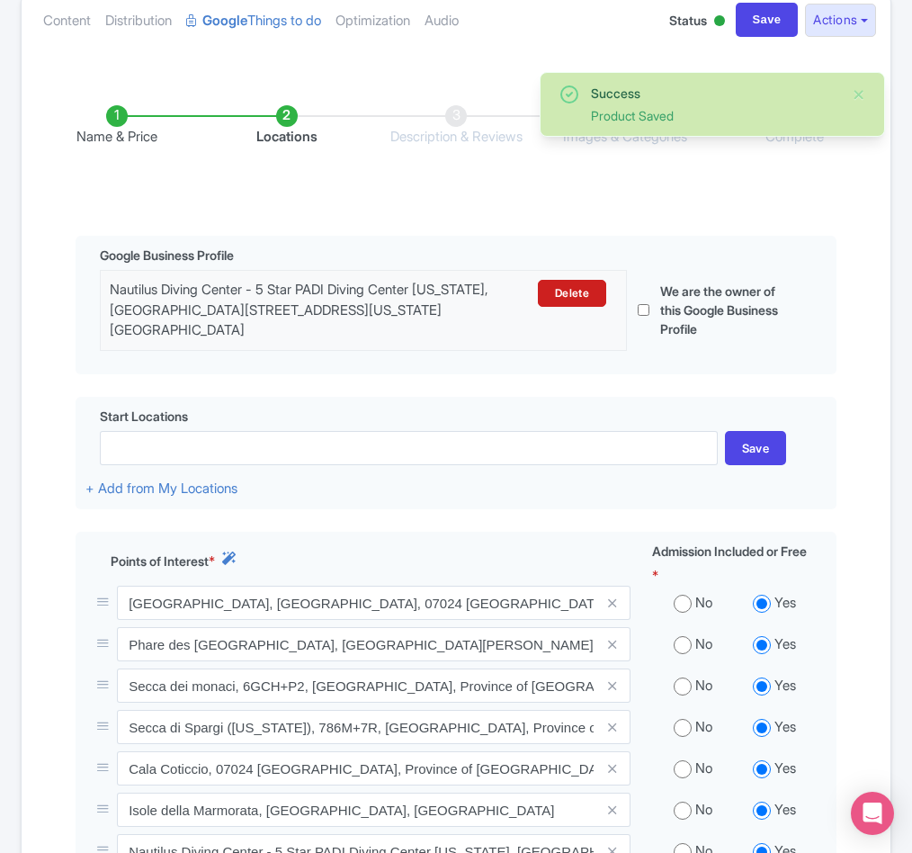
scroll to position [587, 0]
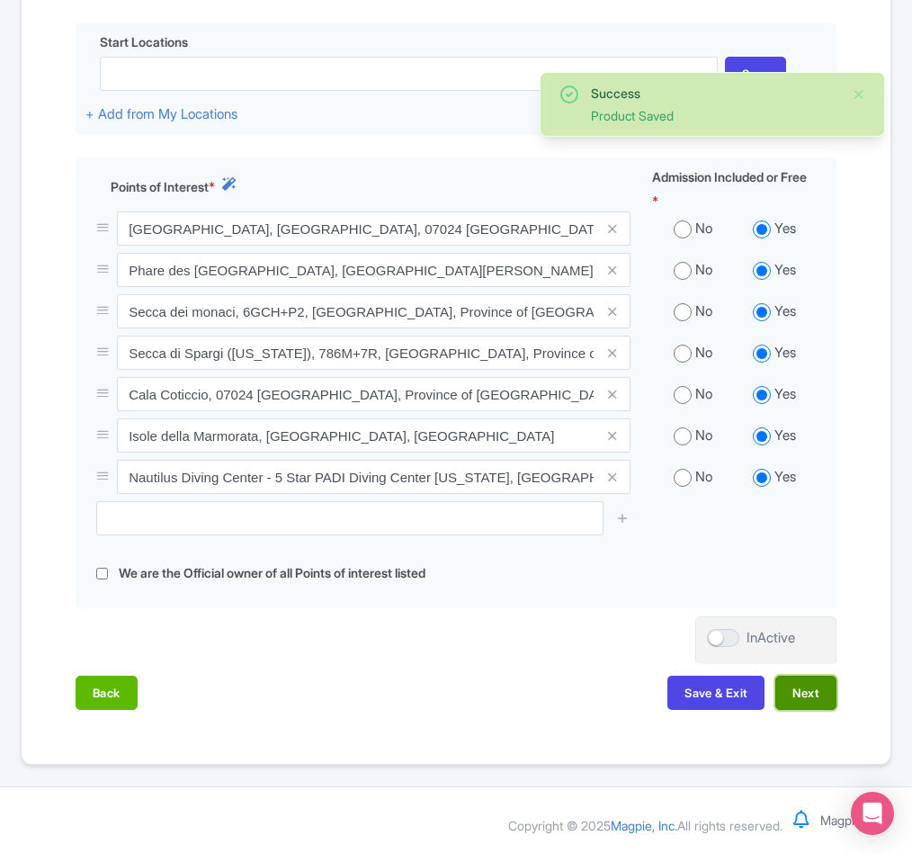
click at [815, 688] on button "Next" at bounding box center [806, 693] width 61 height 34
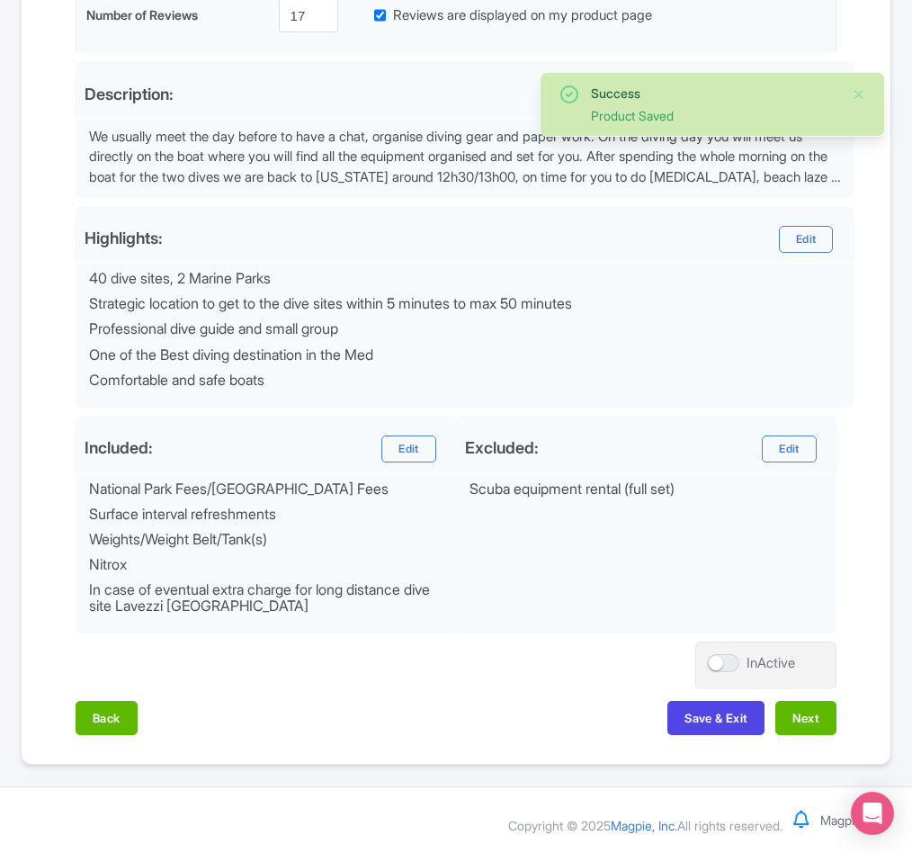
scroll to position [538, 0]
click at [808, 715] on button "Next" at bounding box center [806, 718] width 61 height 34
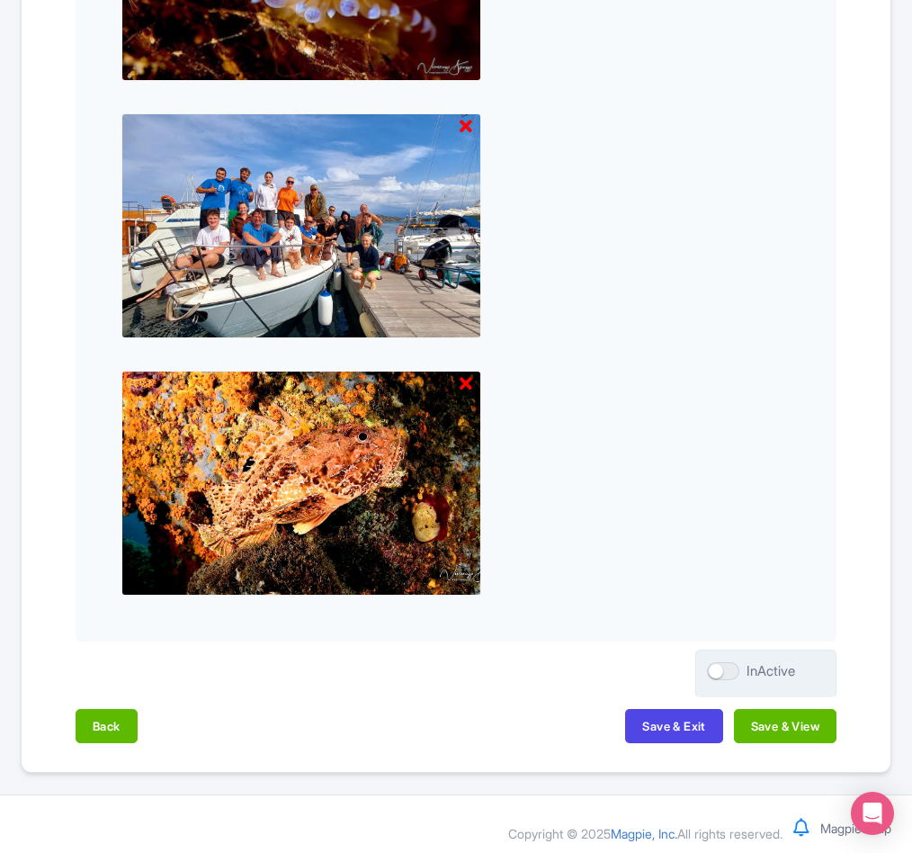
scroll to position [1930, 0]
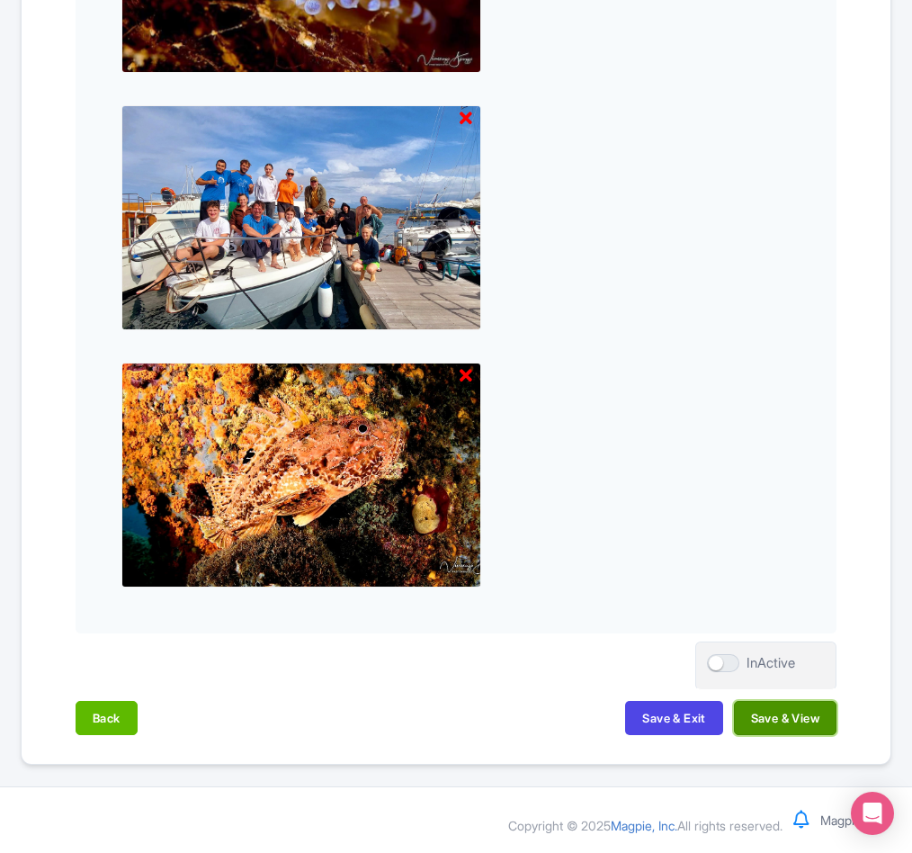
click at [803, 713] on button "Save & View" at bounding box center [785, 718] width 103 height 34
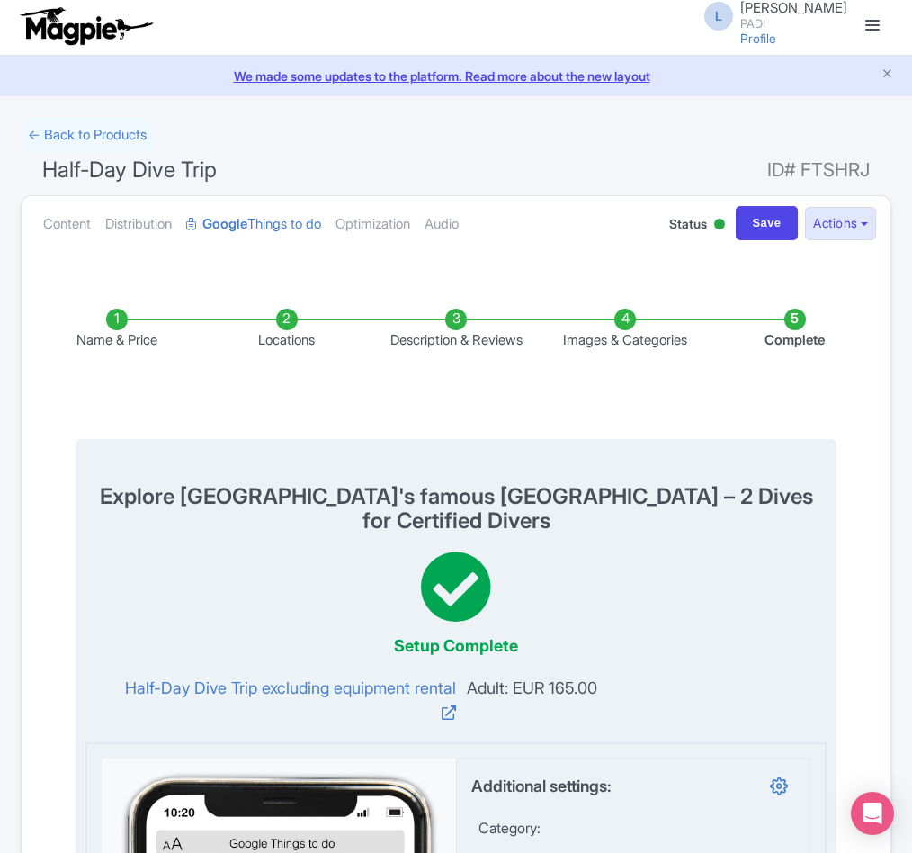
scroll to position [0, 0]
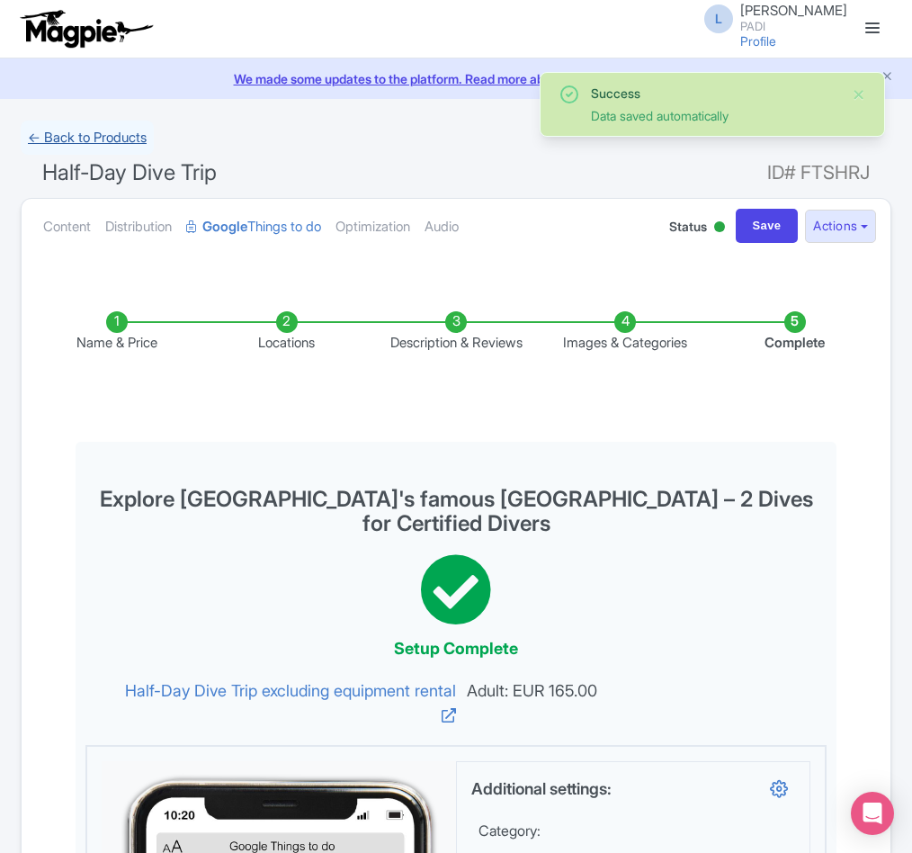
click at [81, 139] on link "← Back to Products" at bounding box center [87, 138] width 133 height 35
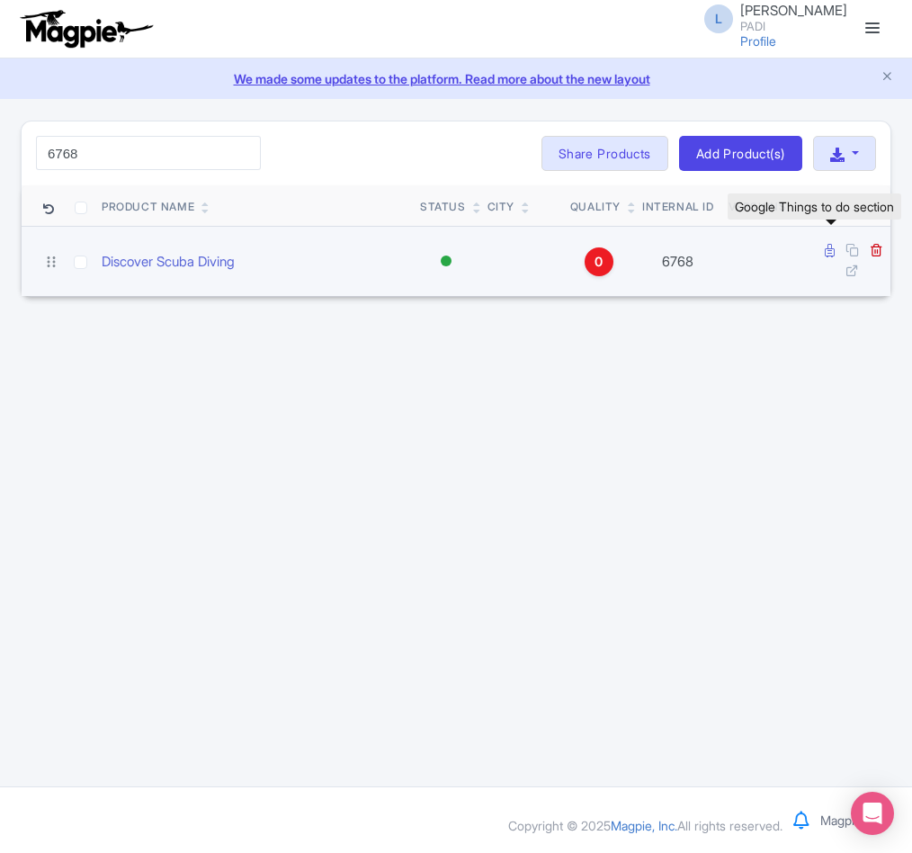
type input "6768"
click at [825, 252] on icon at bounding box center [830, 250] width 10 height 13
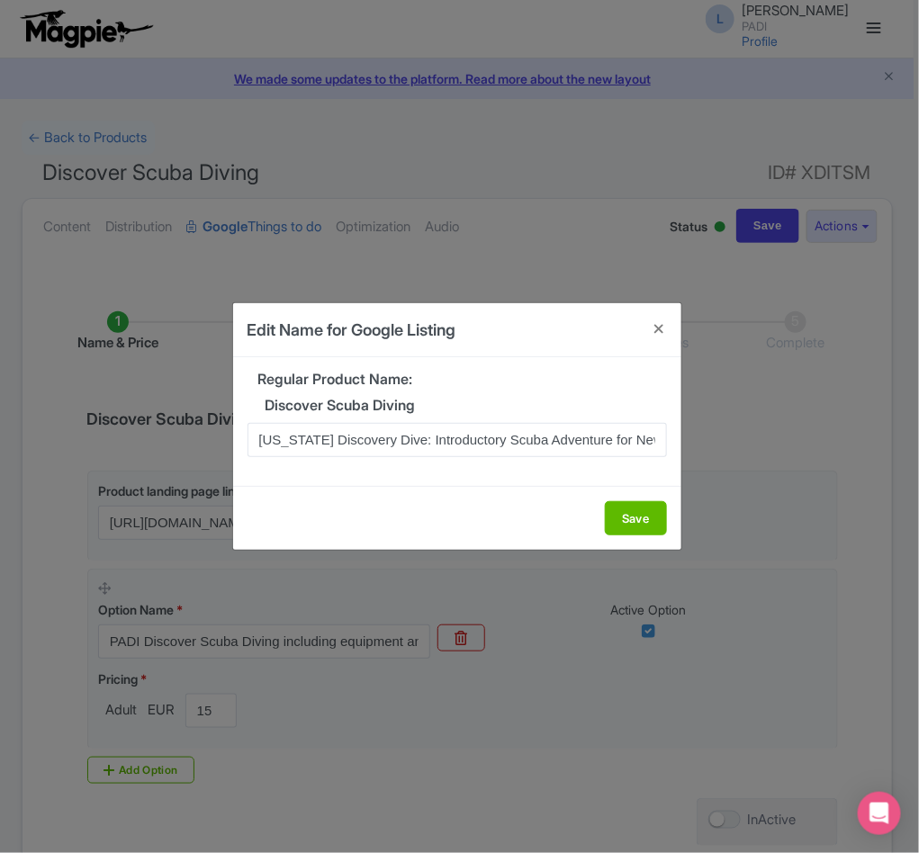
scroll to position [0, 11]
type input "[US_STATE] Discovery Dive: Introductory Scuba Adventure for New Divers"
click at [616, 514] on button "Save" at bounding box center [636, 518] width 62 height 34
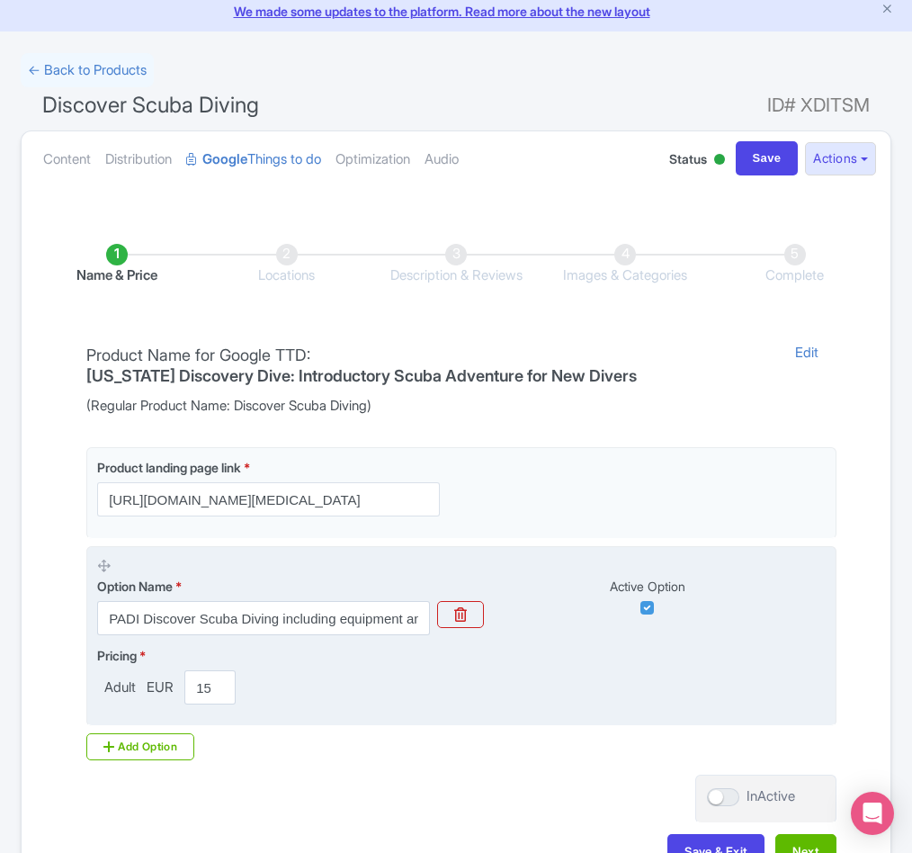
scroll to position [206, 0]
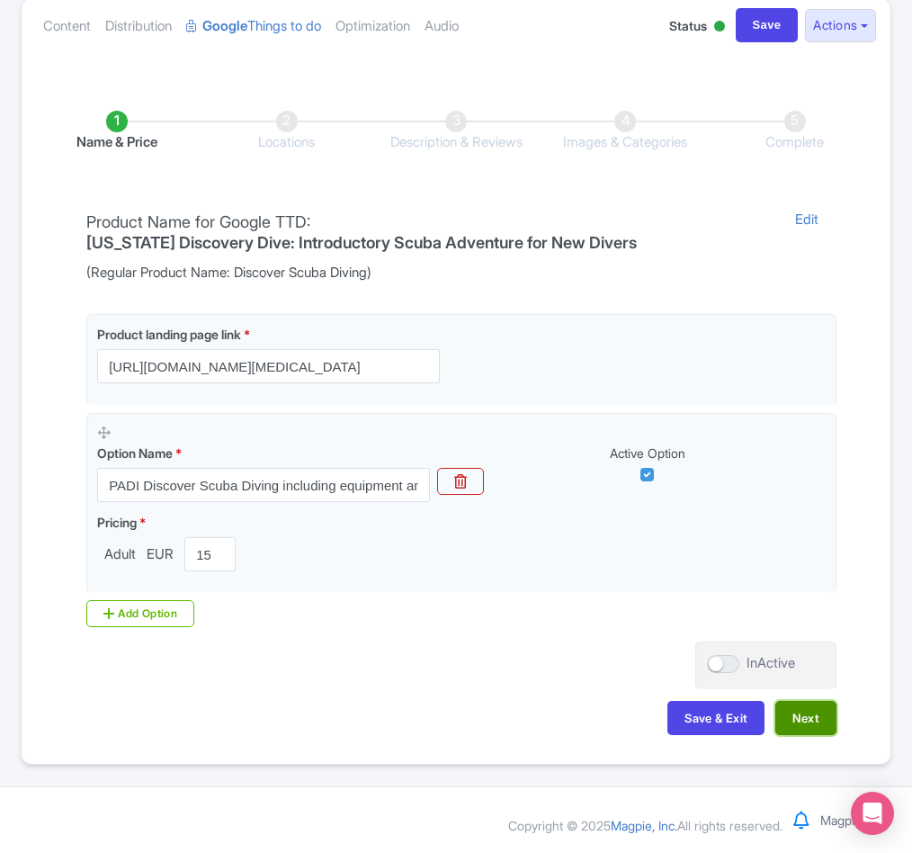
click at [797, 708] on button "Next" at bounding box center [806, 718] width 61 height 34
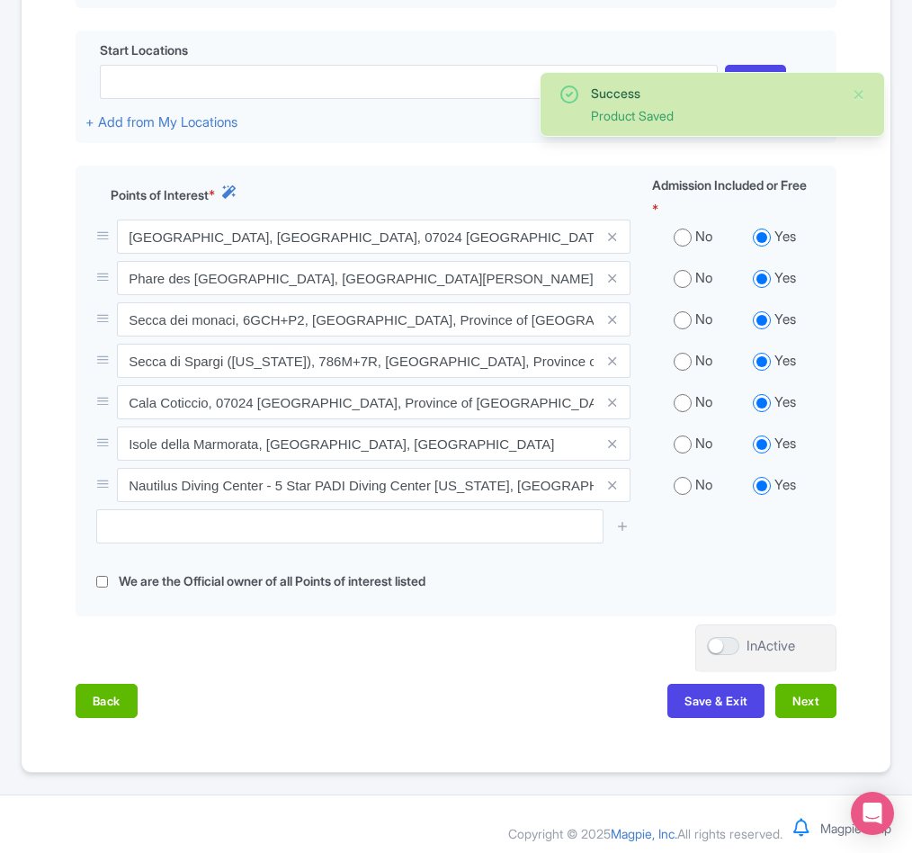
scroll to position [587, 0]
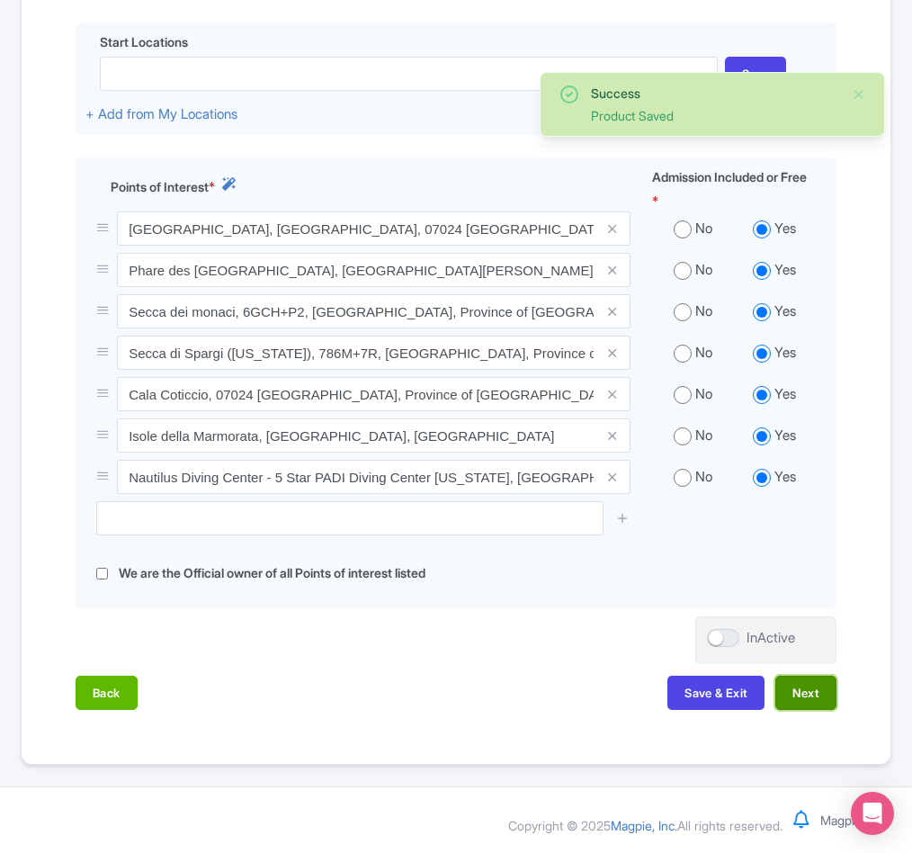
click at [796, 694] on button "Next" at bounding box center [806, 693] width 61 height 34
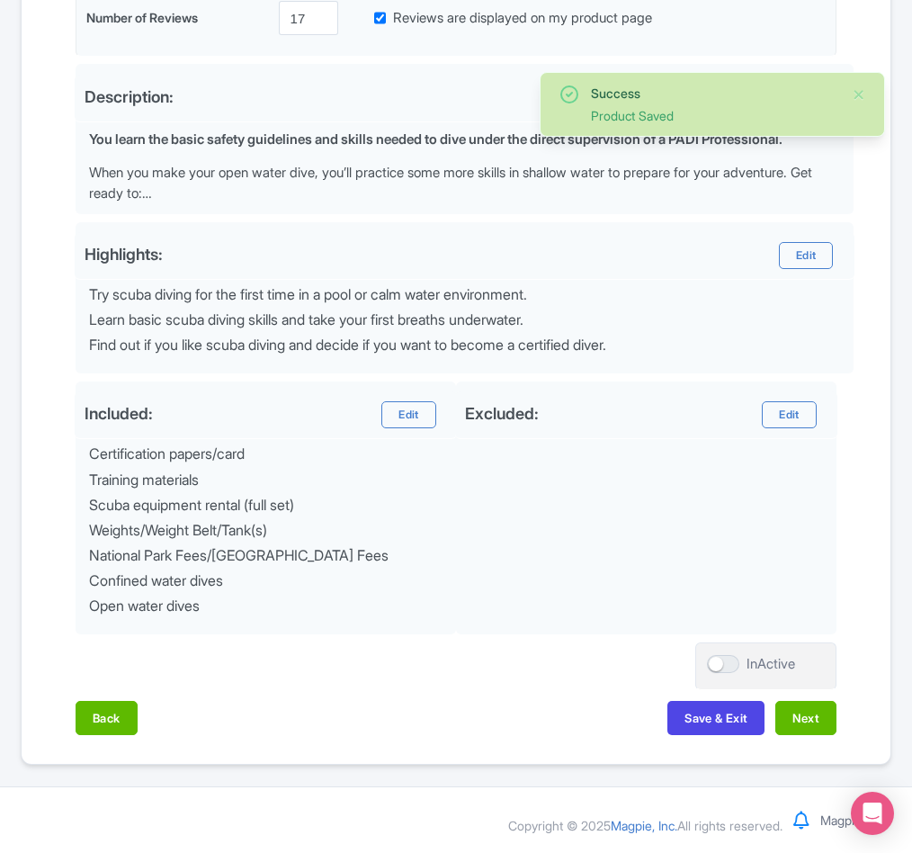
scroll to position [535, 0]
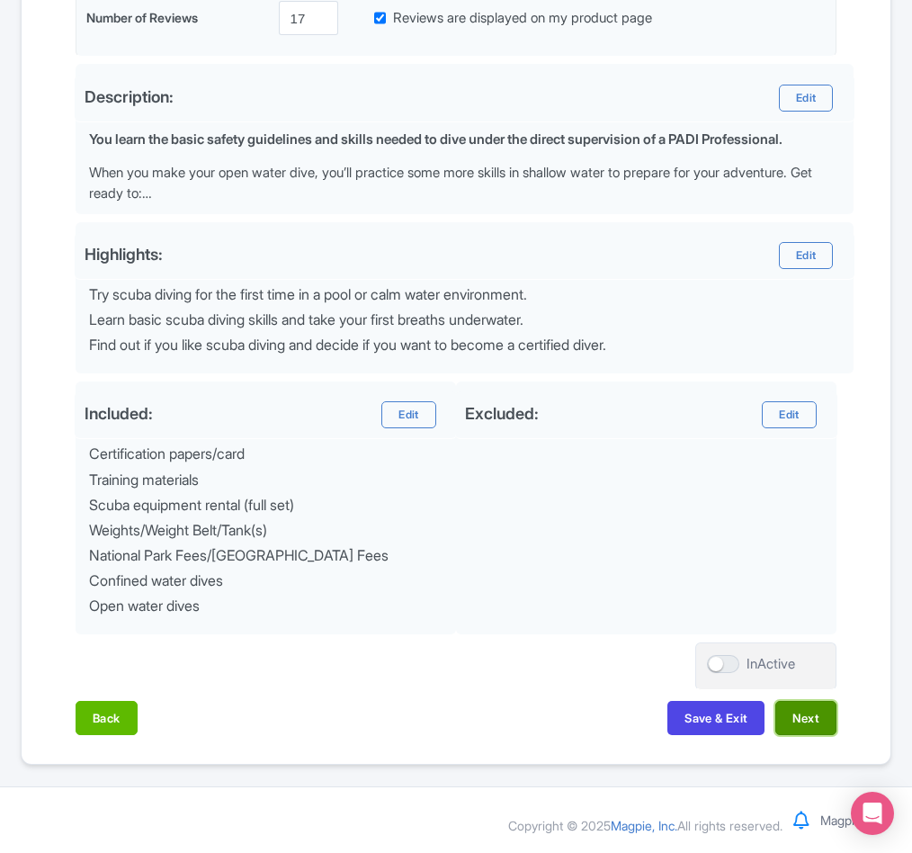
click at [810, 716] on button "Next" at bounding box center [806, 718] width 61 height 34
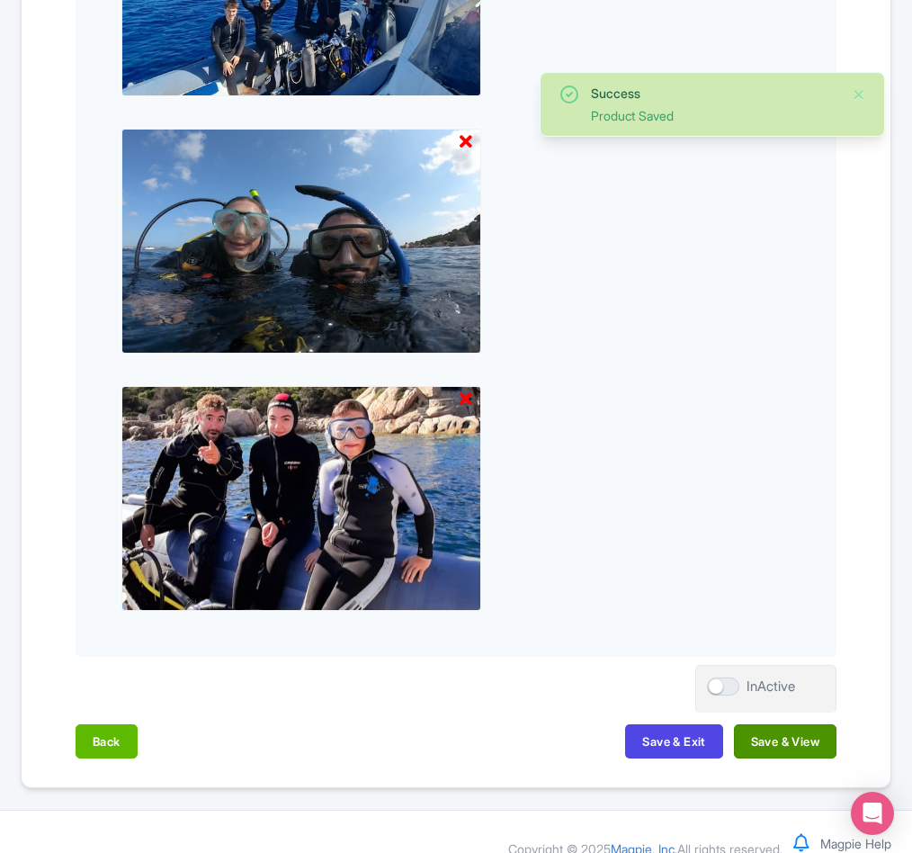
scroll to position [1673, 0]
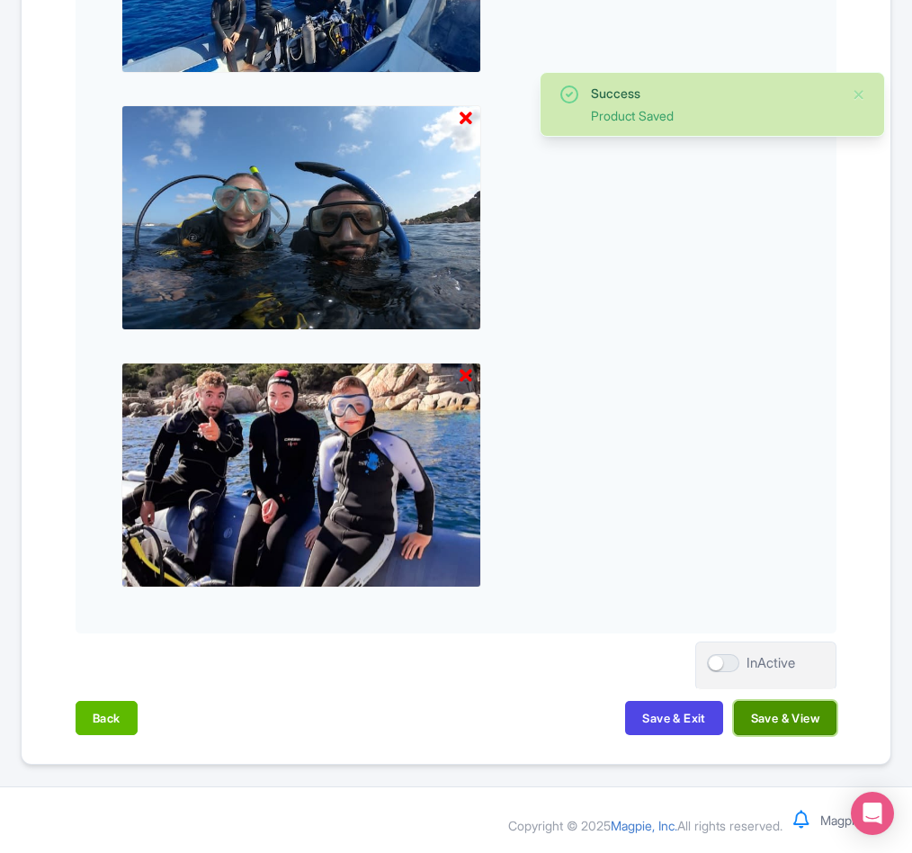
click at [810, 718] on button "Save & View" at bounding box center [785, 718] width 103 height 34
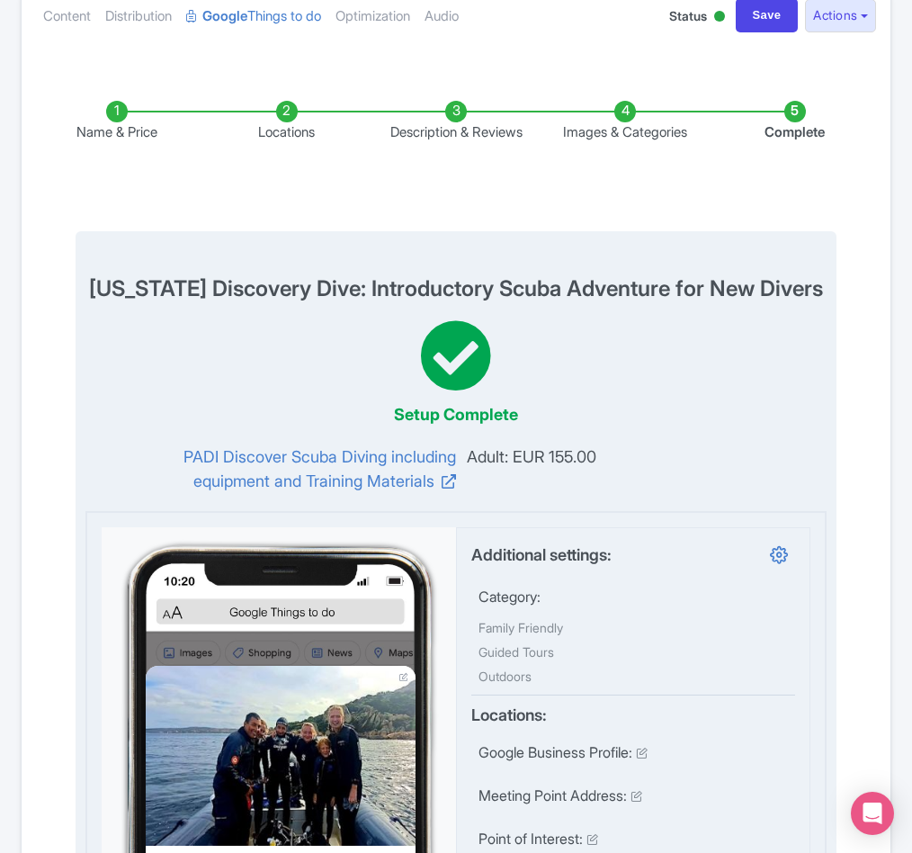
scroll to position [0, 0]
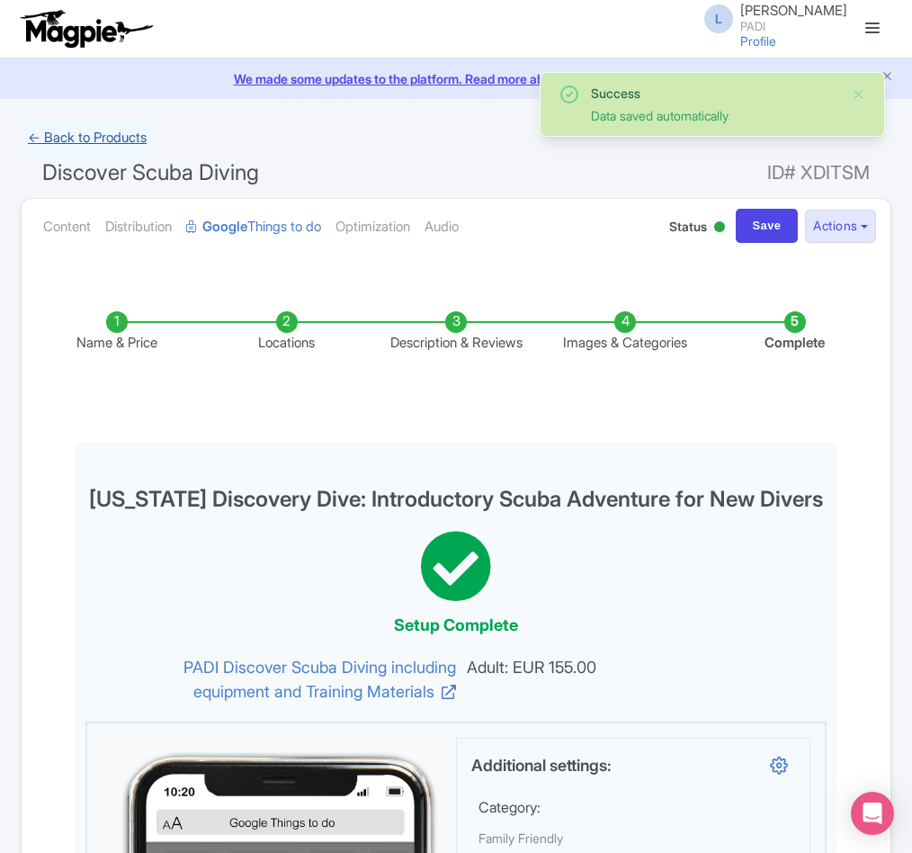
click at [54, 130] on link "← Back to Products" at bounding box center [87, 138] width 133 height 35
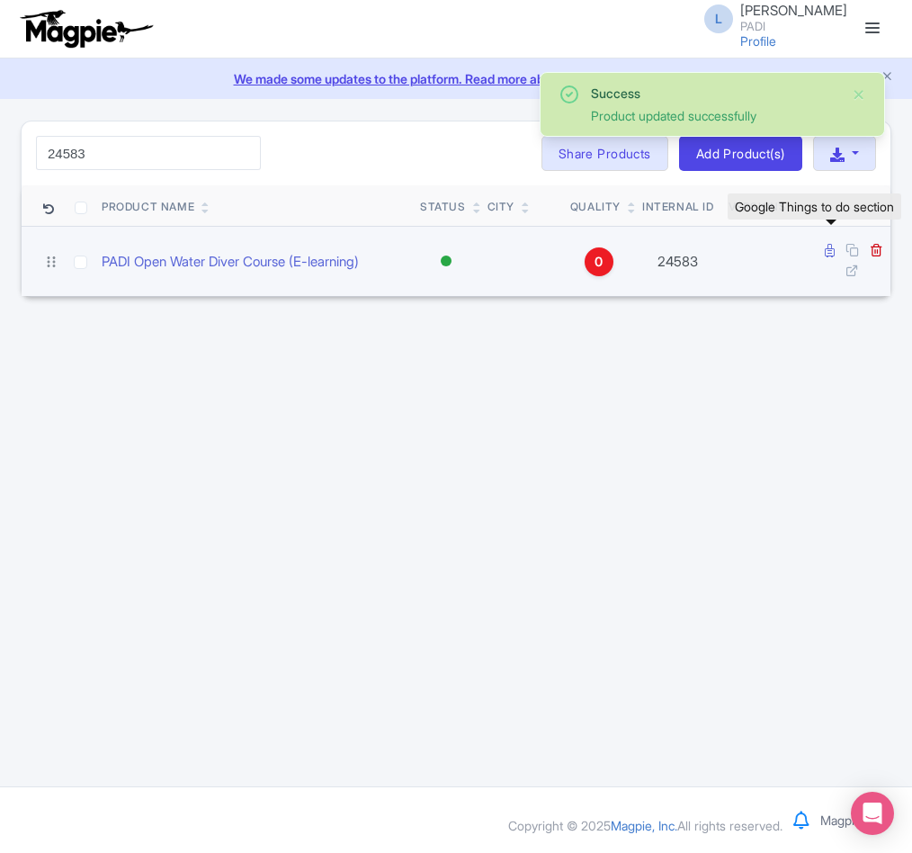
type input "24583"
click at [831, 249] on icon at bounding box center [830, 250] width 10 height 13
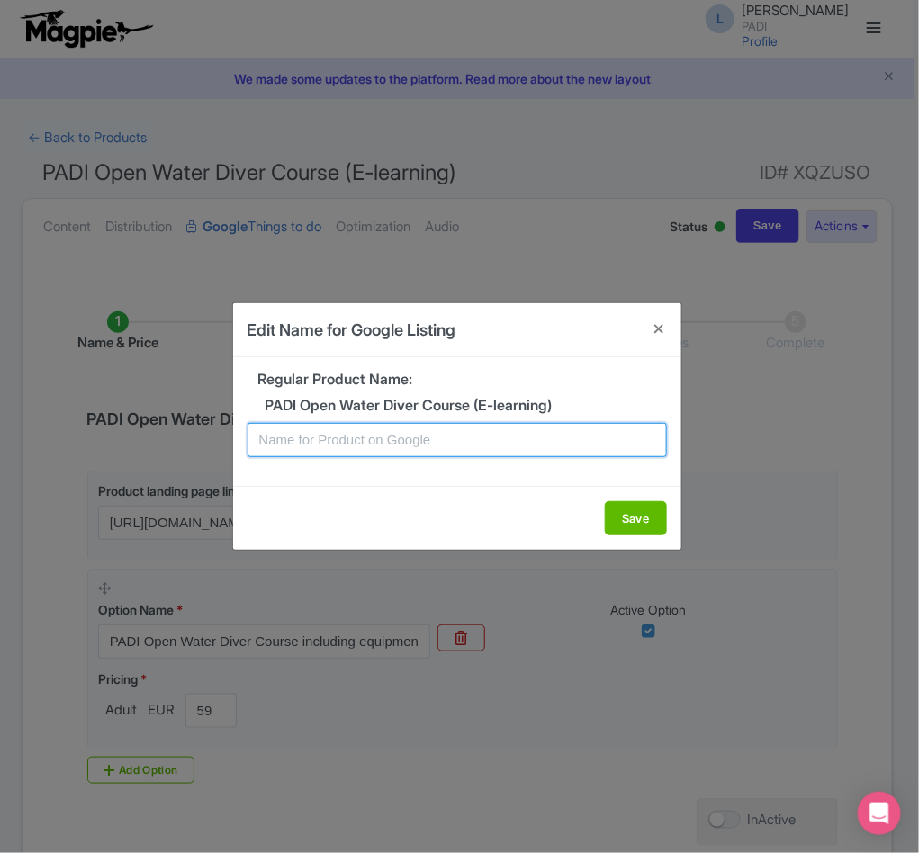
click at [454, 449] on input "text" at bounding box center [456, 440] width 419 height 34
paste input "Palau PADI Open Water Diving Lessons: Your First Step into a World of Fun"
type input "Palau PADI Open Water Diving Lessons: Your First Step into a World of Fun"
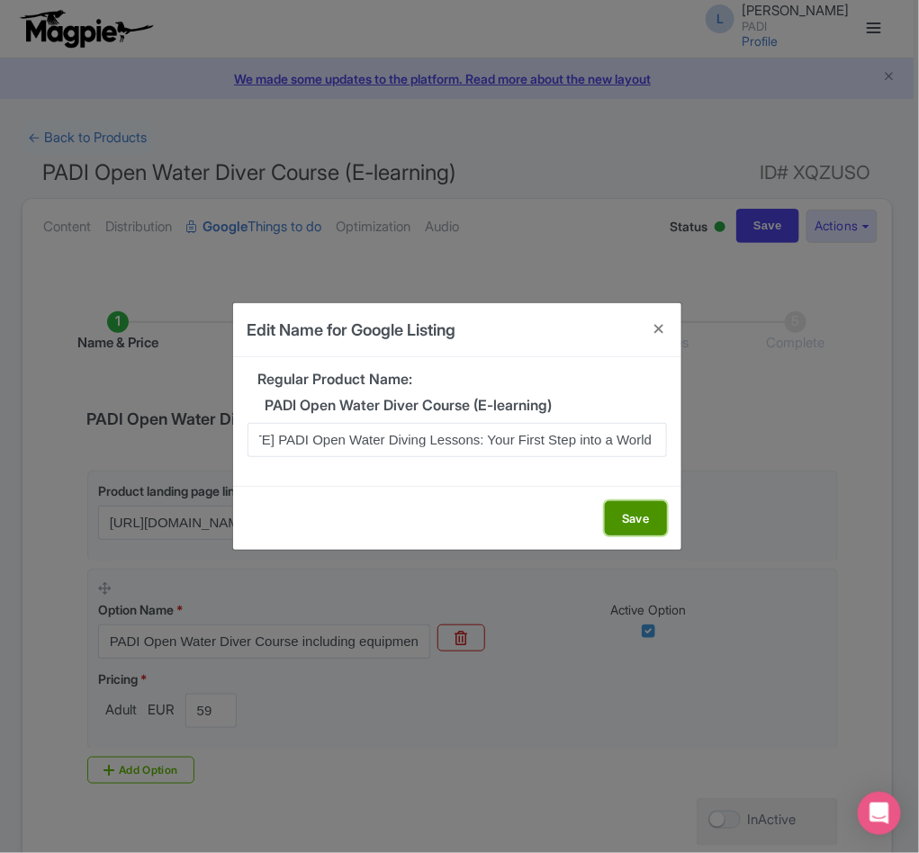
click at [648, 516] on button "Save" at bounding box center [636, 518] width 62 height 34
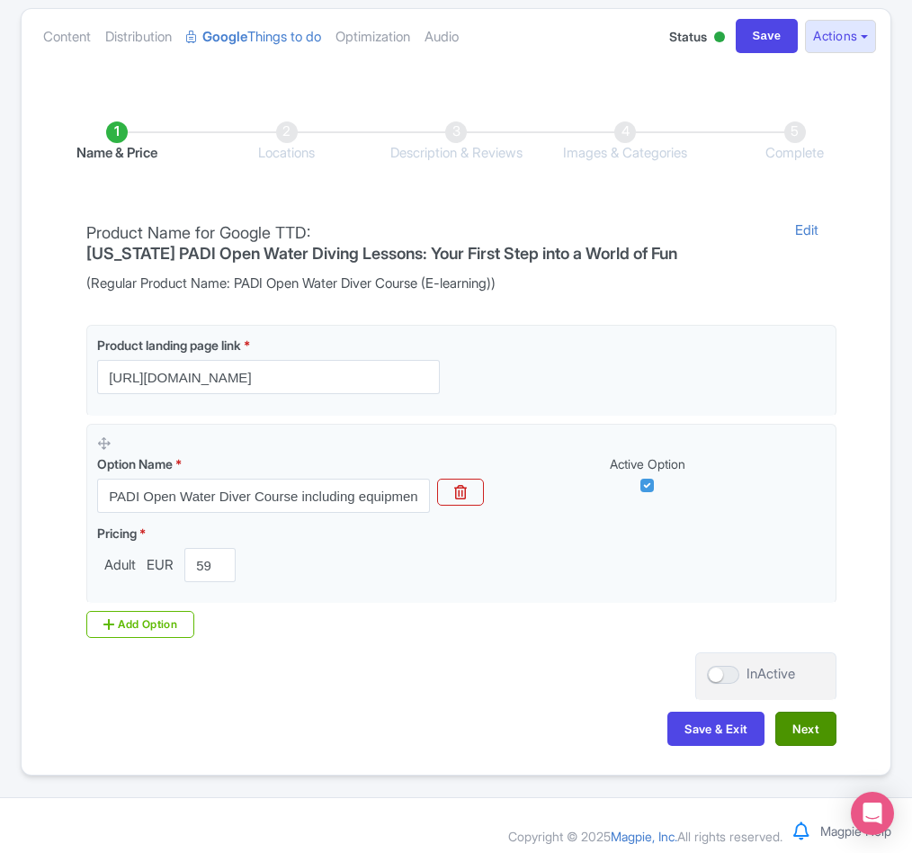
scroll to position [206, 0]
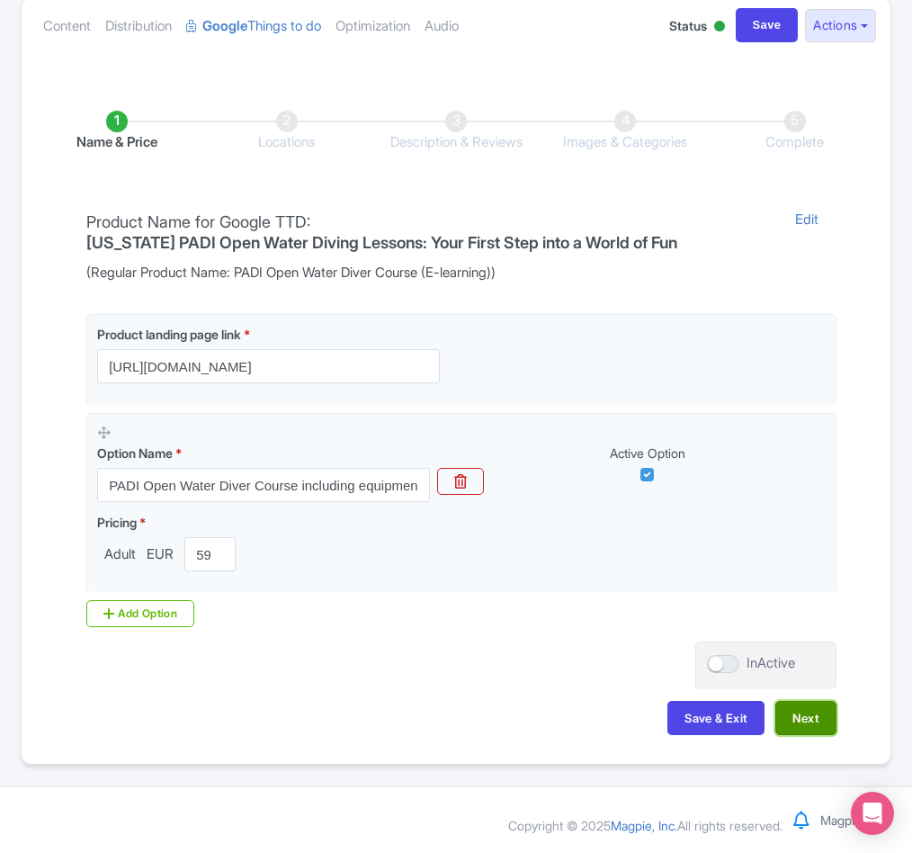
click at [810, 710] on button "Next" at bounding box center [806, 718] width 61 height 34
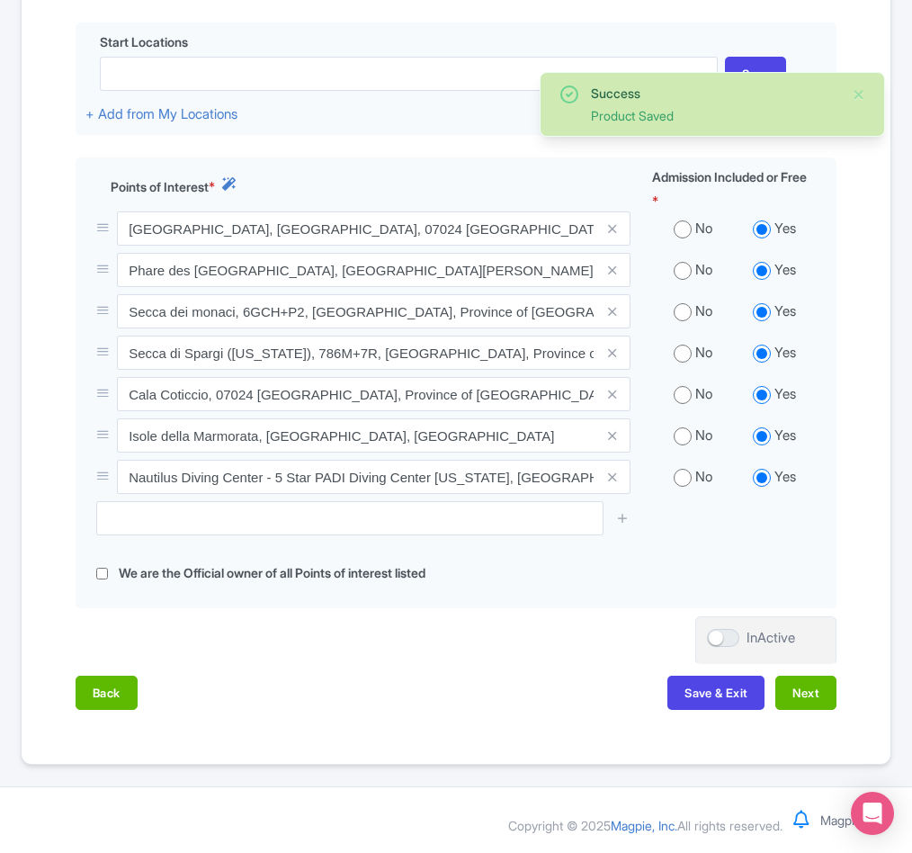
scroll to position [587, 0]
click at [802, 694] on button "Next" at bounding box center [806, 693] width 61 height 34
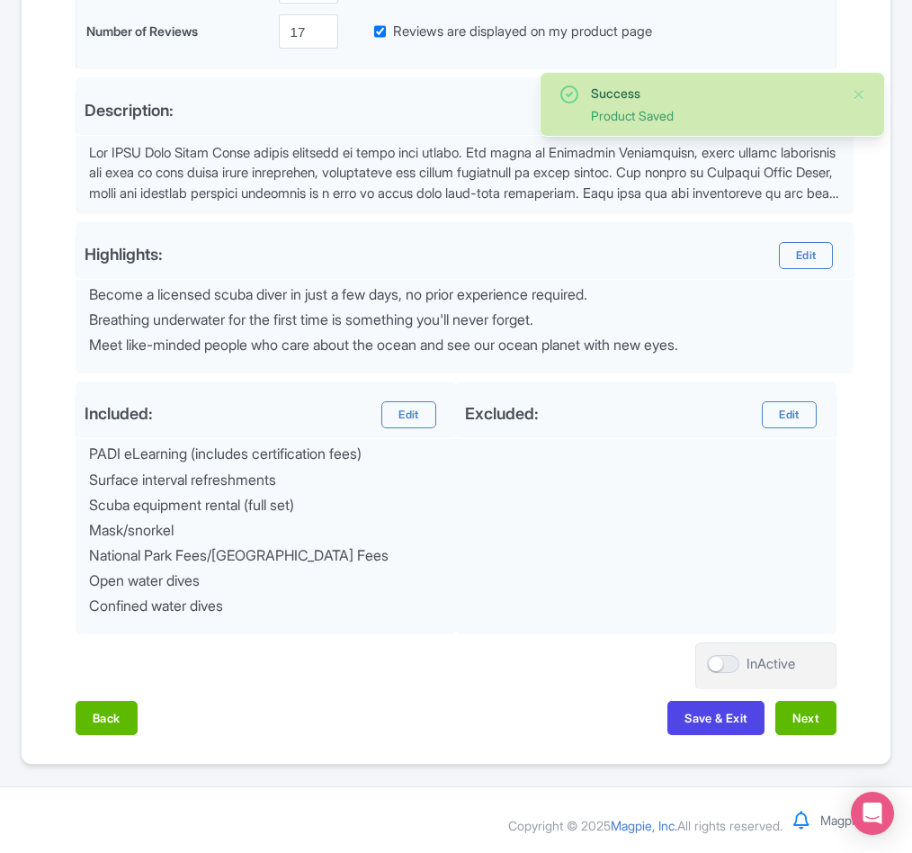
scroll to position [522, 0]
click at [800, 721] on button "Next" at bounding box center [806, 718] width 61 height 34
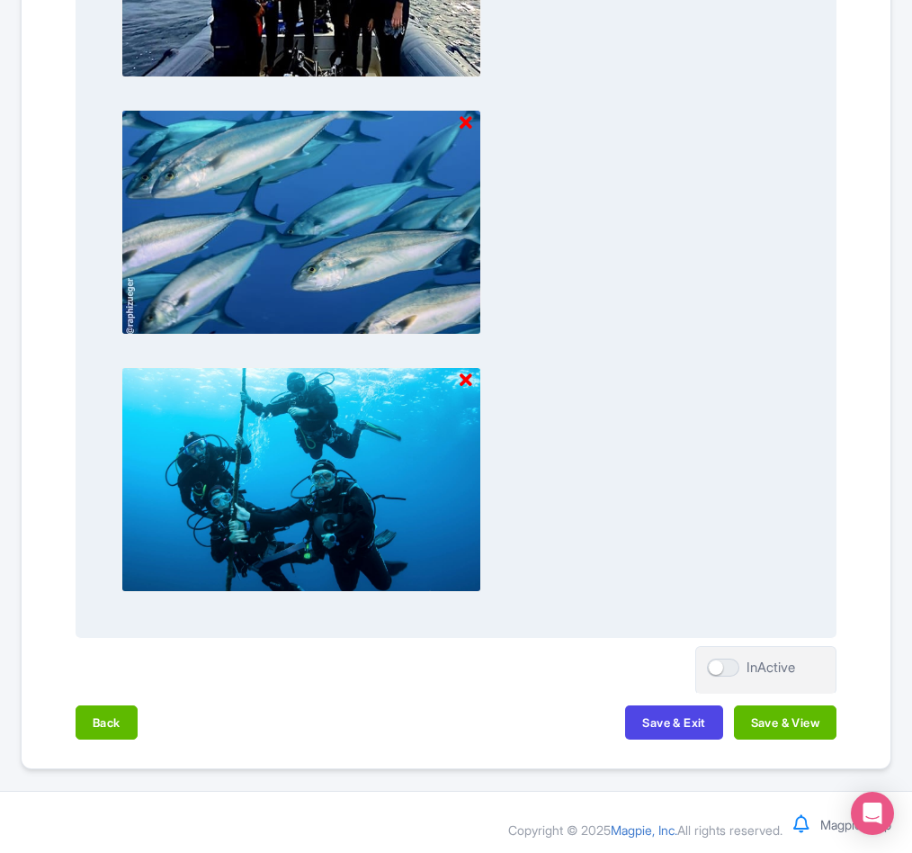
scroll to position [1673, 0]
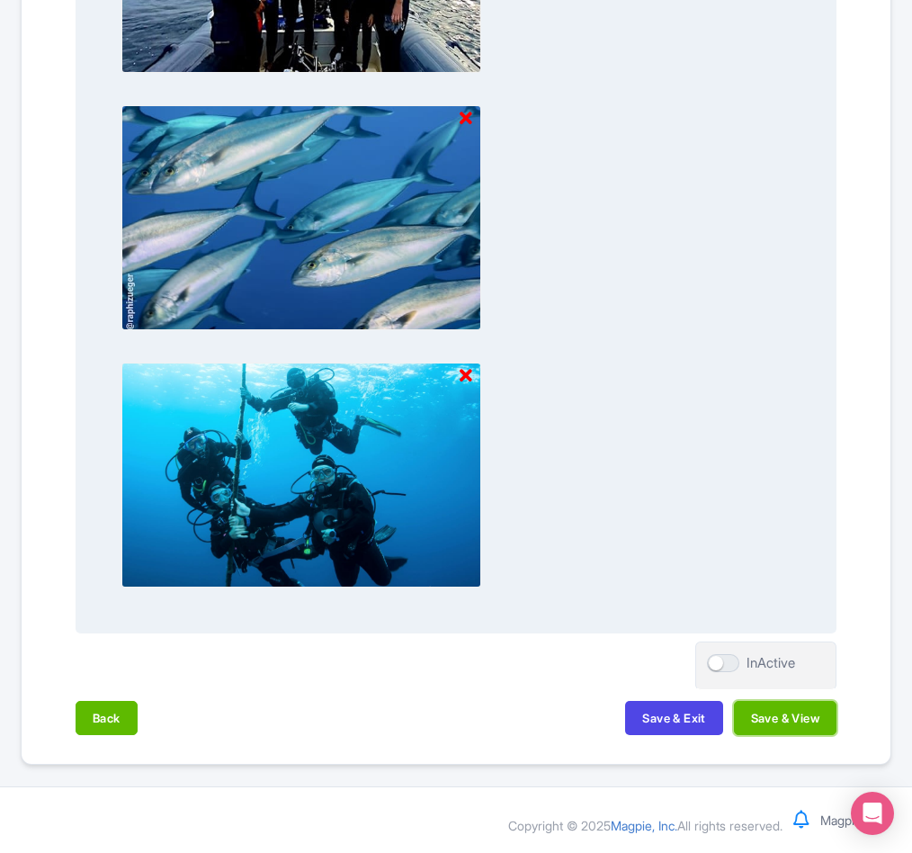
click at [796, 726] on button "Save & View" at bounding box center [785, 718] width 103 height 34
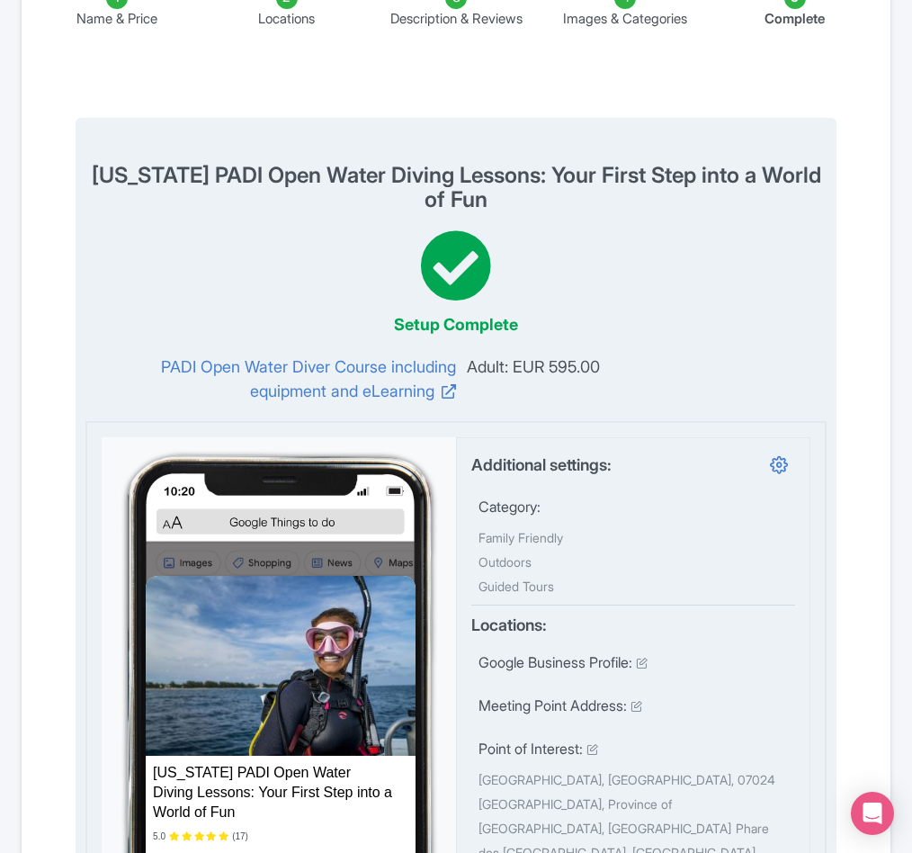
scroll to position [0, 0]
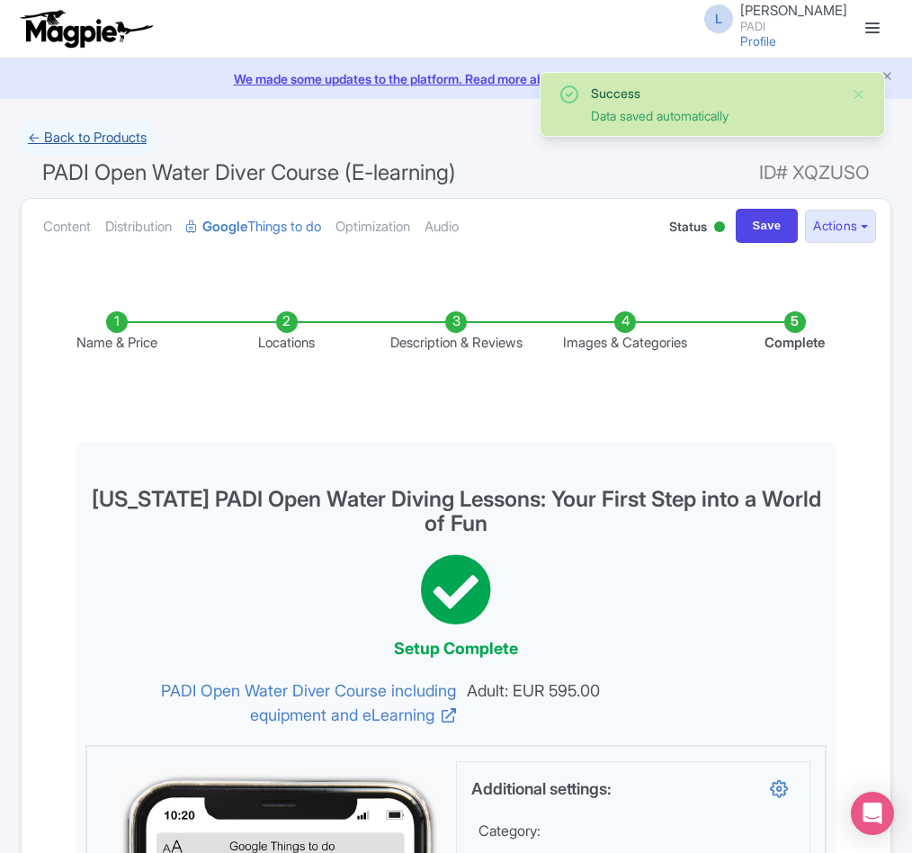
click at [89, 132] on link "← Back to Products" at bounding box center [87, 138] width 133 height 35
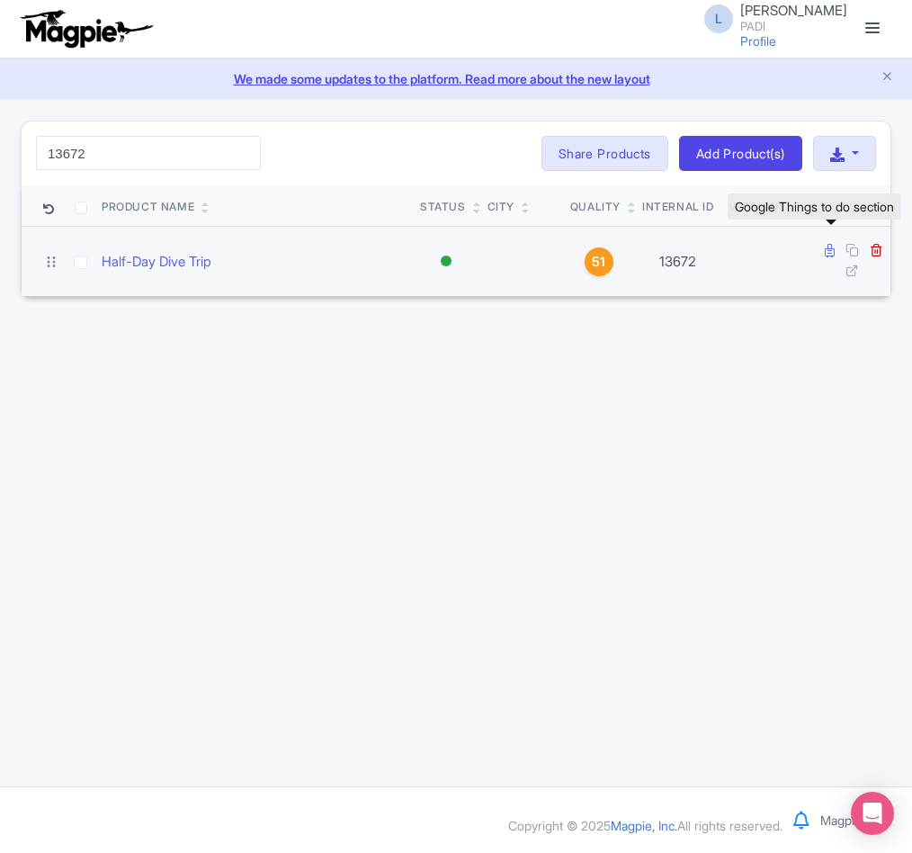
type input "13672"
click at [830, 248] on icon at bounding box center [830, 250] width 10 height 13
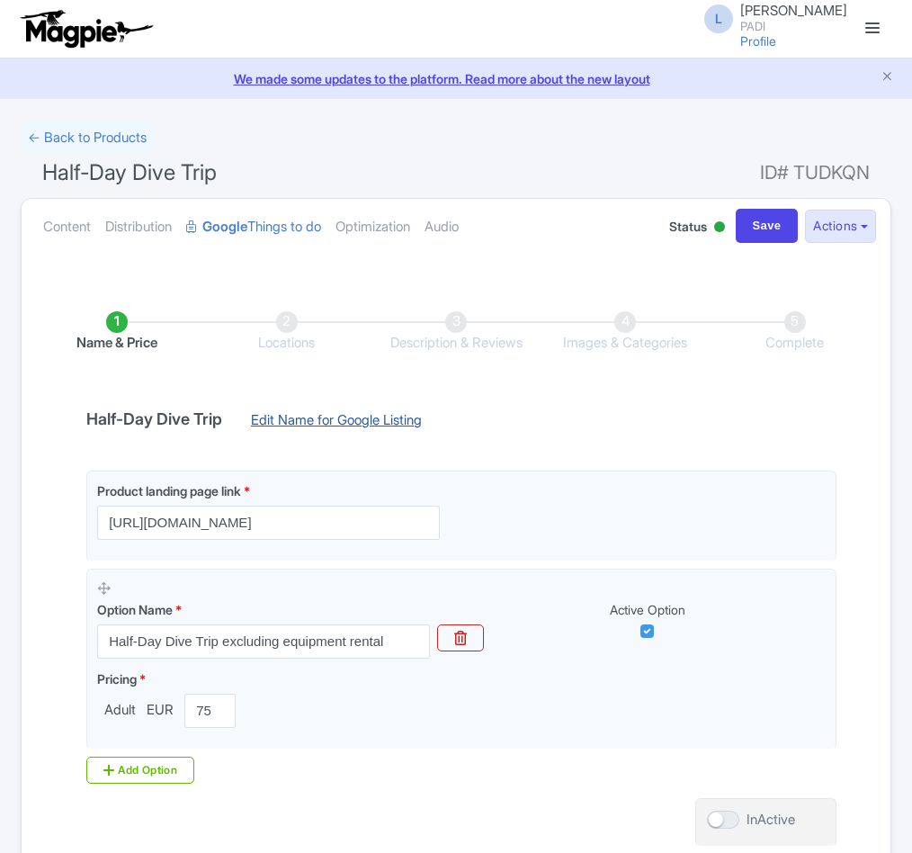
drag, startPoint x: 0, startPoint y: 0, endPoint x: 282, endPoint y: 411, distance: 498.4
click at [282, 411] on link "Edit Name for Google Listing" at bounding box center [336, 424] width 207 height 29
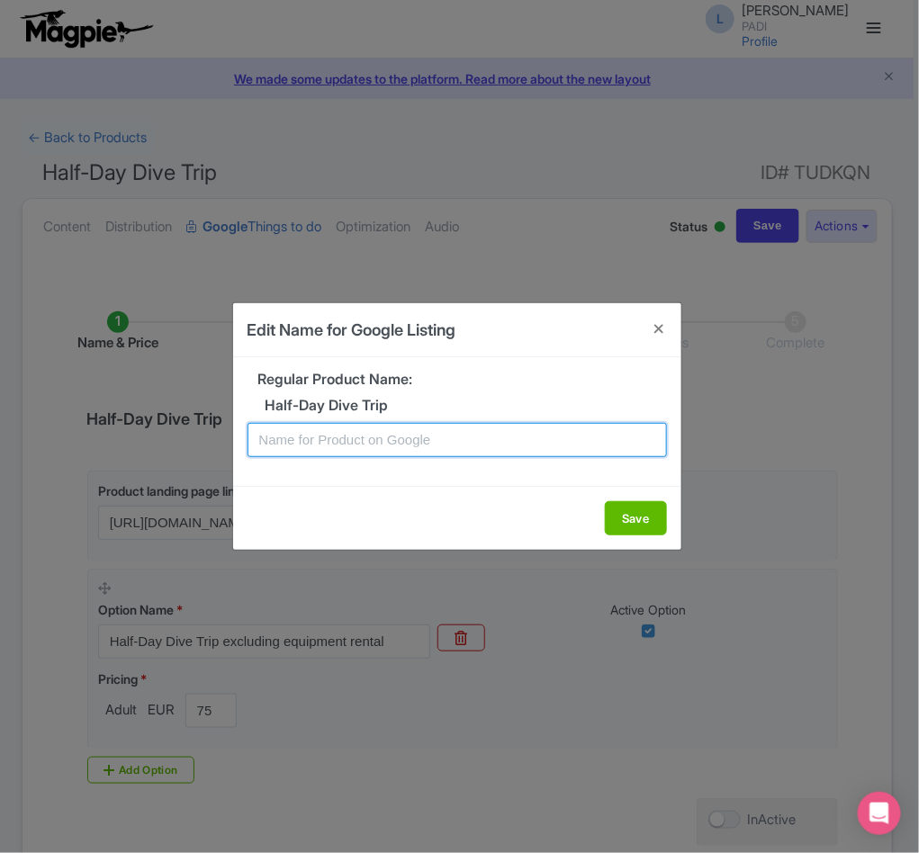
click at [327, 449] on input "text" at bounding box center [456, 440] width 419 height 34
paste input "Santa [PERSON_NAME] Hidden Gems: Half-Day Dive Tour Experience"
type input "Santa Maria di Leuca Hidden Gems: Half-Day Dive Tour Experience"
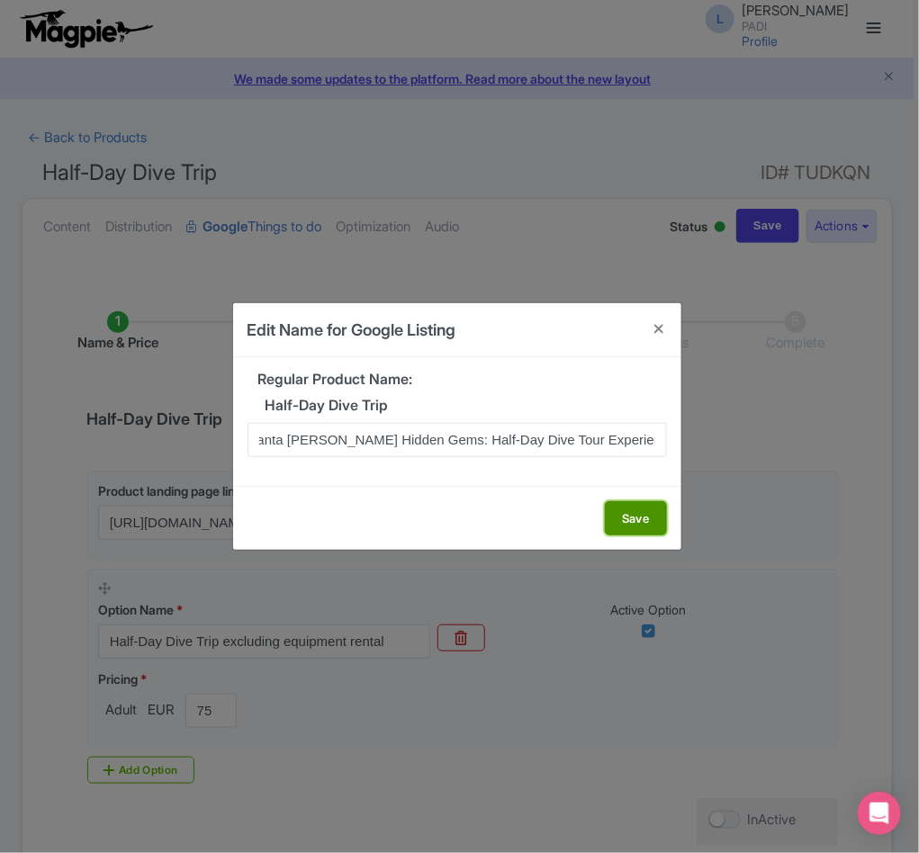
click at [630, 522] on button "Save" at bounding box center [636, 518] width 62 height 34
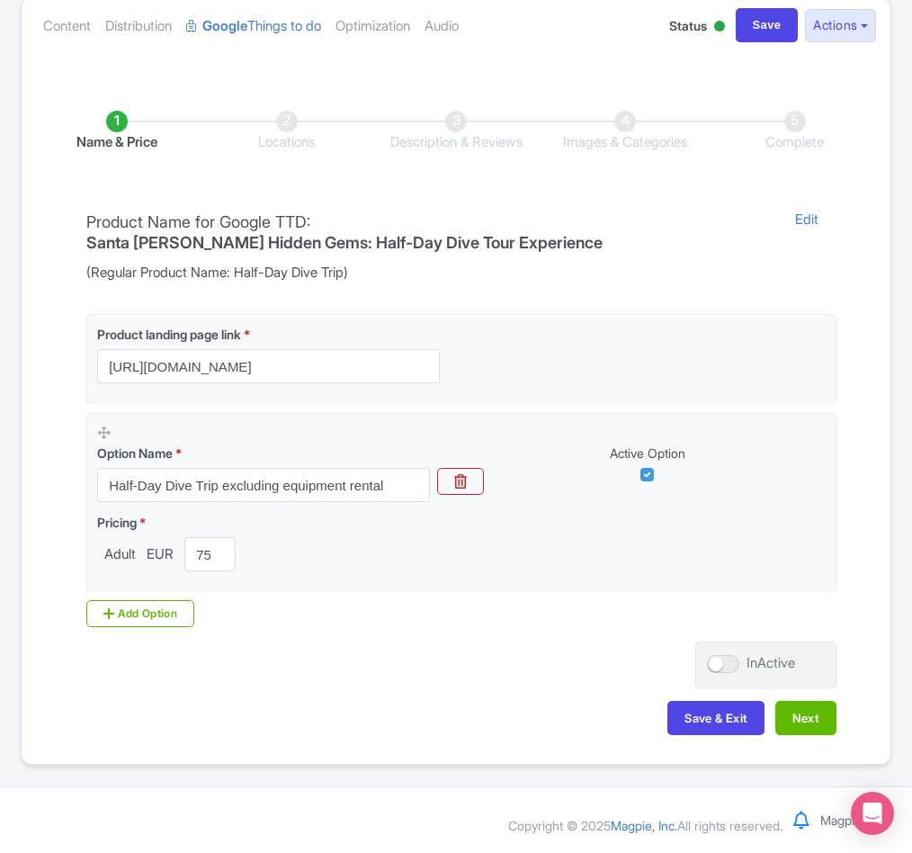
scroll to position [206, 0]
click at [800, 711] on button "Next" at bounding box center [806, 718] width 61 height 34
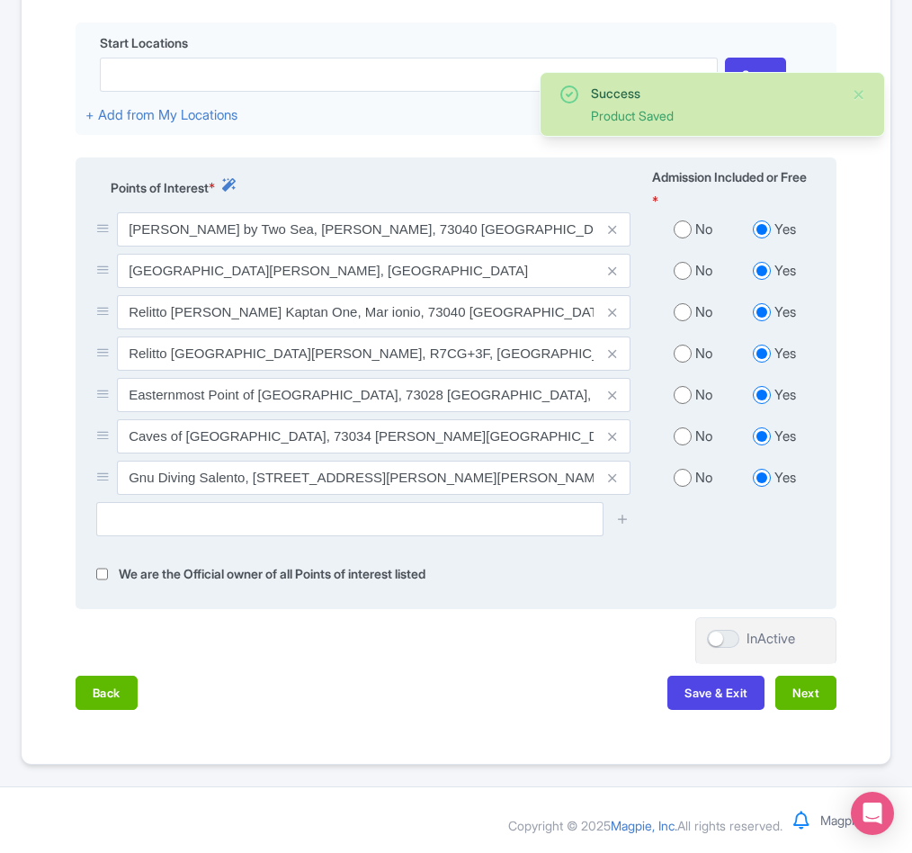
scroll to position [587, 0]
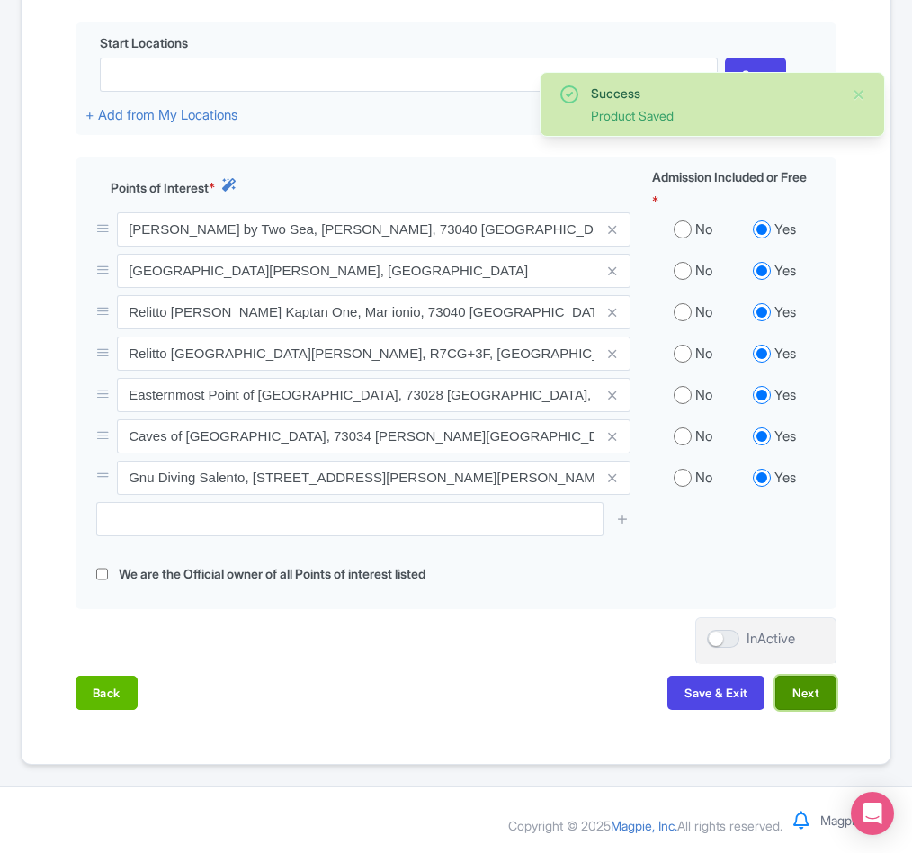
click at [791, 700] on button "Next" at bounding box center [806, 693] width 61 height 34
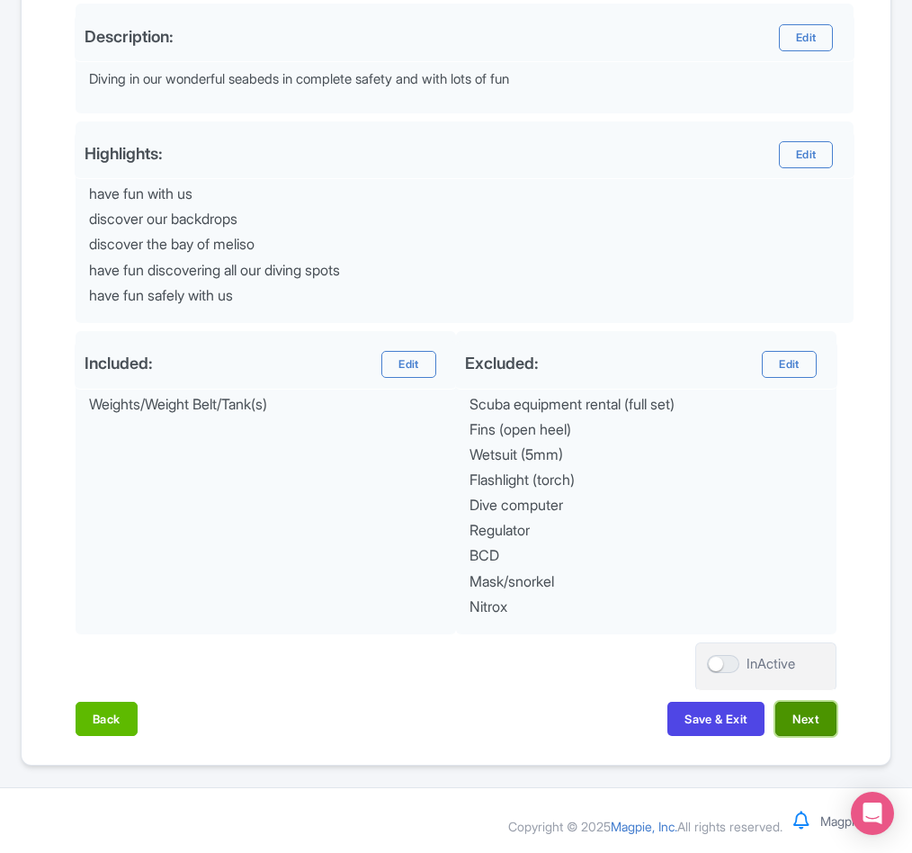
click at [804, 736] on button "Next" at bounding box center [806, 719] width 61 height 34
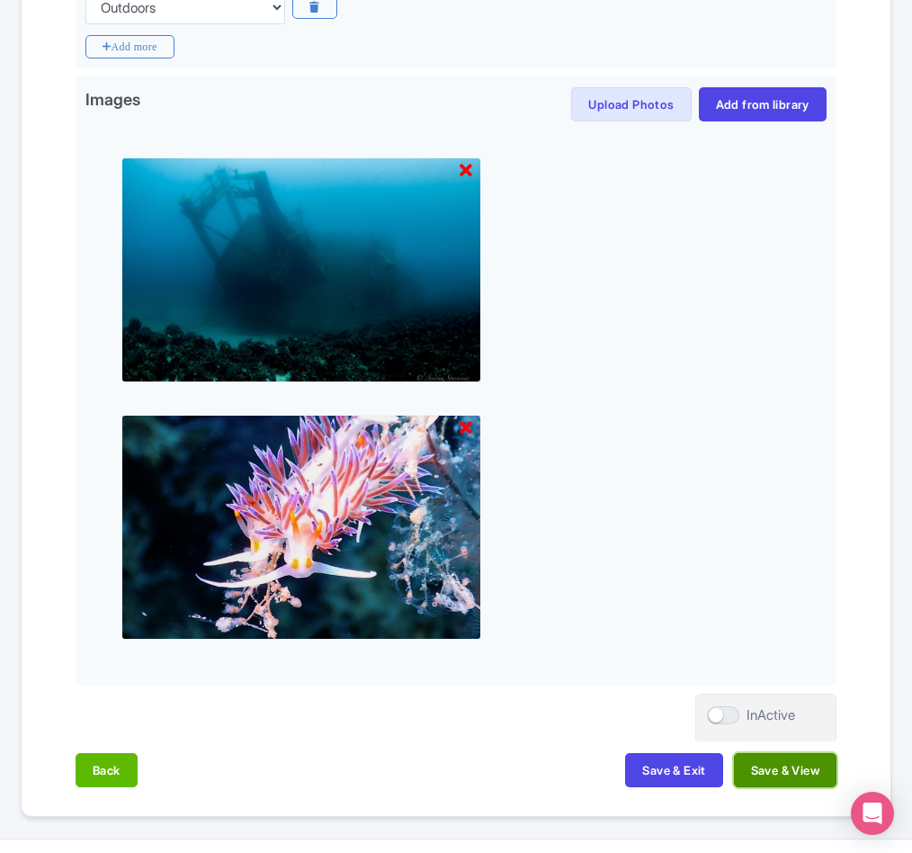
click at [811, 767] on button "Save & View" at bounding box center [785, 770] width 103 height 34
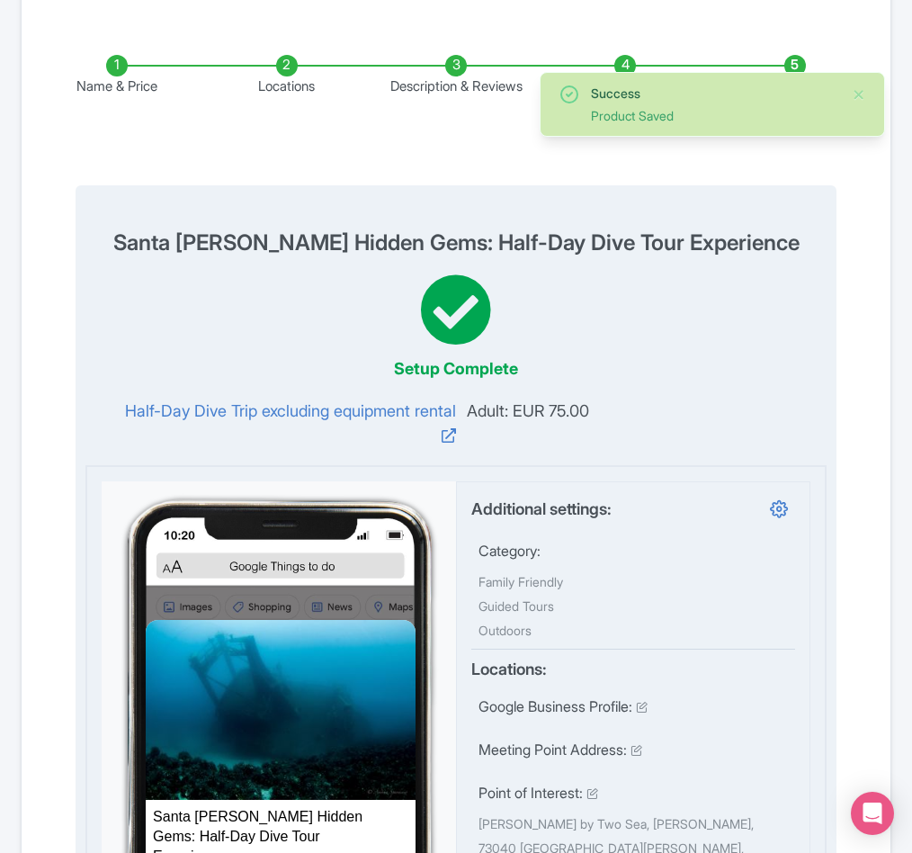
scroll to position [0, 0]
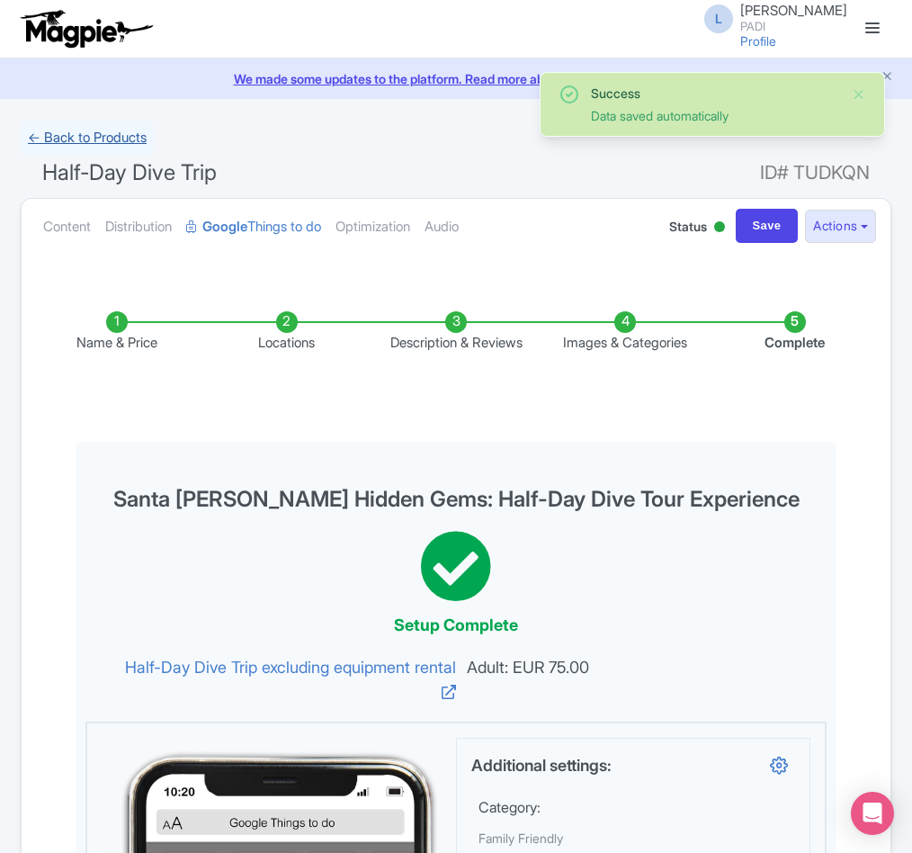
click at [86, 148] on link "← Back to Products" at bounding box center [87, 138] width 133 height 35
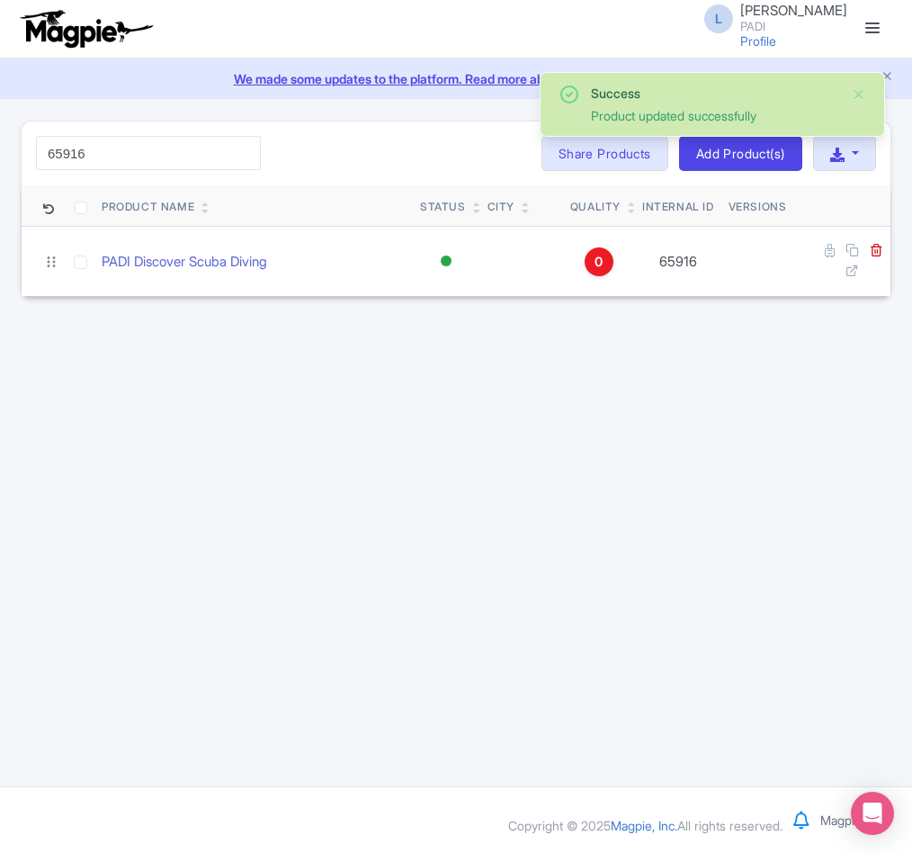
type input "65916"
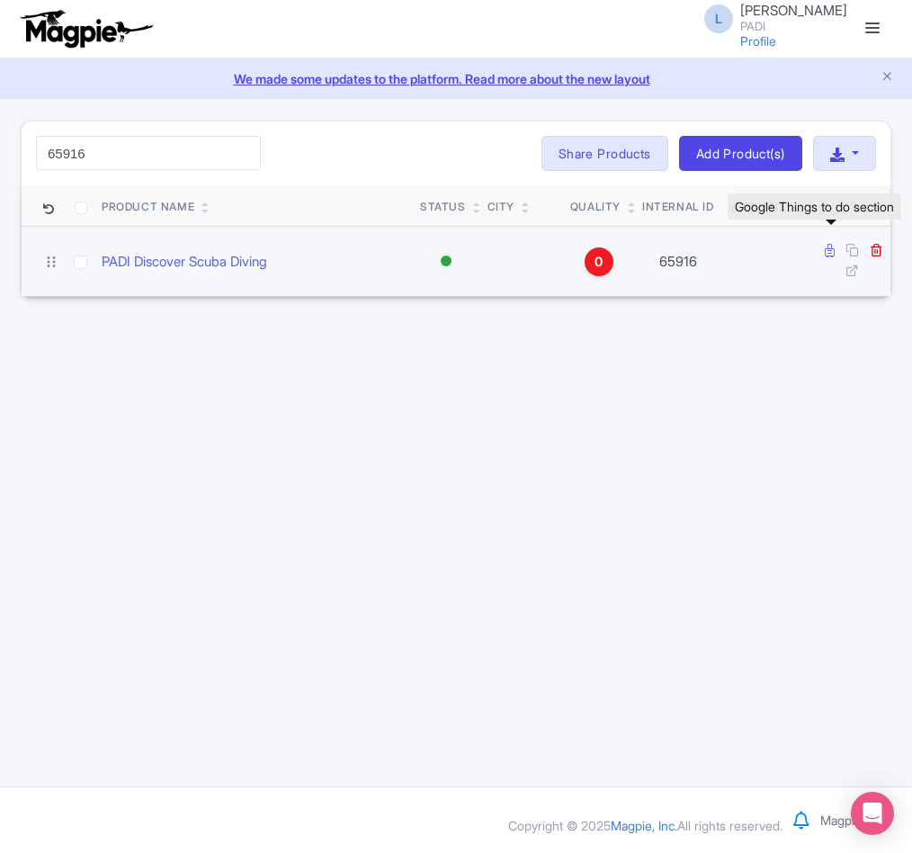
click at [826, 255] on icon at bounding box center [830, 250] width 10 height 13
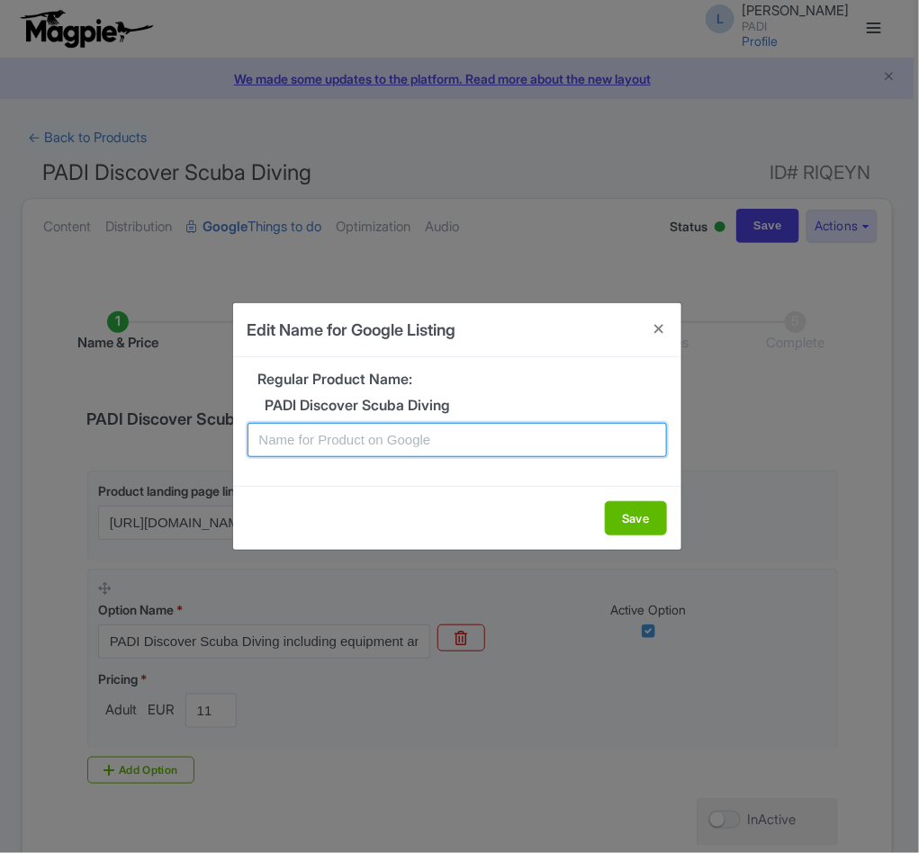
click at [313, 451] on input "text" at bounding box center [456, 440] width 419 height 34
paste input "Santa Maria di Leuca Scuba Experience – Introductory Dive for Beginners"
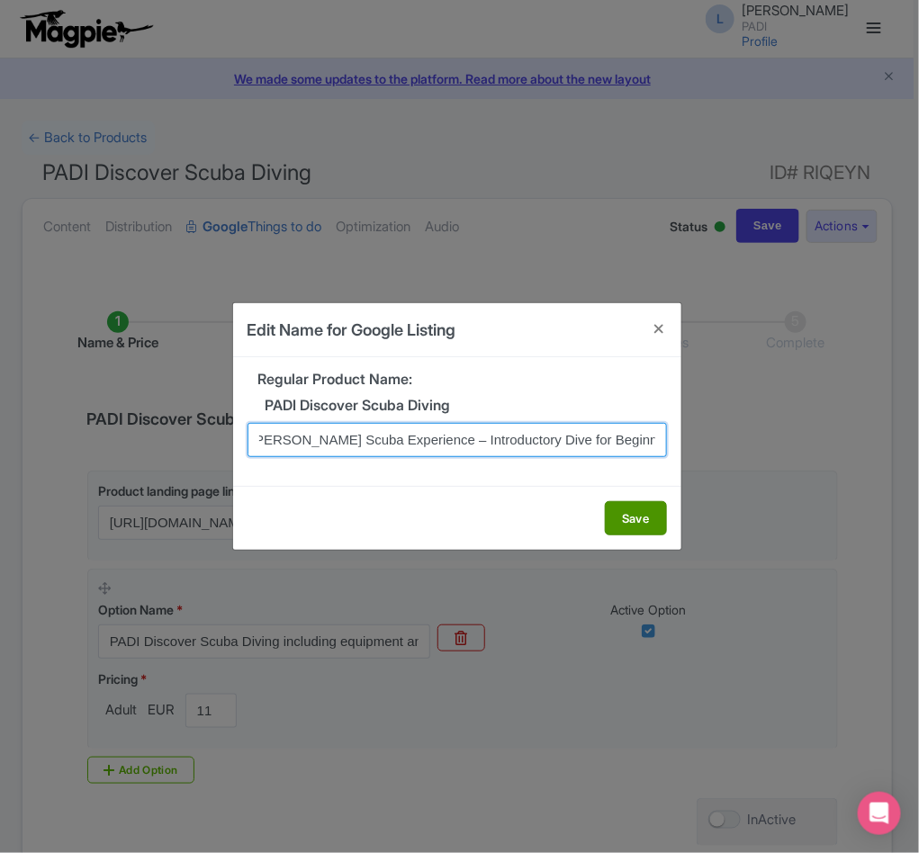
type input "Santa Maria di Leuca Scuba Experience – Introductory Dive for Beginners"
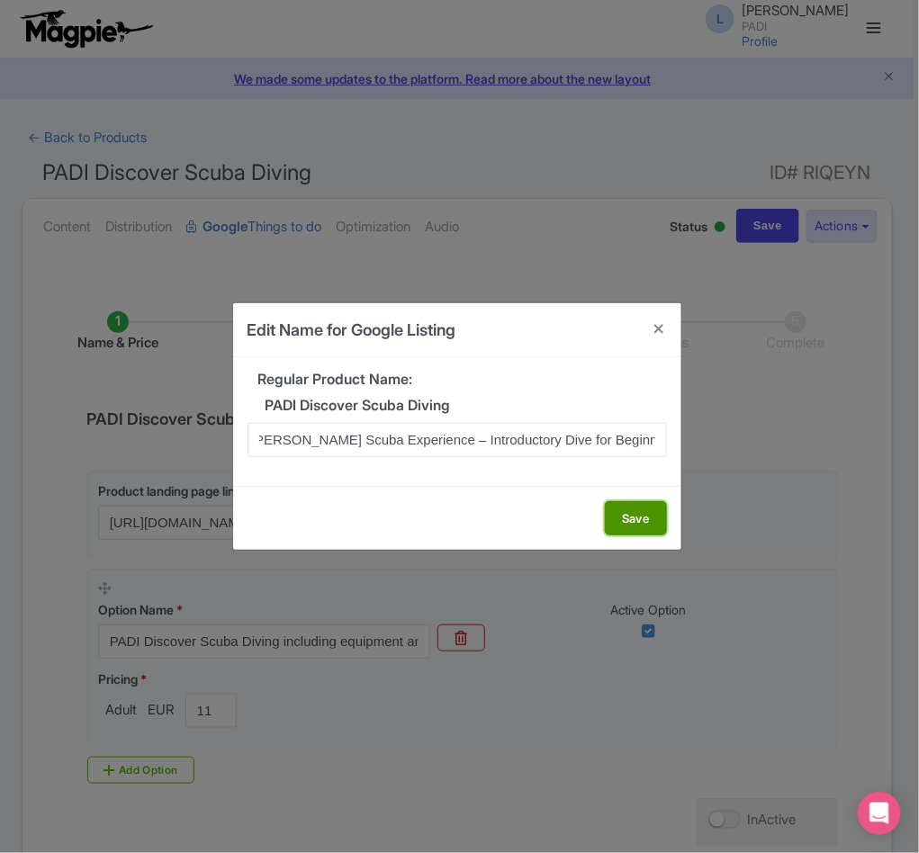
click at [632, 521] on button "Save" at bounding box center [636, 518] width 62 height 34
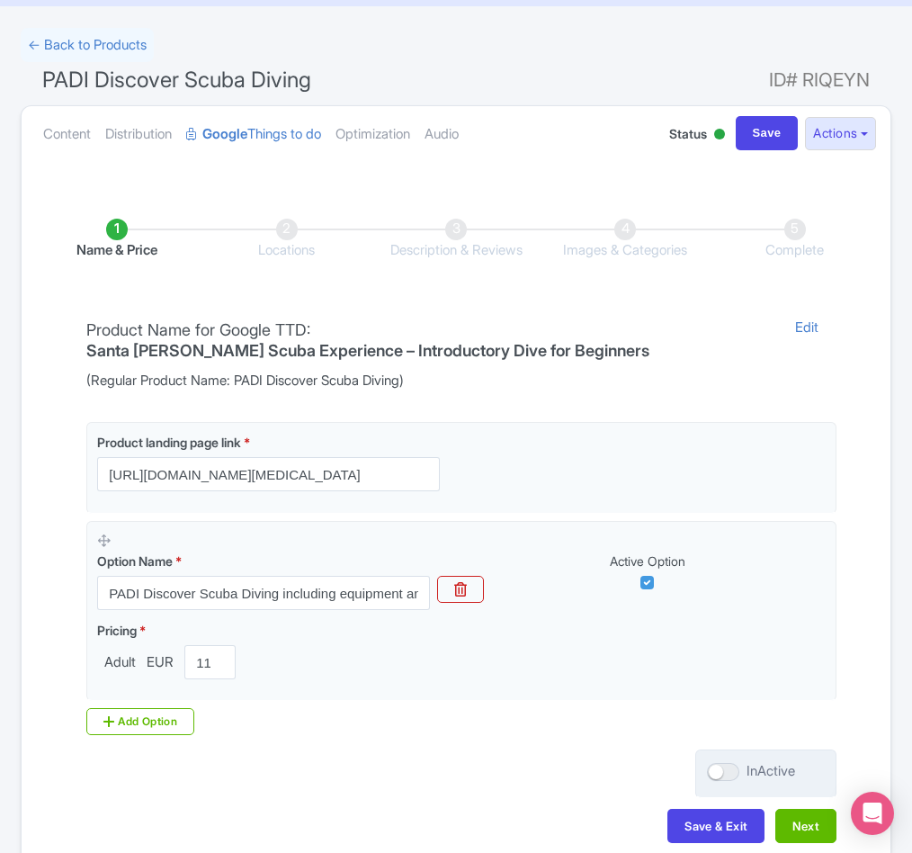
scroll to position [206, 0]
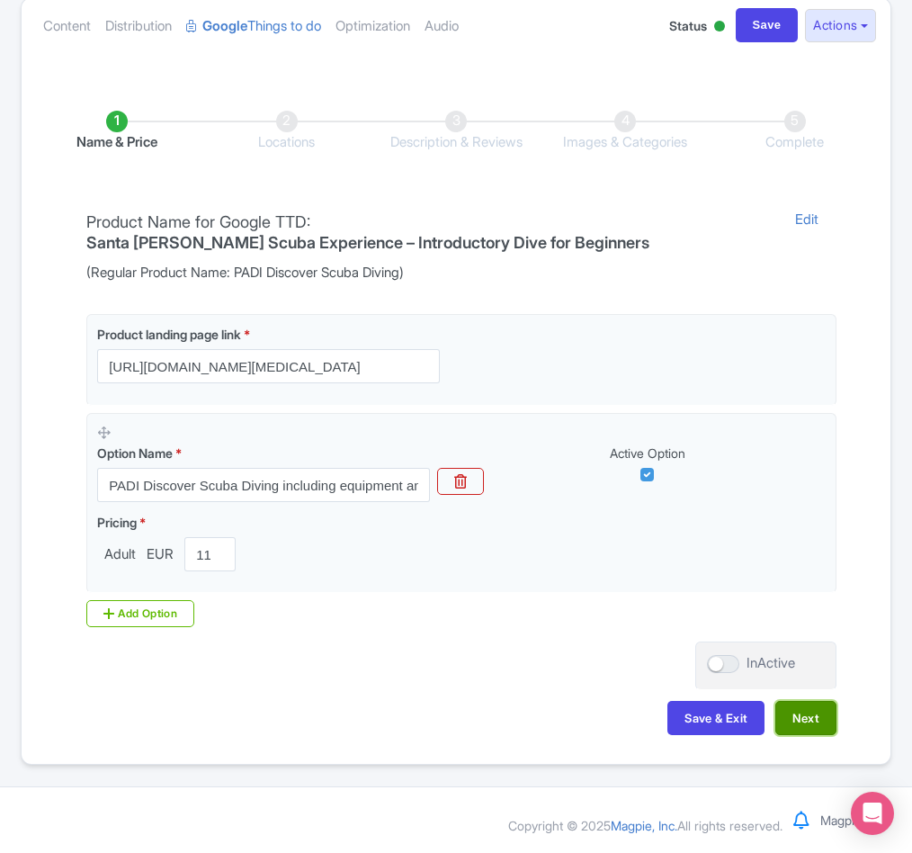
click at [812, 710] on button "Next" at bounding box center [806, 718] width 61 height 34
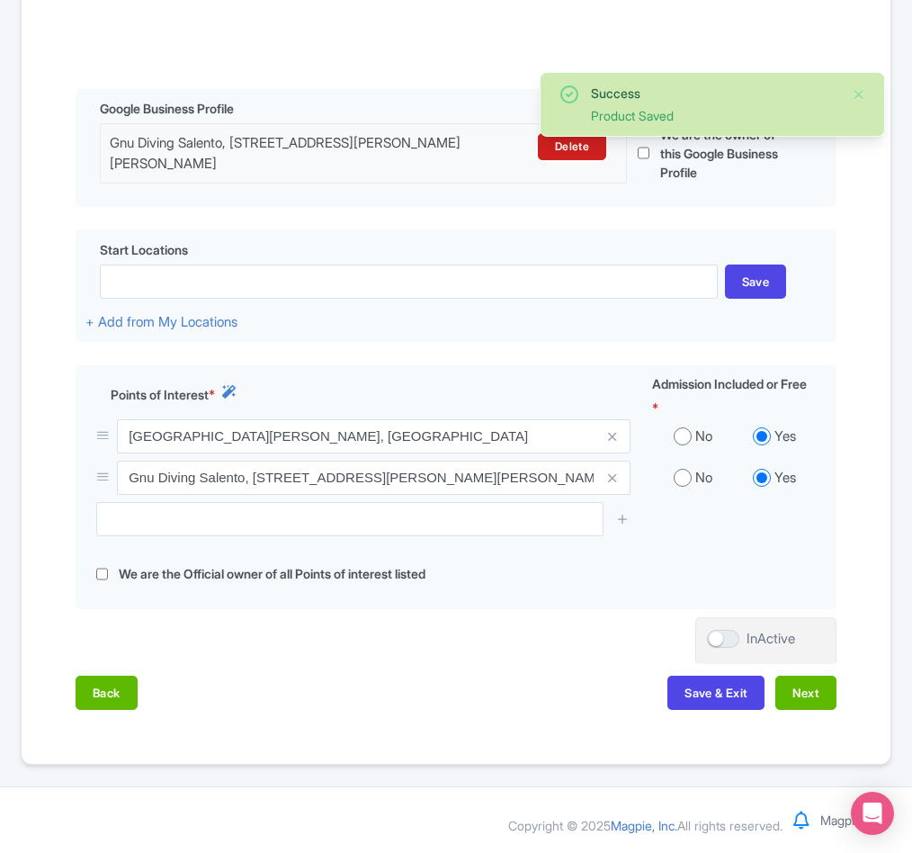
scroll to position [381, 0]
click at [811, 697] on button "Next" at bounding box center [806, 693] width 61 height 34
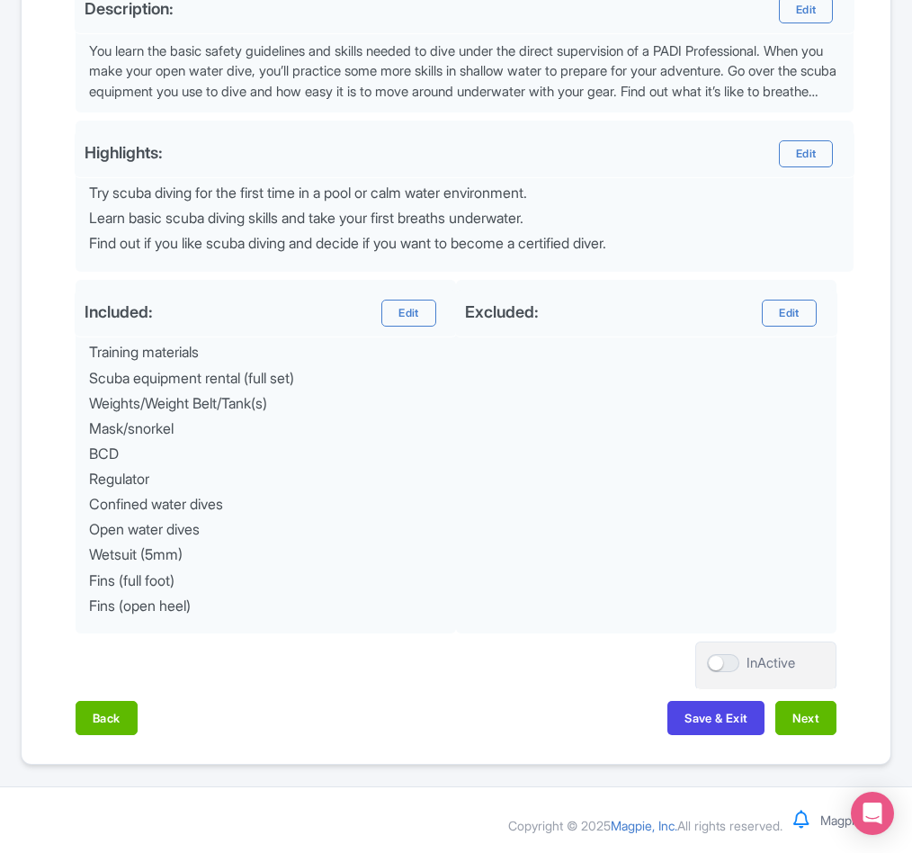
scroll to position [623, 0]
click at [810, 707] on button "Next" at bounding box center [806, 718] width 61 height 34
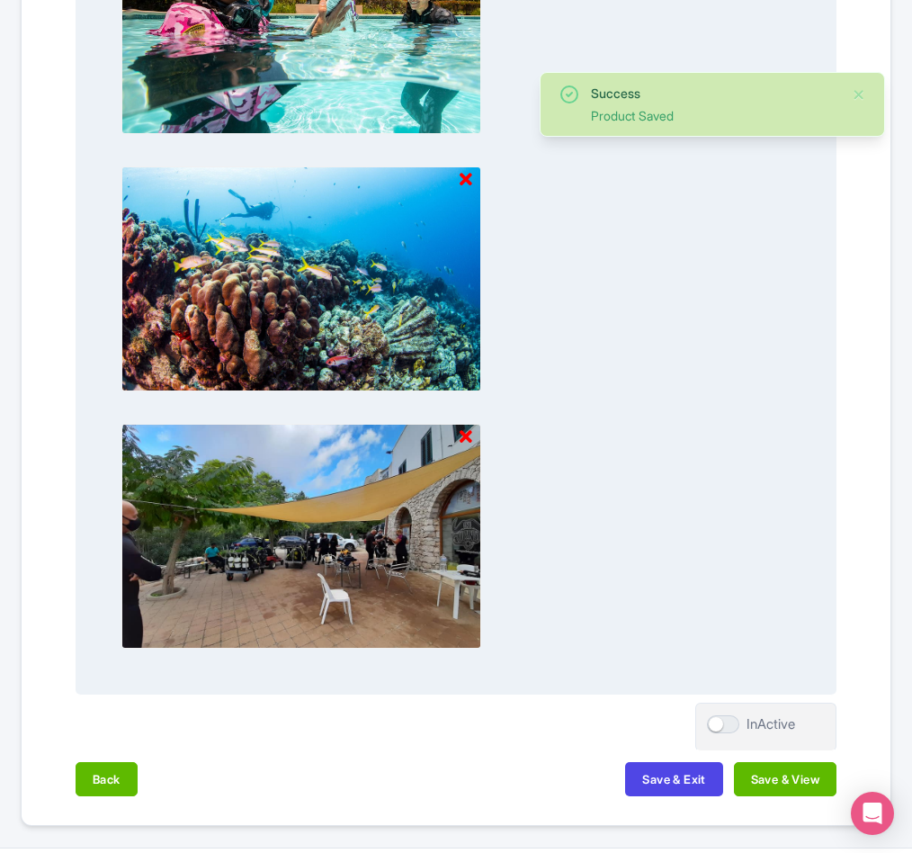
scroll to position [1673, 0]
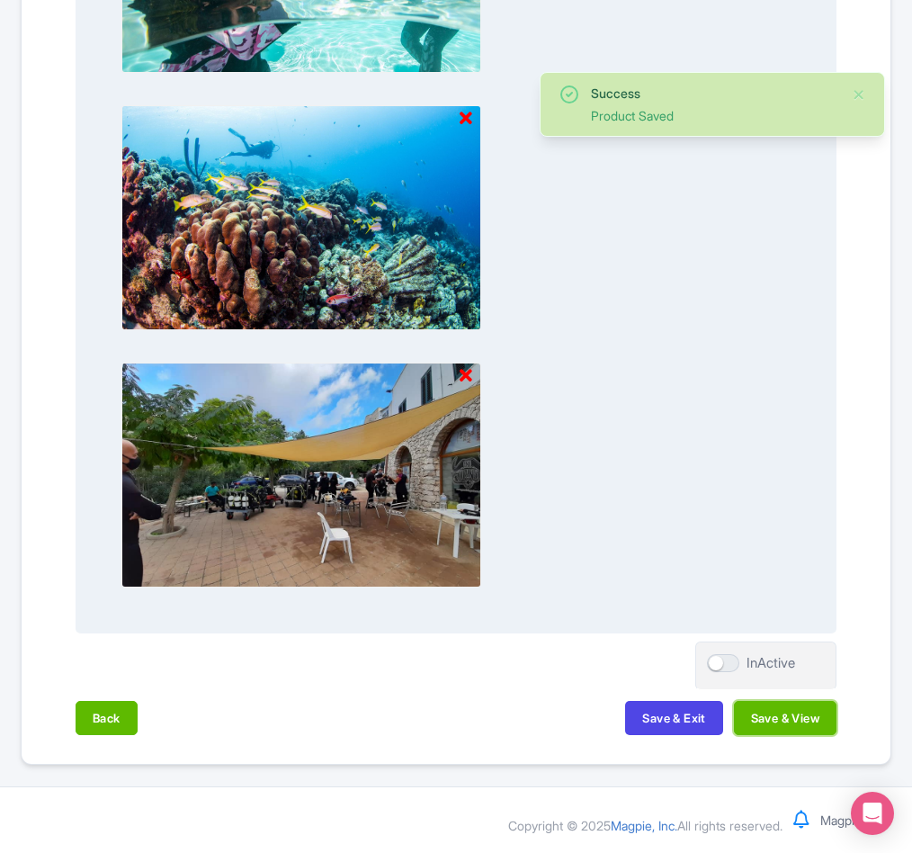
click at [804, 716] on button "Save & View" at bounding box center [785, 718] width 103 height 34
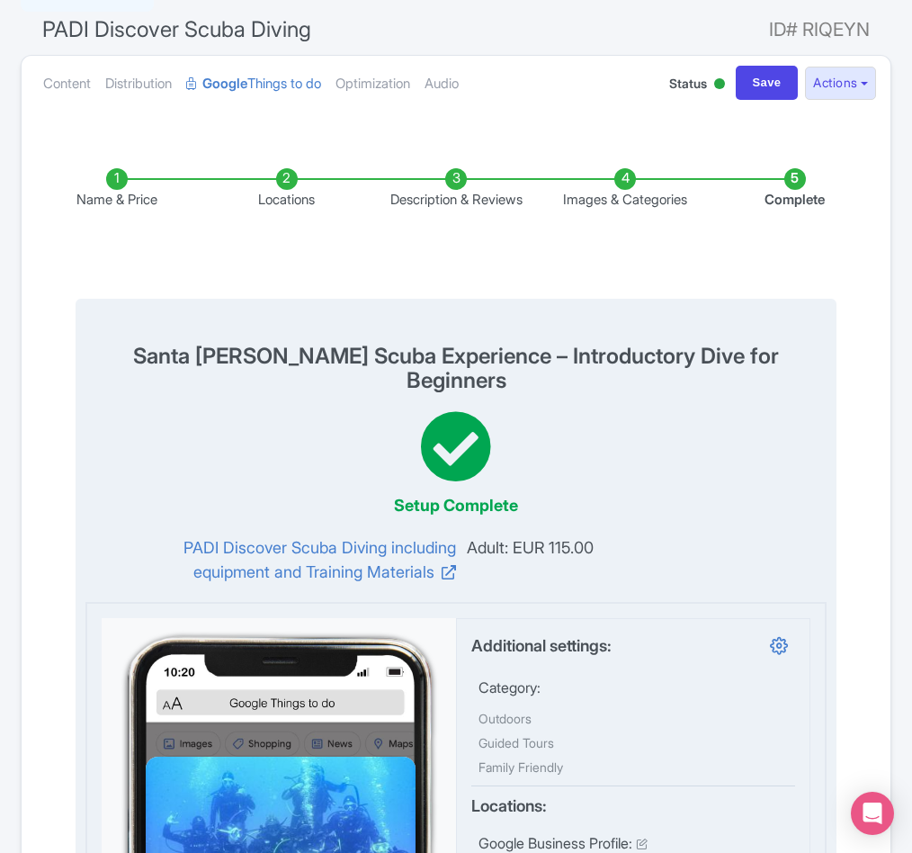
scroll to position [0, 0]
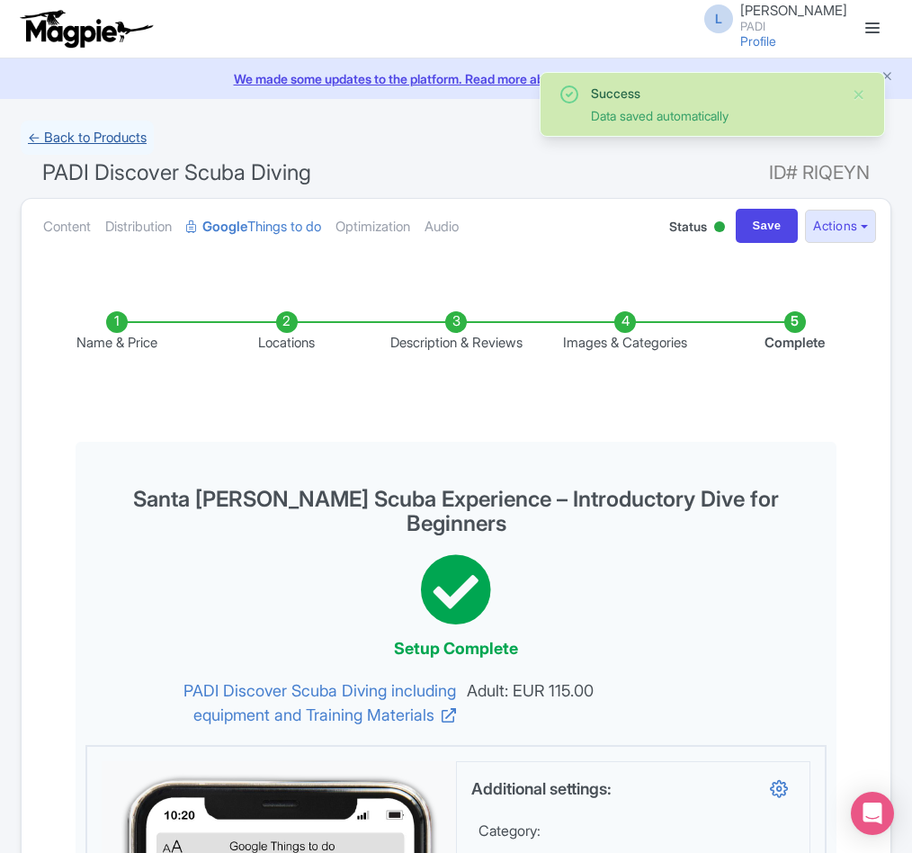
click at [79, 138] on link "← Back to Products" at bounding box center [87, 138] width 133 height 35
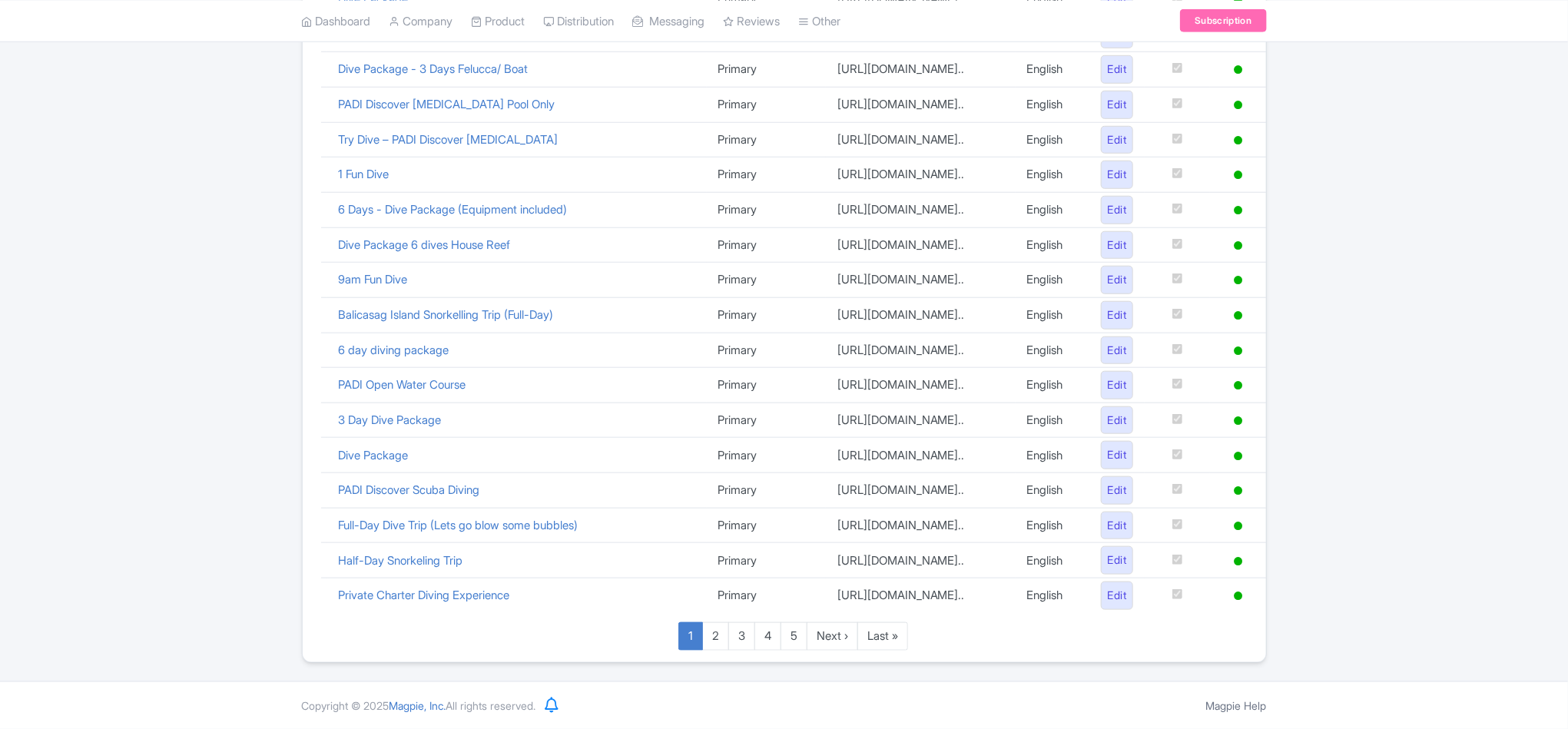
scroll to position [984, 0]
click at [888, 636] on link "Last »" at bounding box center [882, 636] width 50 height 28
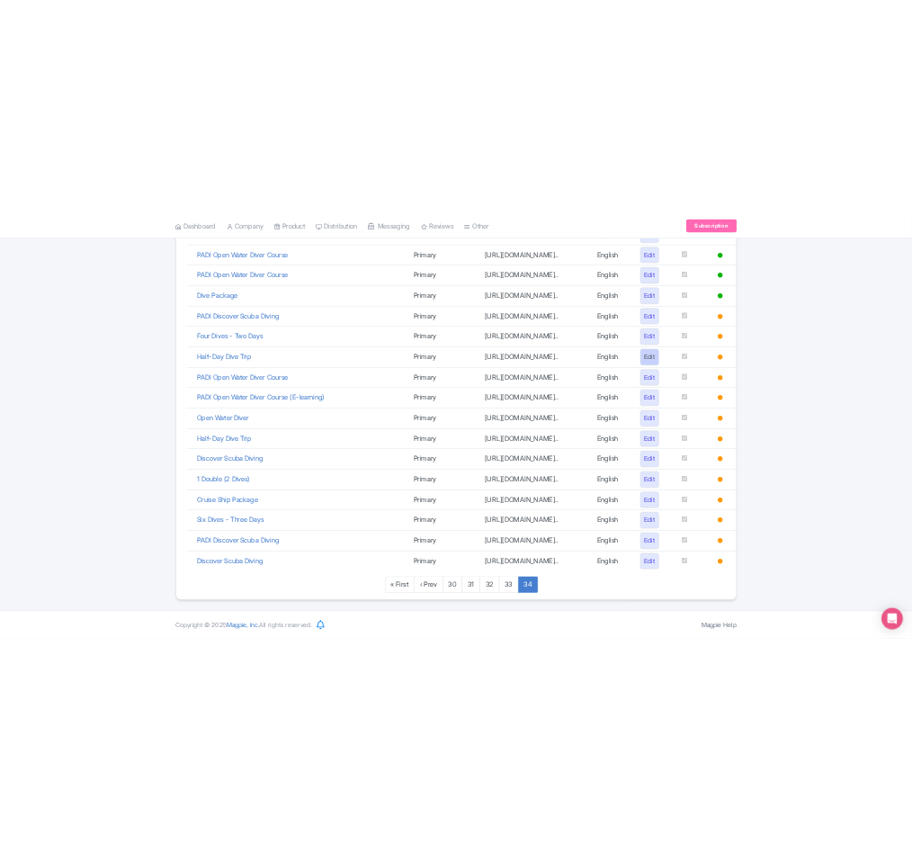
scroll to position [654, 0]
